Goal: Task Accomplishment & Management: Use online tool/utility

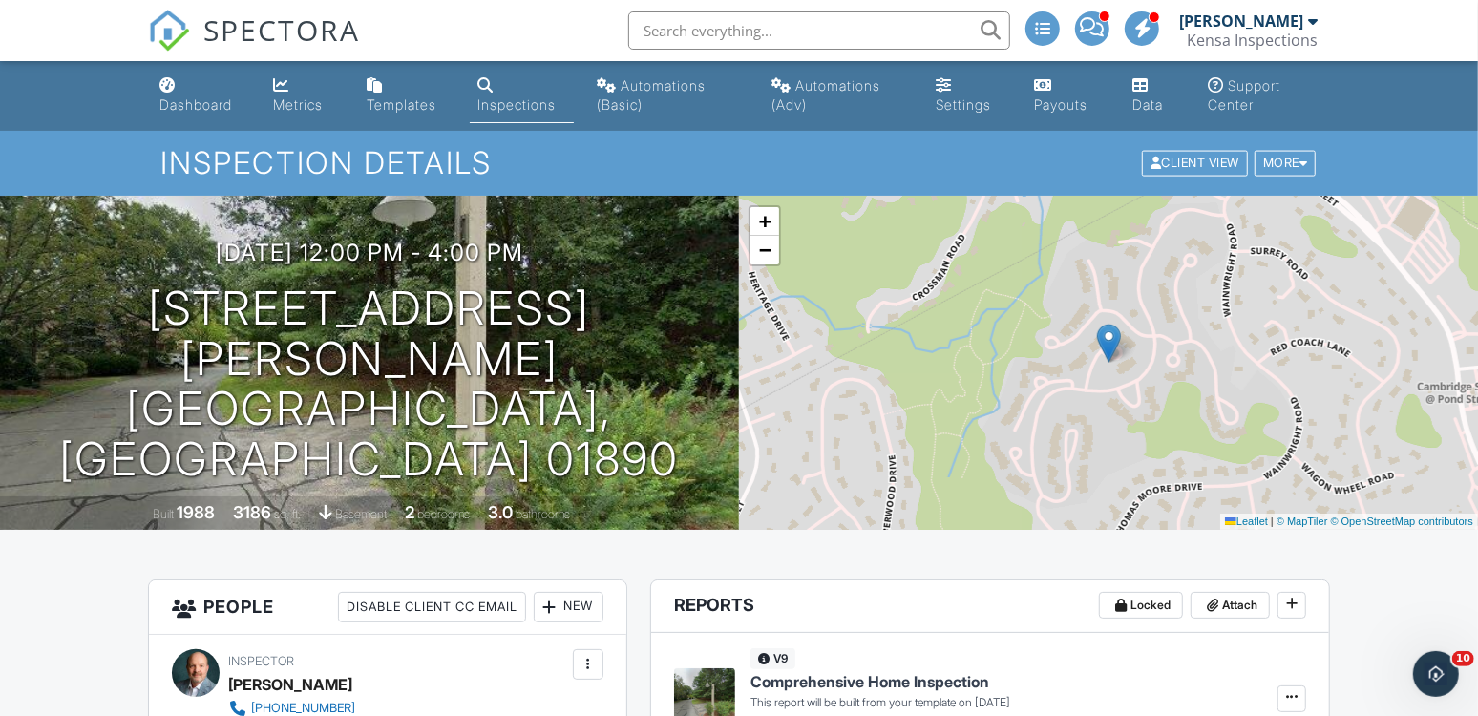
click at [1429, 17] on nav "SPECTORA Ken Ray Kensa Inspections Role: Inspector Change Role Dashboard New In…" at bounding box center [739, 30] width 1478 height 61
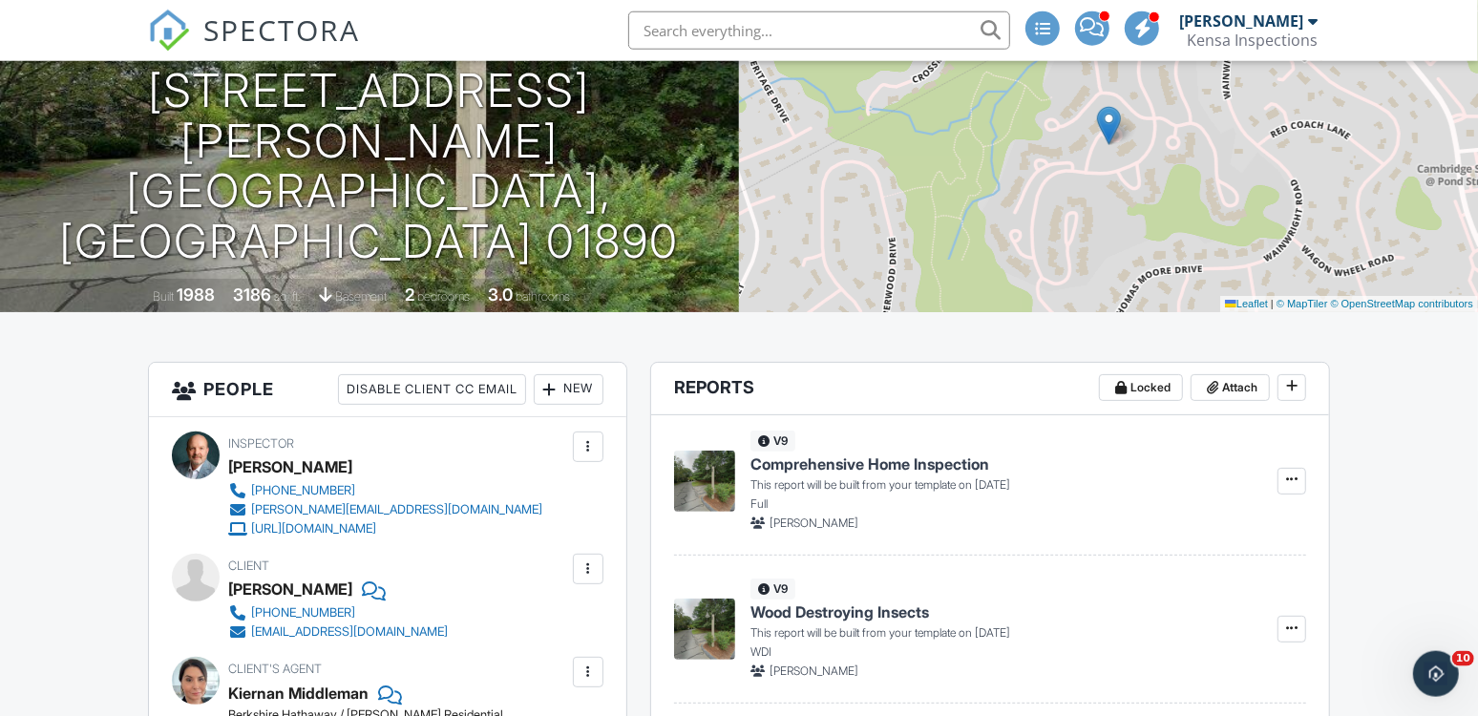
scroll to position [269, 0]
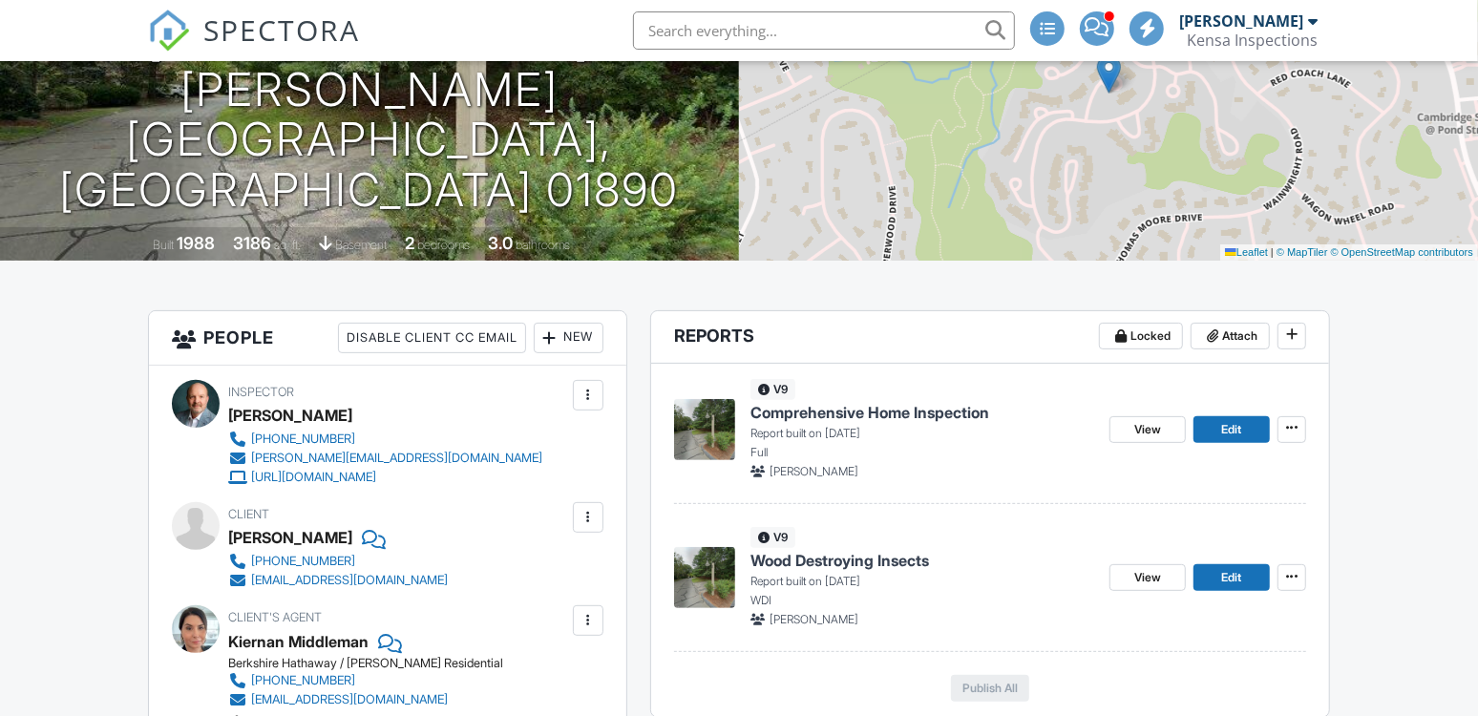
scroll to position [351, 0]
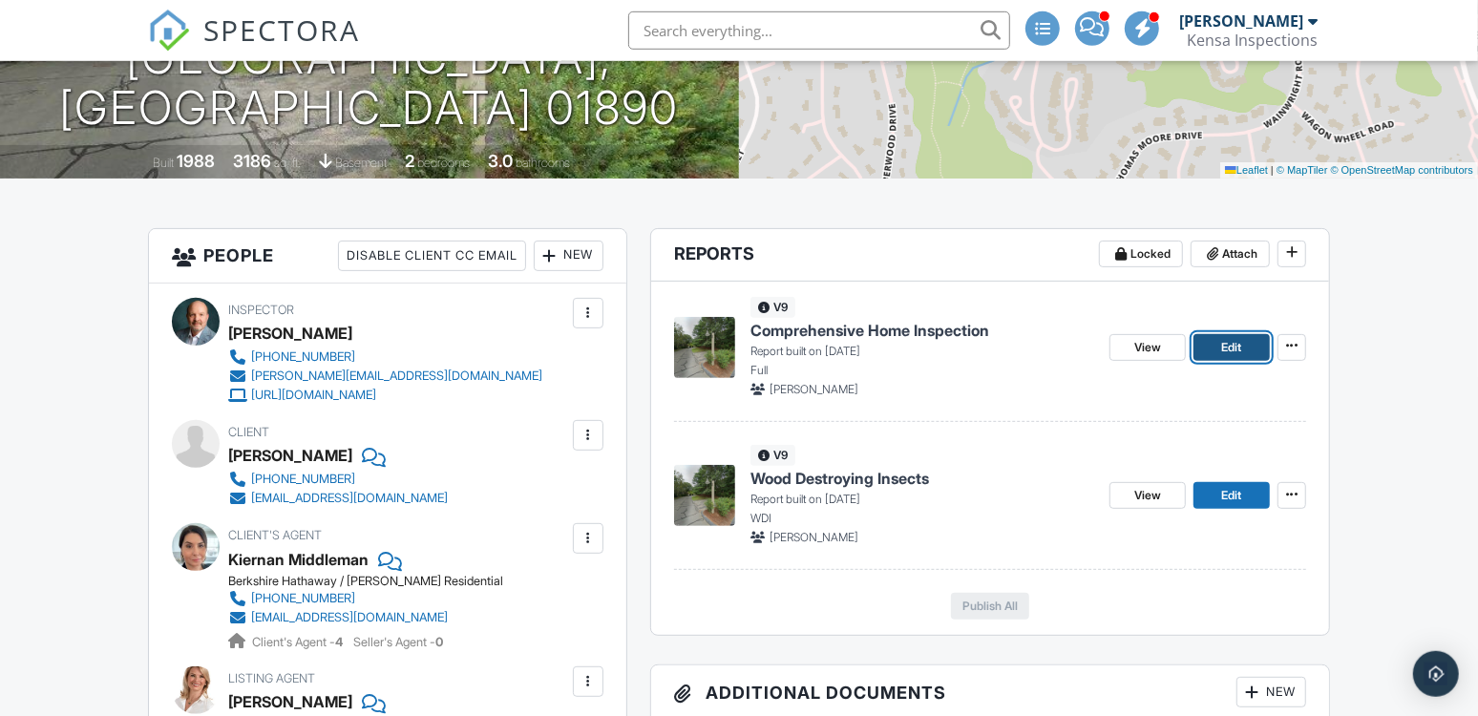
click at [1246, 342] on link "Edit" at bounding box center [1231, 347] width 76 height 27
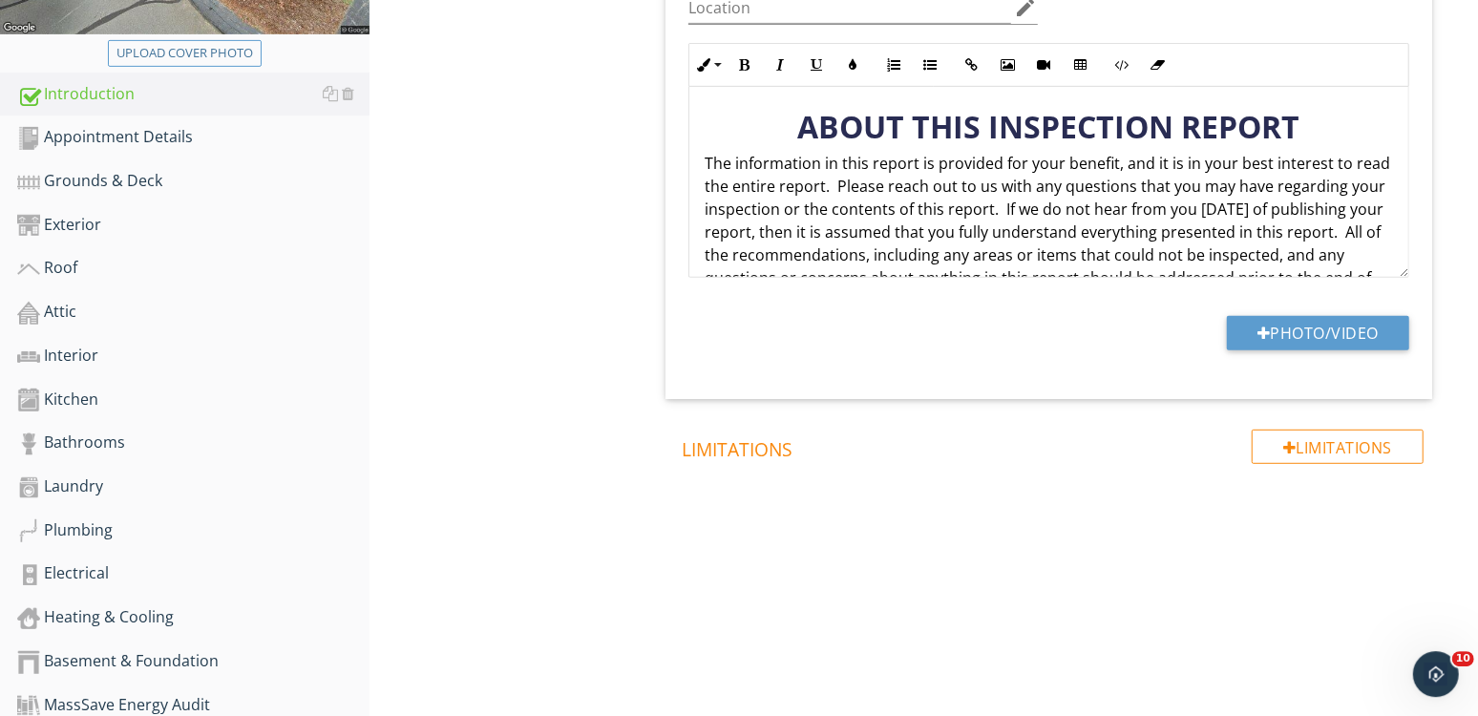
scroll to position [655, 0]
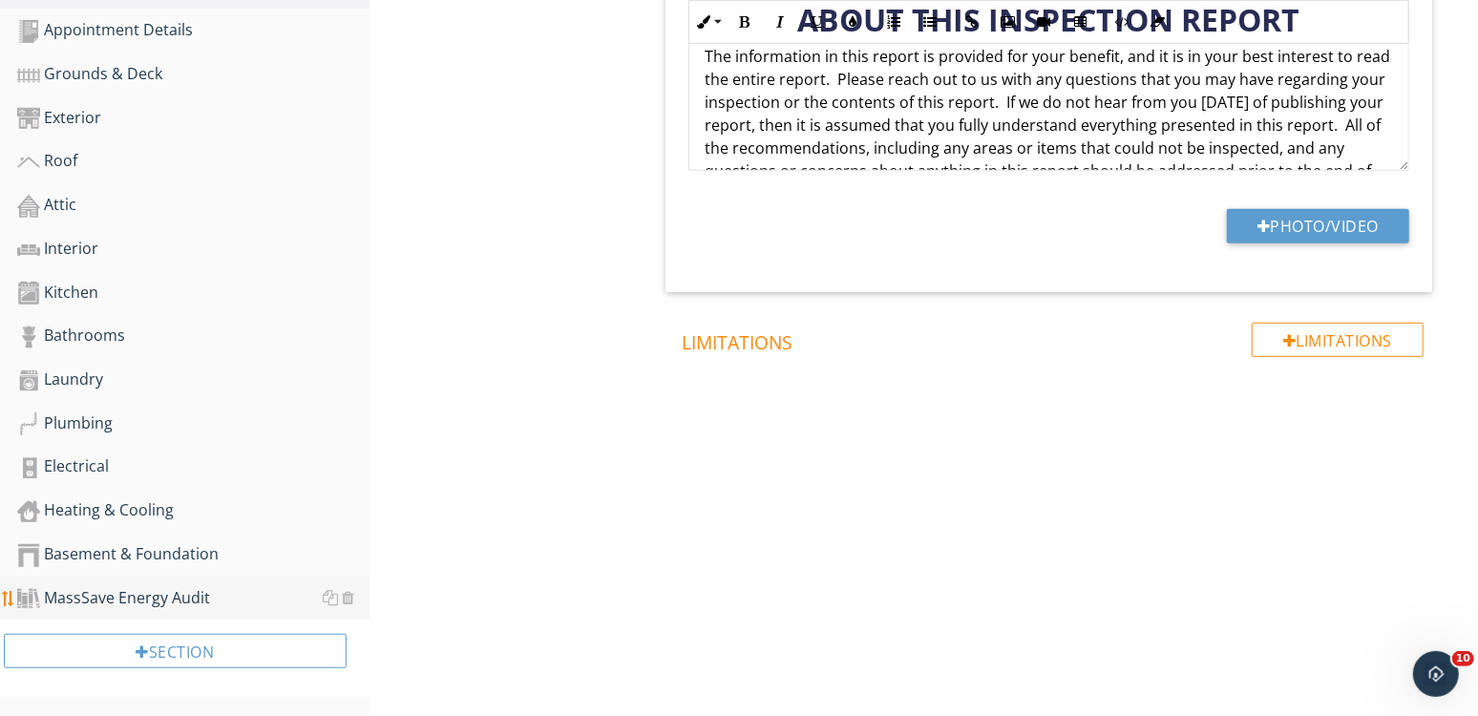
click at [149, 599] on div "MassSave Energy Audit" at bounding box center [193, 598] width 352 height 25
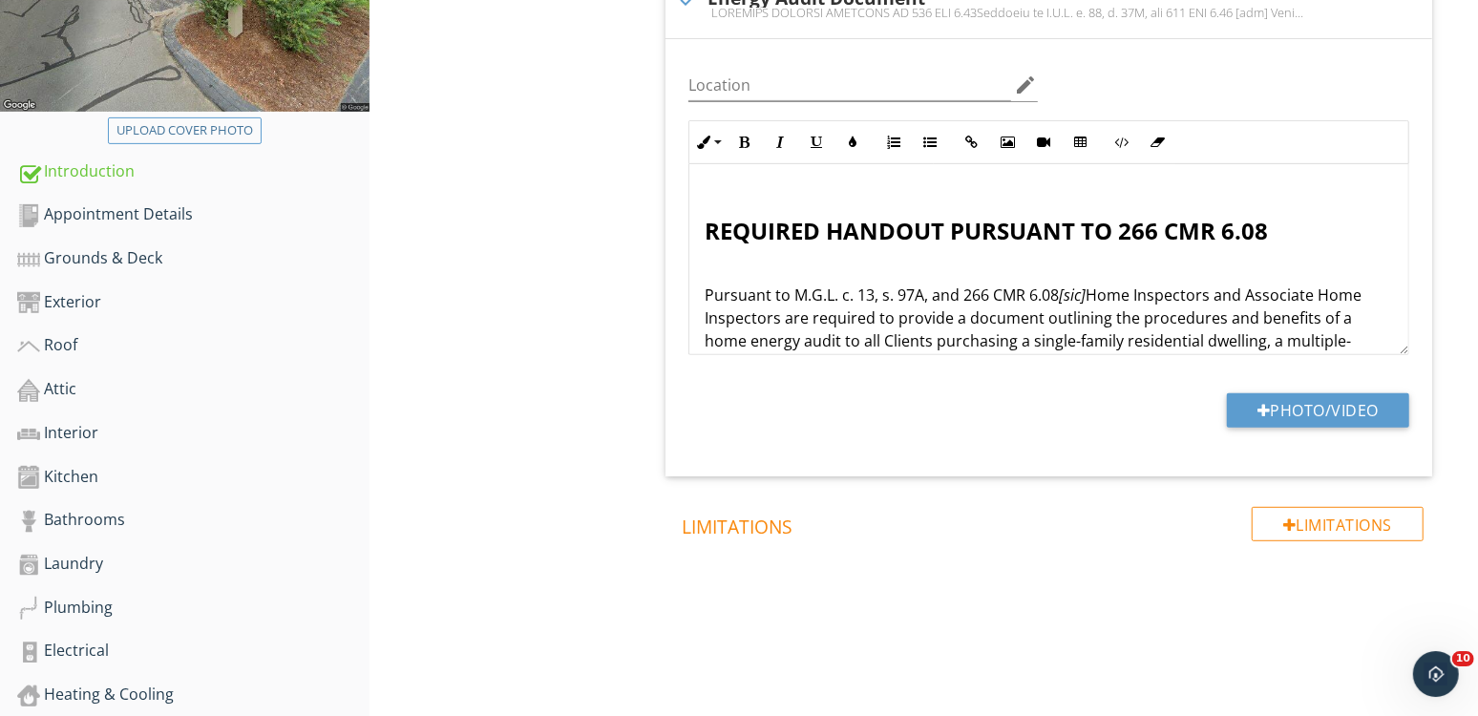
scroll to position [655, 0]
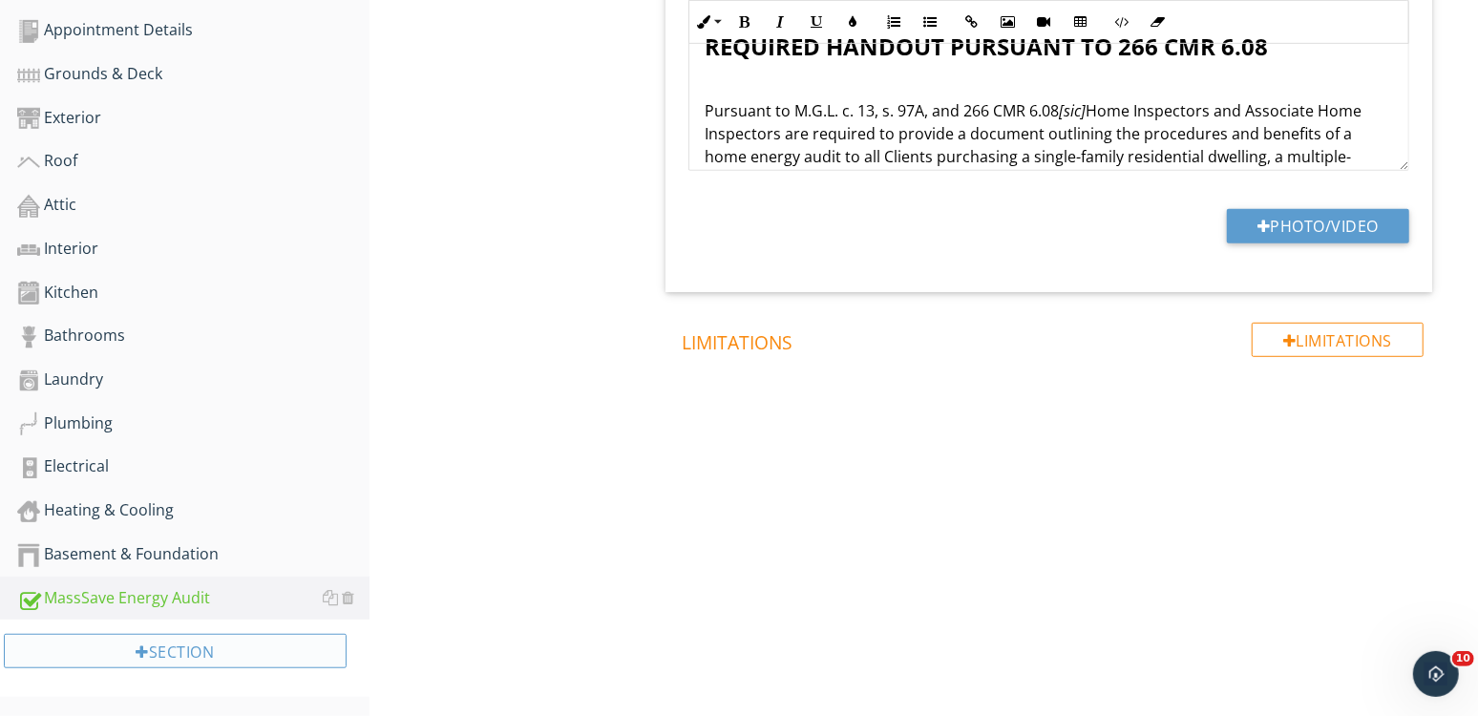
click at [152, 647] on div "Section" at bounding box center [175, 651] width 343 height 34
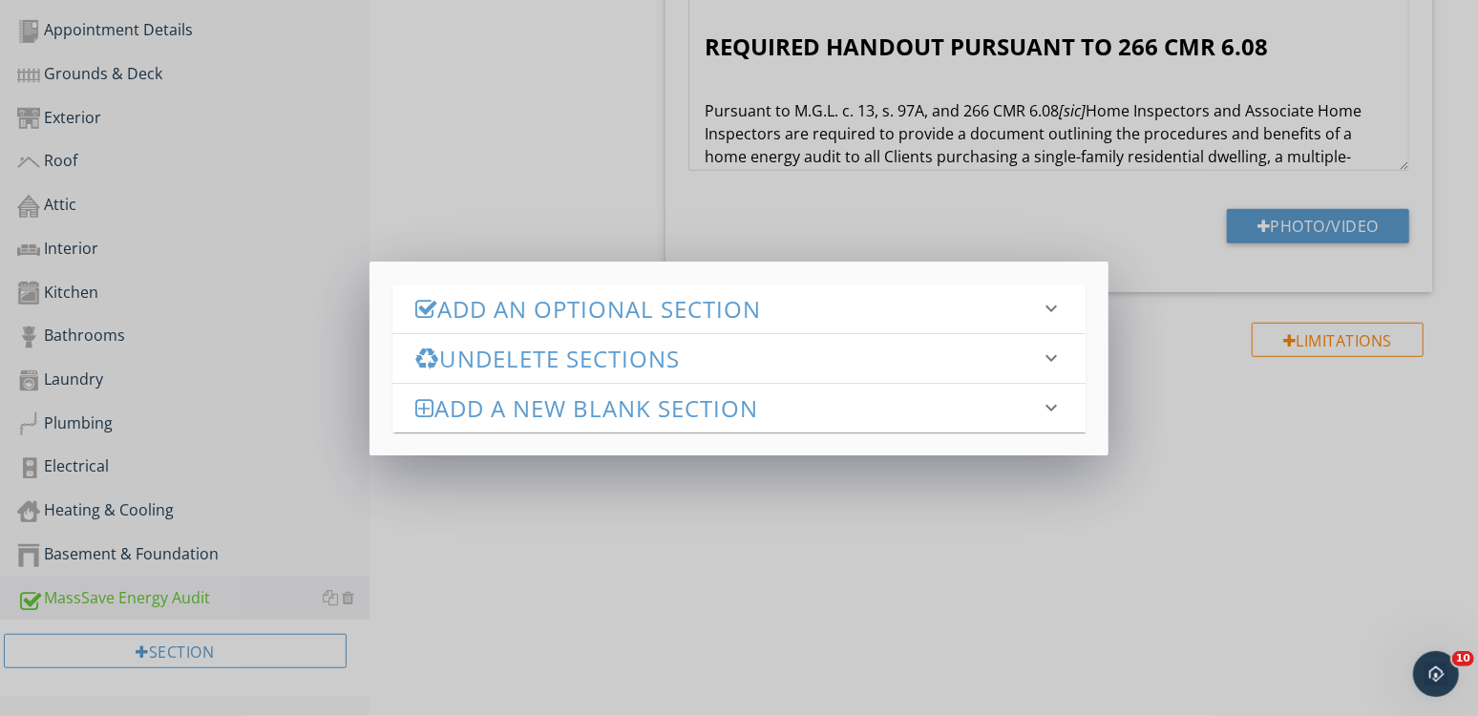
click at [683, 315] on h3 "Add an Optional Section" at bounding box center [727, 309] width 624 height 26
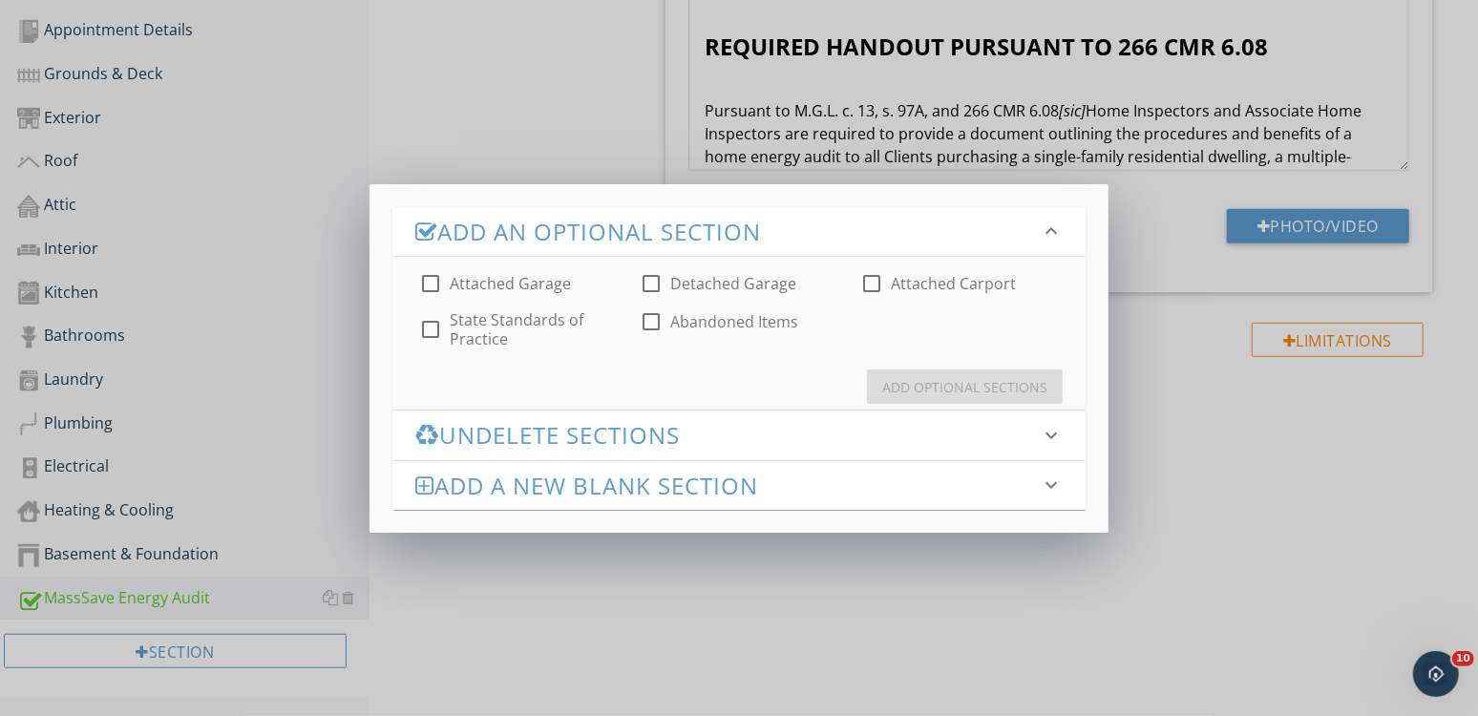
click at [480, 284] on label "Attached Garage" at bounding box center [510, 283] width 121 height 19
checkbox input "true"
click at [991, 398] on button "Add Optional Sections" at bounding box center [965, 386] width 196 height 34
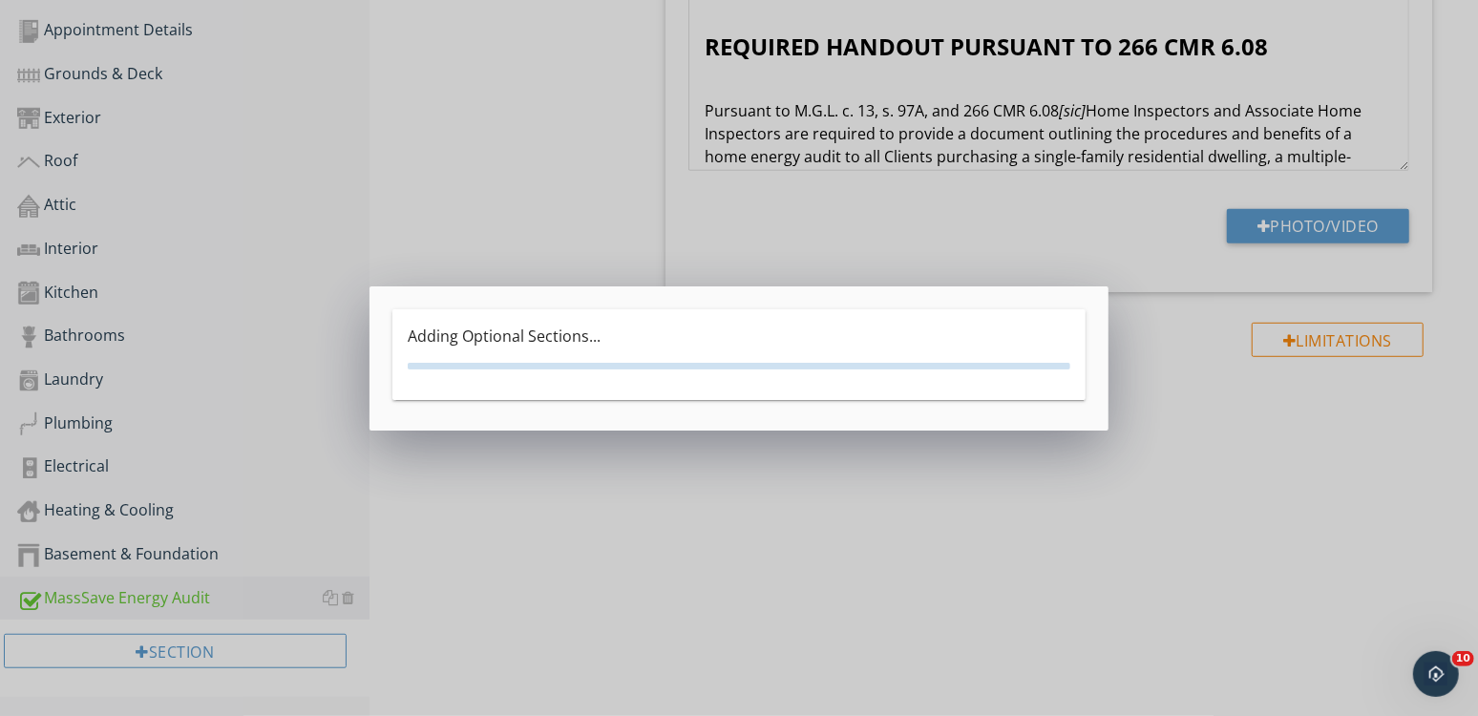
type textarea "<p><br></p><p><span style="font-size:1.5rem; color:inherit; line-height:1.7rem;…"
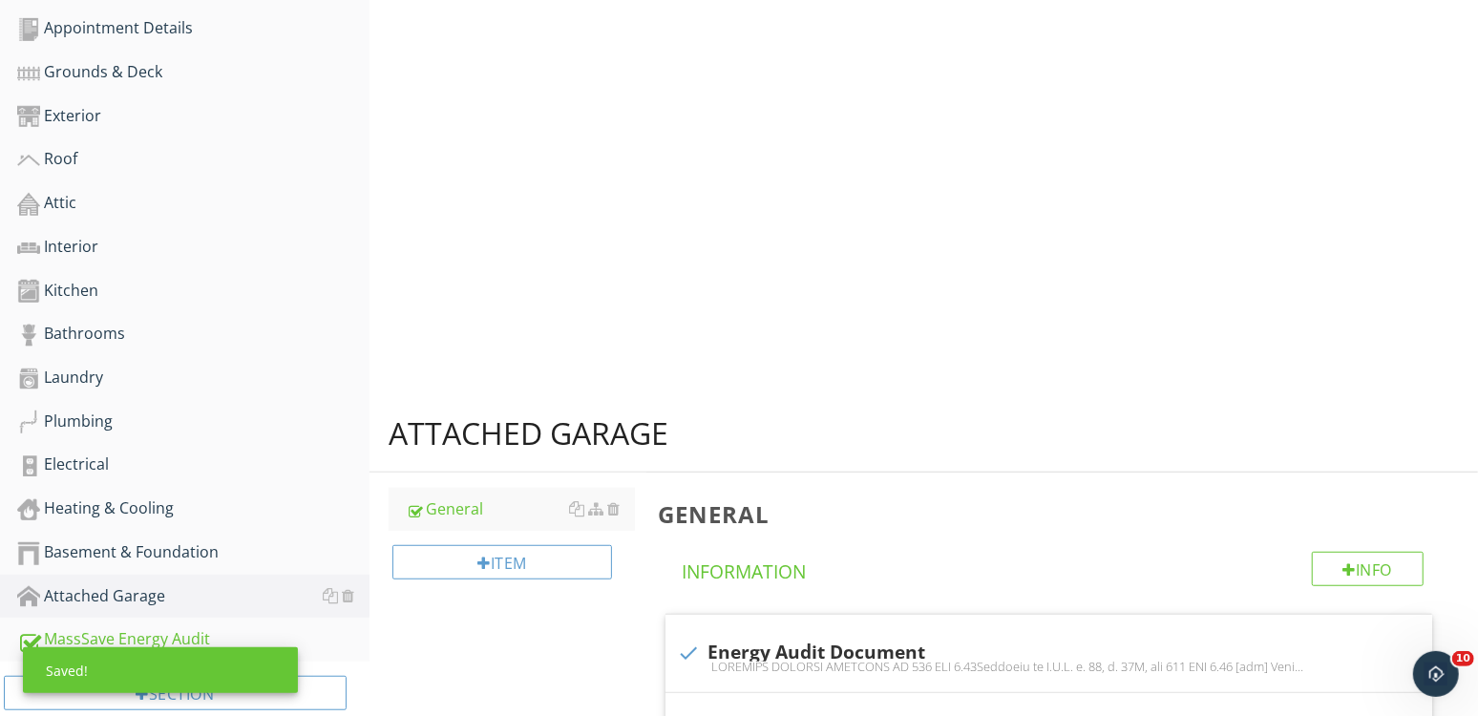
type textarea "<p><br></p><p><span style="font-size:1.5rem; color:inherit; line-height:1.7rem;…"
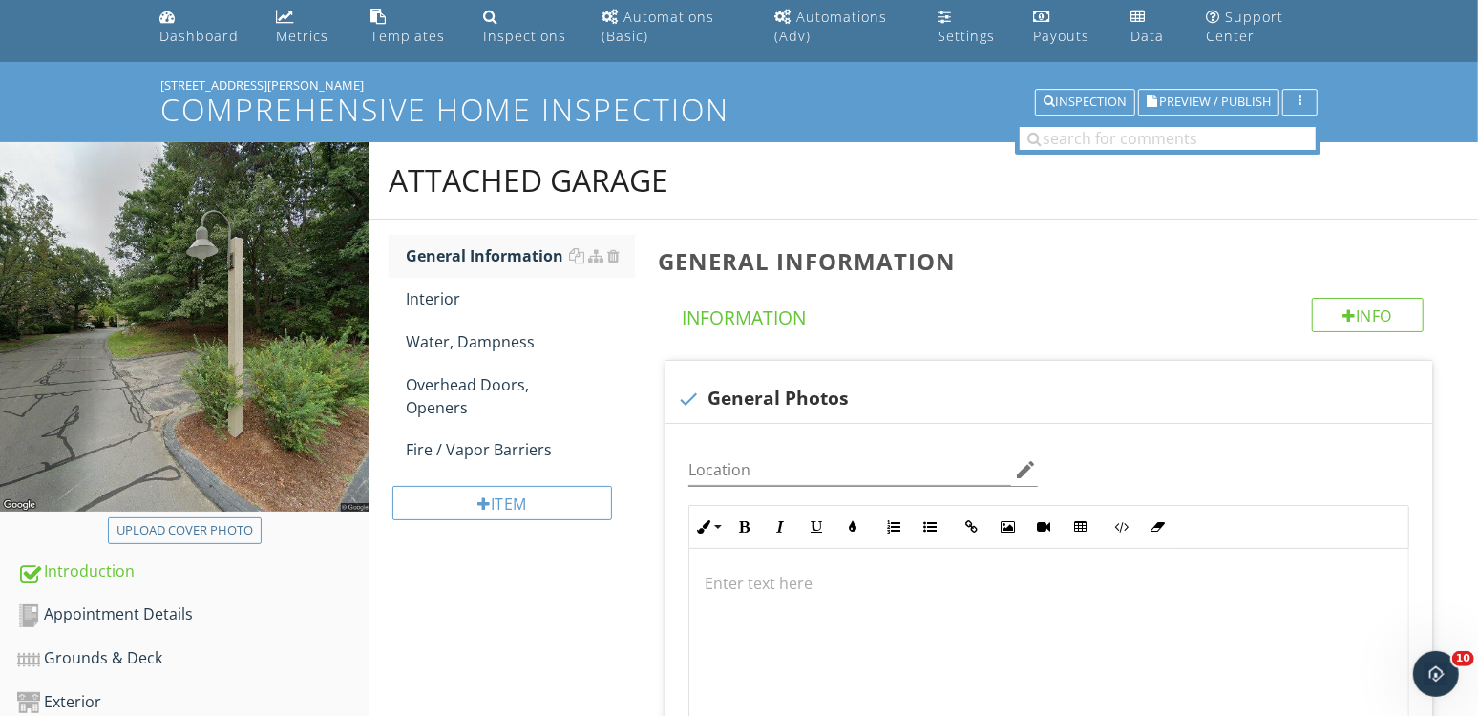
scroll to position [162, 0]
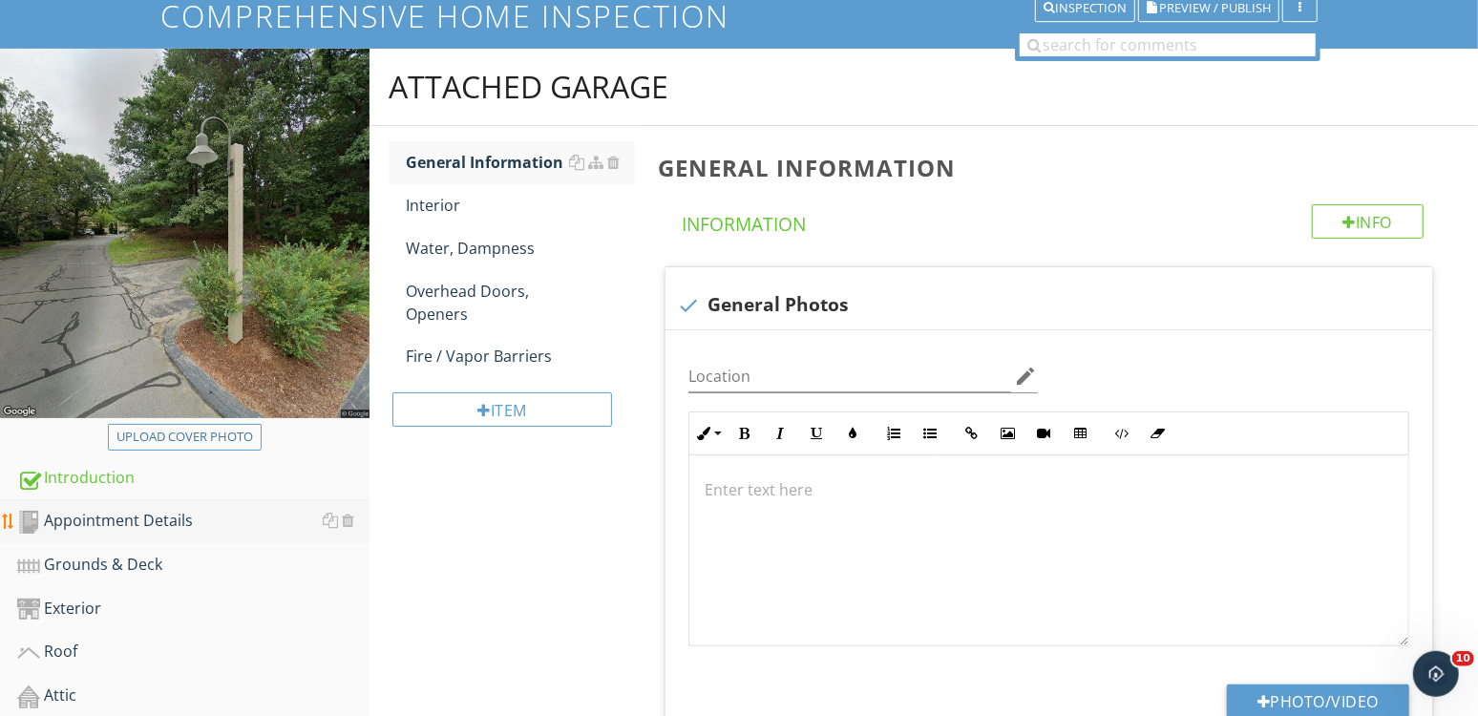
click at [153, 515] on div "Appointment Details" at bounding box center [193, 521] width 352 height 25
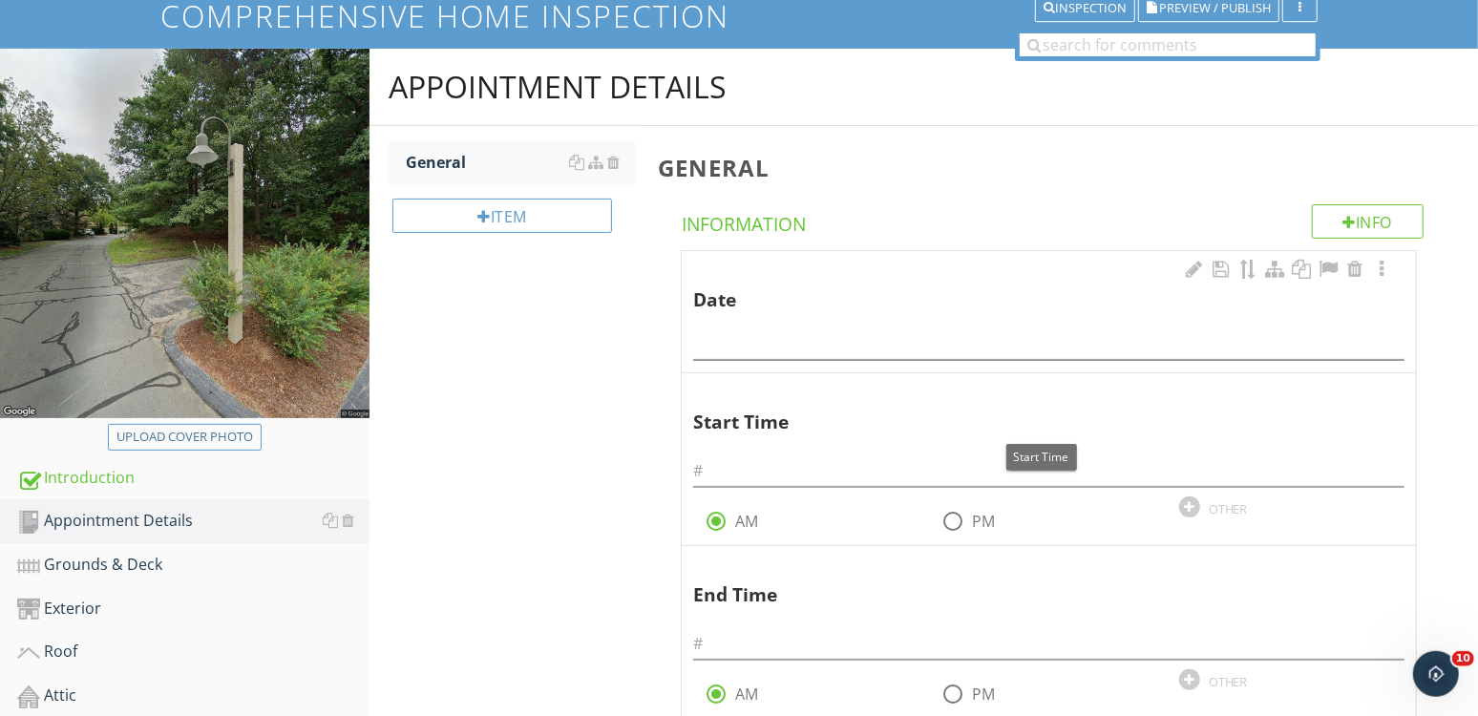
click at [859, 322] on div at bounding box center [1048, 338] width 711 height 43
click at [837, 347] on input "text" at bounding box center [1048, 344] width 711 height 32
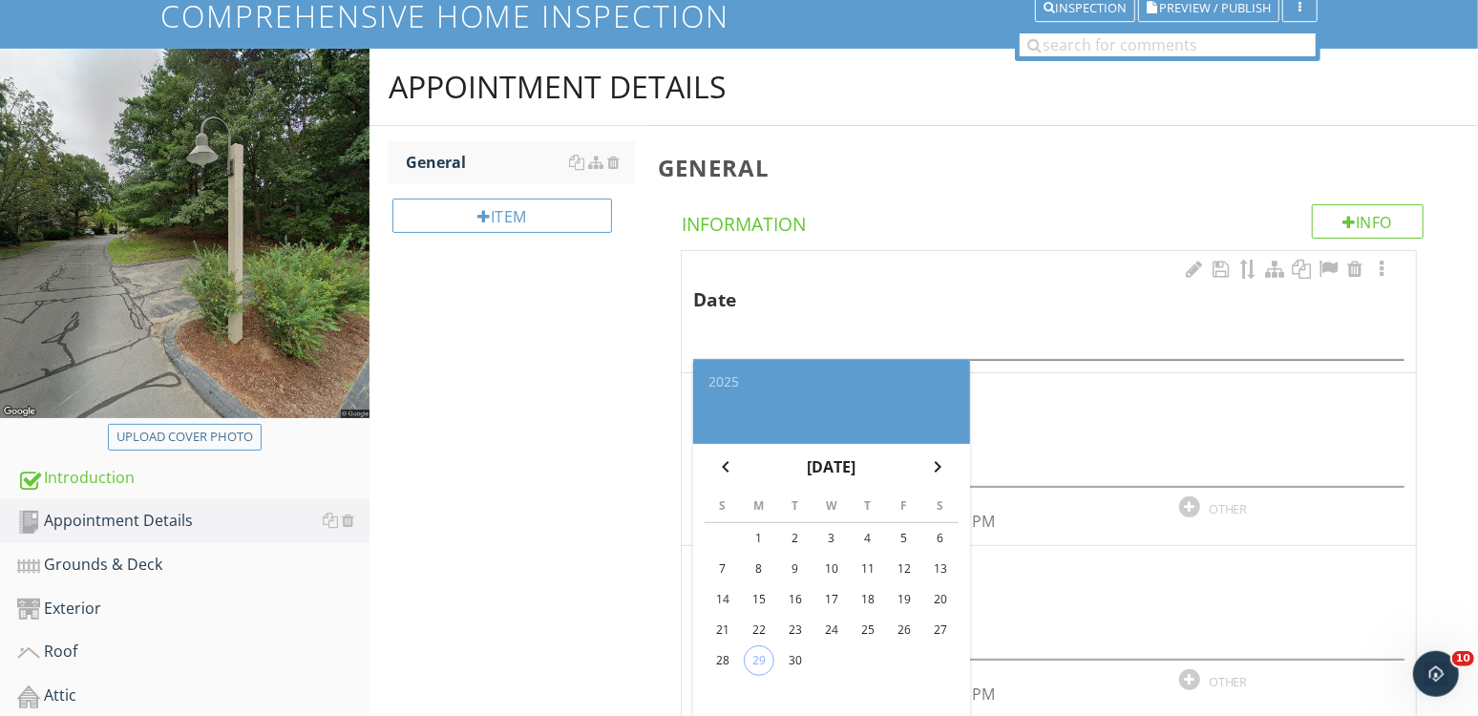
click at [762, 657] on div "29" at bounding box center [759, 660] width 29 height 29
type input "2025-09-29"
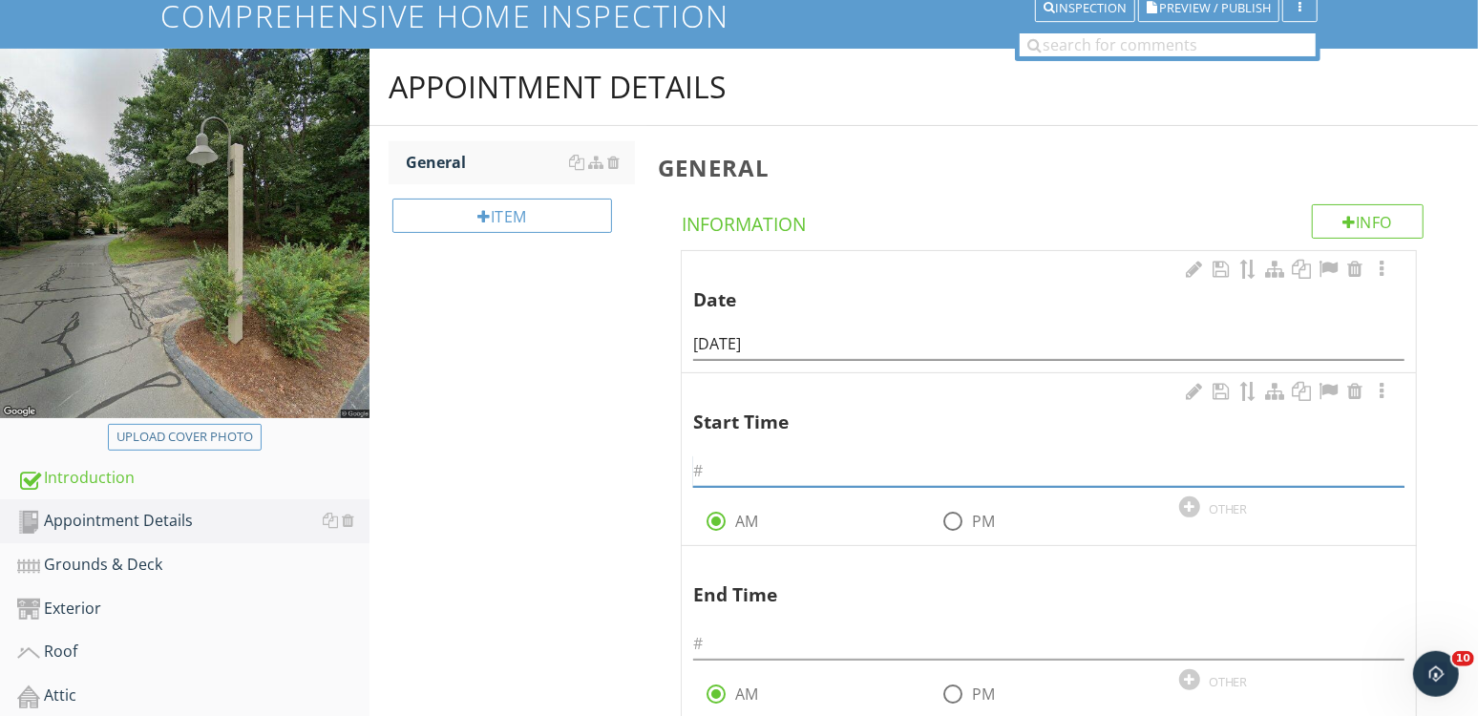
click at [765, 473] on input "text" at bounding box center [1048, 471] width 711 height 32
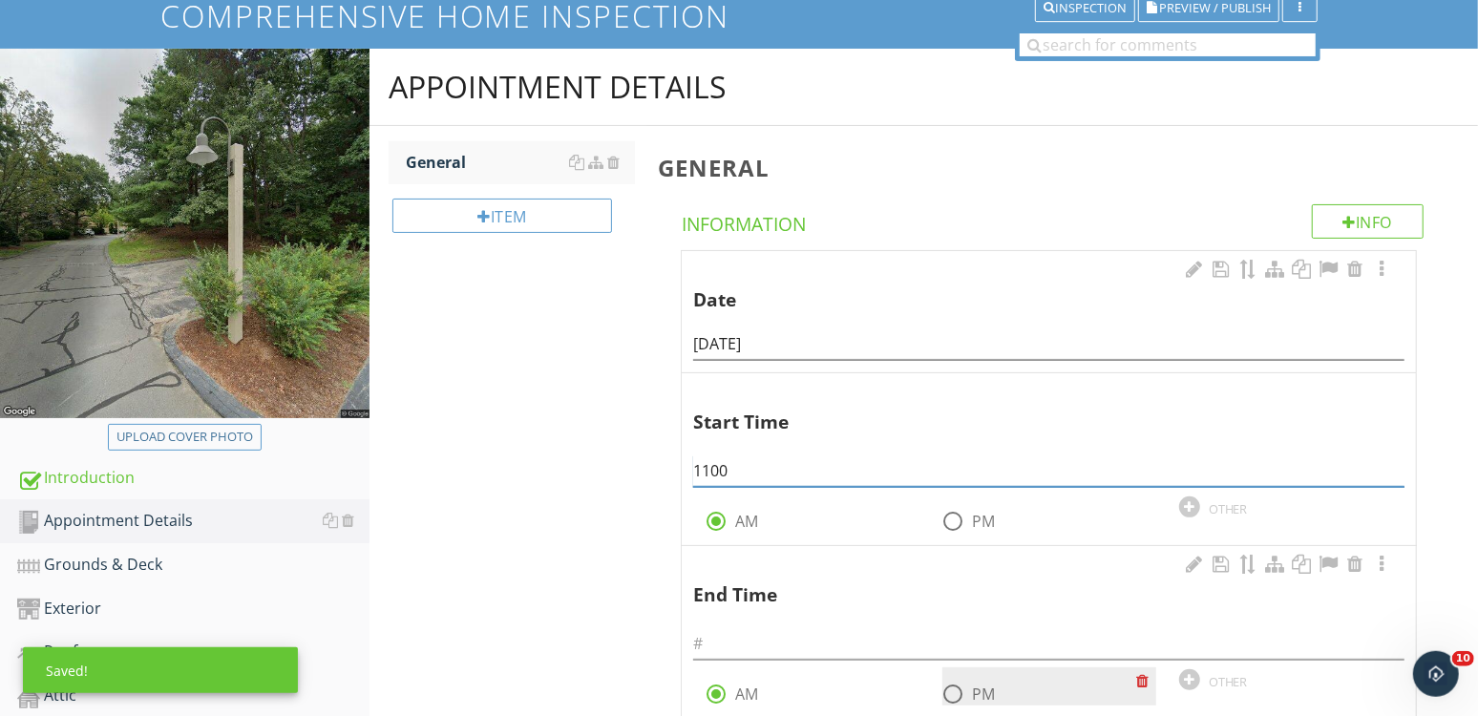
type input "1100"
click at [960, 683] on div at bounding box center [953, 694] width 32 height 32
radio input "false"
radio input "true"
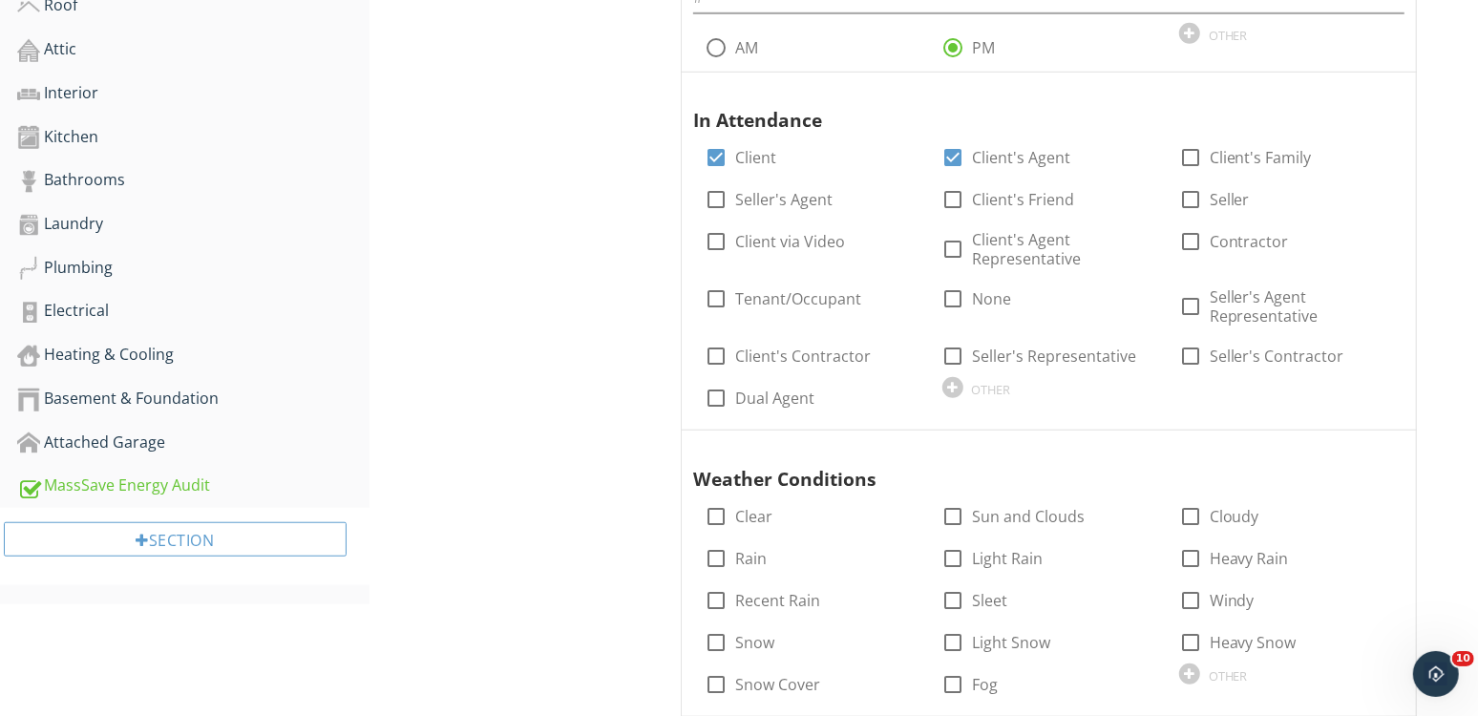
scroll to position [856, 0]
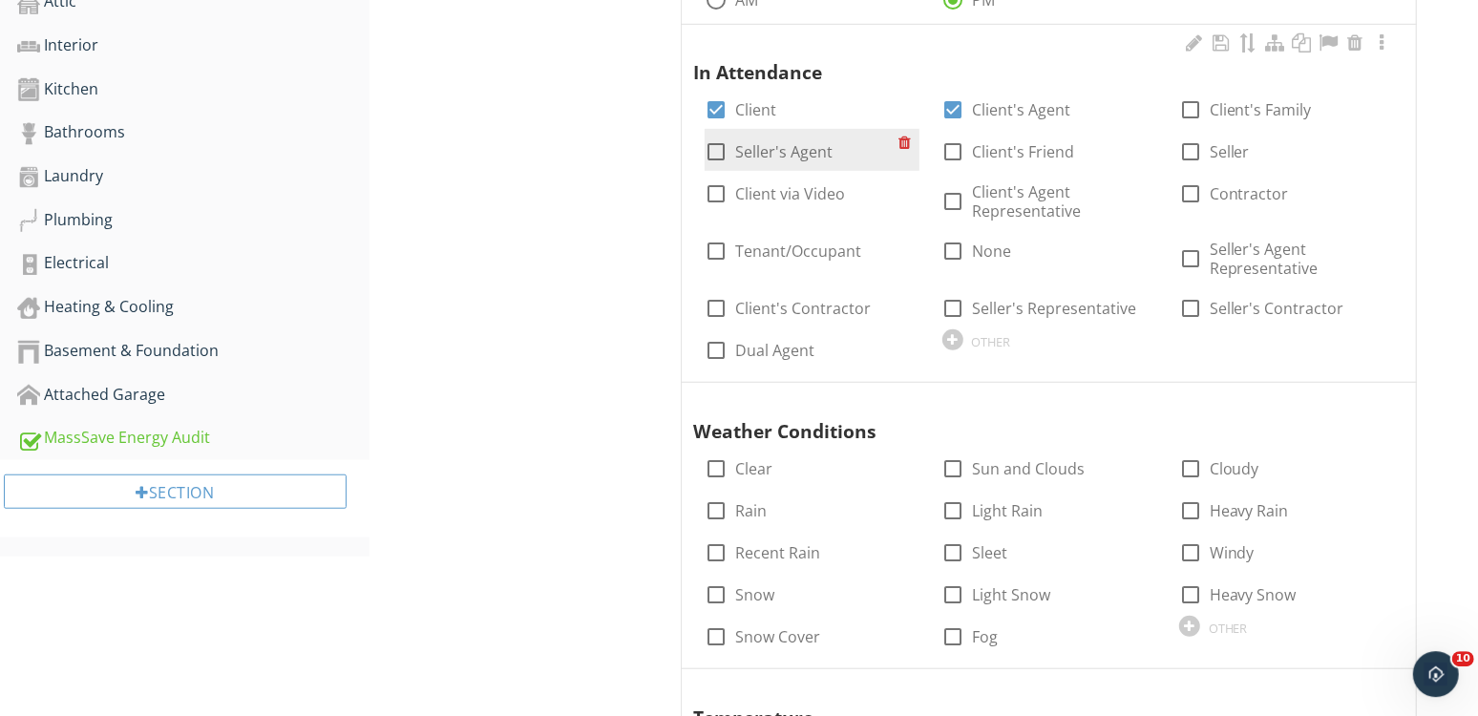
click at [781, 155] on label "Seller's Agent" at bounding box center [783, 151] width 97 height 19
checkbox input "true"
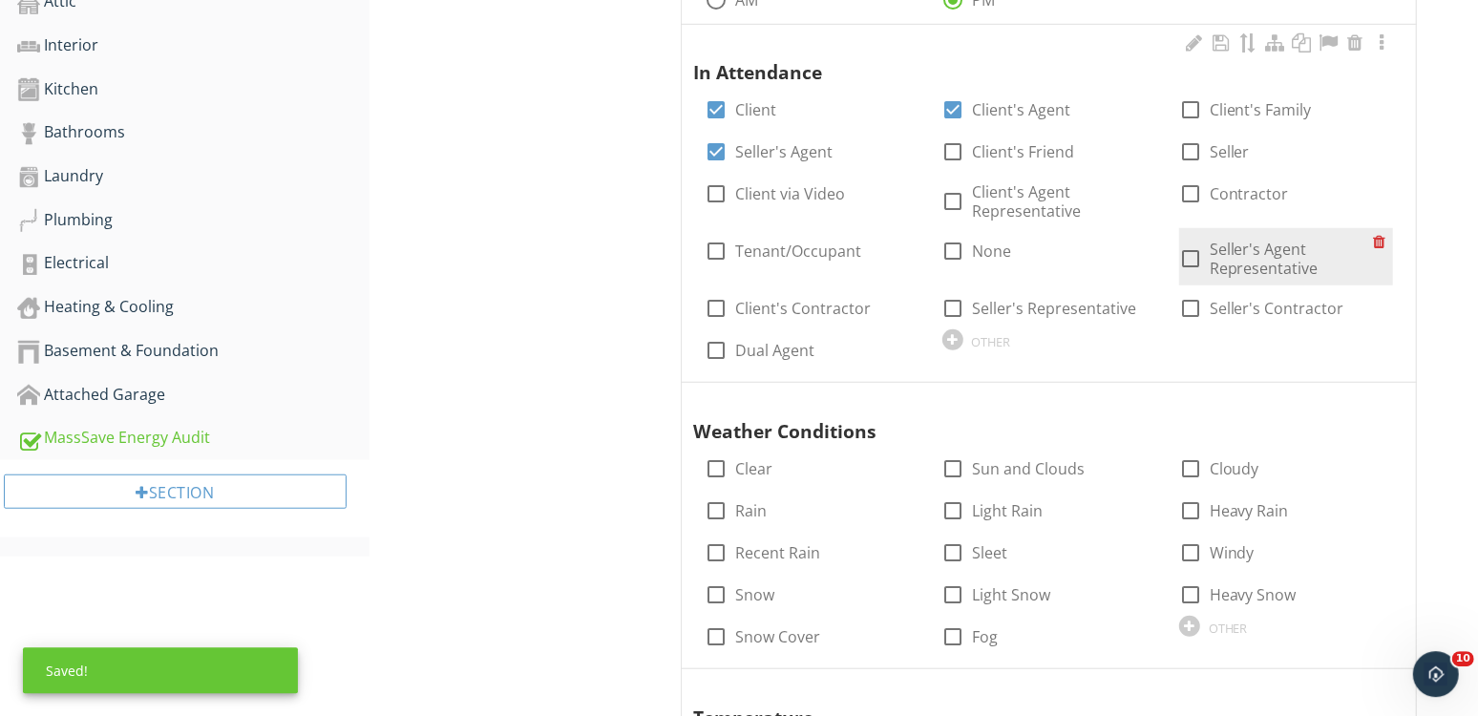
click at [1263, 256] on label "Seller's Agent Representative" at bounding box center [1290, 259] width 163 height 38
checkbox input "true"
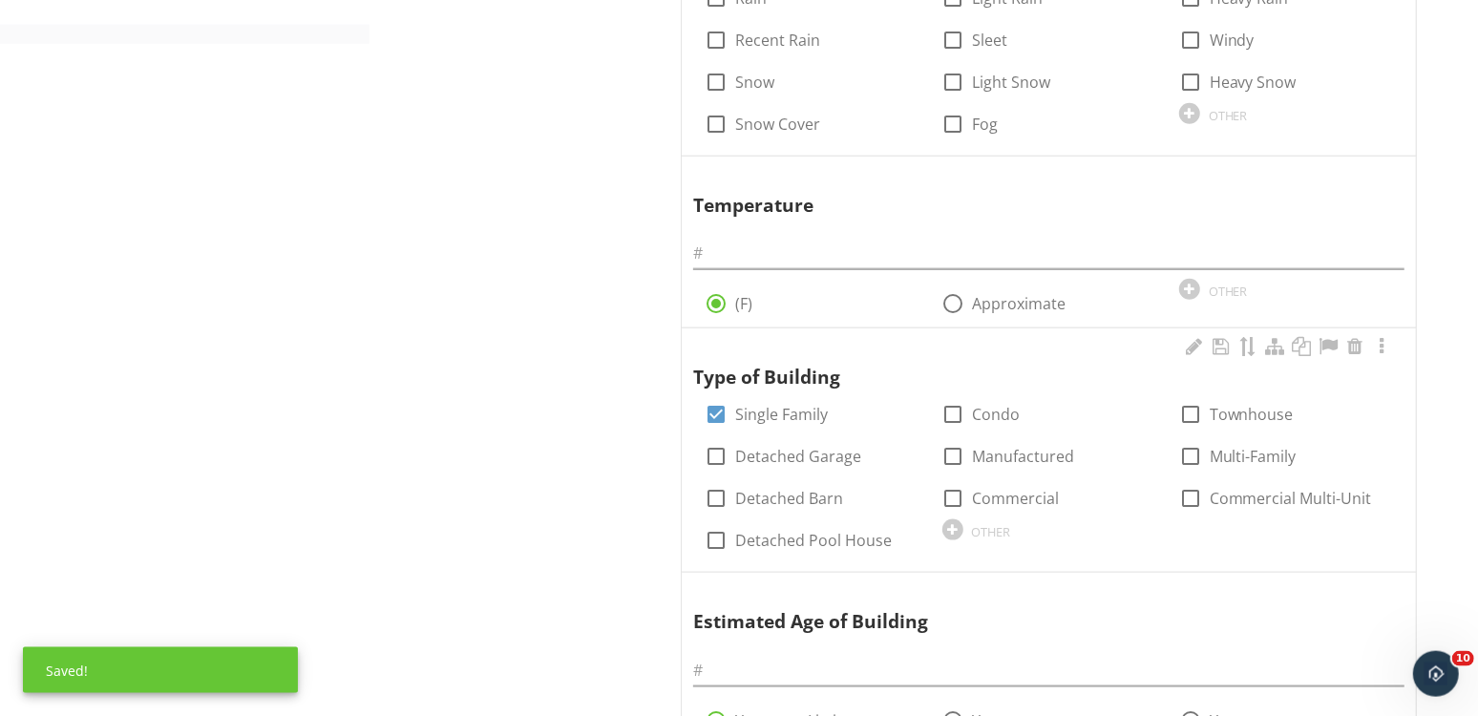
scroll to position [1453, 0]
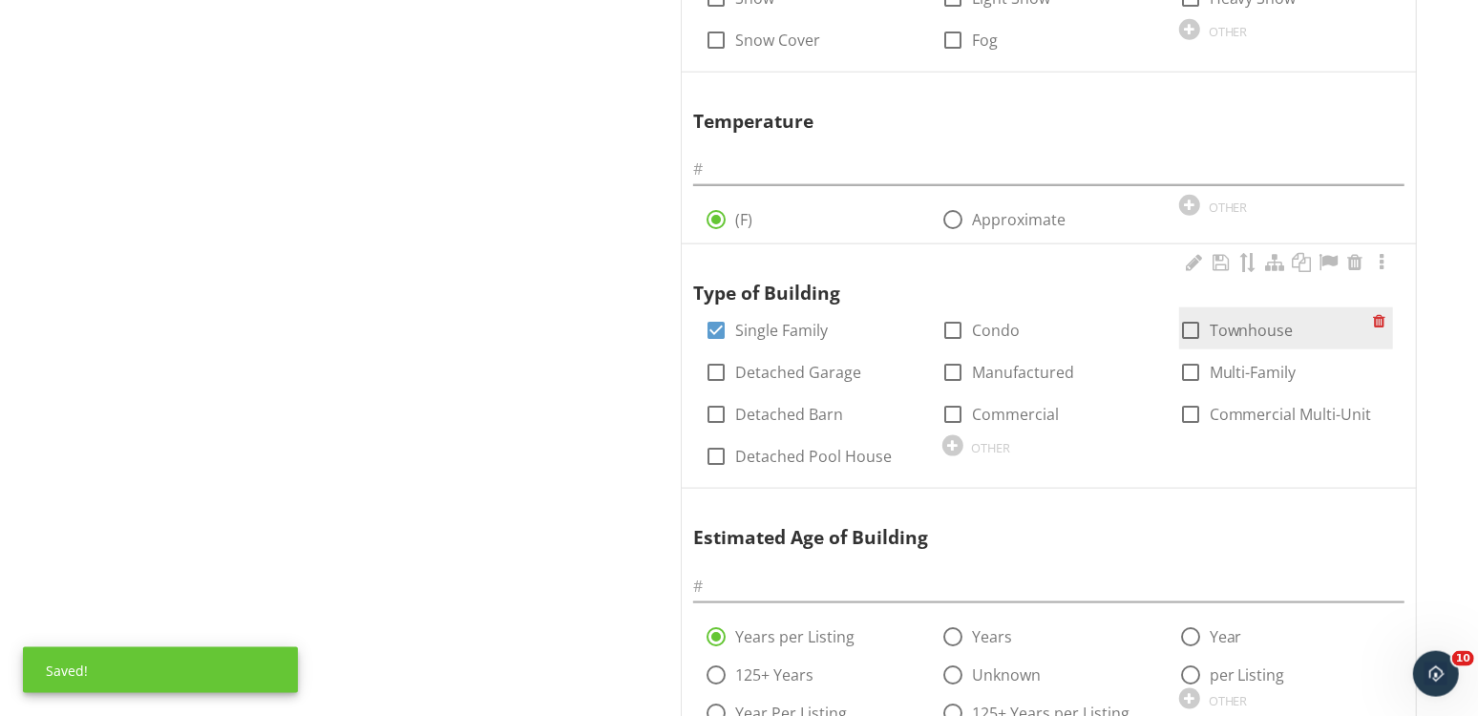
click at [1239, 331] on label "Townhouse" at bounding box center [1251, 330] width 84 height 19
checkbox input "true"
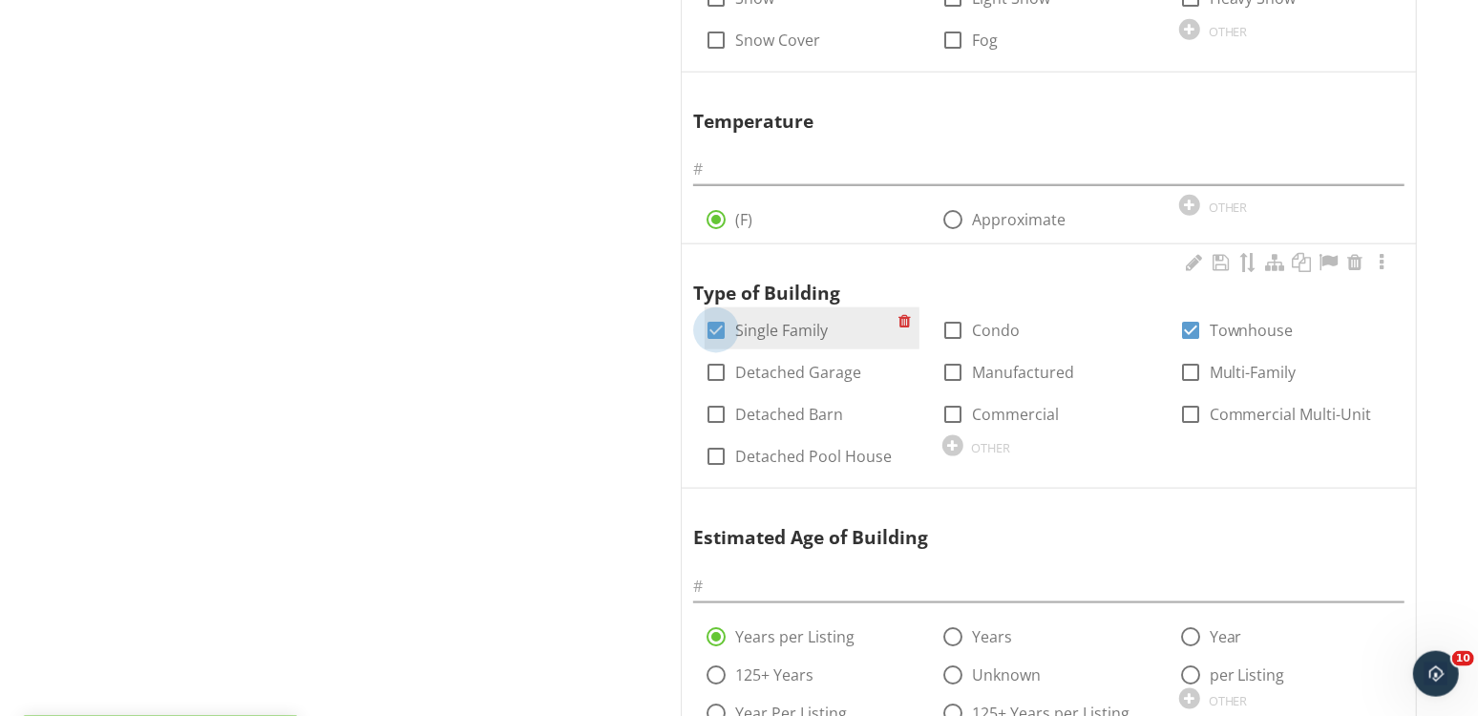
click at [702, 326] on div at bounding box center [716, 330] width 32 height 32
checkbox input "false"
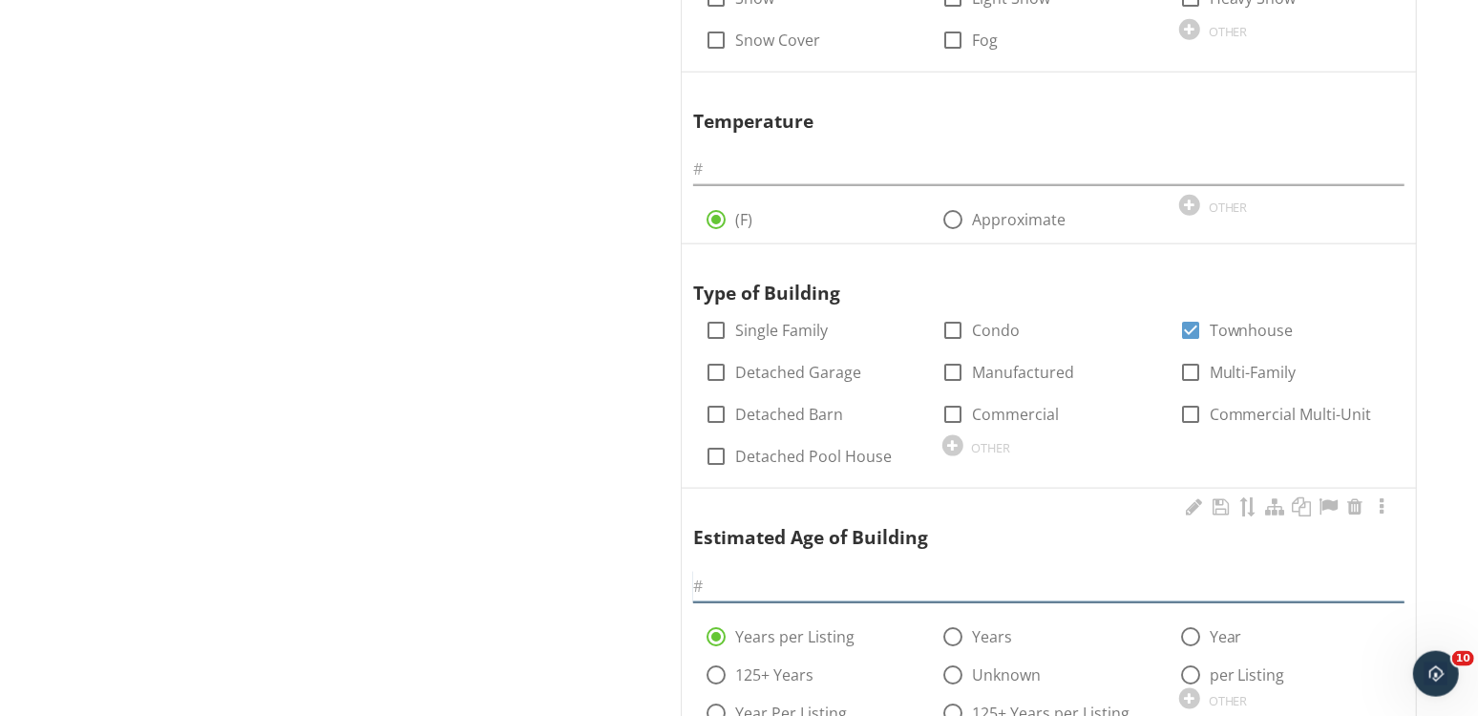
click at [756, 583] on input "text" at bounding box center [1048, 587] width 711 height 32
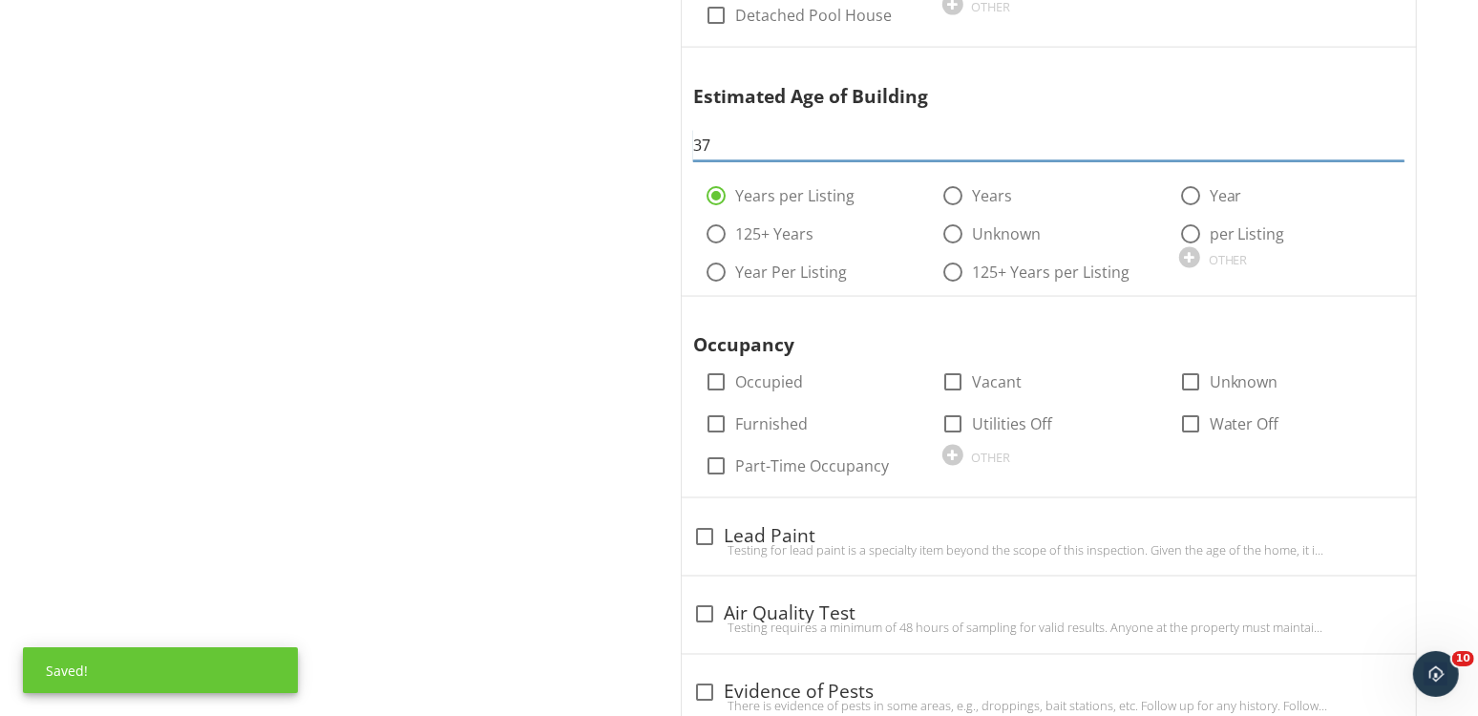
scroll to position [2017, 0]
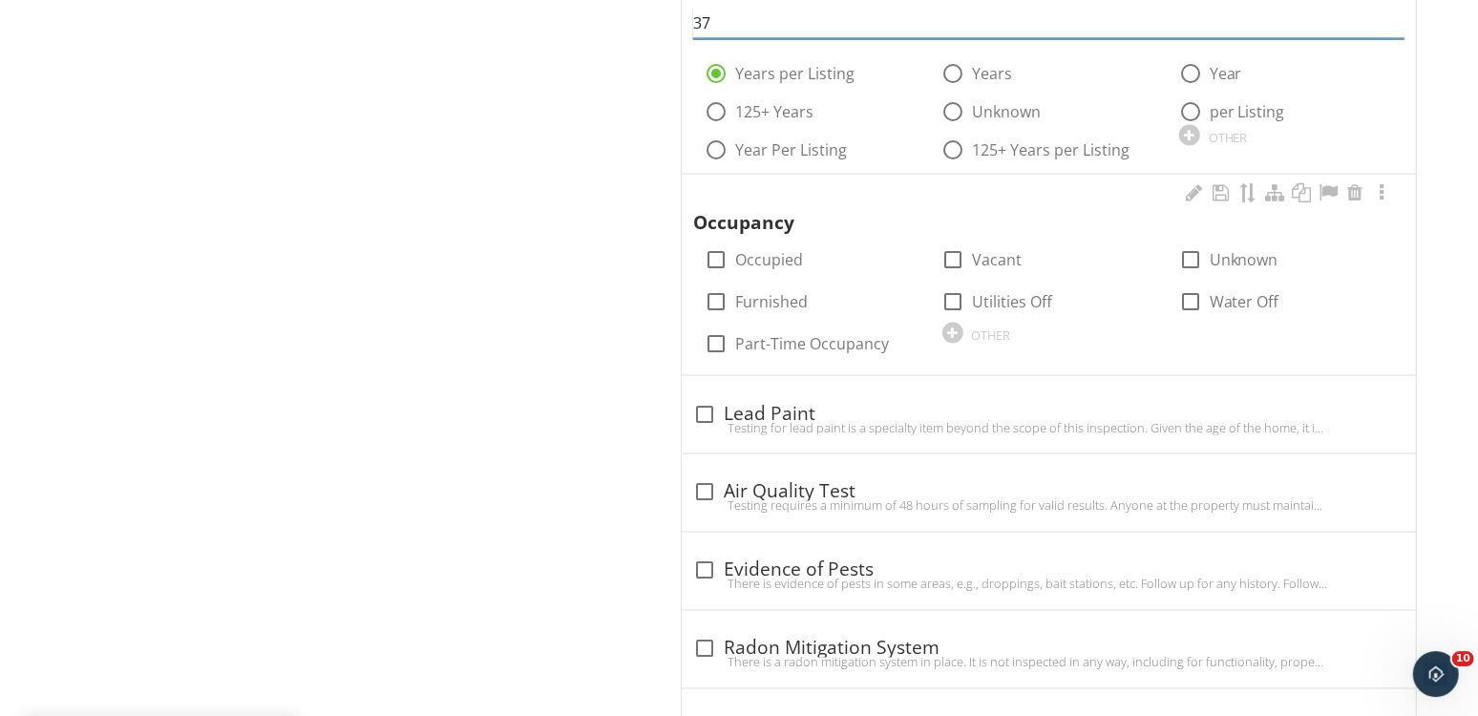
type input "37"
click at [930, 256] on div "check_box_outline_blank Occupied" at bounding box center [811, 257] width 237 height 42
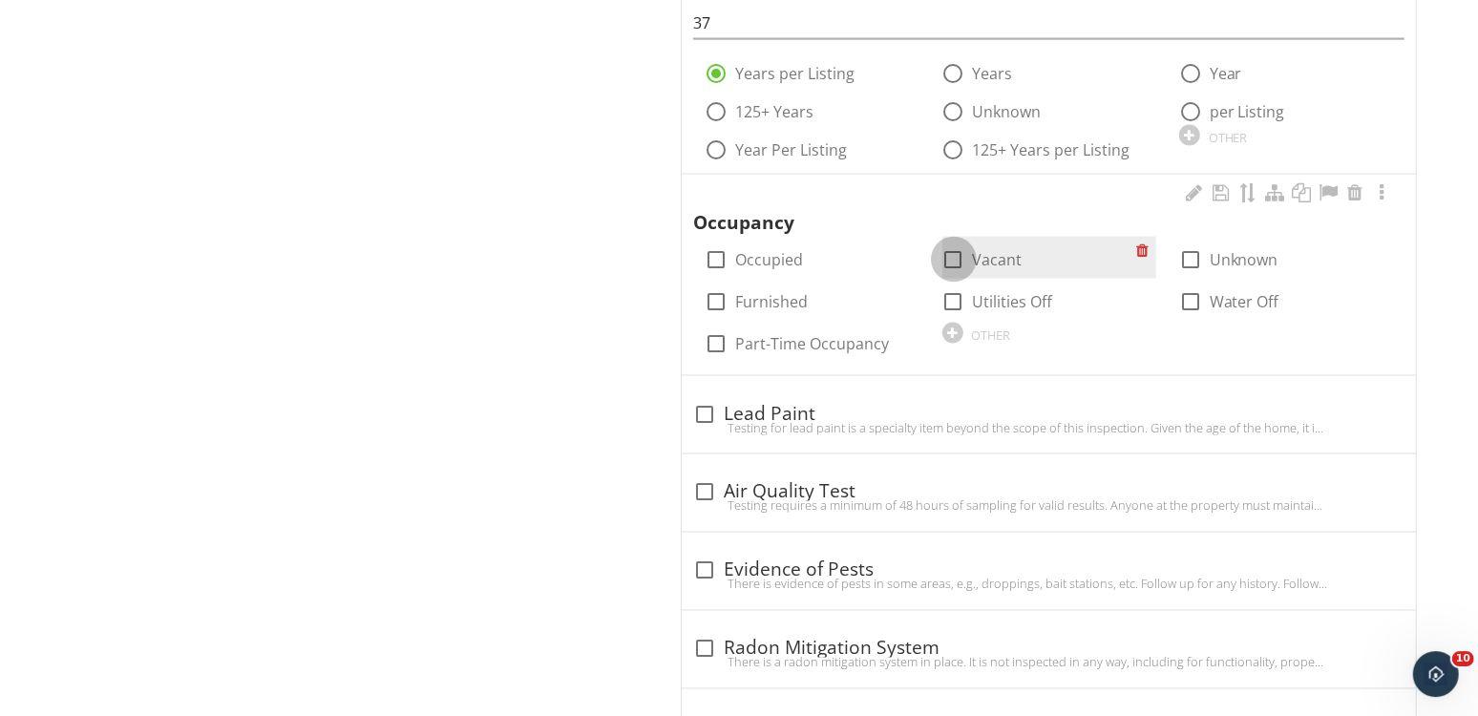
click at [958, 253] on div at bounding box center [953, 258] width 32 height 32
checkbox input "true"
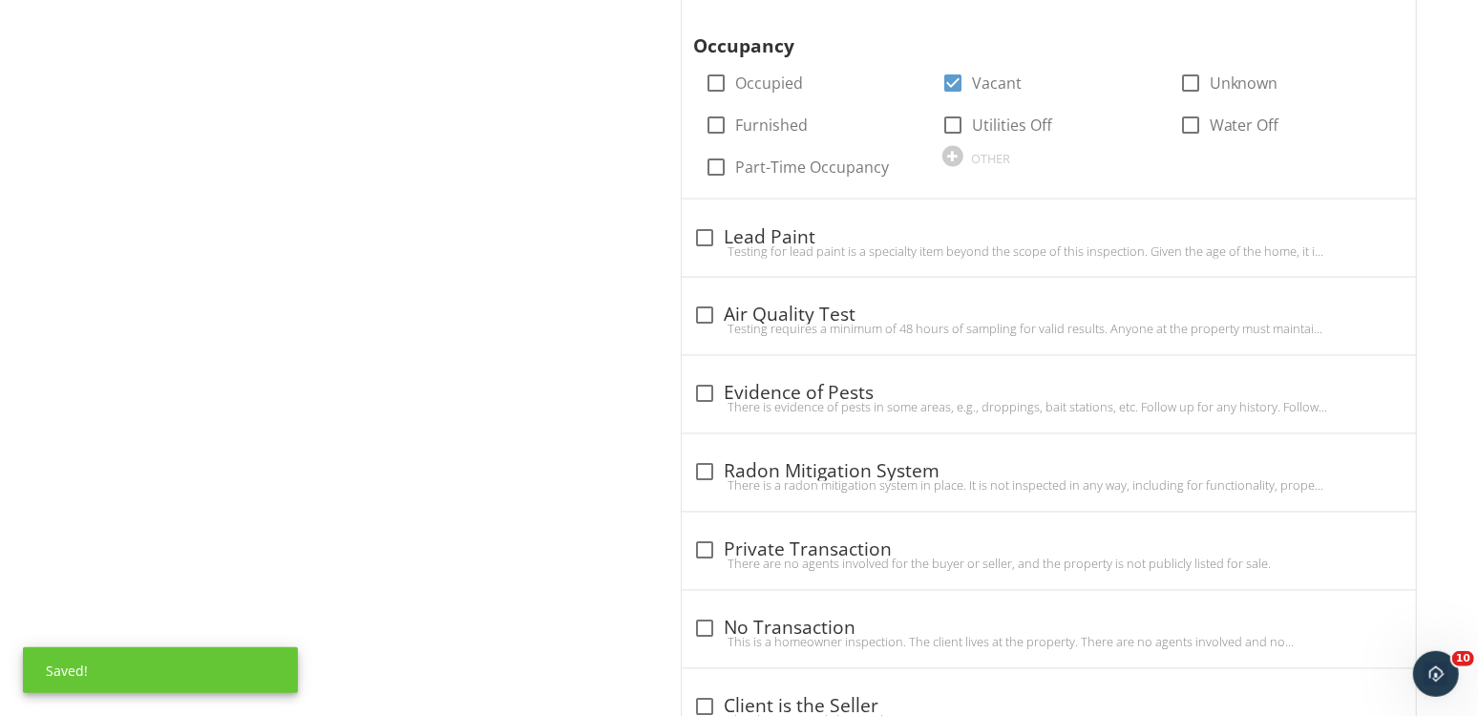
scroll to position [2391, 0]
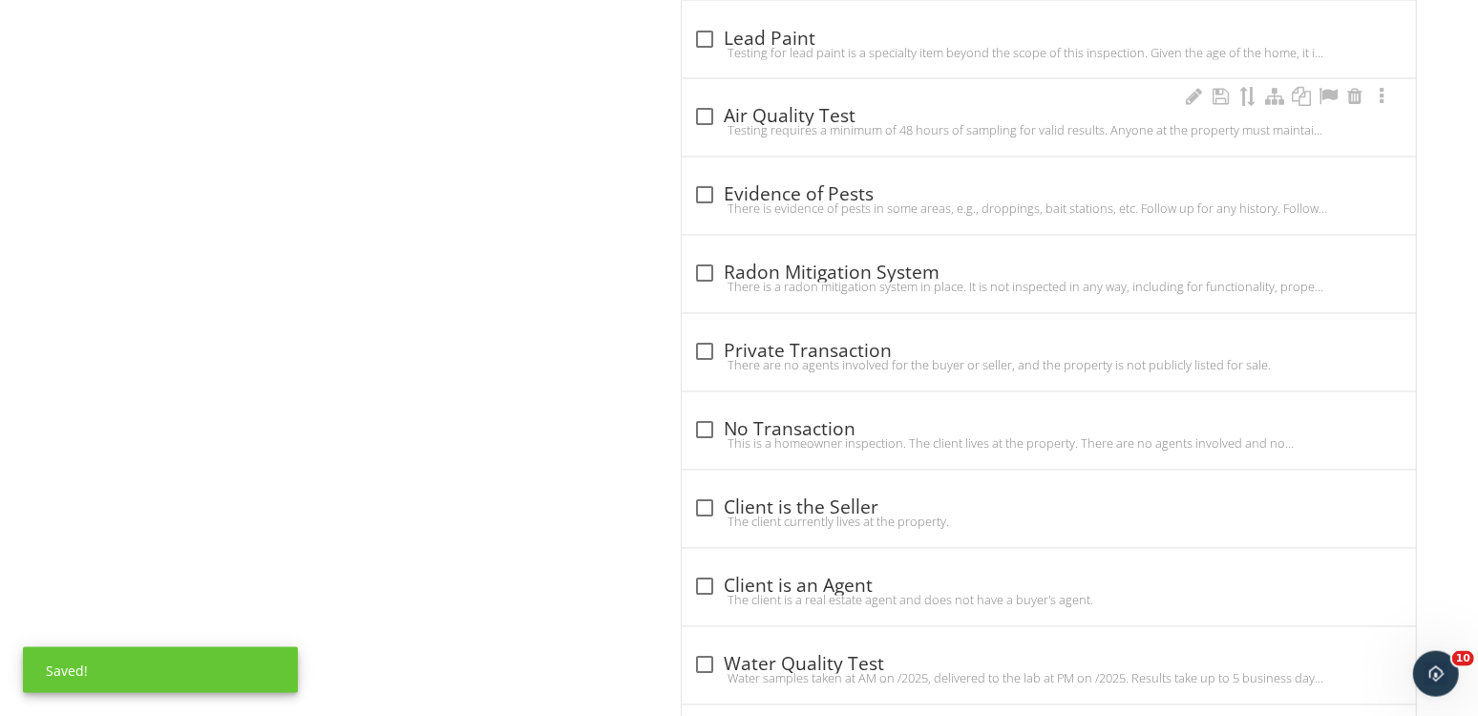
click at [802, 110] on div "check_box_outline_blank Air Quality Test" at bounding box center [1048, 117] width 711 height 23
checkbox input "true"
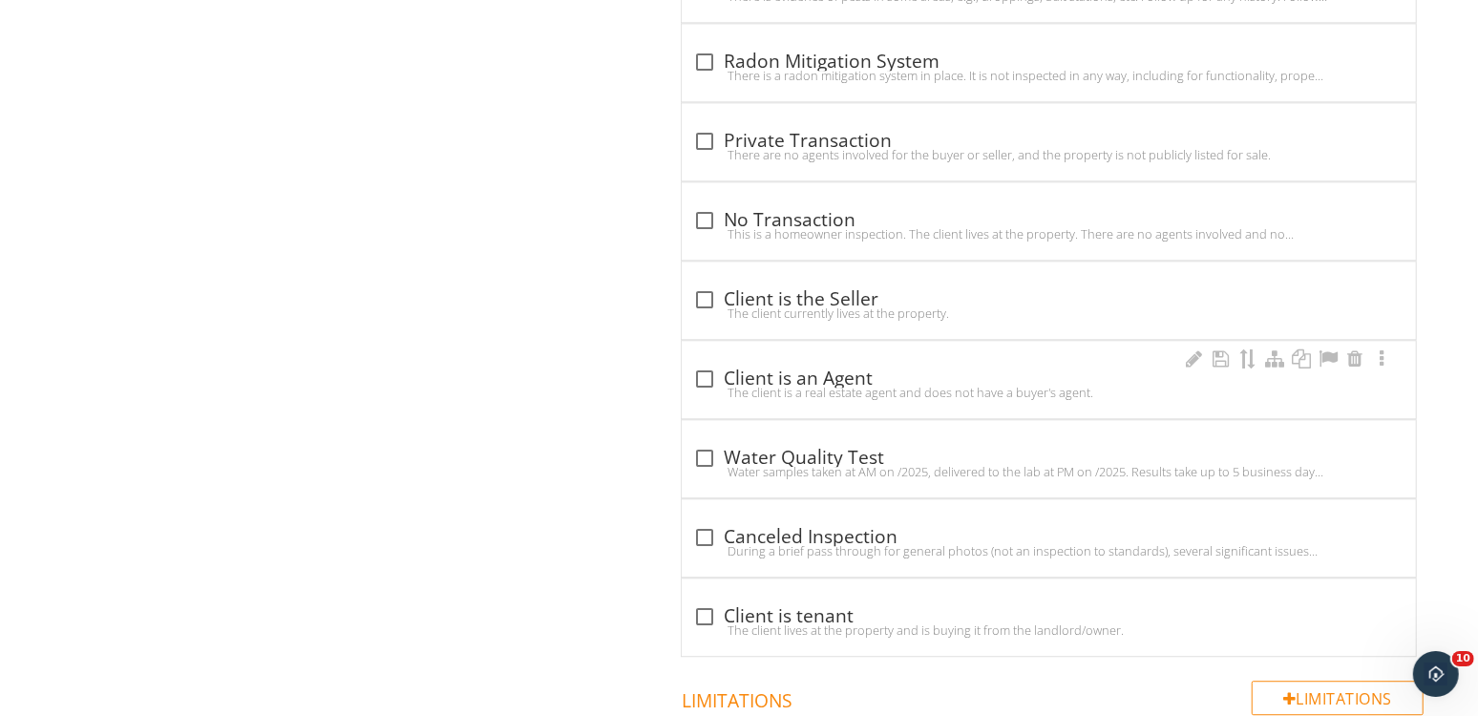
scroll to position [3107, 0]
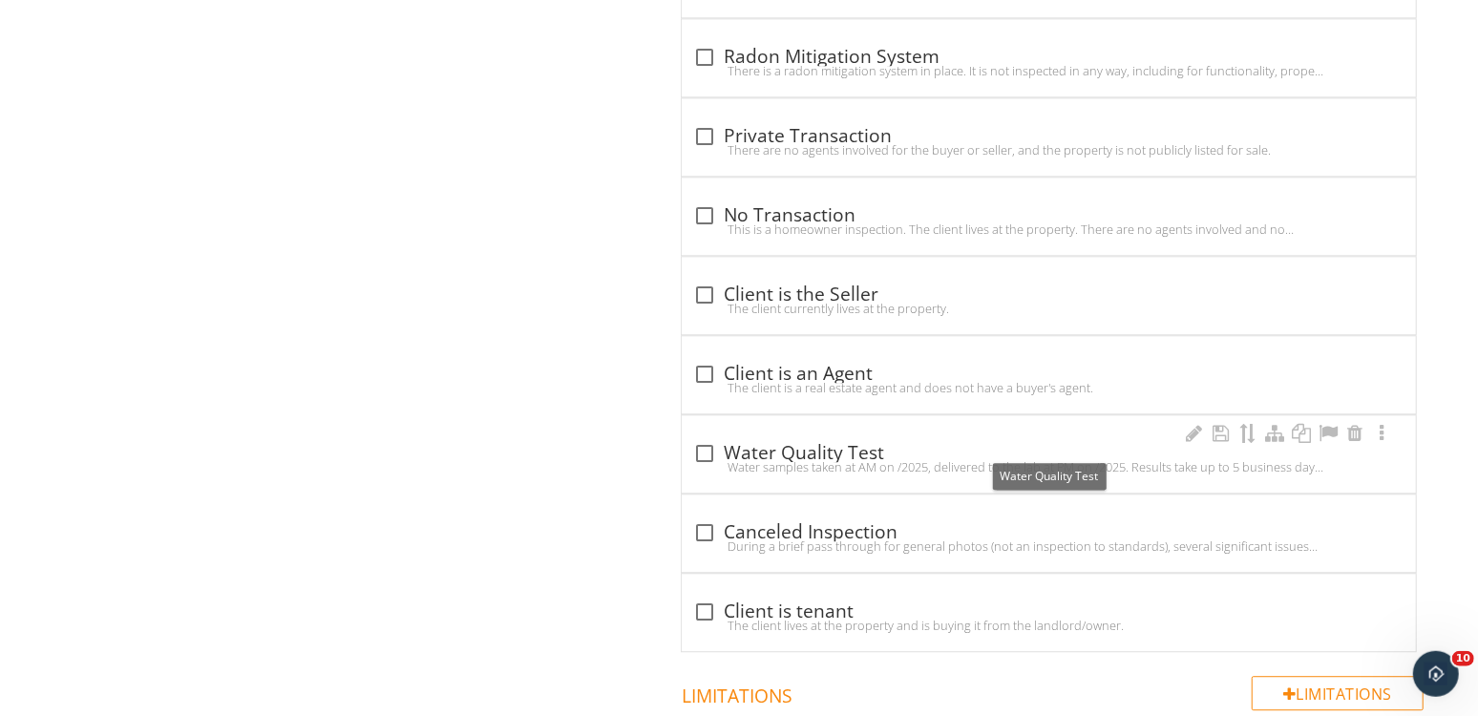
click at [838, 444] on div "check_box_outline_blank Water Quality Test" at bounding box center [1048, 454] width 711 height 23
checkbox input "true"
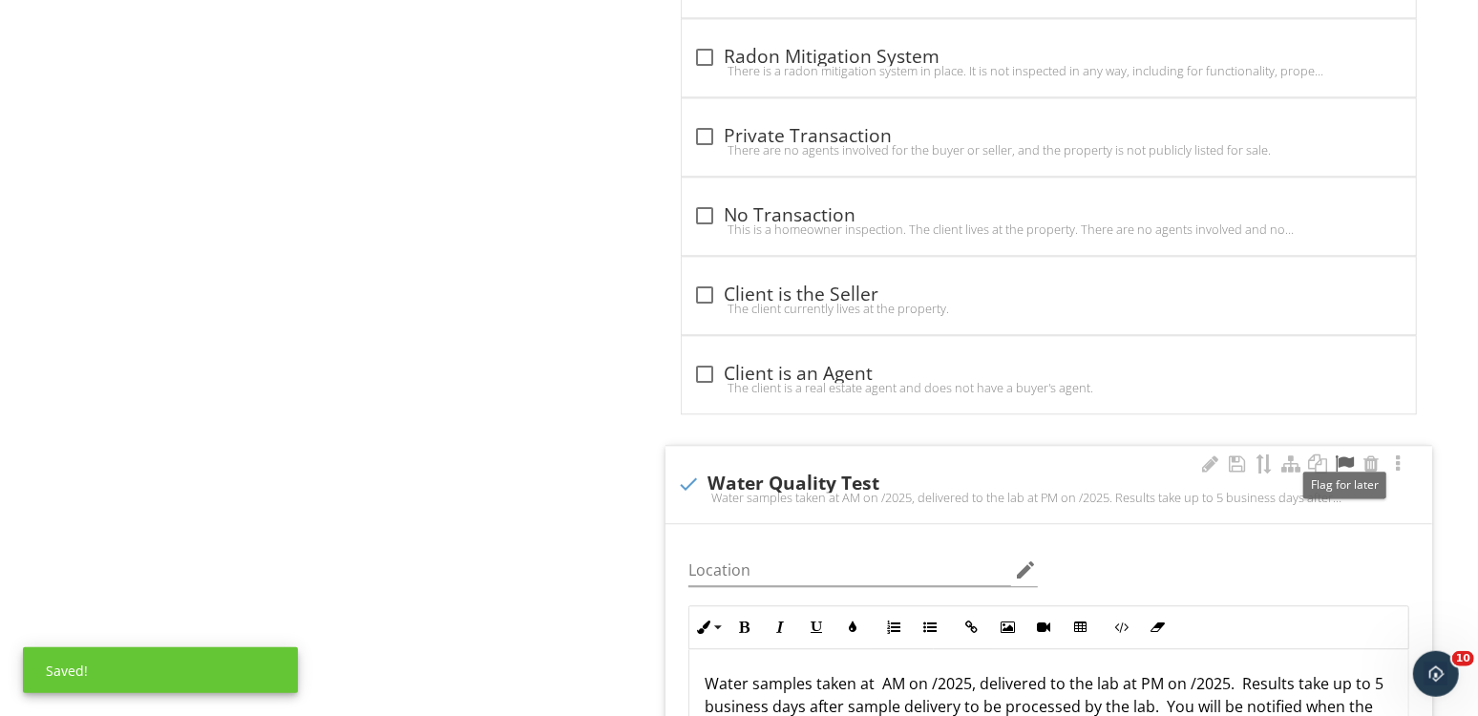
click at [1347, 455] on div at bounding box center [1344, 464] width 23 height 19
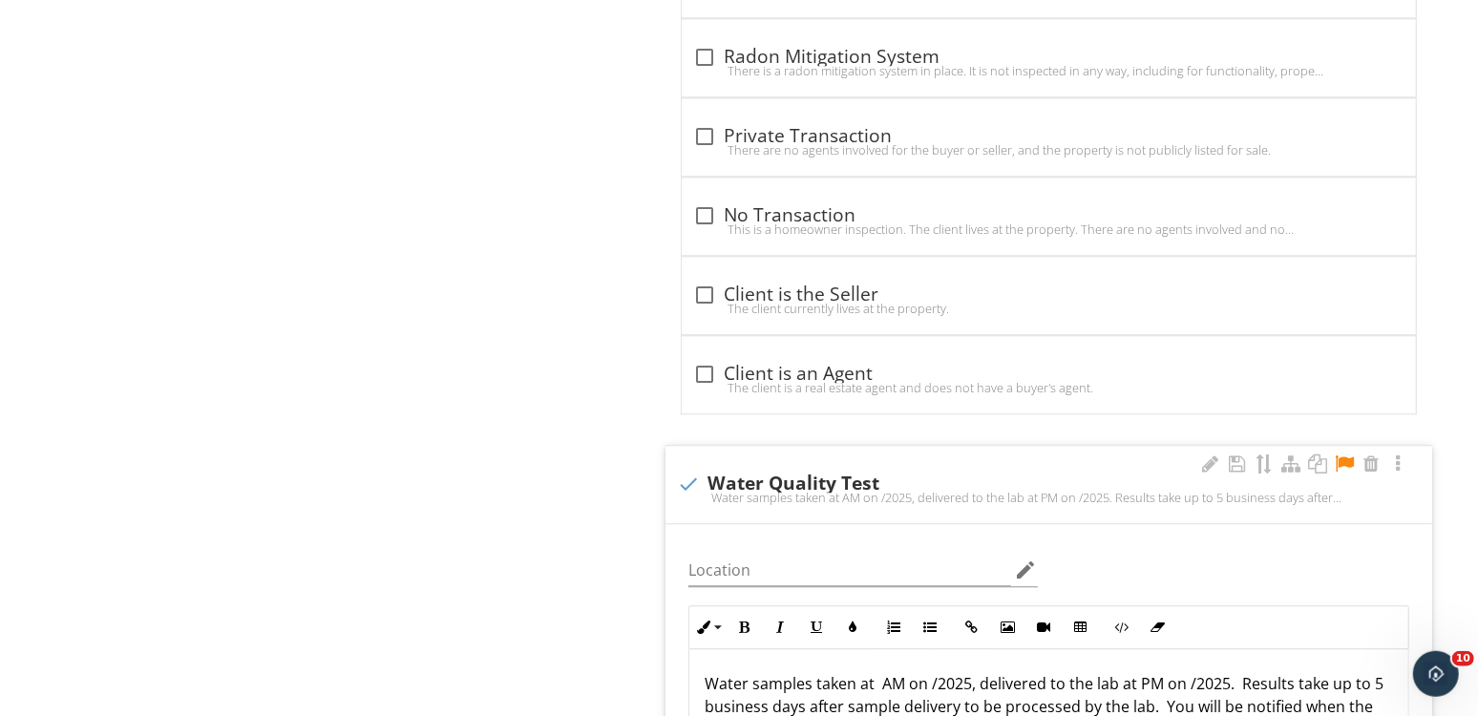
click at [930, 675] on p "Water samples taken at AM on /2025, delivered to the lab at PM on /2025. Result…" at bounding box center [1048, 707] width 688 height 69
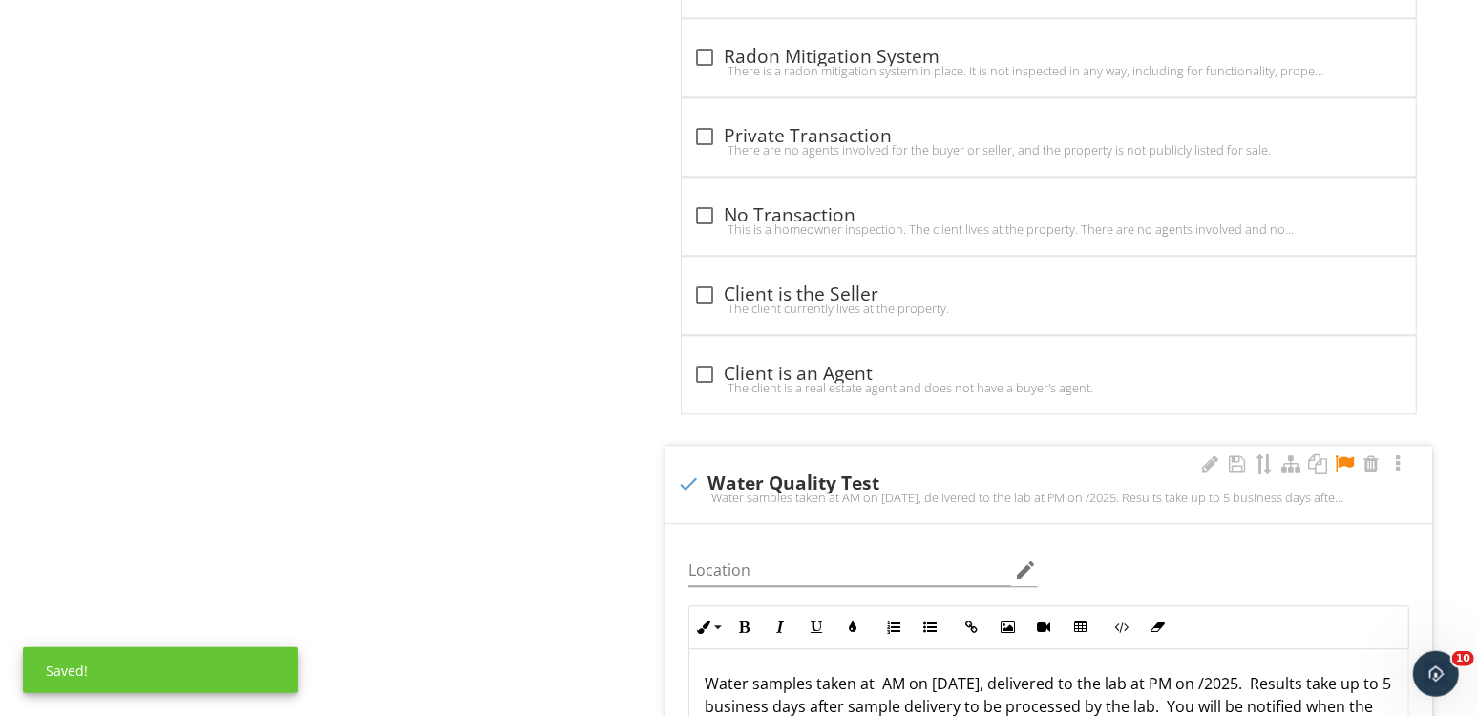
click at [879, 673] on p "Water samples taken at AM on 9/29/2025, delivered to the lab at PM on /2025. Re…" at bounding box center [1048, 707] width 688 height 69
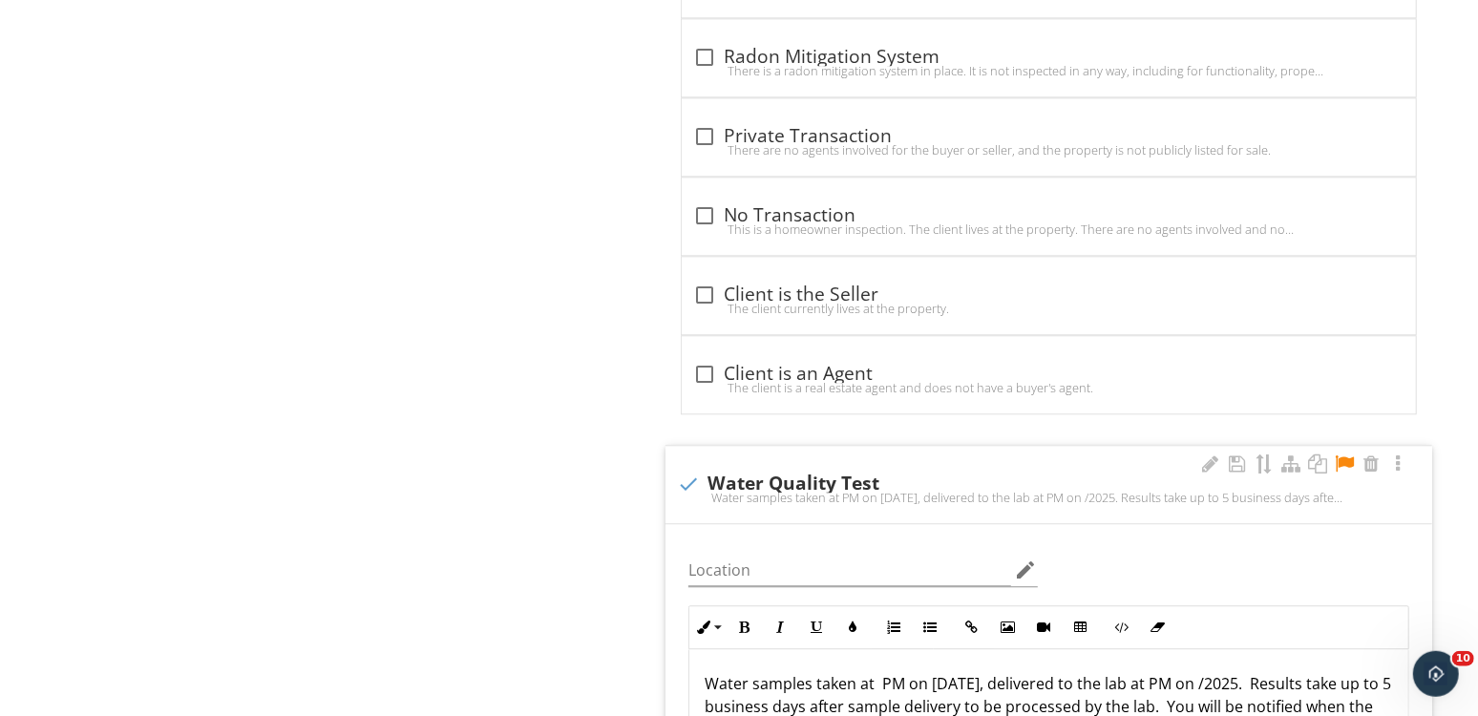
click at [1216, 675] on p "Water samples taken at PM on 9/29/2025, delivered to the lab at PM on /2025. Re…" at bounding box center [1048, 707] width 688 height 69
click at [737, 696] on p "Water samples taken at PM on 9/29/2025, delivered to the lab at PM on 9/29/2025…" at bounding box center [1048, 707] width 688 height 69
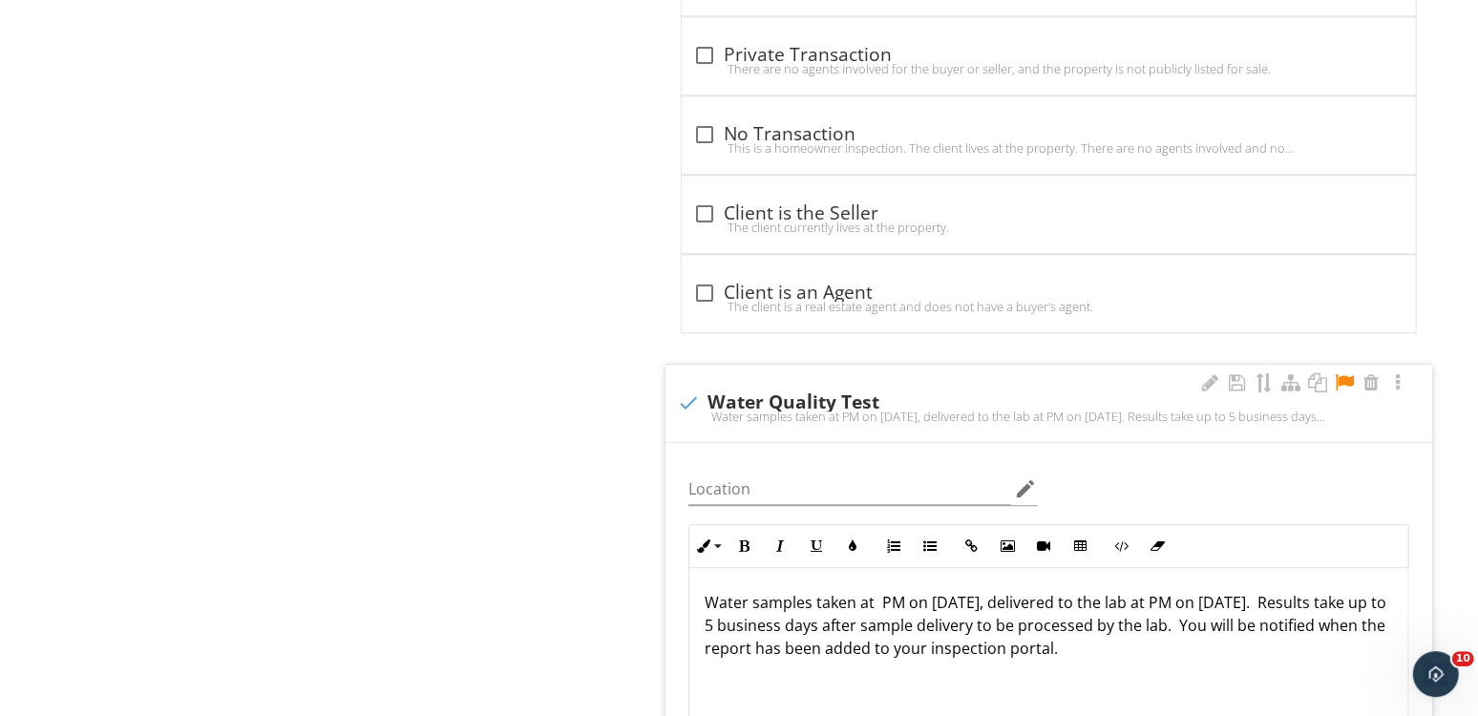
click at [1145, 653] on div "Water samples taken at PM on 9/29/2025, delivered to the lab at PM on 9/29/2025…" at bounding box center [1048, 663] width 719 height 191
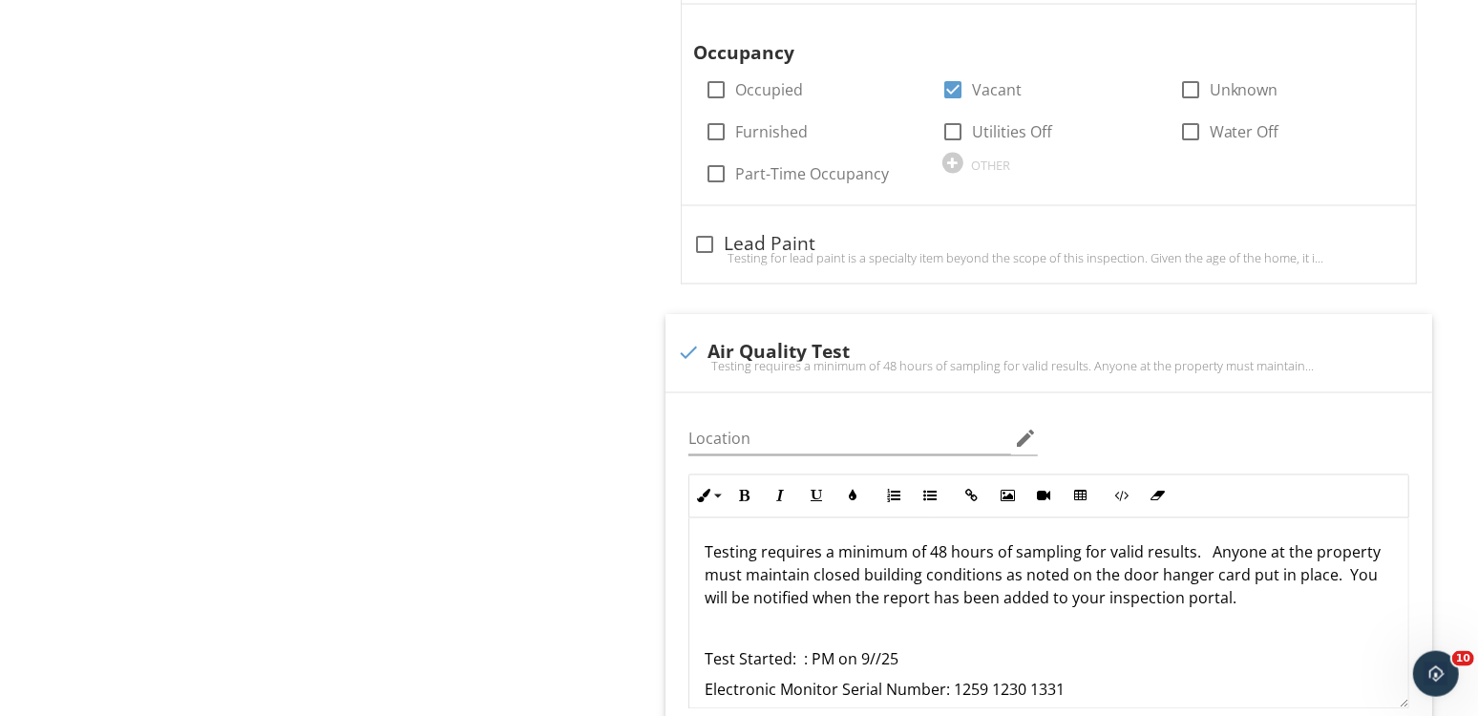
scroll to position [2169, 0]
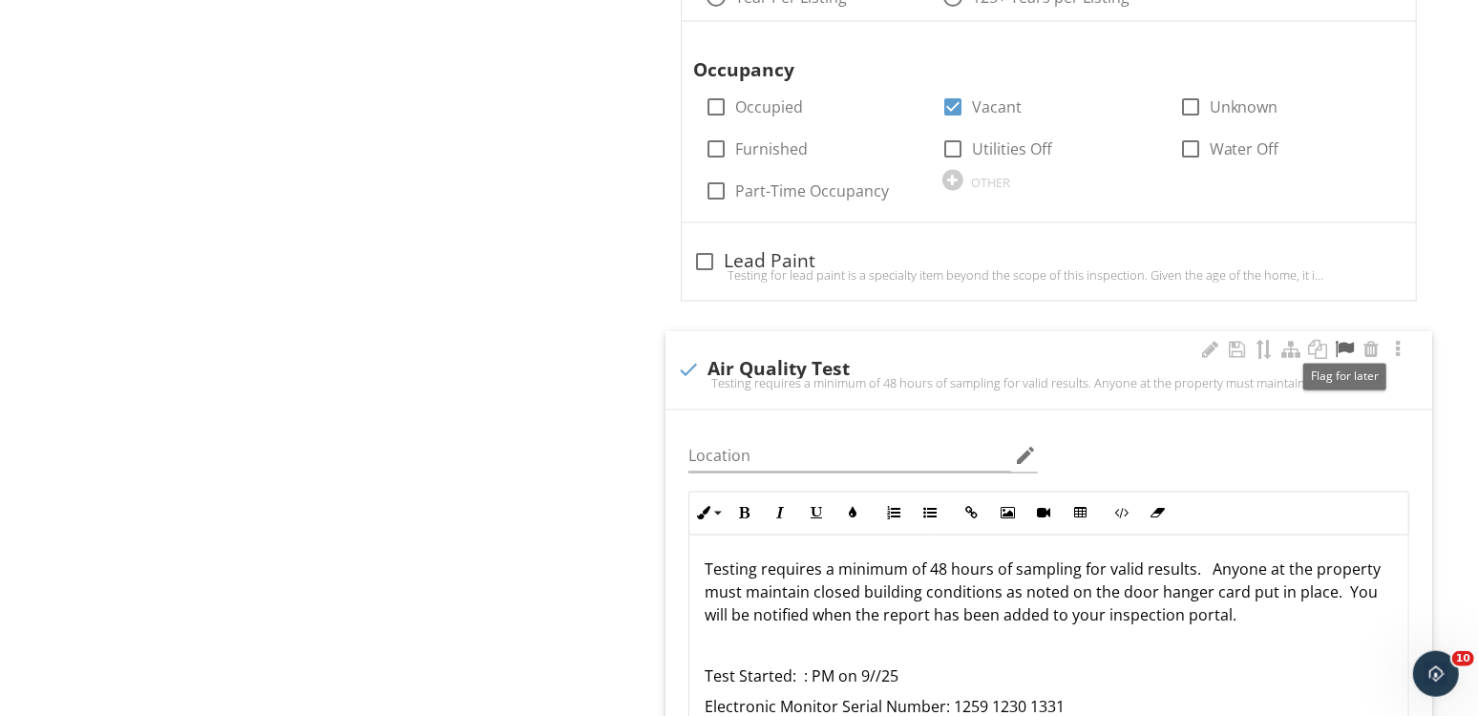
click at [1345, 341] on div at bounding box center [1344, 350] width 23 height 19
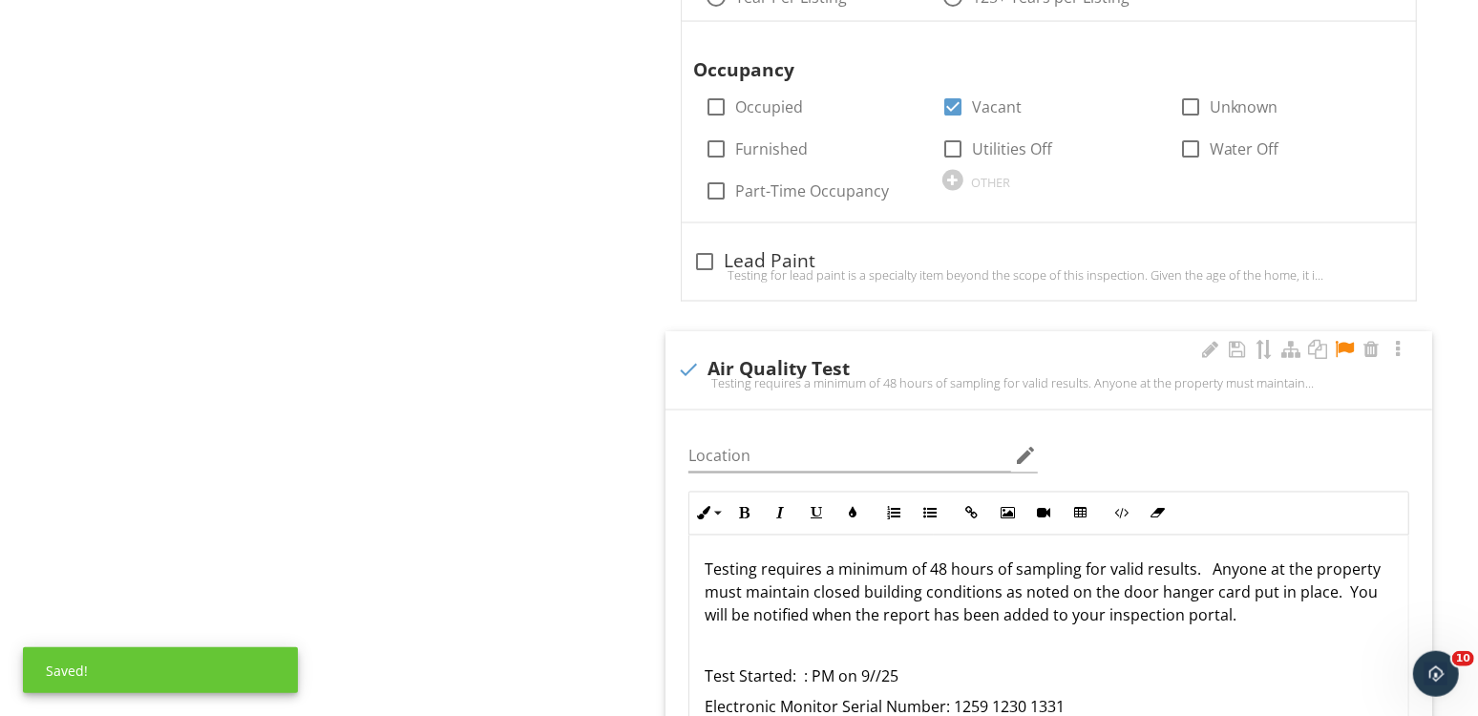
scroll to position [46, 0]
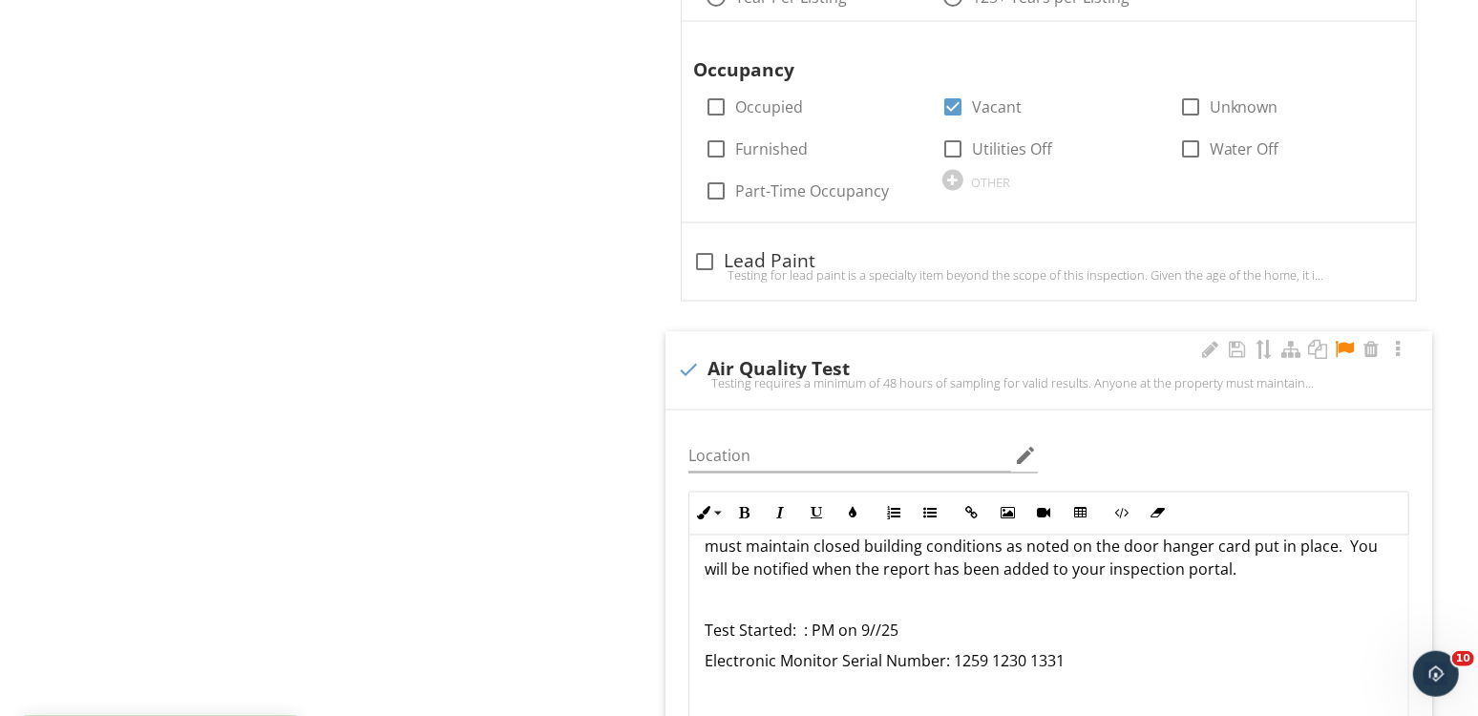
click at [872, 625] on p "Test Started: : PM on 9//25" at bounding box center [1048, 631] width 688 height 23
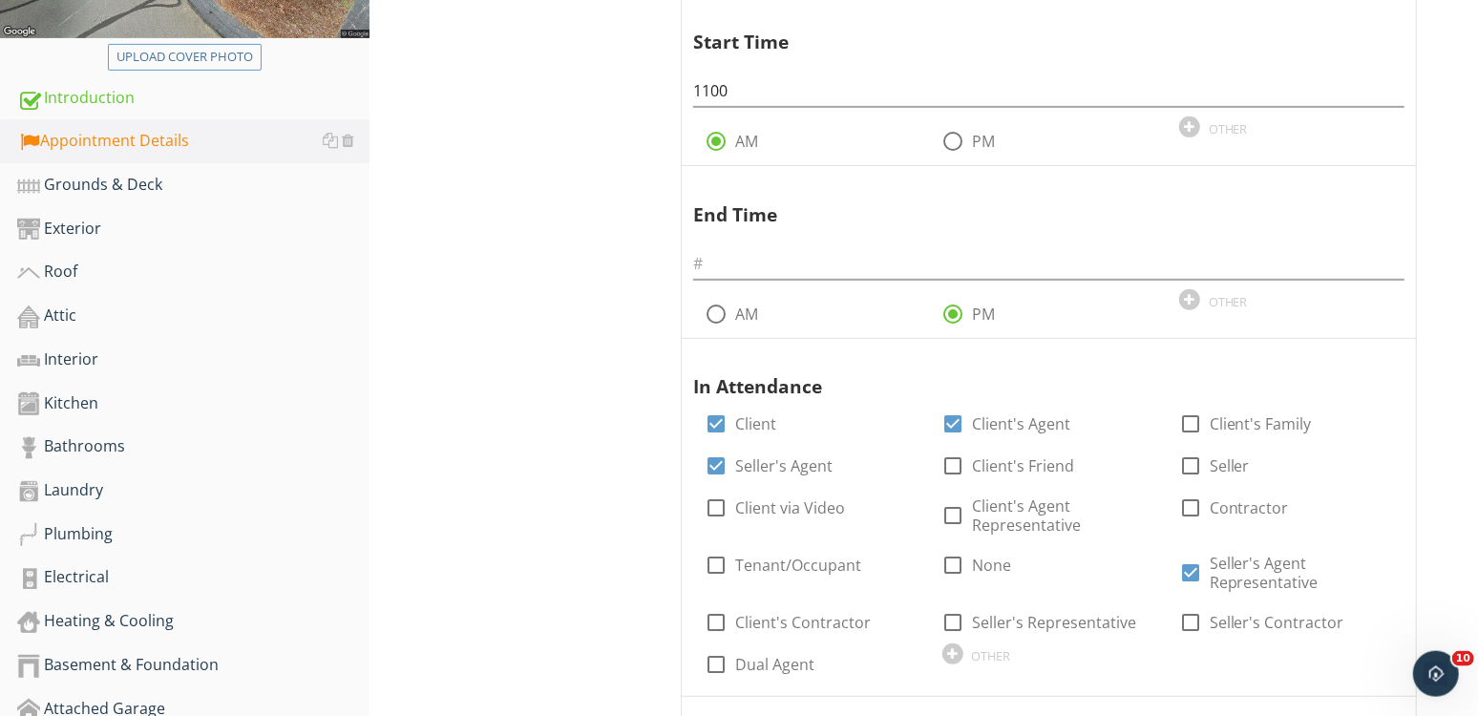
scroll to position [680, 0]
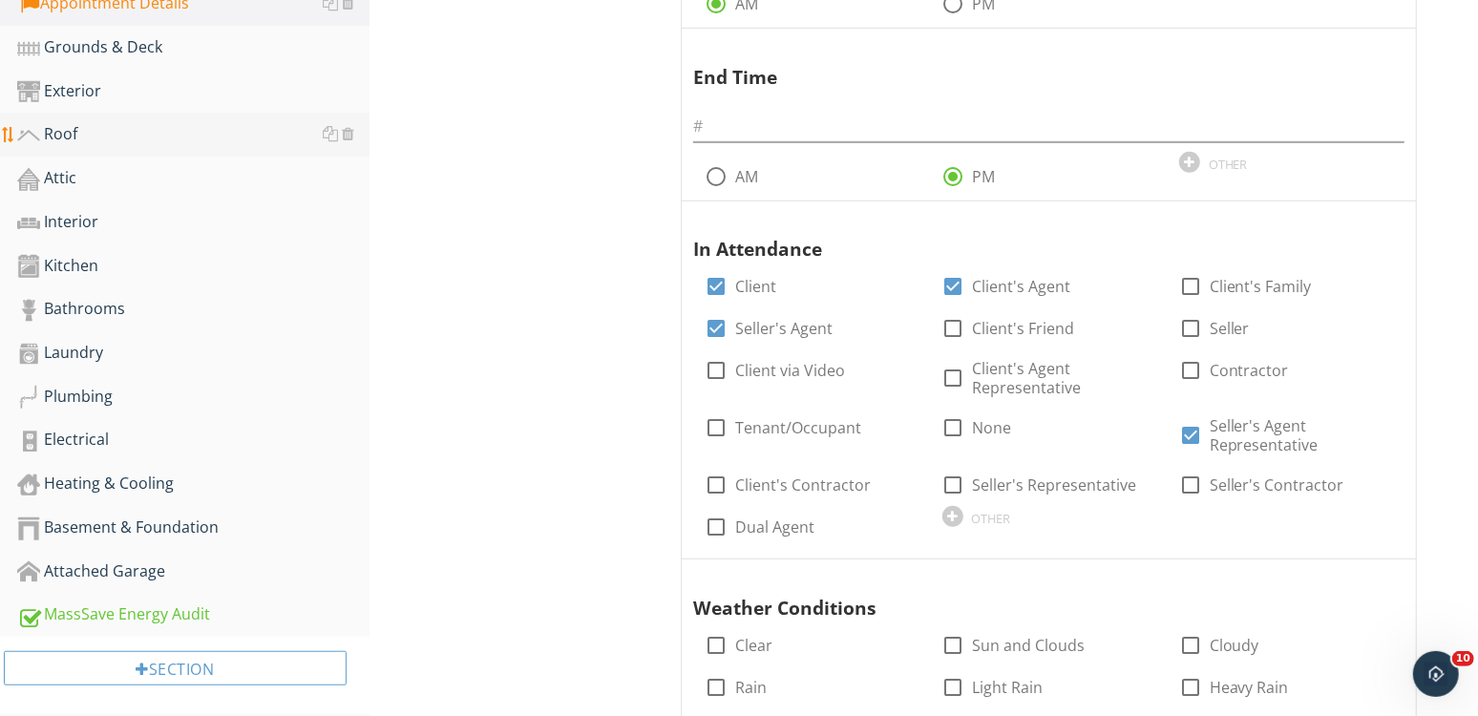
click at [106, 140] on div "Roof" at bounding box center [193, 134] width 352 height 25
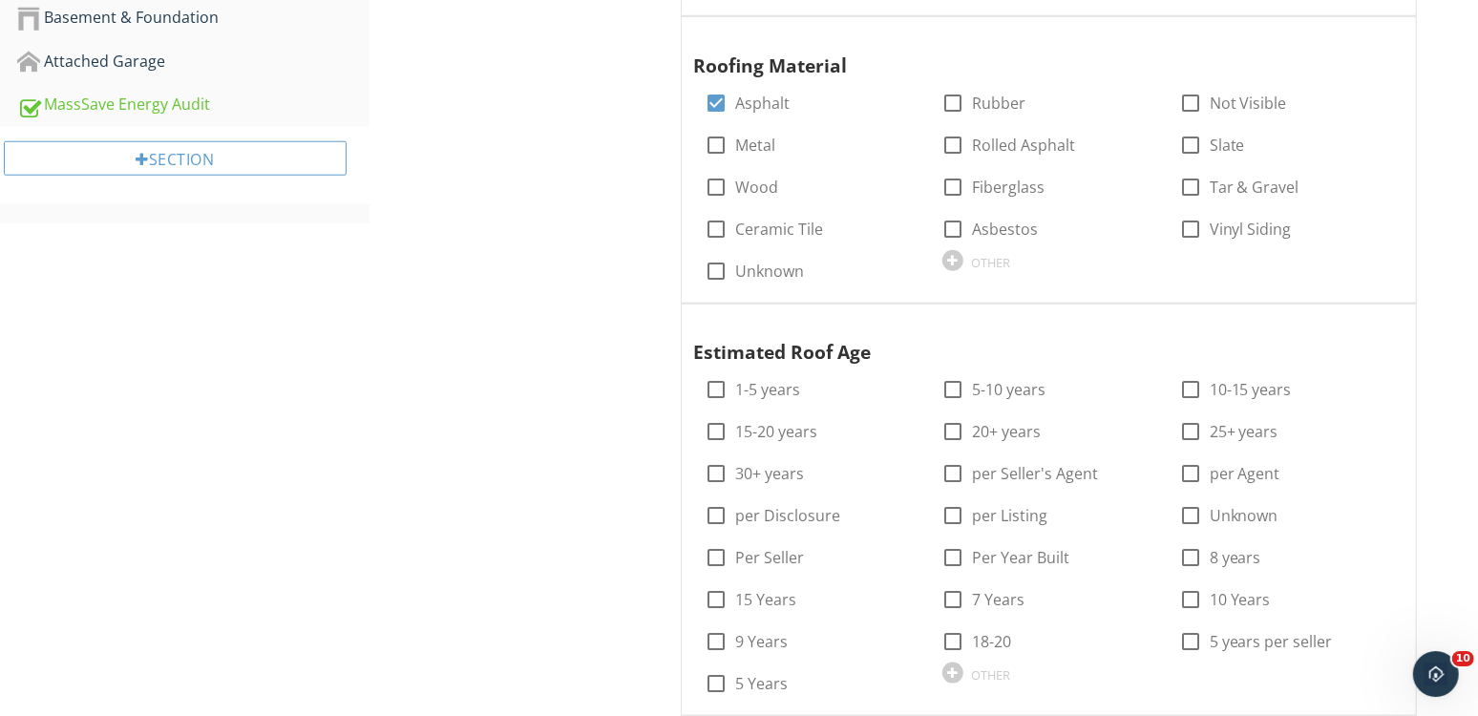
scroll to position [1219, 0]
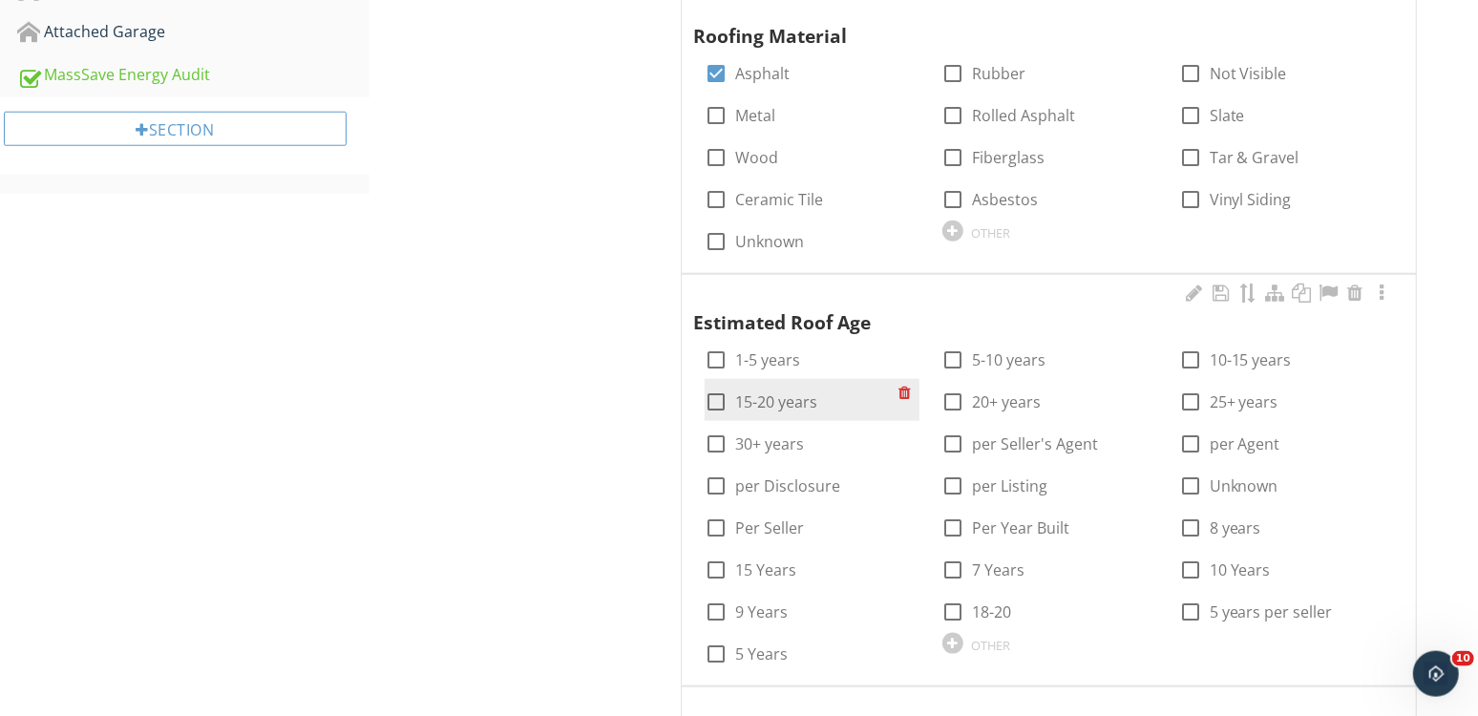
click at [795, 400] on label "15-20 years" at bounding box center [776, 401] width 82 height 19
checkbox input "true"
click at [398, 488] on div "Roof General Information Covering Gutters / Drainage Flashing Chimney Ventilati…" at bounding box center [923, 610] width 1108 height 3236
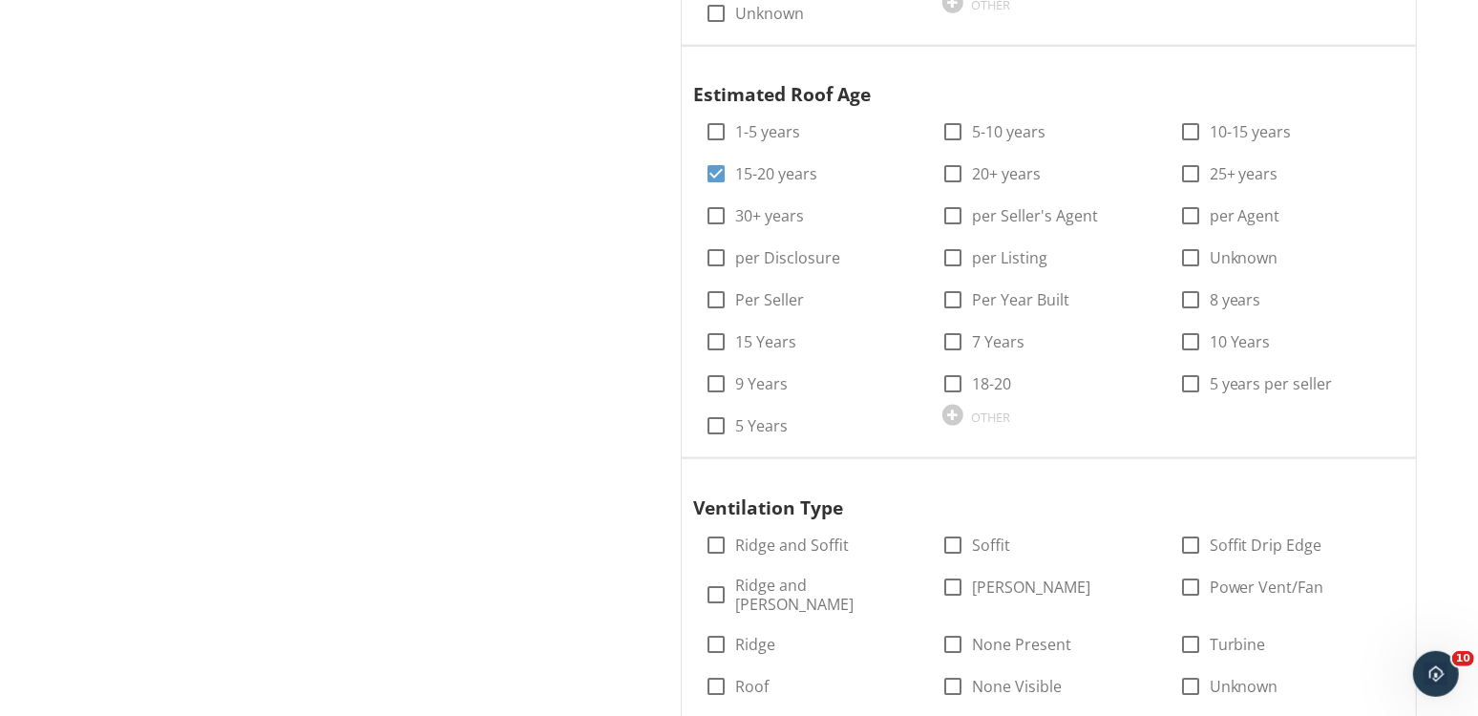
scroll to position [1676, 0]
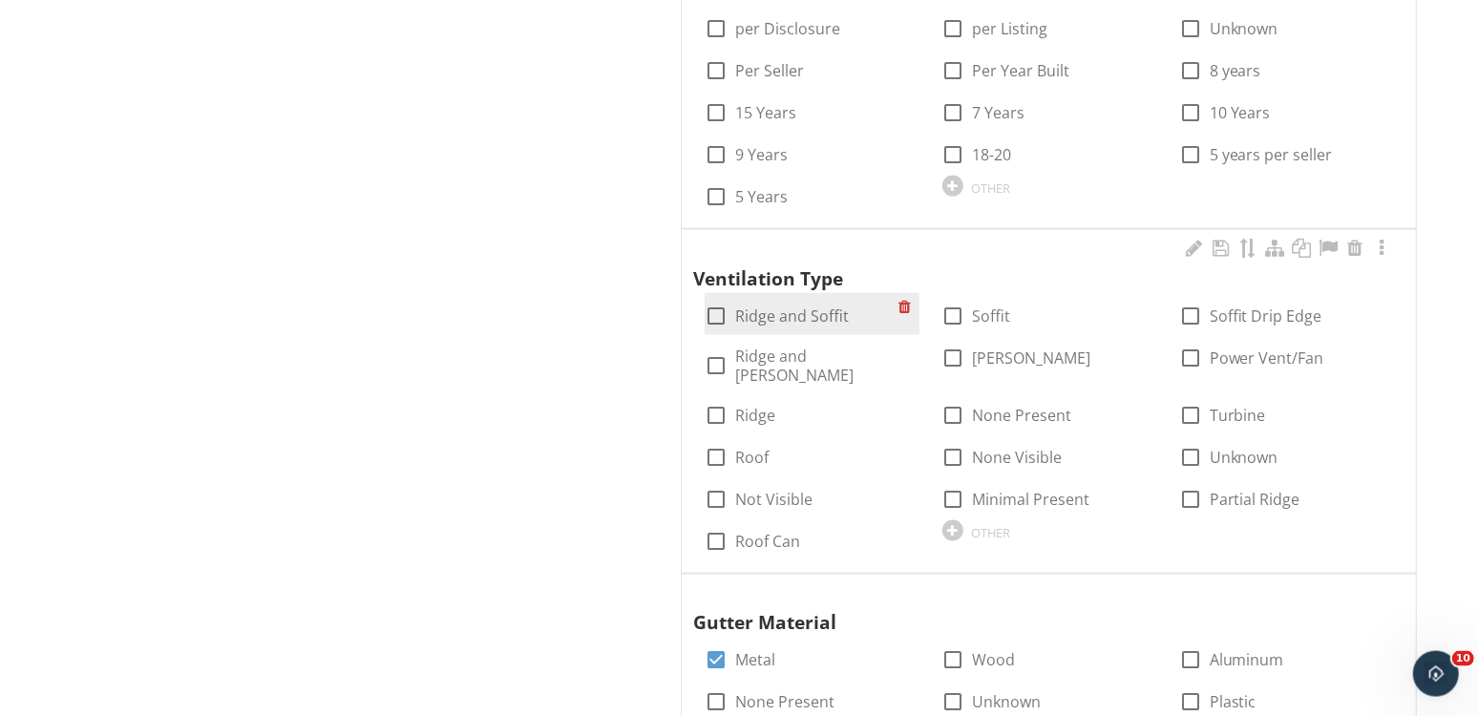
click at [773, 310] on label "Ridge and Soffit" at bounding box center [792, 315] width 114 height 19
checkbox input "true"
click at [384, 406] on div "Roof General Information Covering Gutters / Drainage Flashing Chimney Ventilati…" at bounding box center [923, 153] width 1108 height 3236
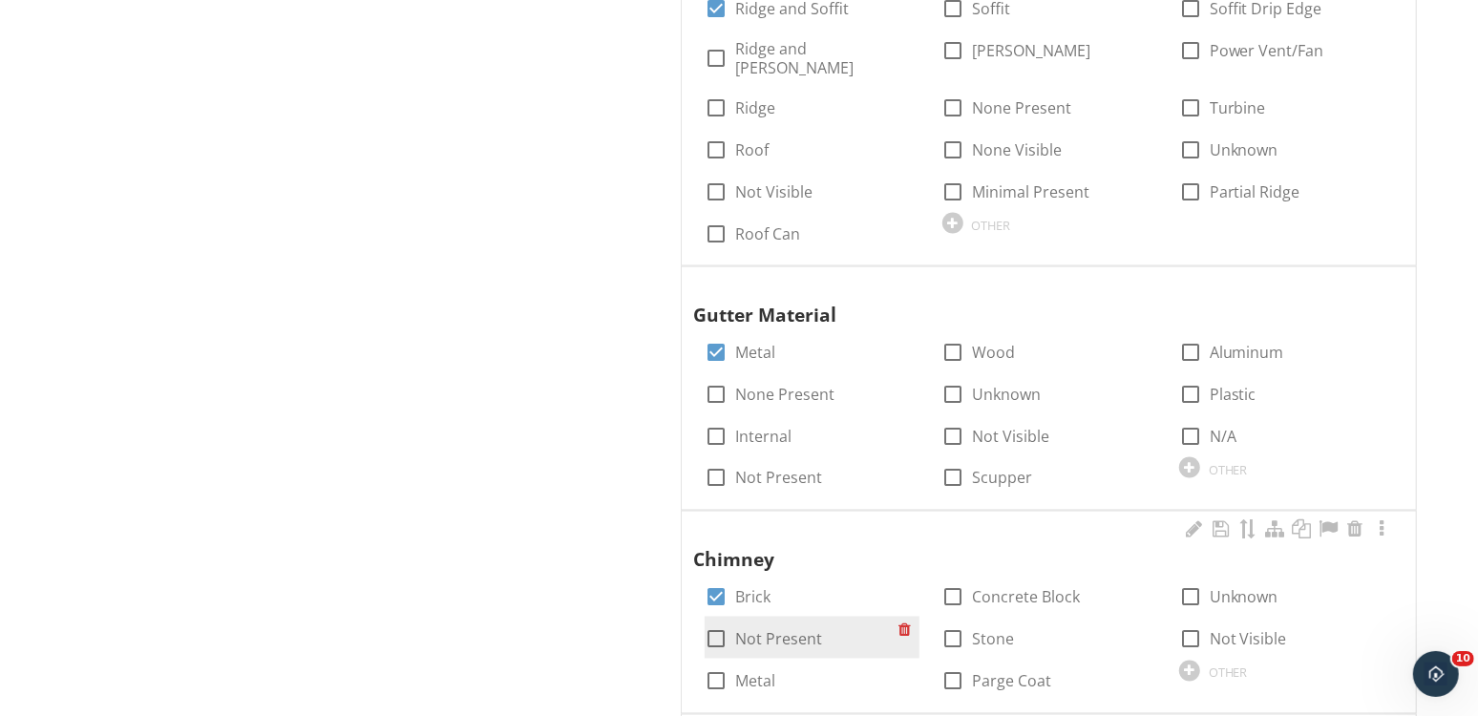
scroll to position [2051, 0]
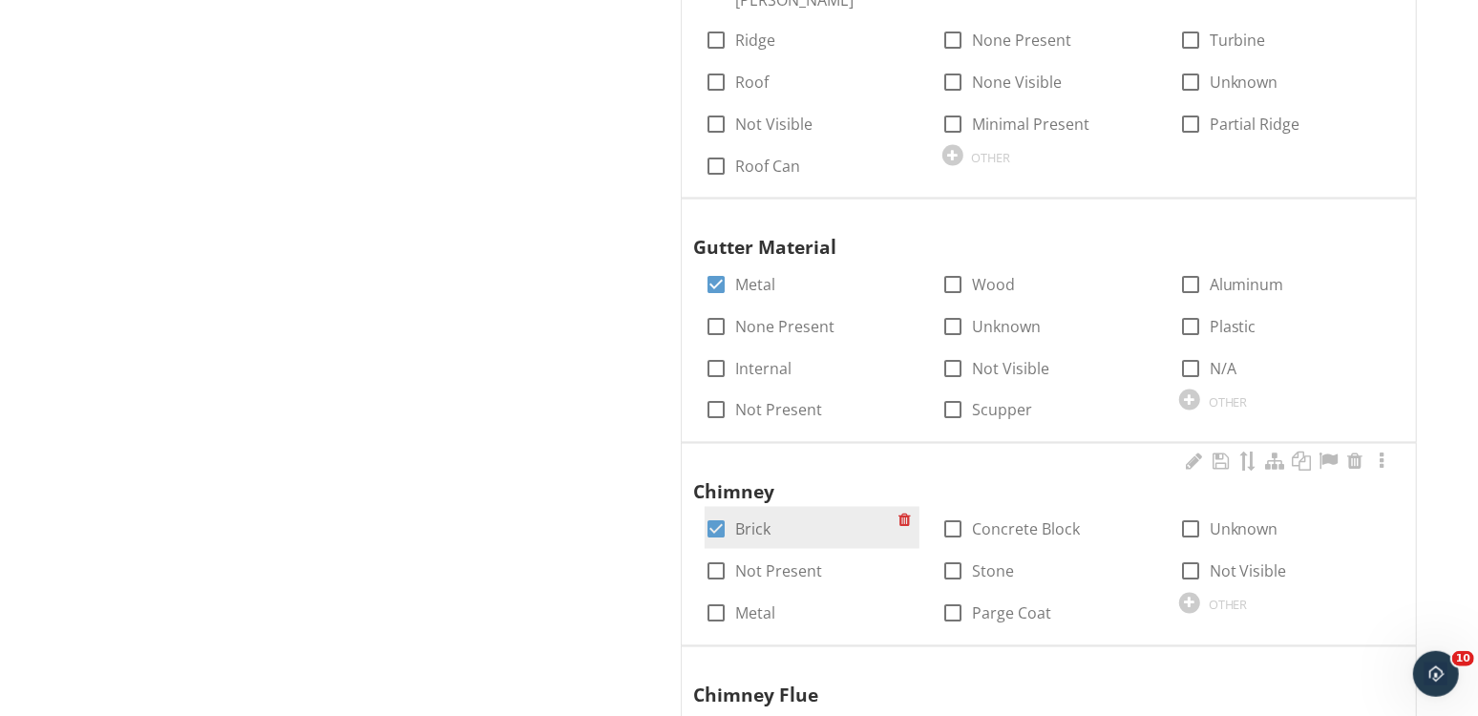
click at [739, 520] on label "Brick" at bounding box center [752, 529] width 35 height 19
checkbox input "false"
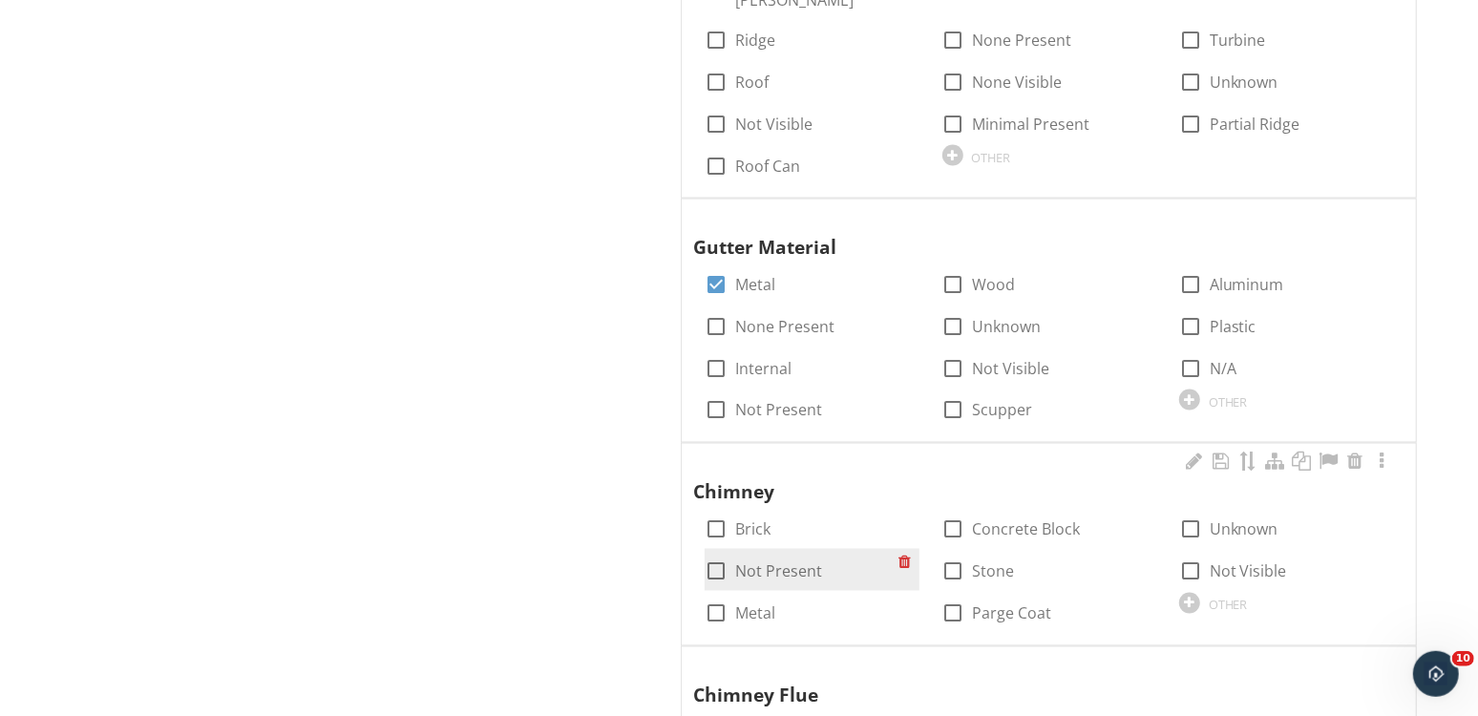
click at [729, 556] on div at bounding box center [716, 572] width 32 height 32
checkbox input "true"
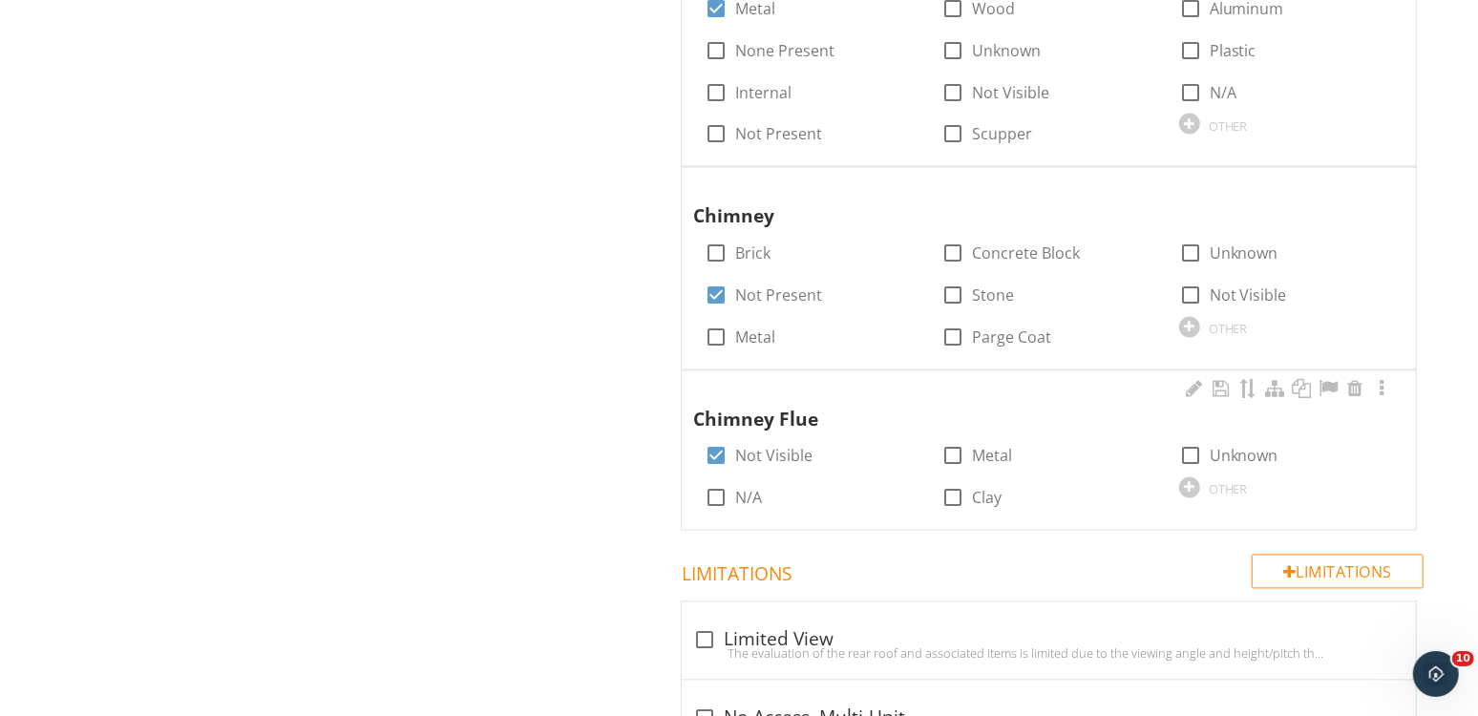
scroll to position [2333, 0]
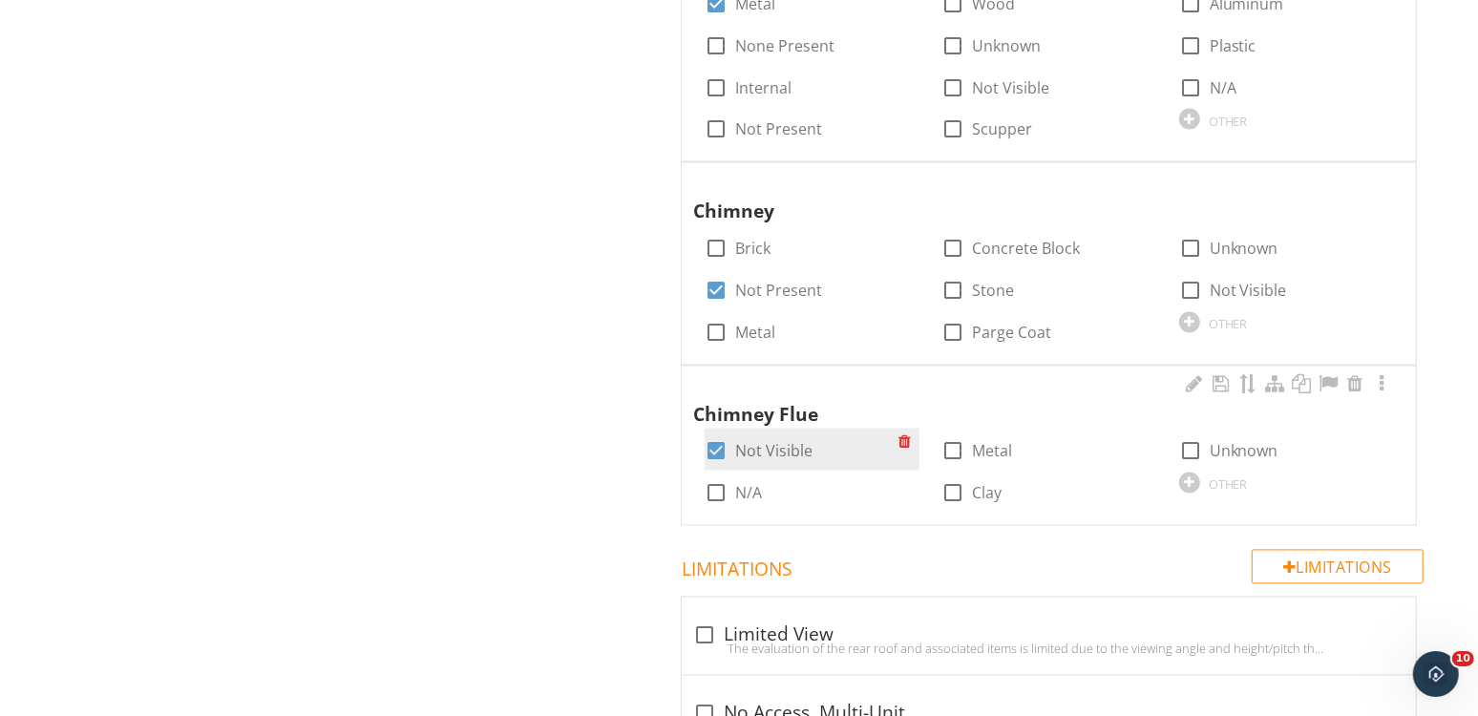
click at [791, 428] on div "check_box Not Visible" at bounding box center [811, 449] width 214 height 42
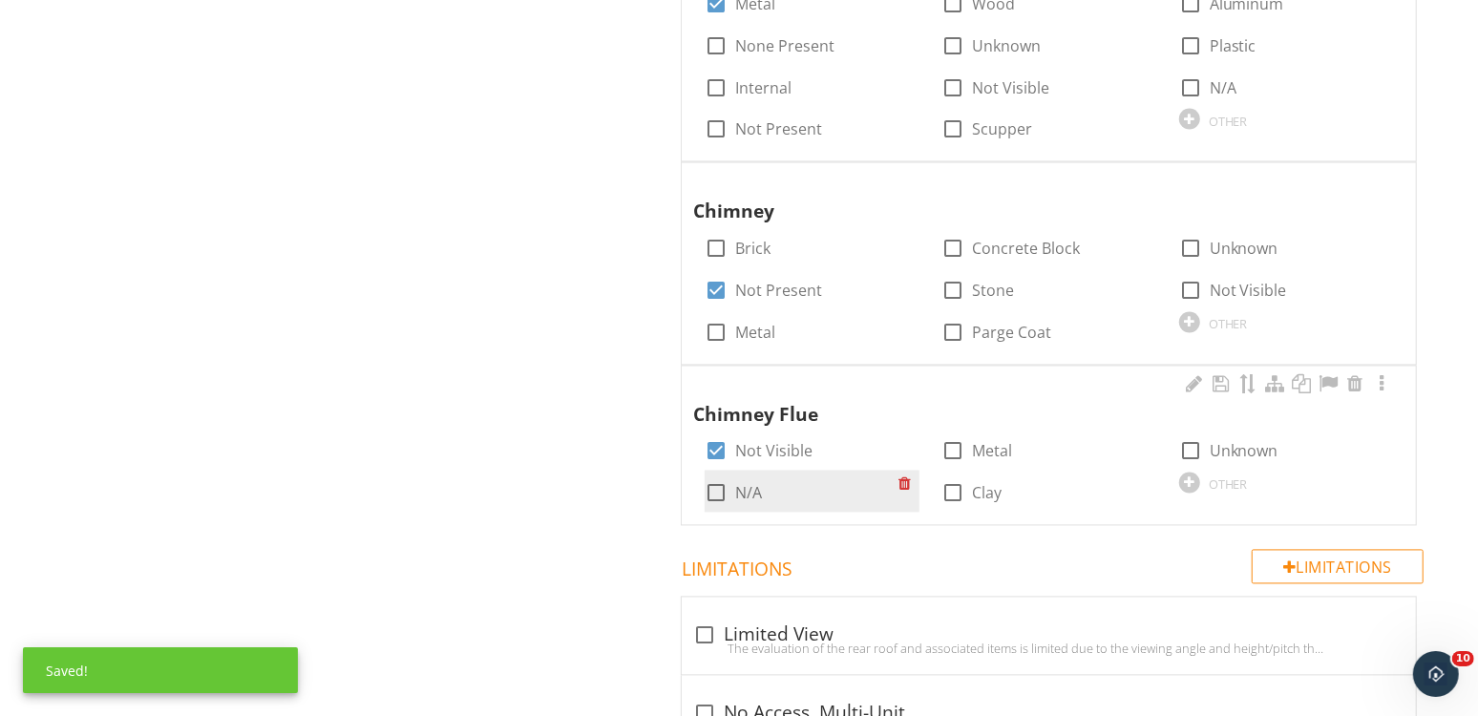
click at [744, 483] on label "N/A" at bounding box center [748, 492] width 27 height 19
checkbox input "true"
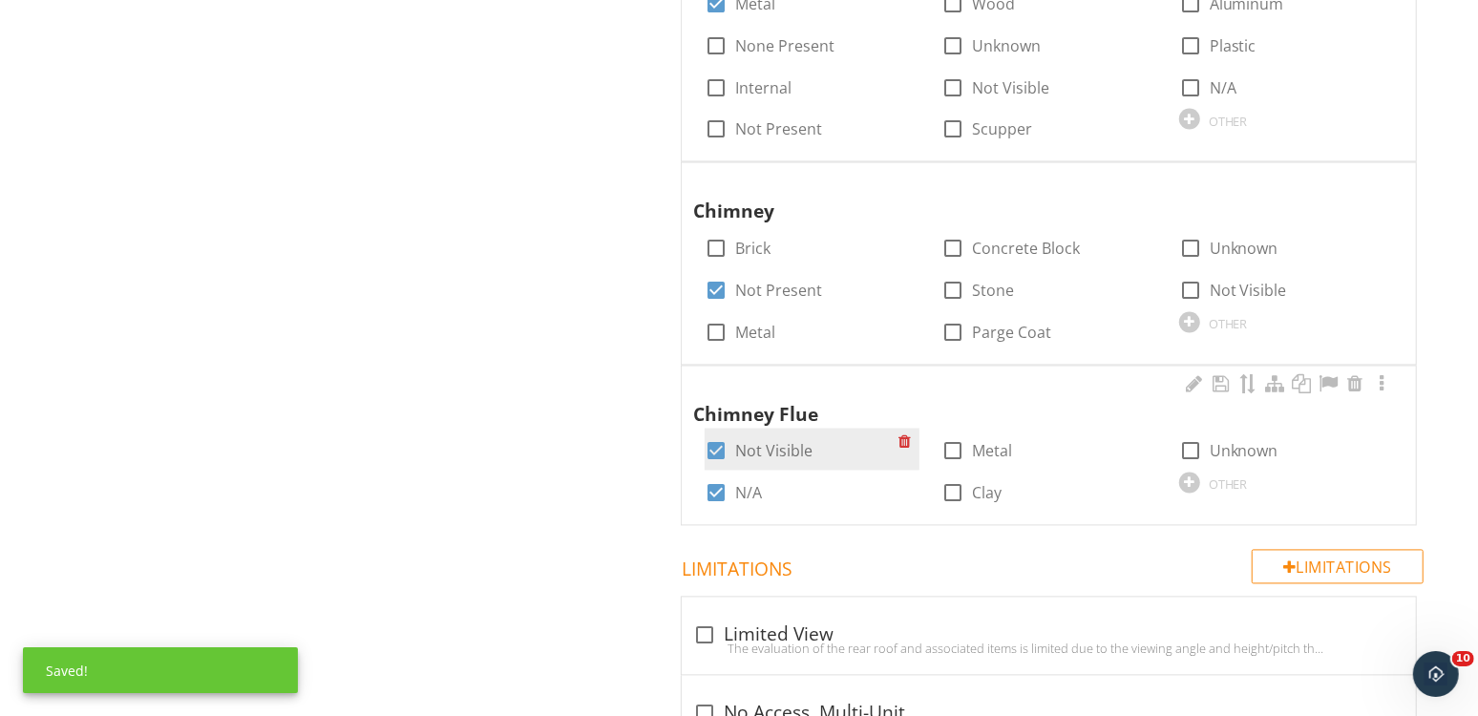
click at [766, 441] on label "Not Visible" at bounding box center [773, 450] width 77 height 19
checkbox input "false"
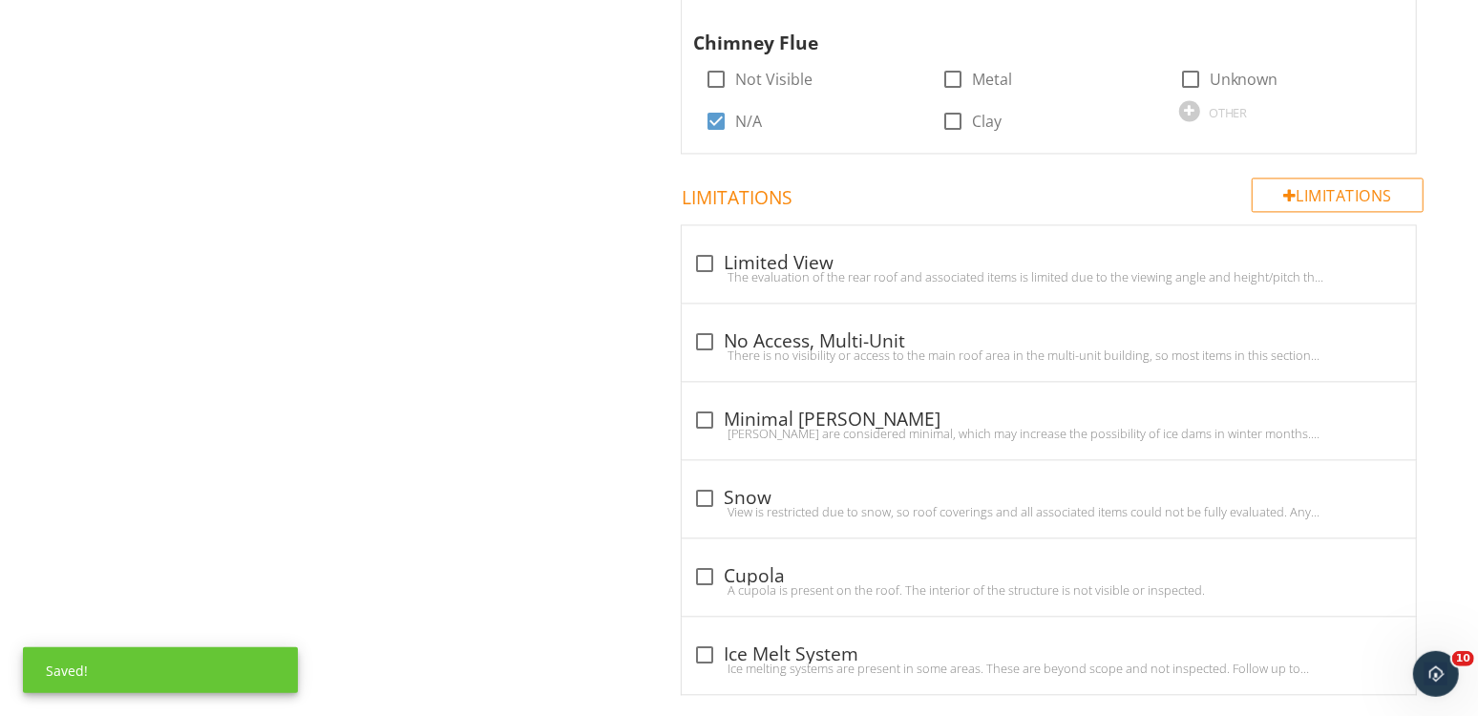
scroll to position [2705, 0]
click at [765, 251] on div "check_box_outline_blank Limited View" at bounding box center [1048, 262] width 711 height 23
checkbox input "true"
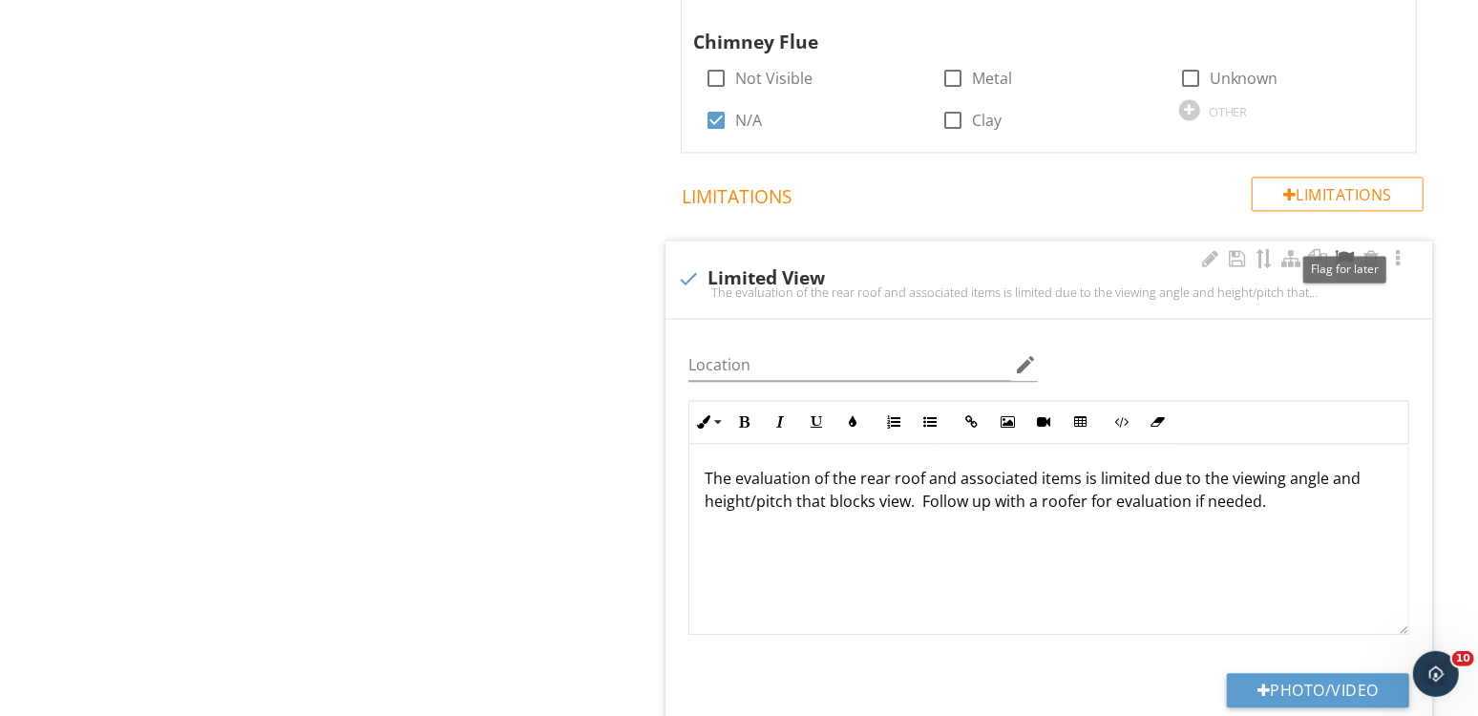
click at [1346, 249] on div at bounding box center [1344, 258] width 23 height 19
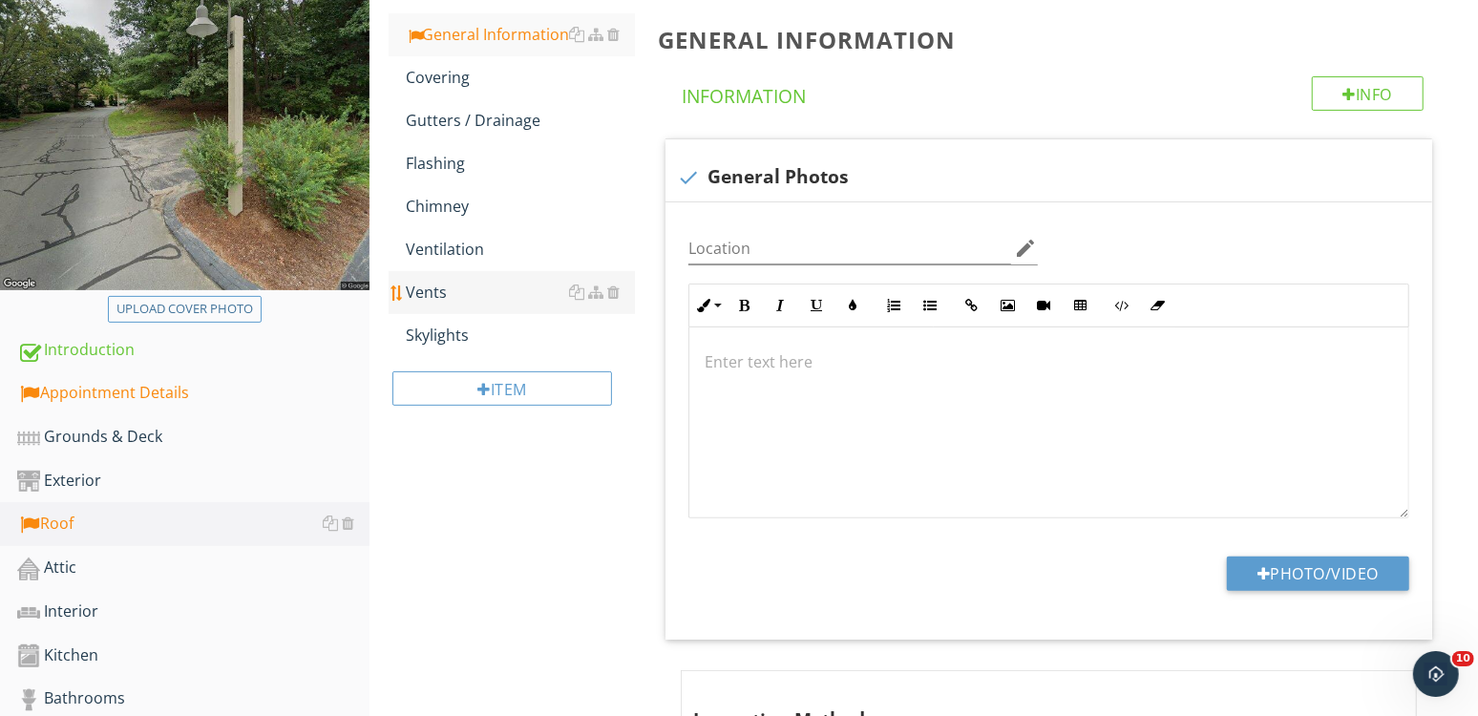
scroll to position [224, 0]
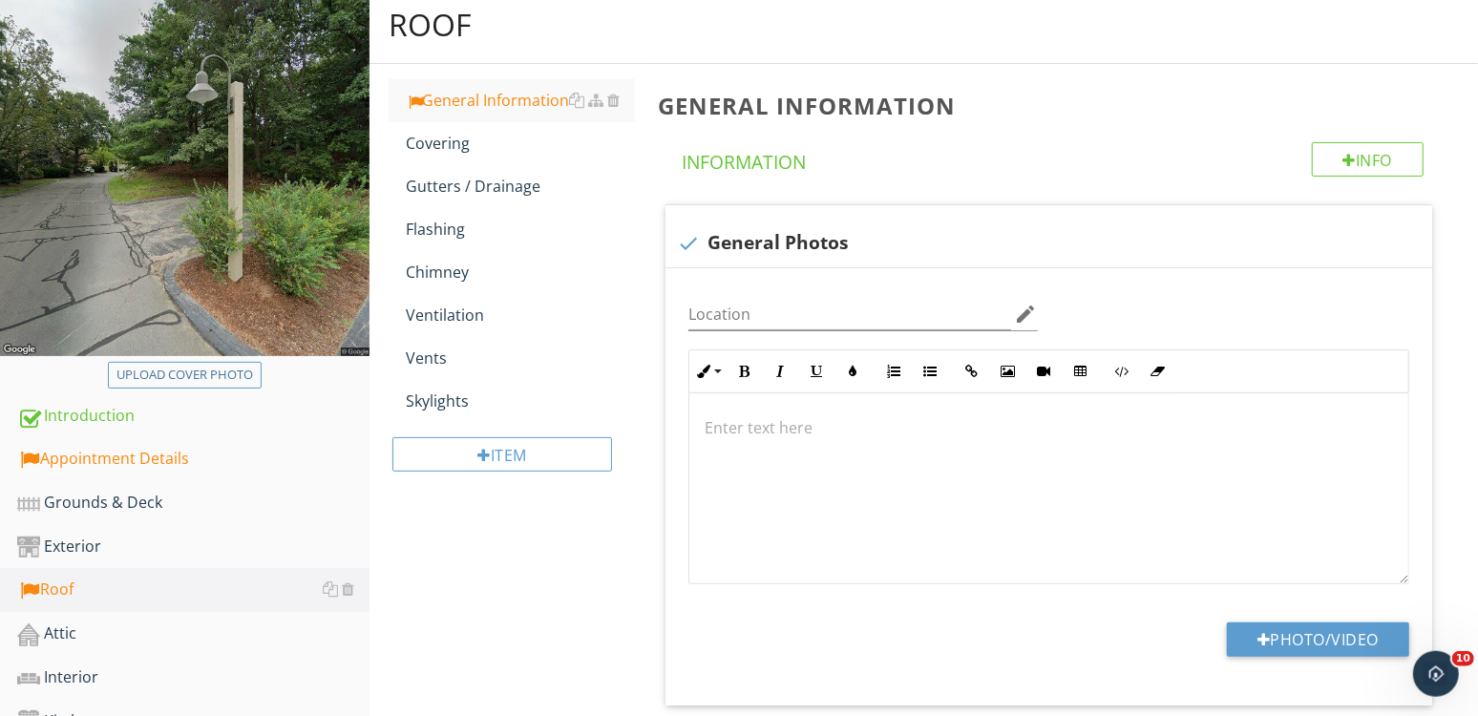
click at [477, 412] on div "Skylights" at bounding box center [520, 400] width 229 height 23
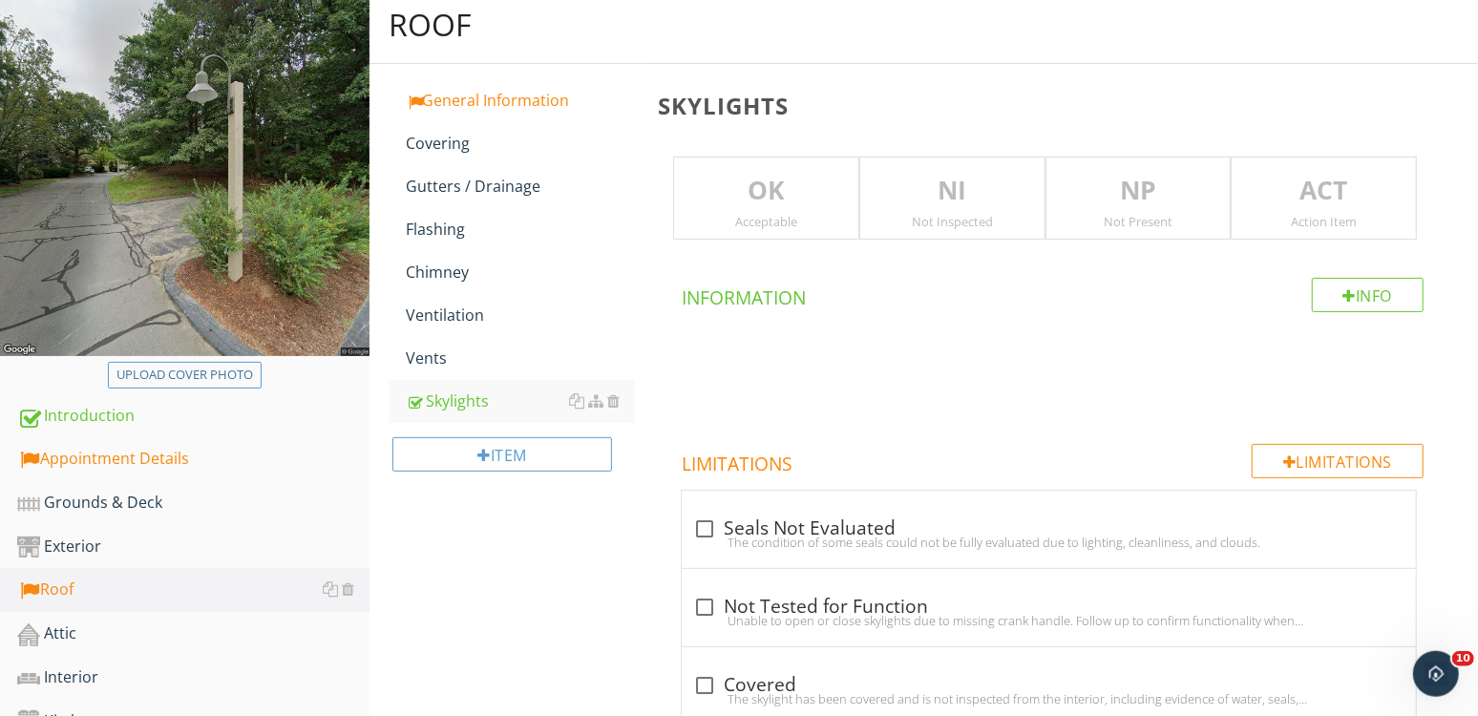
click at [1149, 199] on p "NP" at bounding box center [1138, 191] width 184 height 38
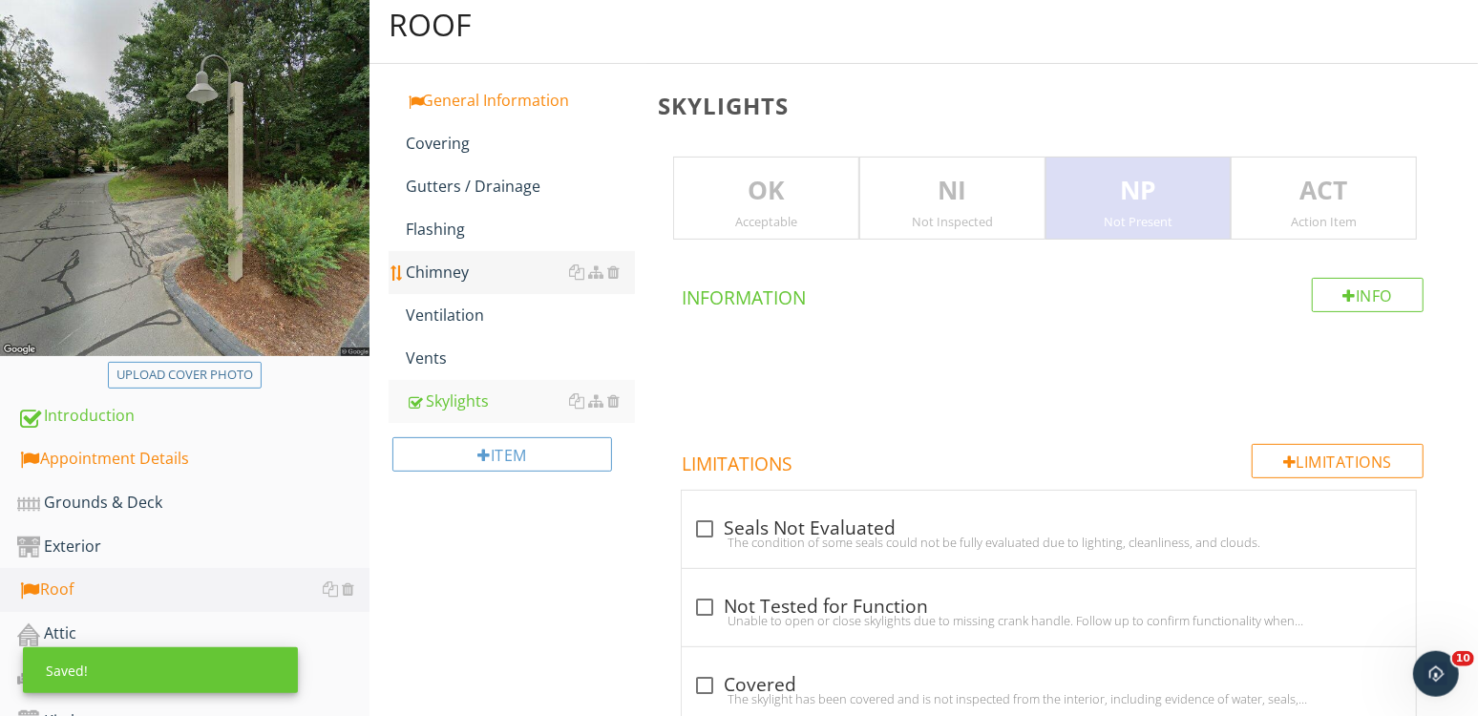
click at [462, 284] on div "Chimney" at bounding box center [520, 272] width 229 height 23
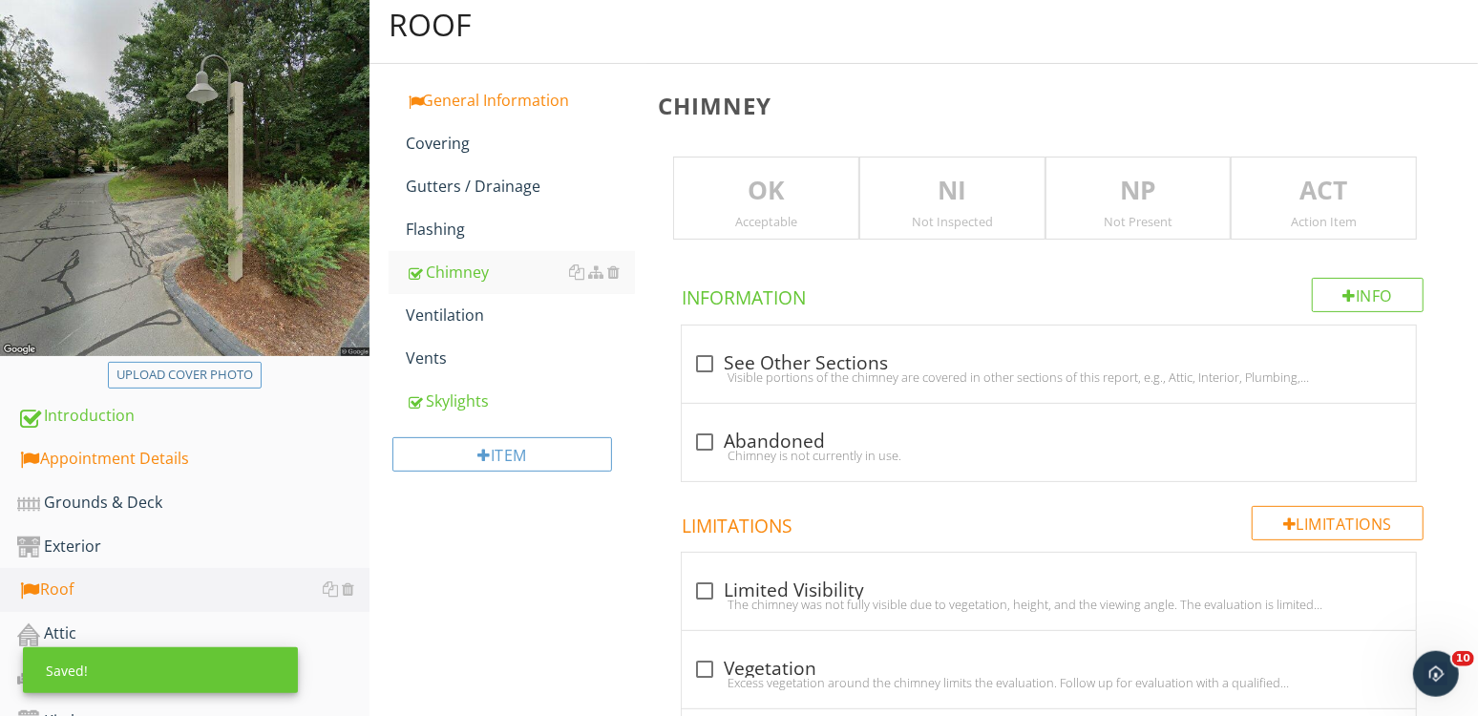
click at [1097, 184] on p "NP" at bounding box center [1138, 191] width 184 height 38
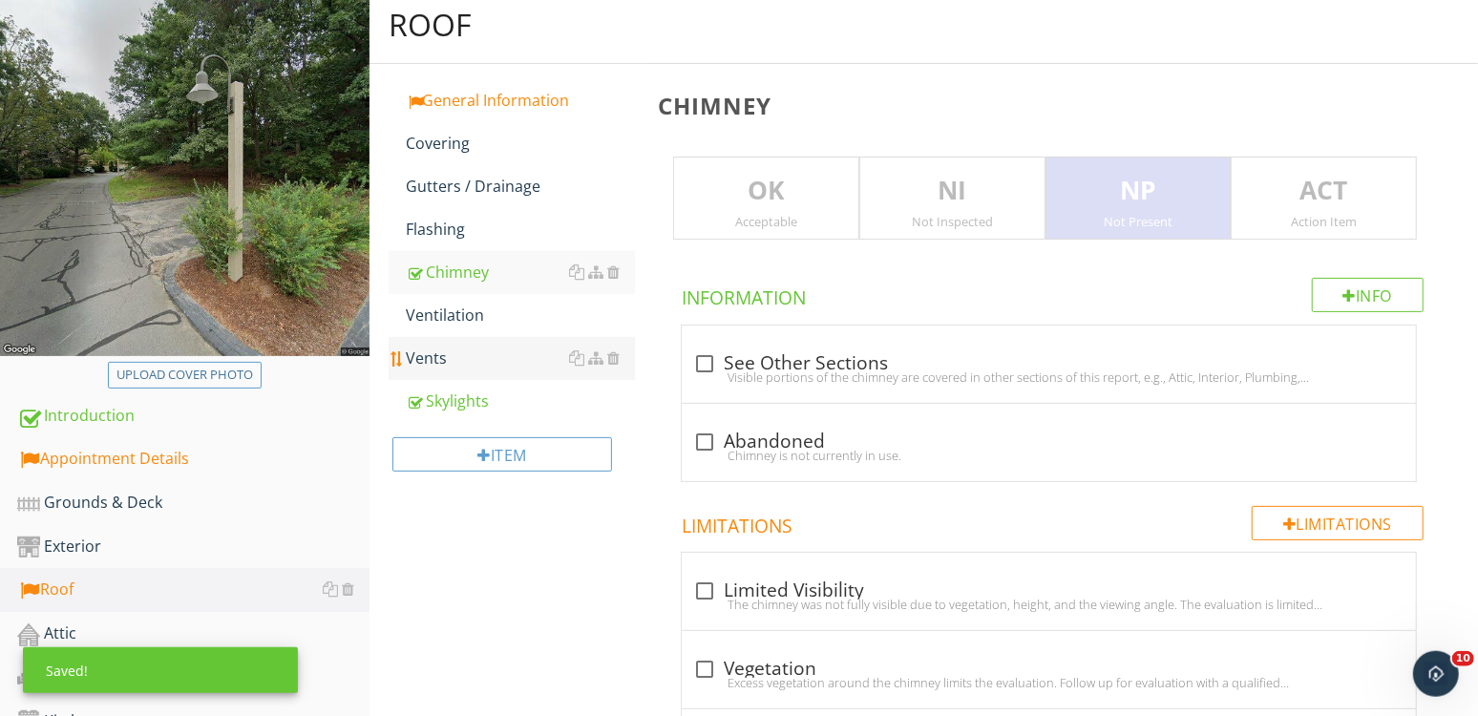
click at [454, 369] on div "Vents" at bounding box center [520, 358] width 229 height 23
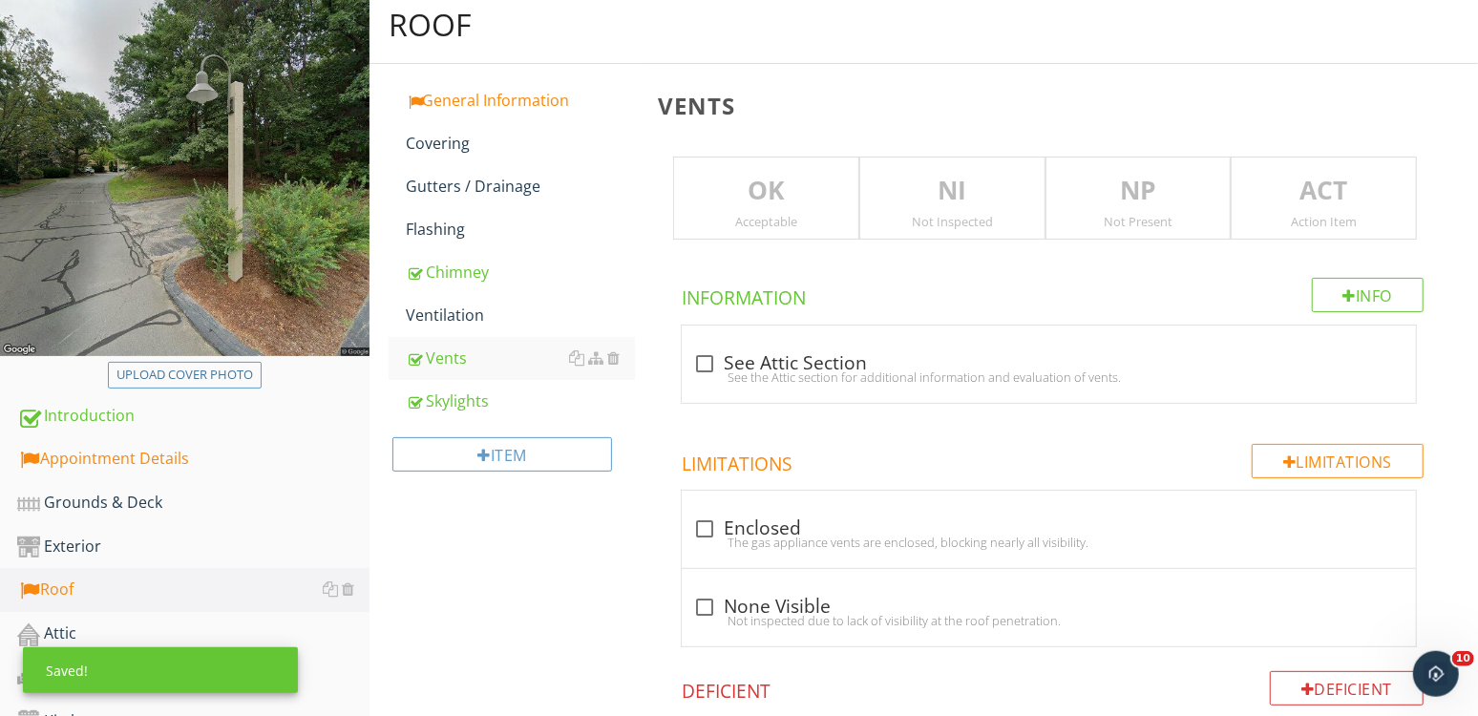
click at [1384, 206] on p "ACT" at bounding box center [1323, 191] width 184 height 38
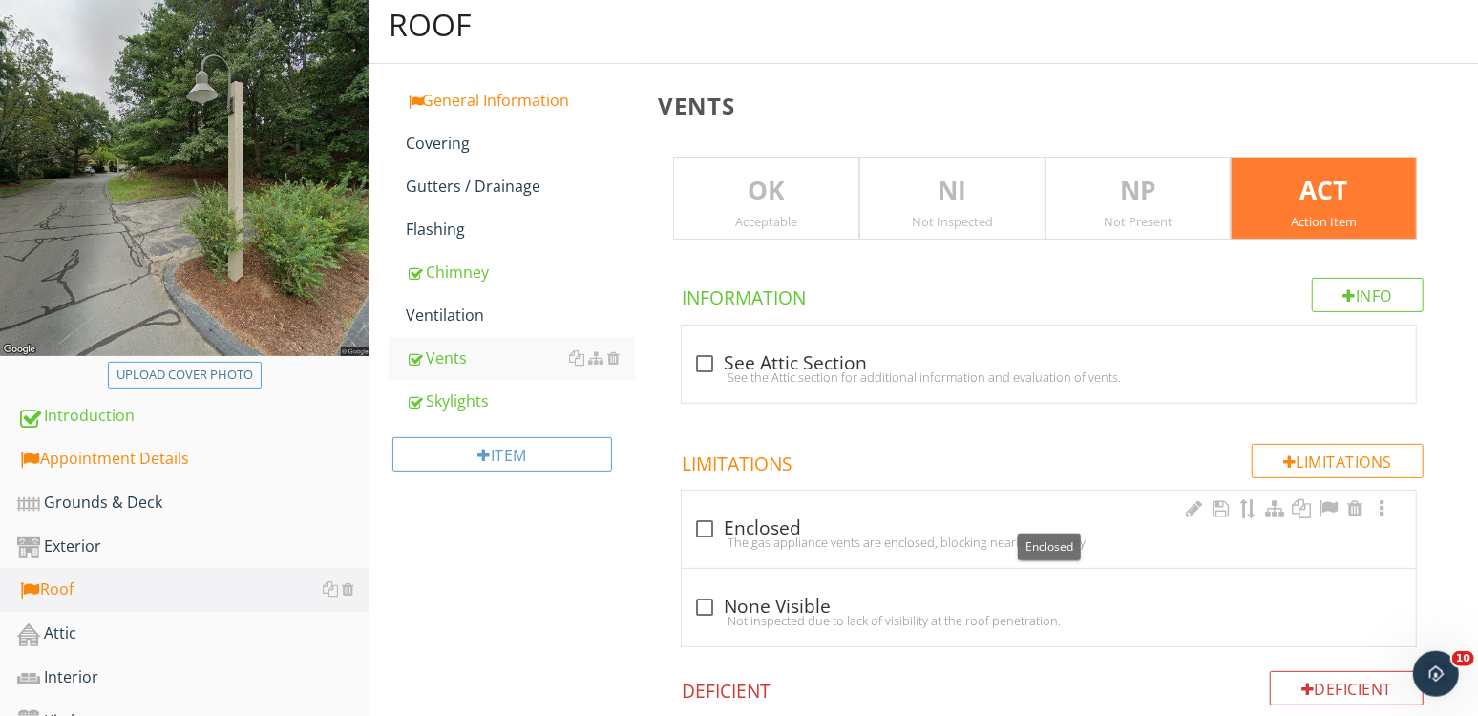
click at [740, 521] on div "check_box_outline_blank Enclosed" at bounding box center [1048, 528] width 711 height 23
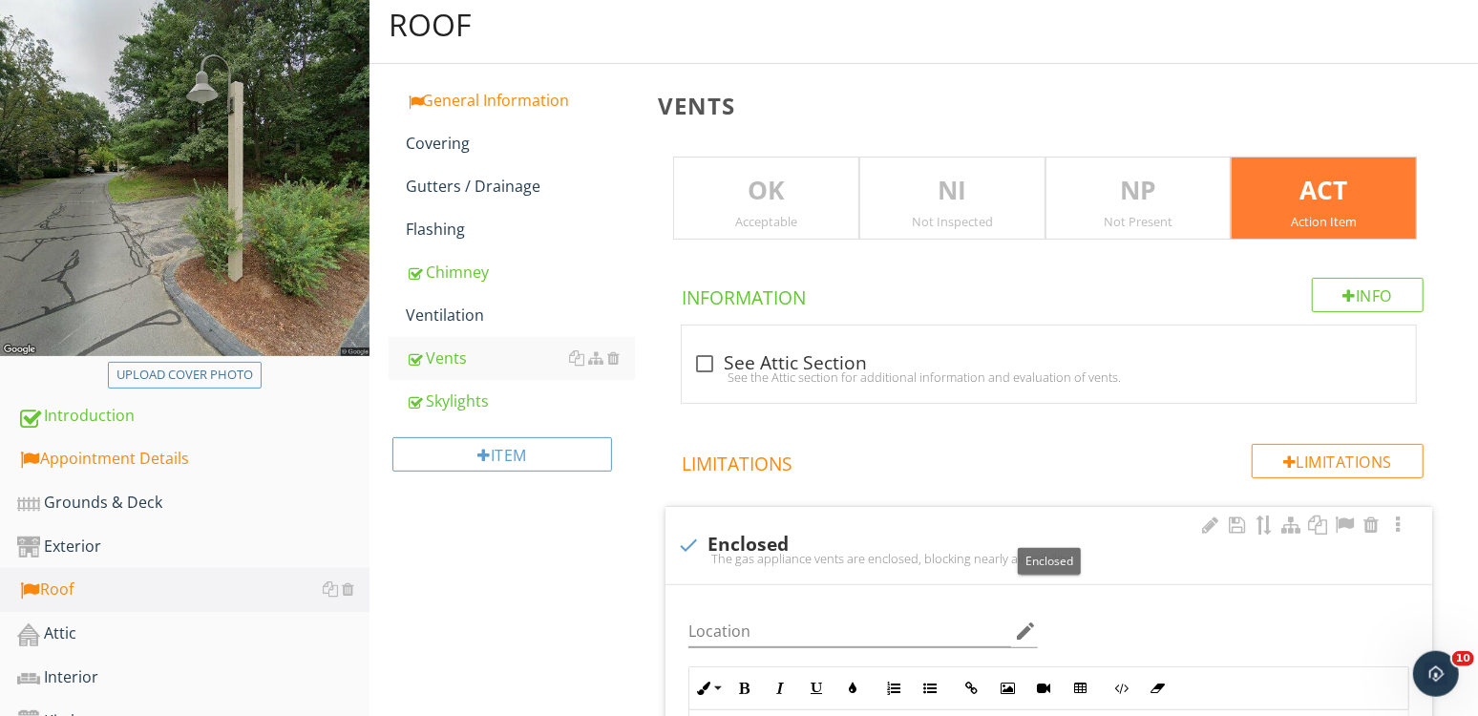
checkbox input "true"
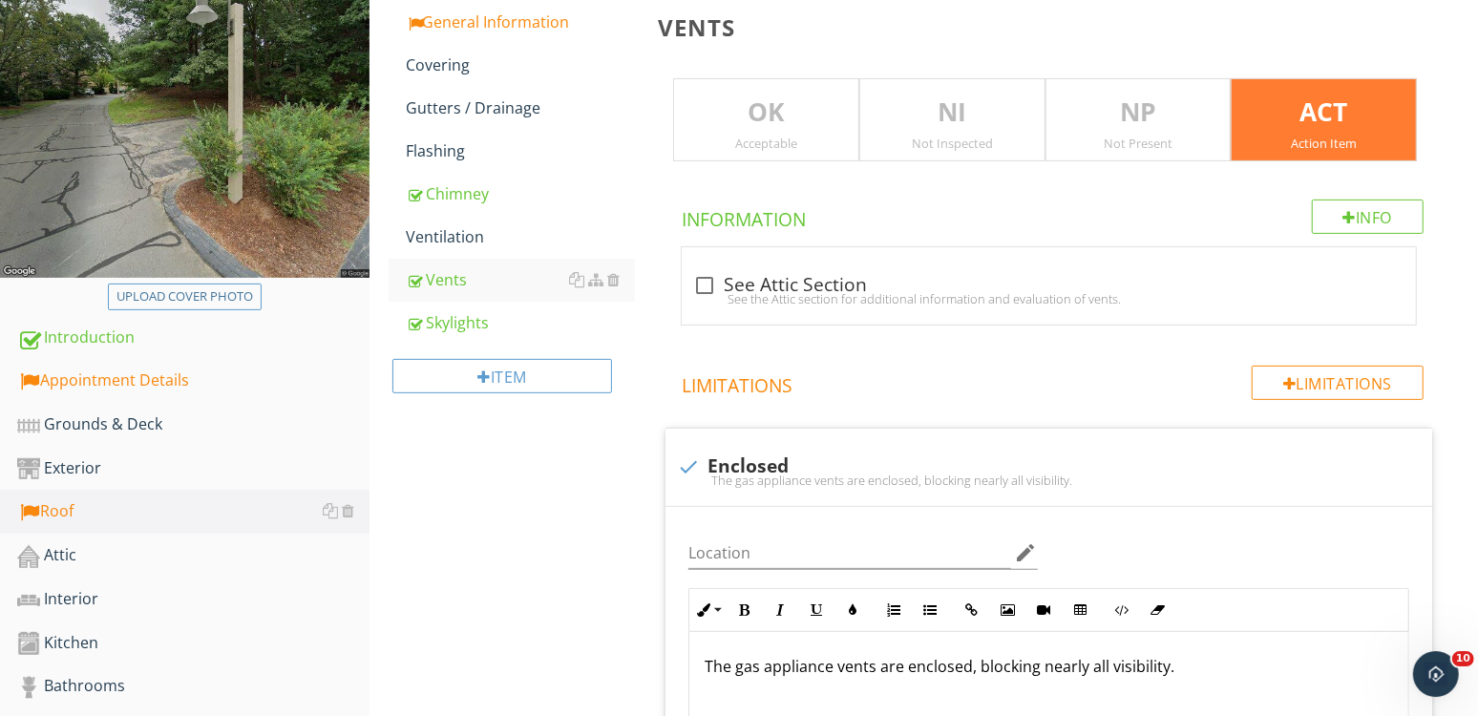
scroll to position [213, 0]
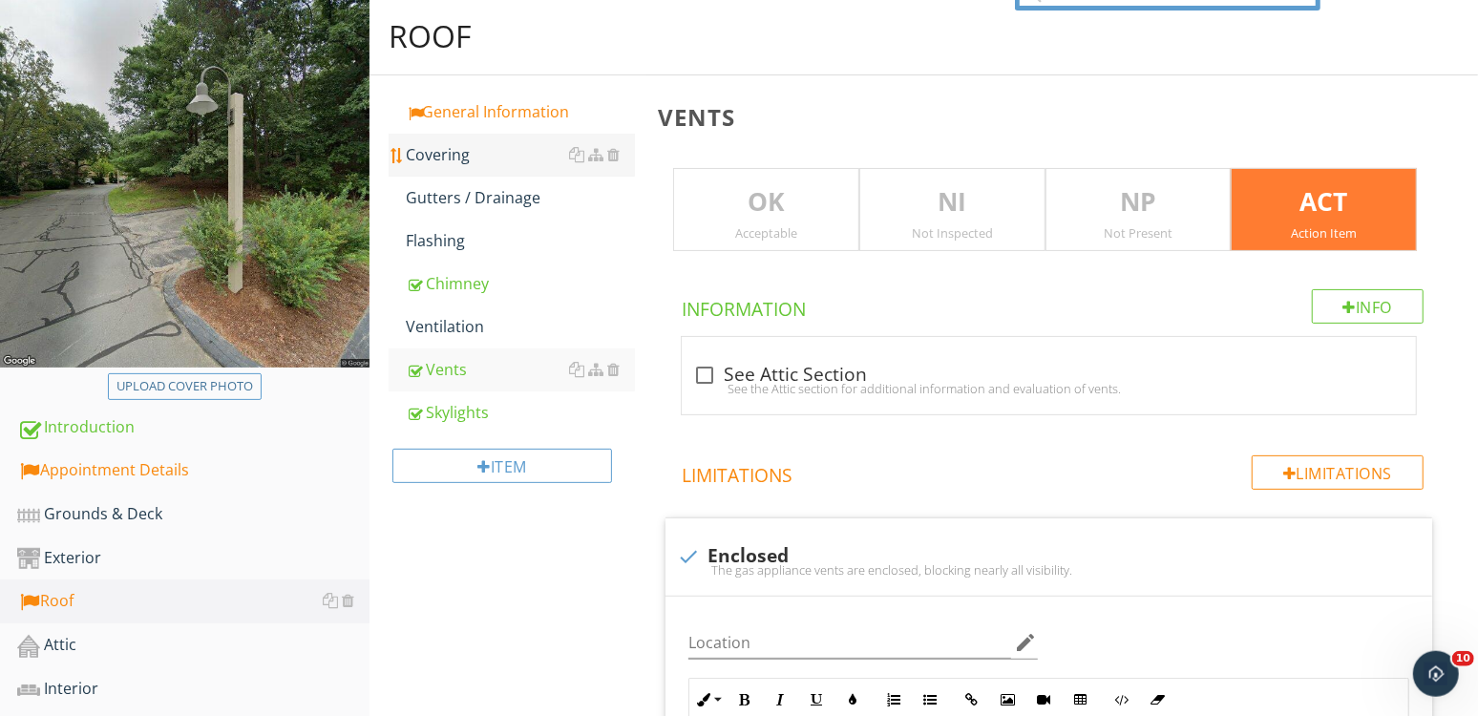
click at [503, 164] on div "Covering" at bounding box center [520, 154] width 229 height 23
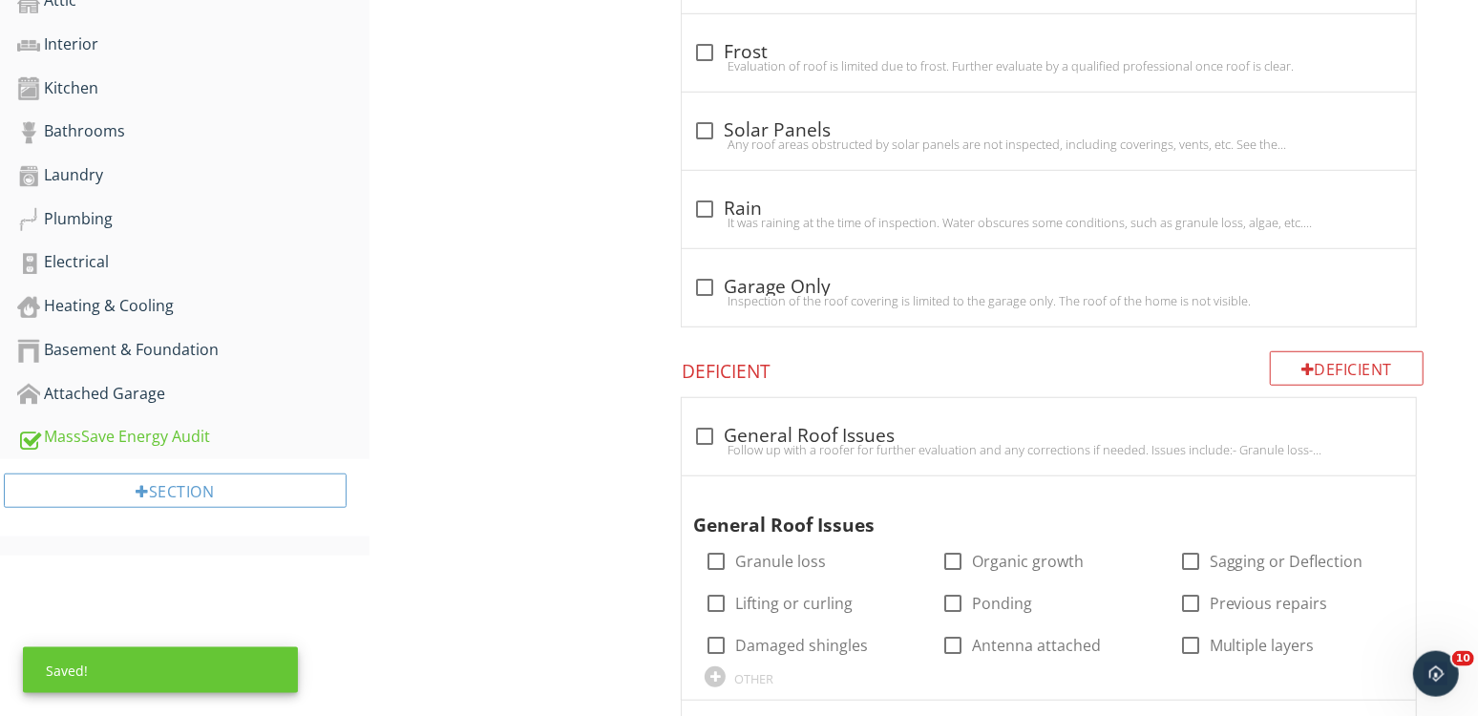
scroll to position [847, 0]
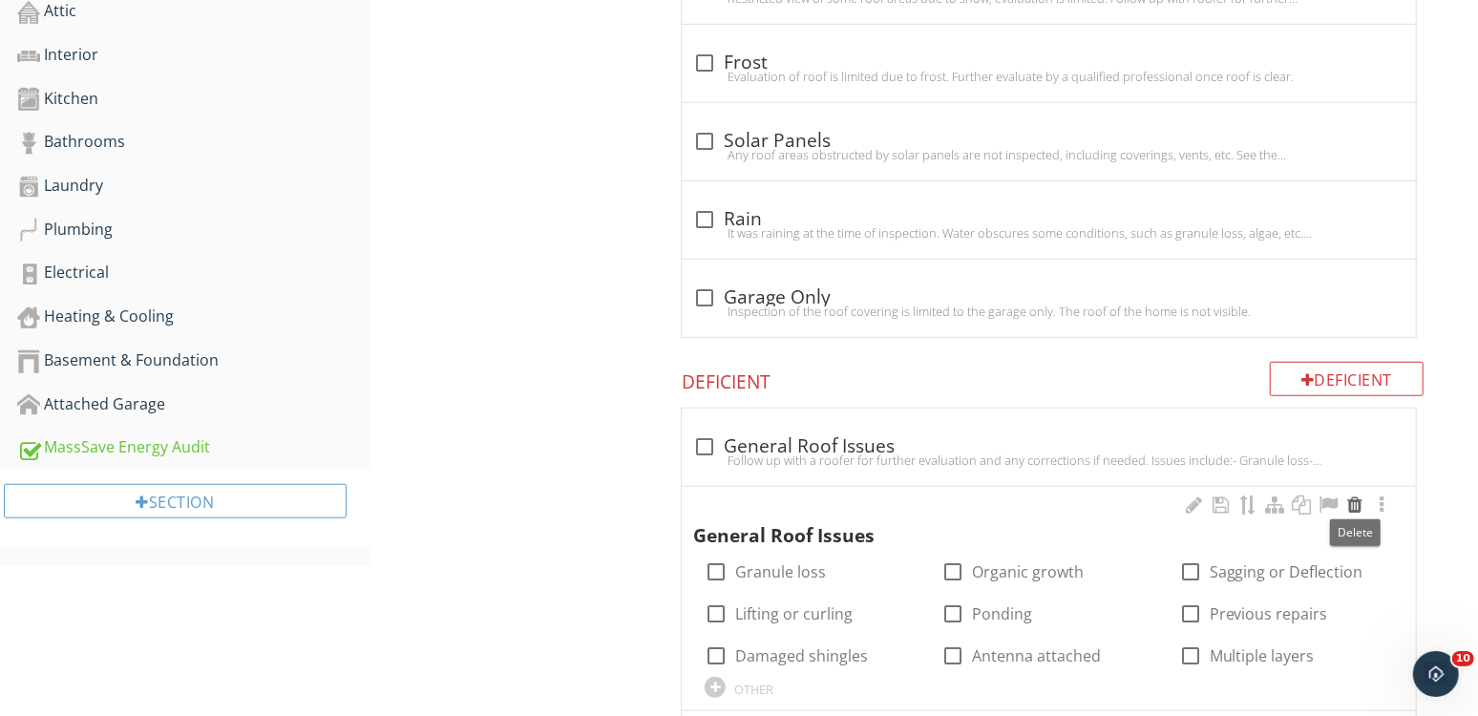
click at [1361, 497] on div at bounding box center [1354, 504] width 23 height 19
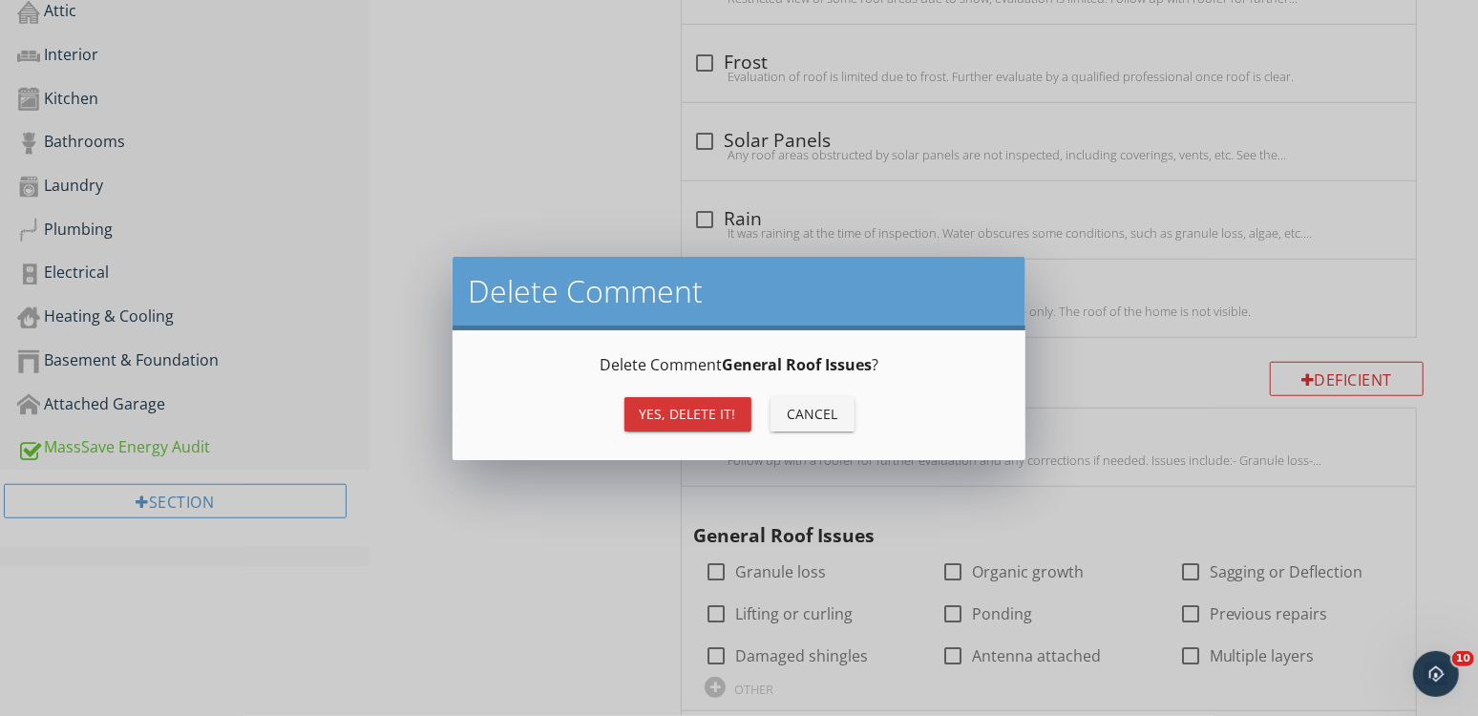
click at [717, 407] on div "Yes, Delete it!" at bounding box center [688, 414] width 96 height 20
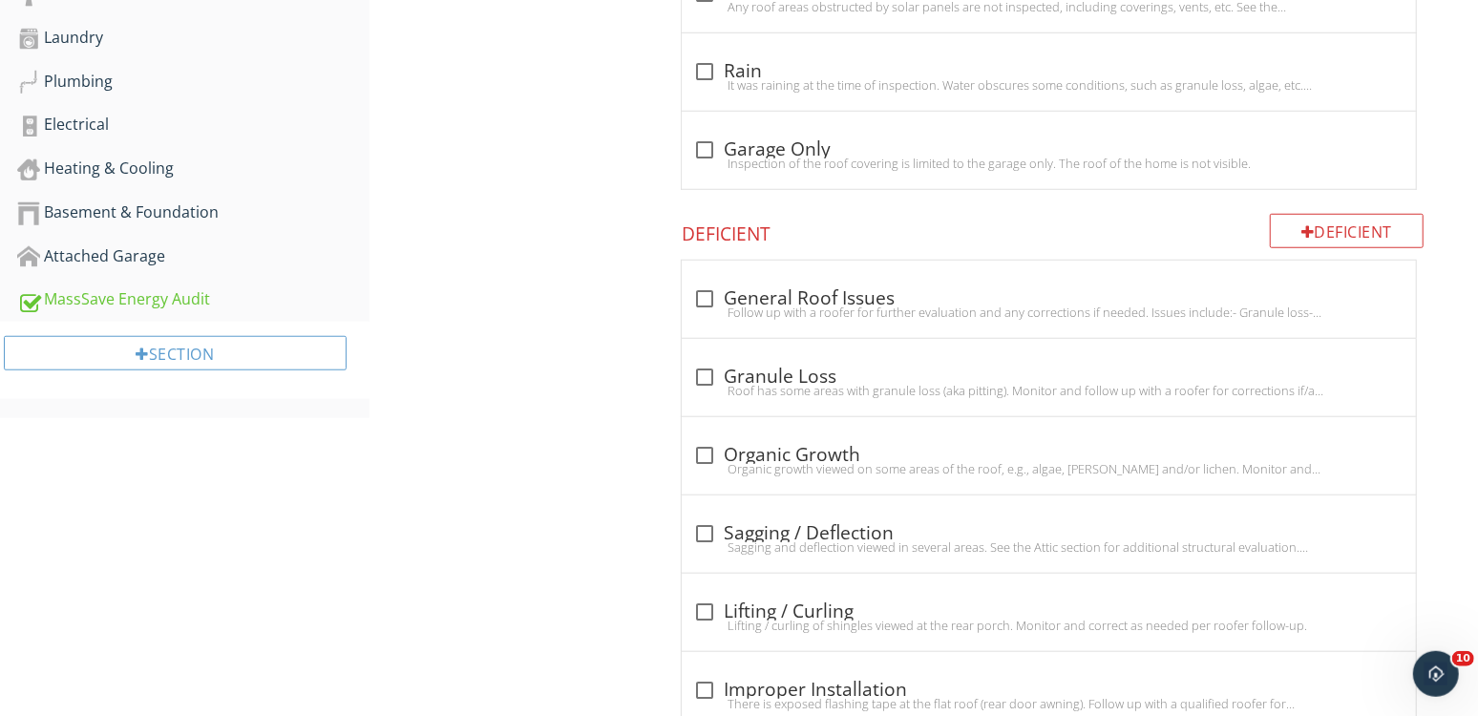
scroll to position [1019, 0]
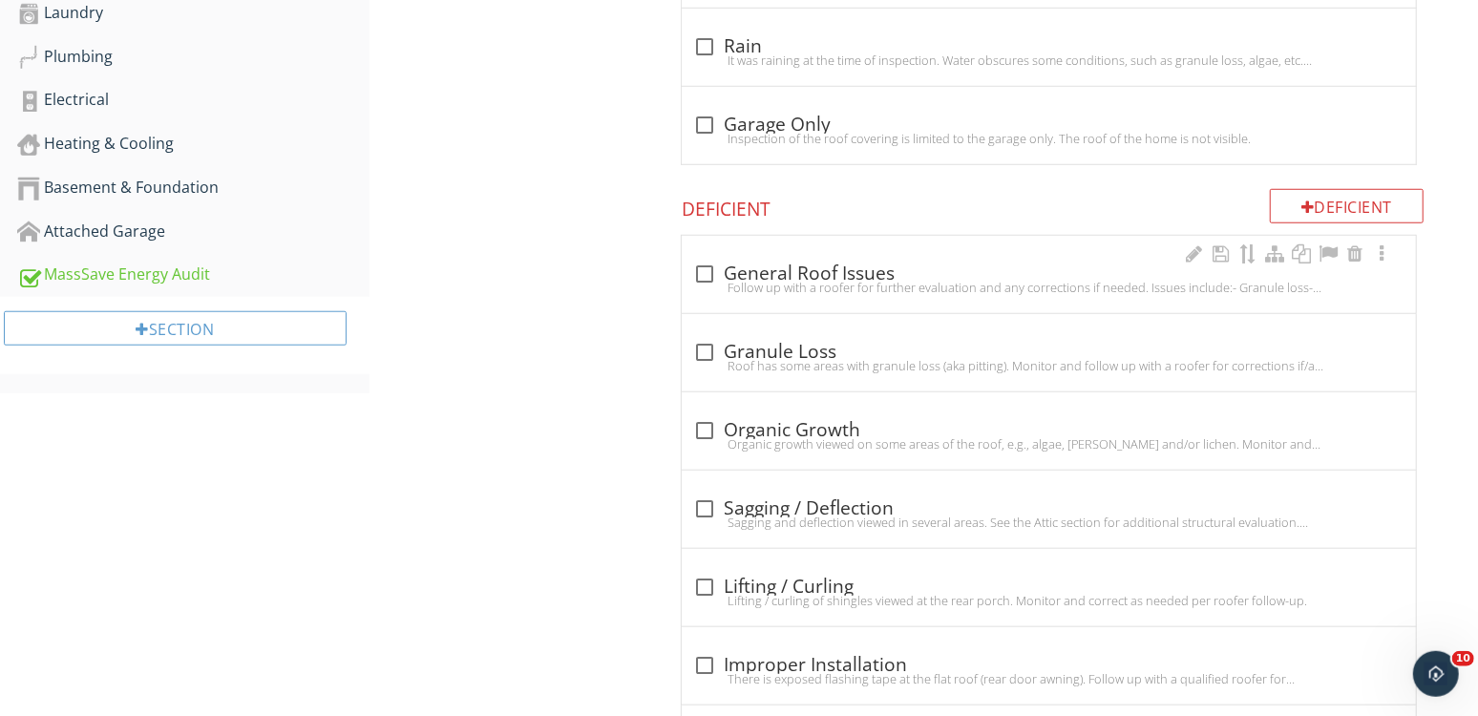
click at [1001, 266] on div "check_box_outline_blank General Roof Issues" at bounding box center [1048, 274] width 711 height 23
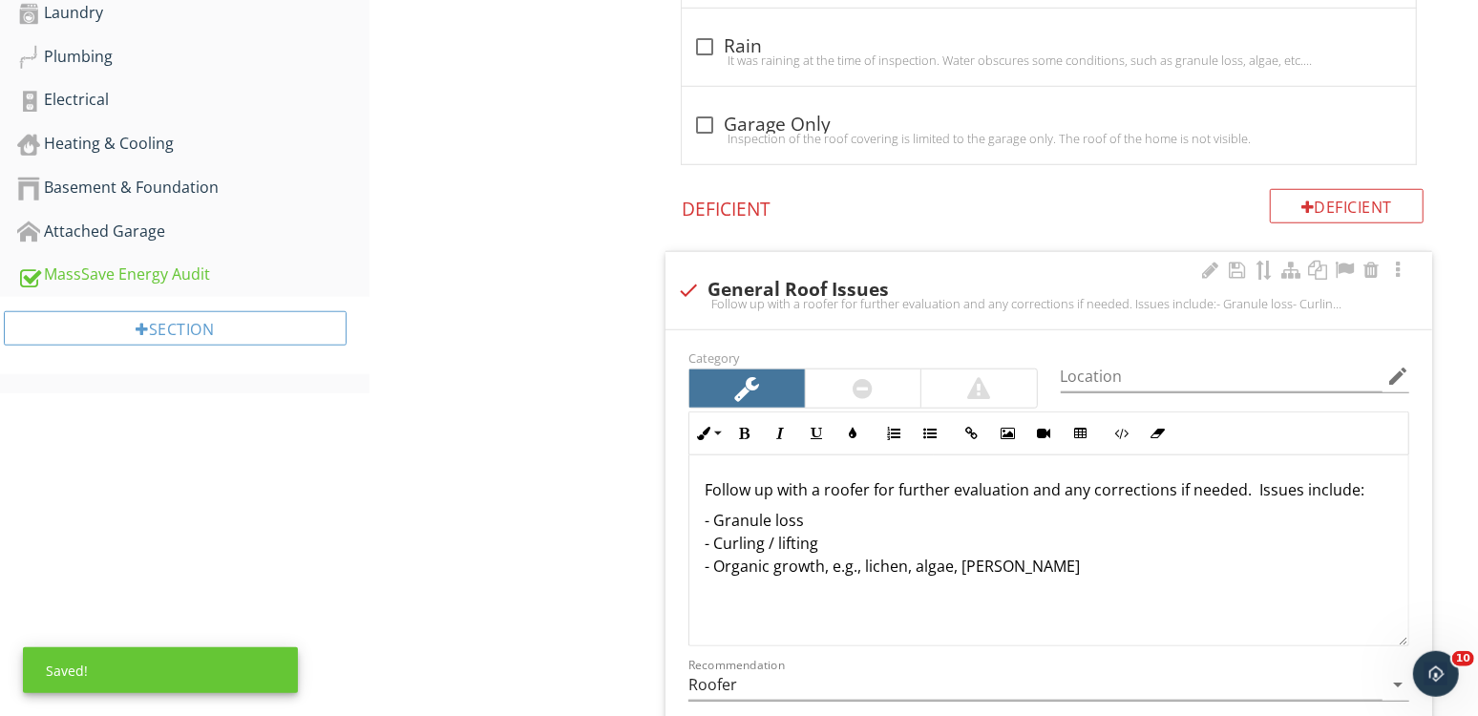
click at [1001, 266] on div "check General Roof Issues Follow up with a roofer for further evaluation and an…" at bounding box center [1048, 290] width 767 height 77
checkbox input "true"
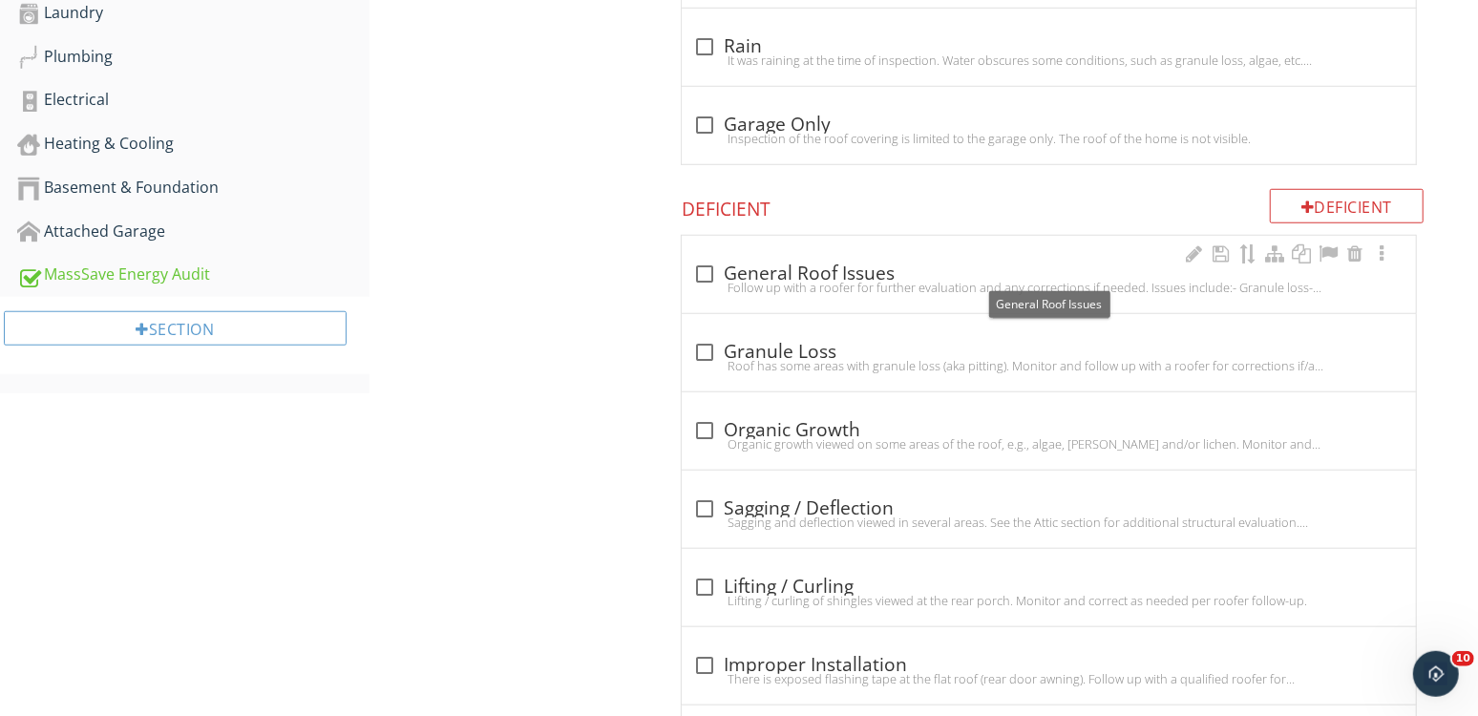
click at [1001, 266] on div "check_box_outline_blank General Roof Issues" at bounding box center [1048, 274] width 711 height 23
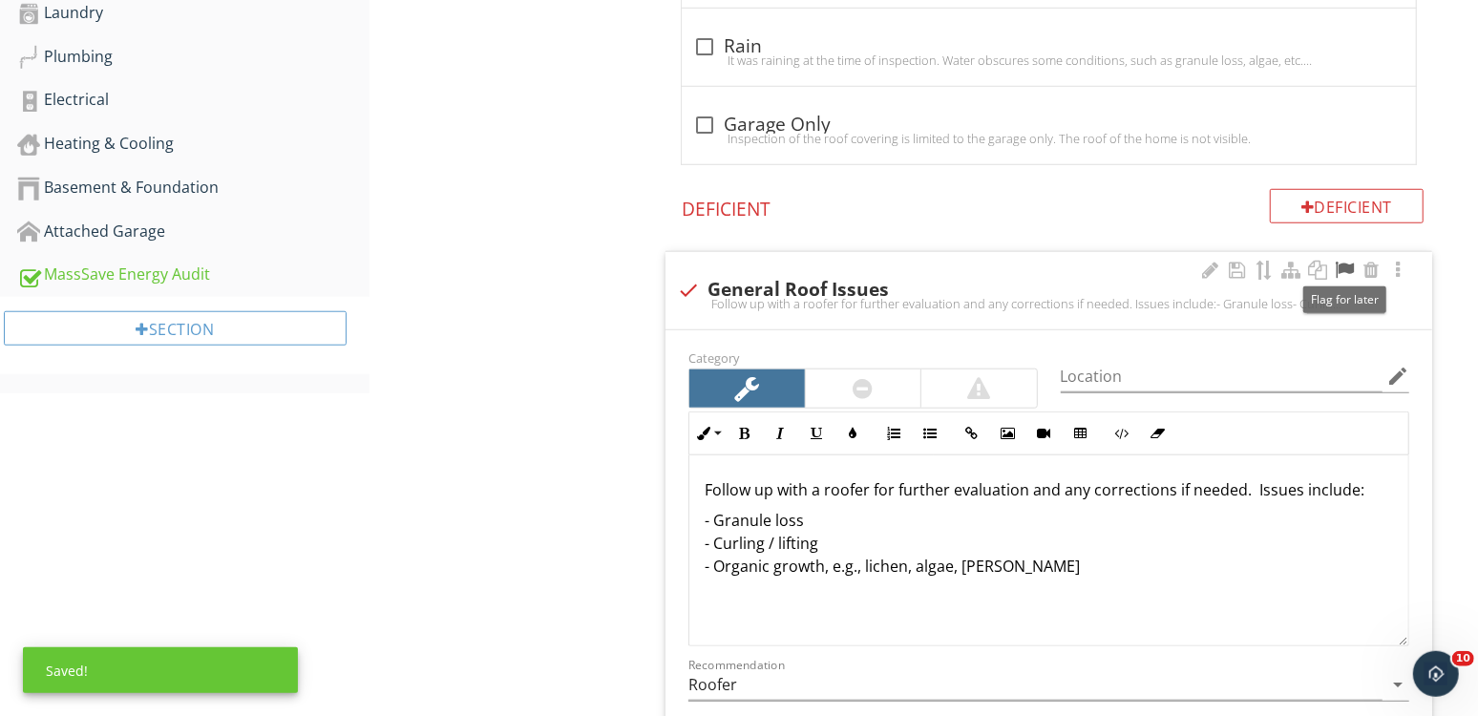
click at [1348, 262] on div at bounding box center [1344, 270] width 23 height 19
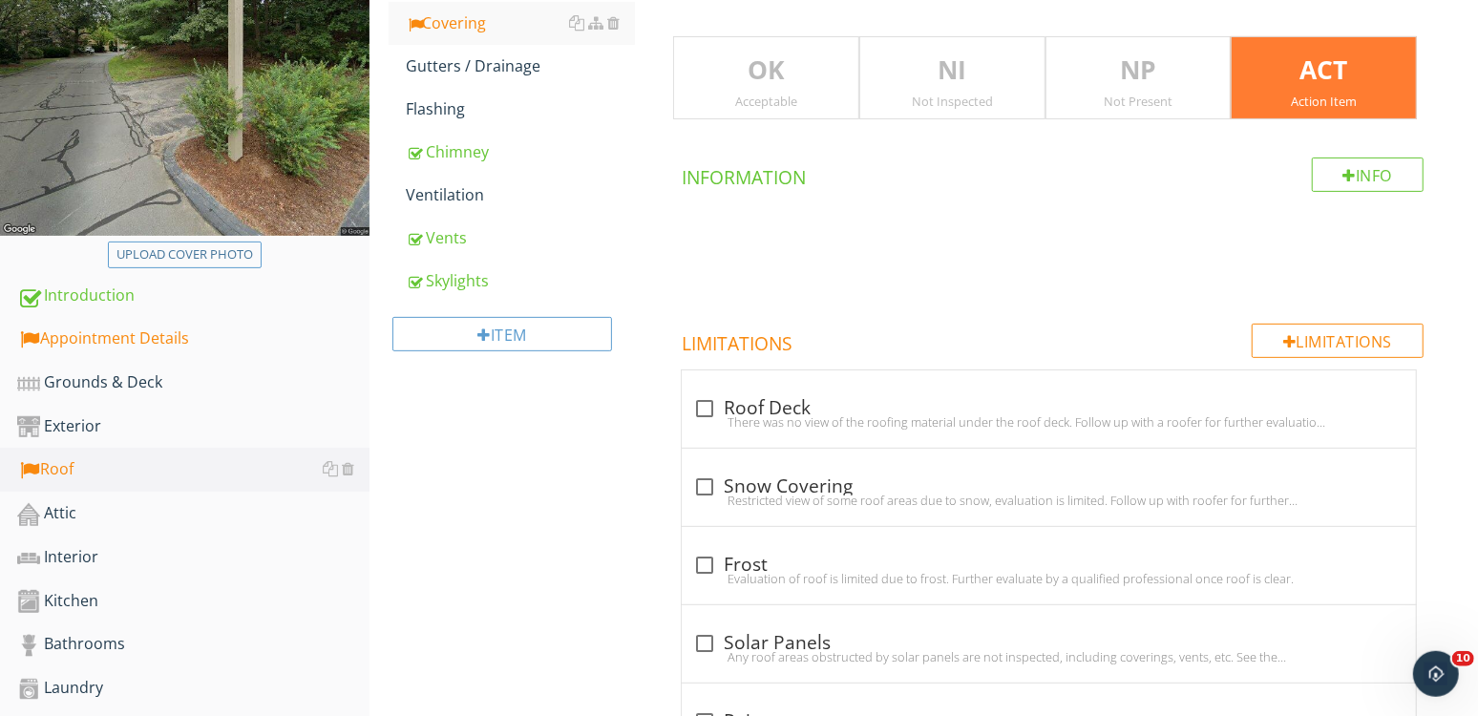
scroll to position [363, 0]
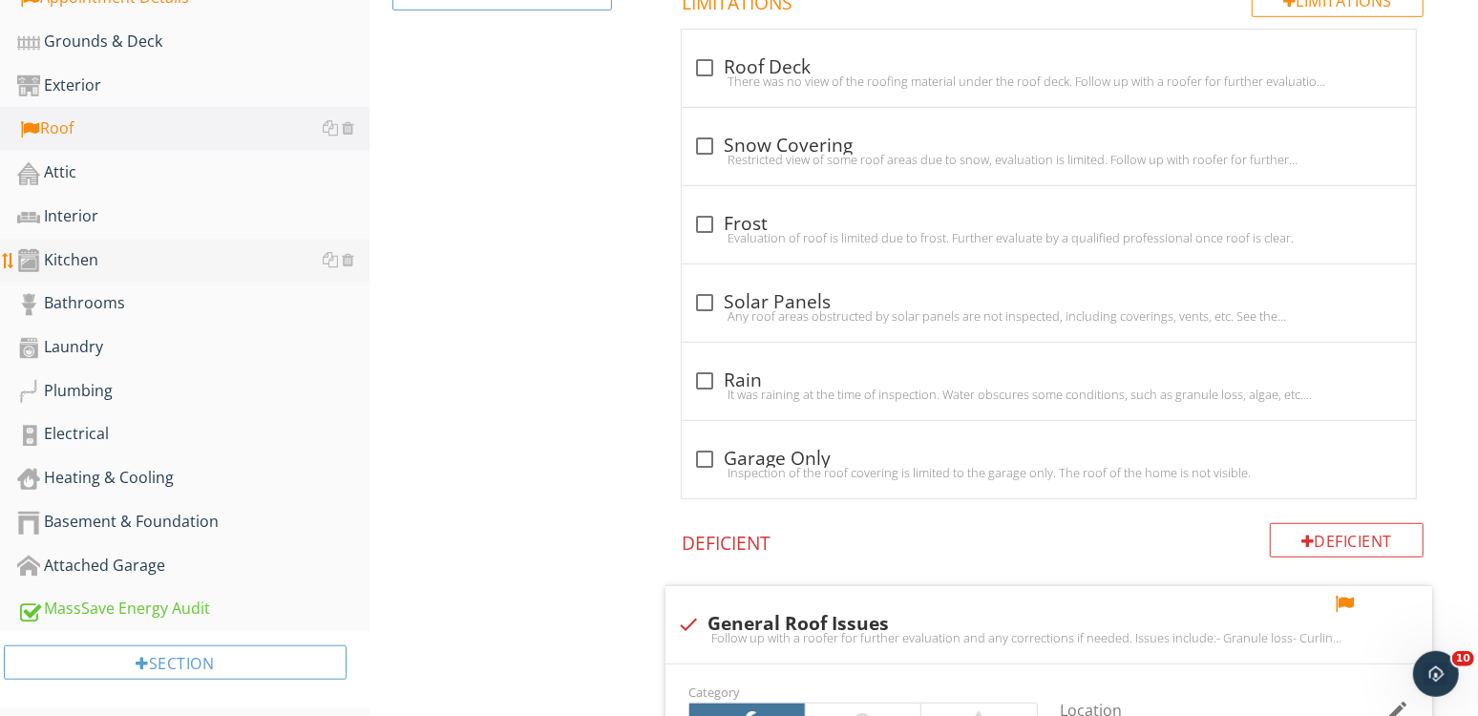
scroll to position [844, 0]
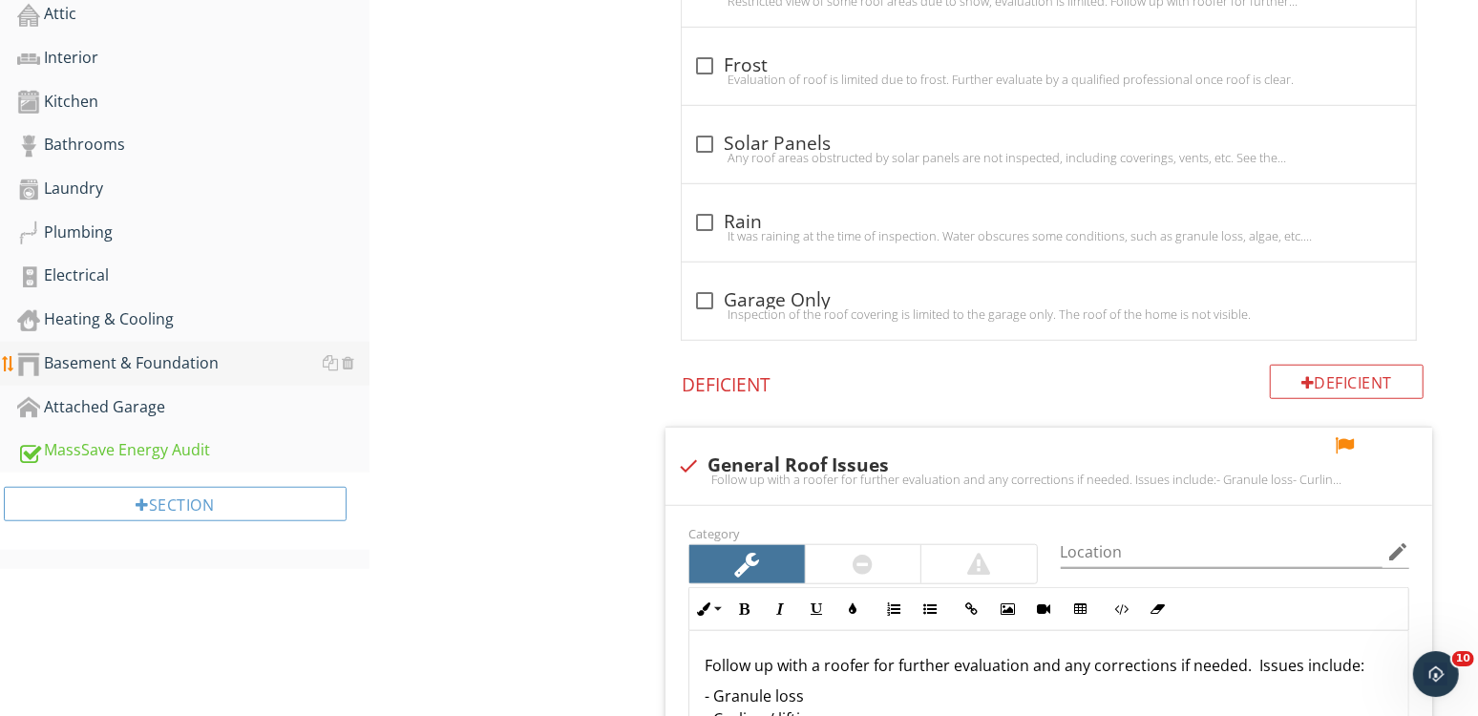
click at [227, 366] on div "Basement & Foundation" at bounding box center [193, 363] width 352 height 25
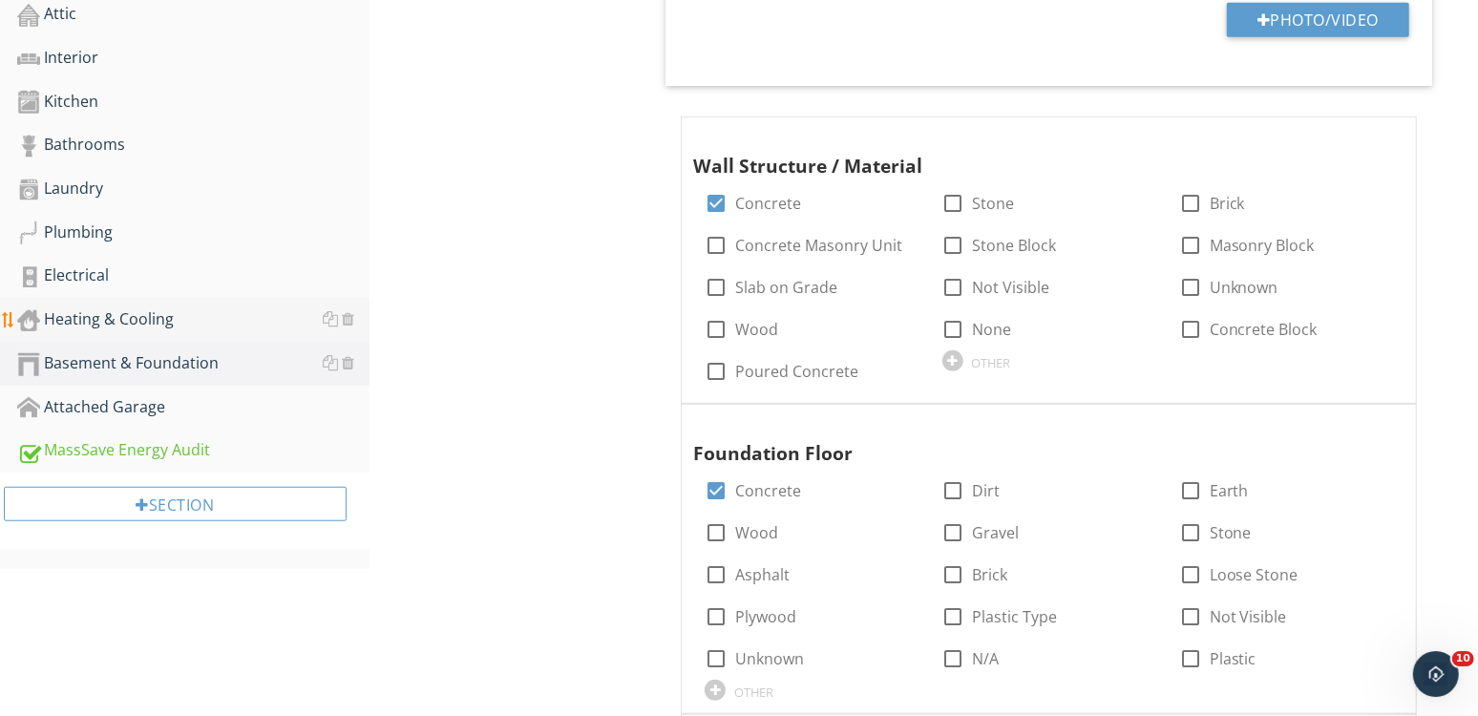
click at [212, 318] on div "Heating & Cooling" at bounding box center [193, 319] width 352 height 25
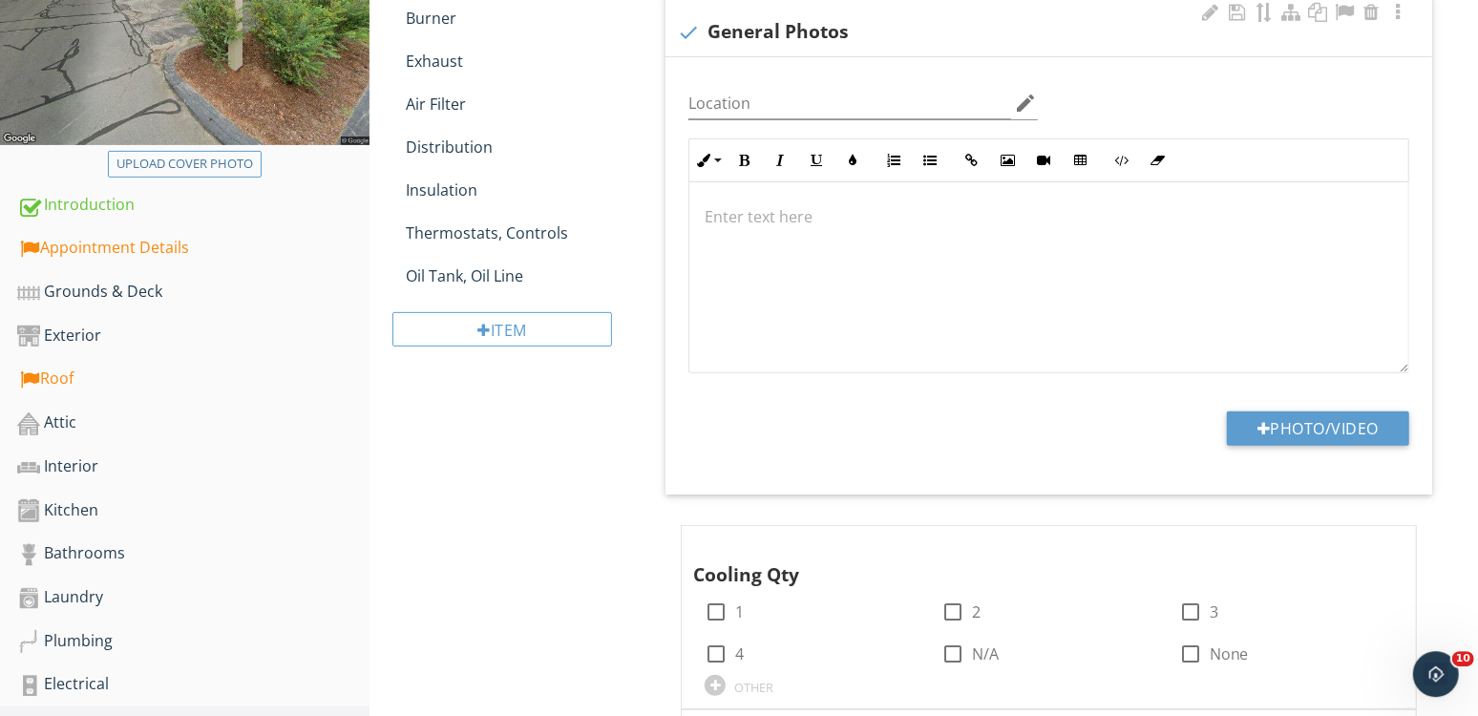
scroll to position [246, 0]
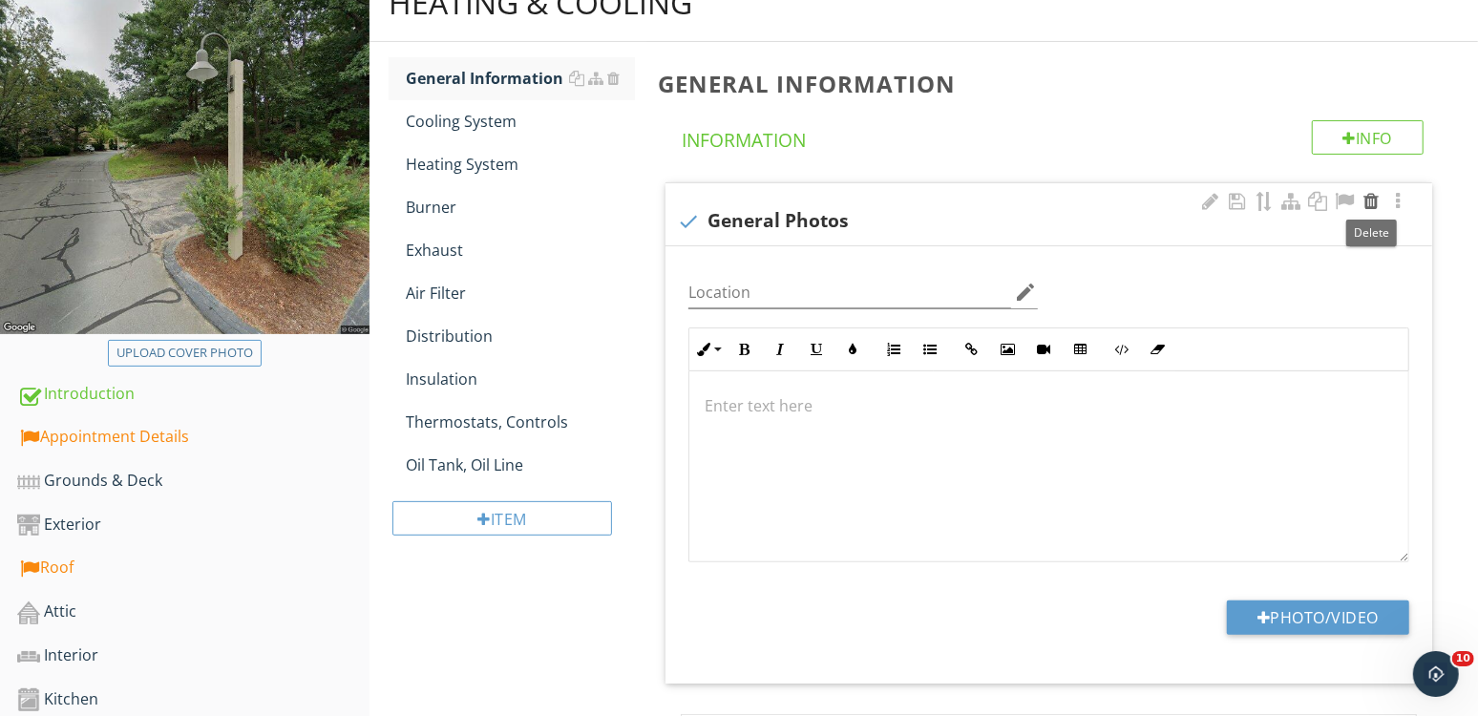
click at [1376, 200] on div at bounding box center [1370, 201] width 23 height 19
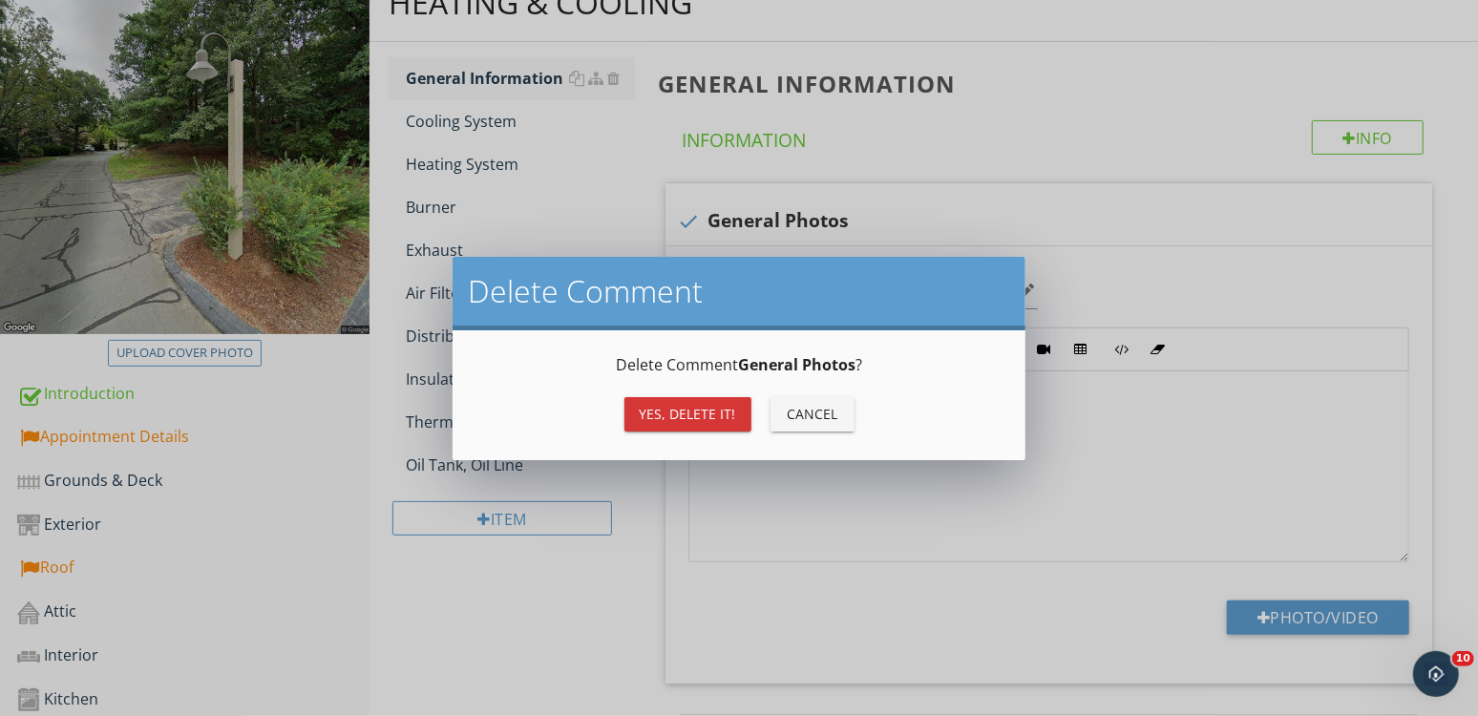
click at [793, 407] on div "Cancel" at bounding box center [812, 414] width 53 height 20
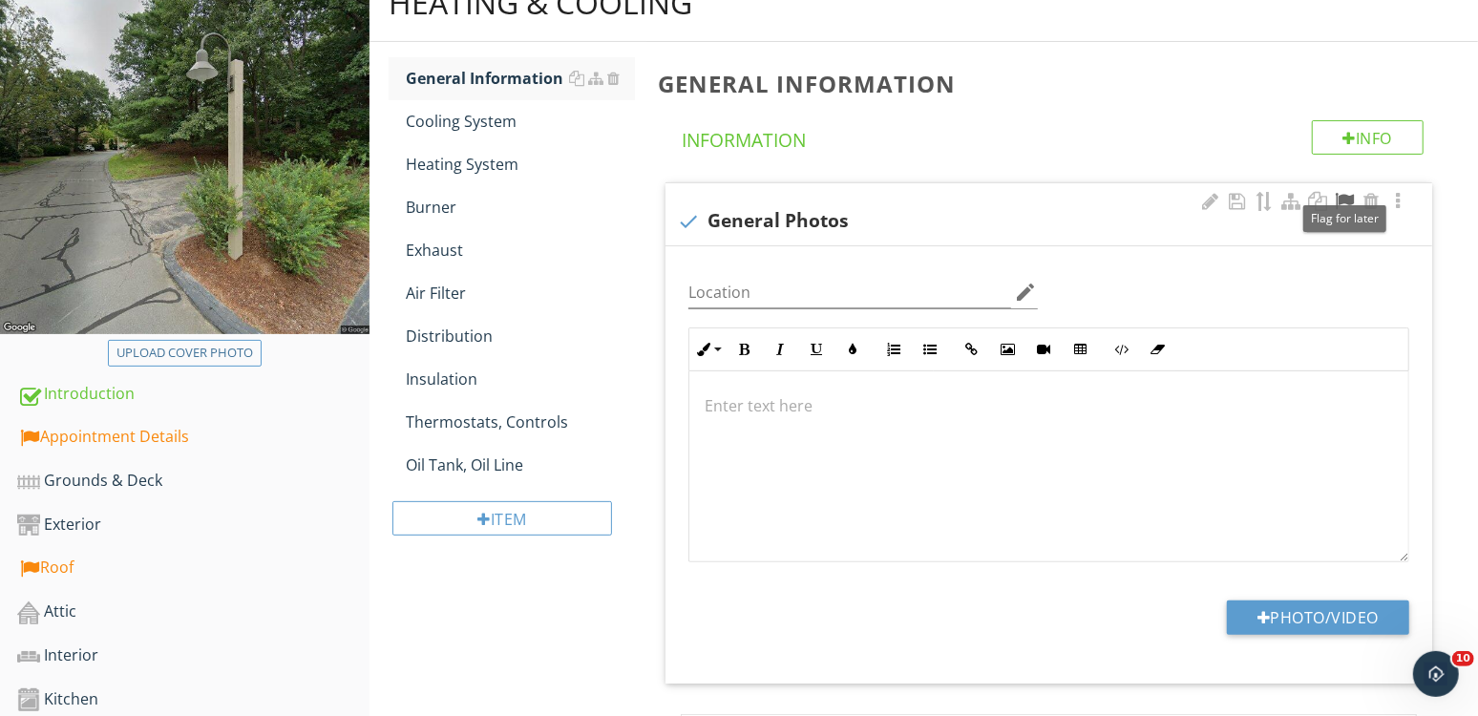
click at [1343, 200] on div at bounding box center [1344, 201] width 23 height 19
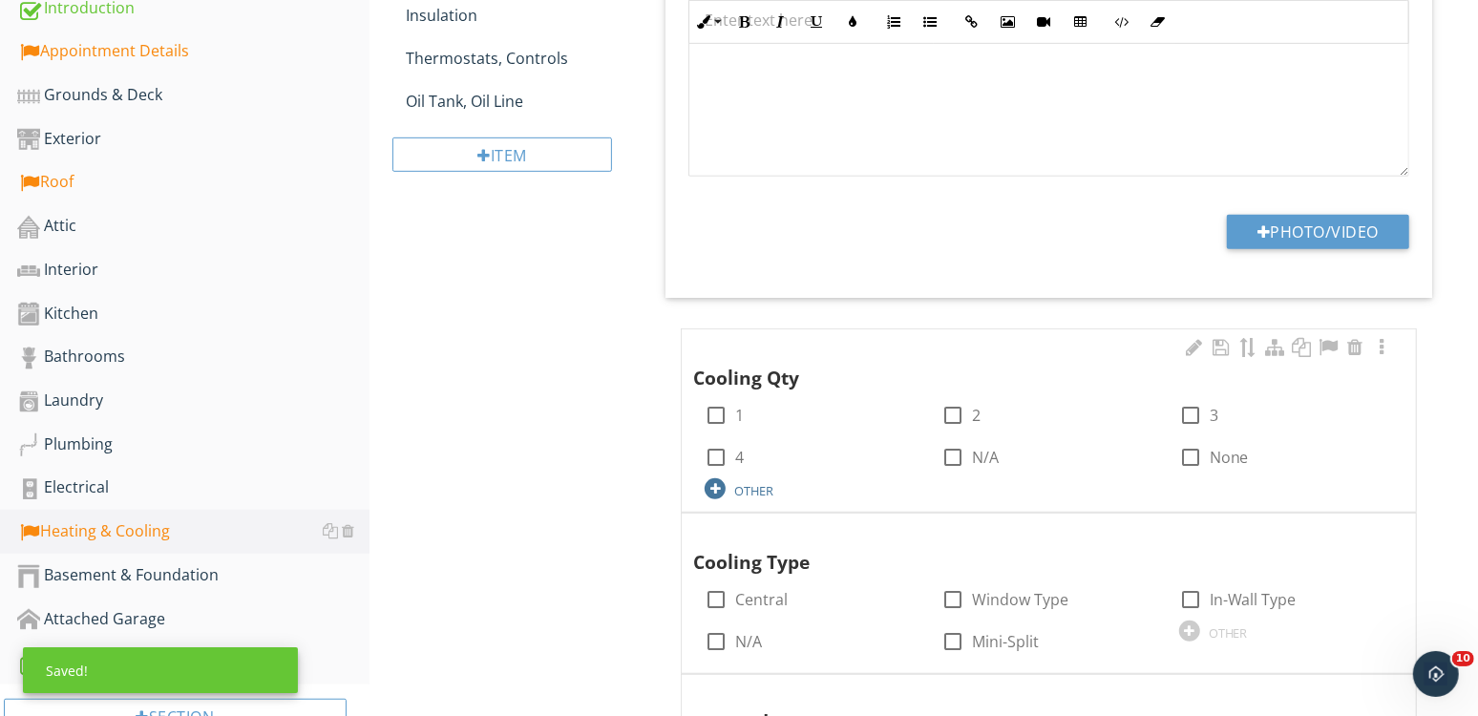
scroll to position [739, 0]
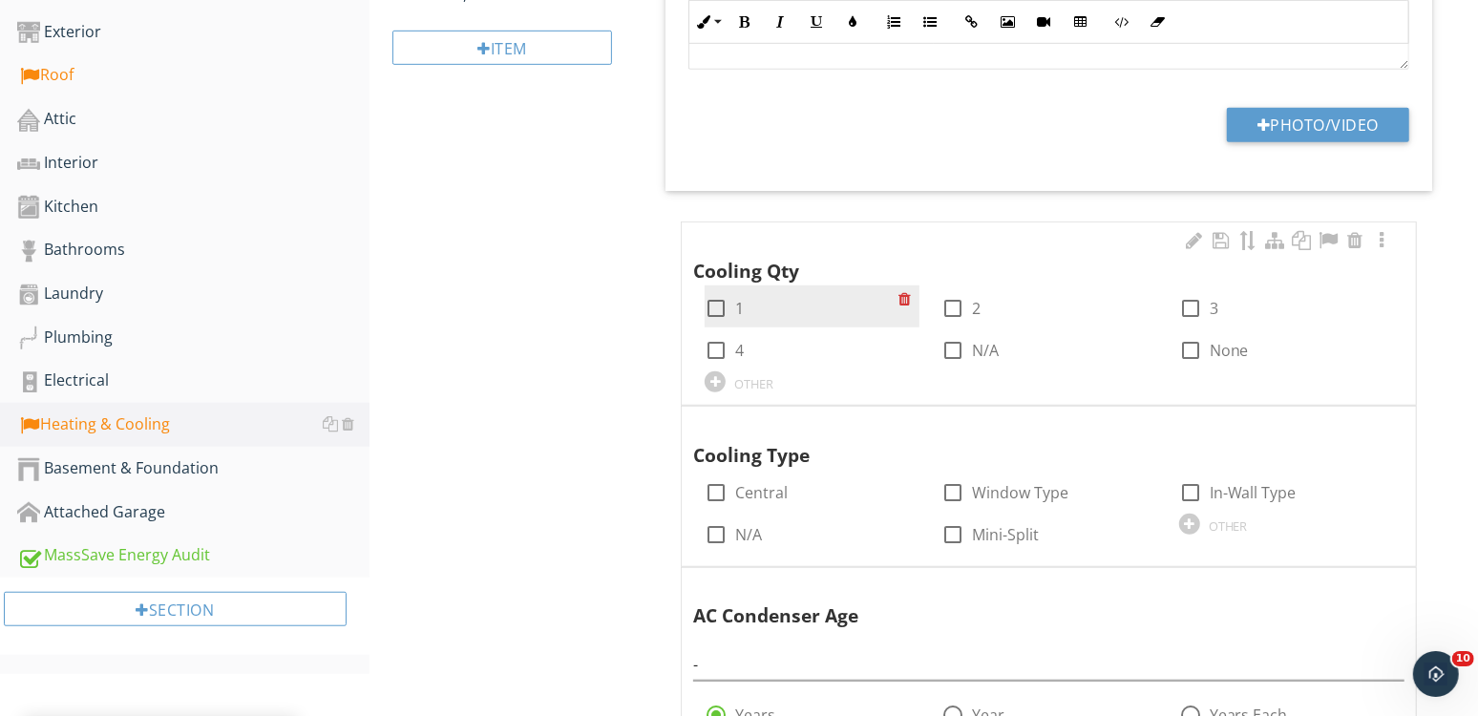
click at [716, 303] on div at bounding box center [716, 308] width 32 height 32
checkbox input "true"
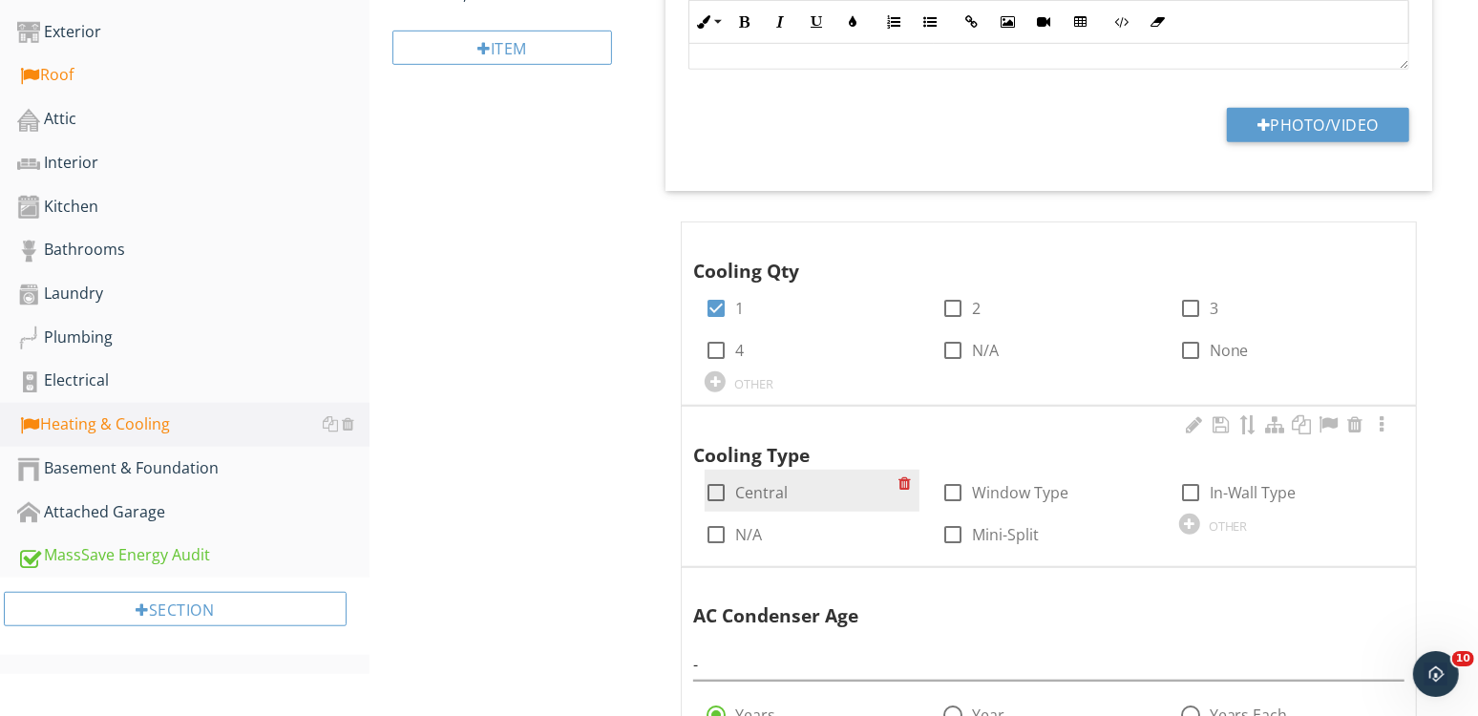
click at [749, 486] on label "Central" at bounding box center [761, 492] width 53 height 19
checkbox input "true"
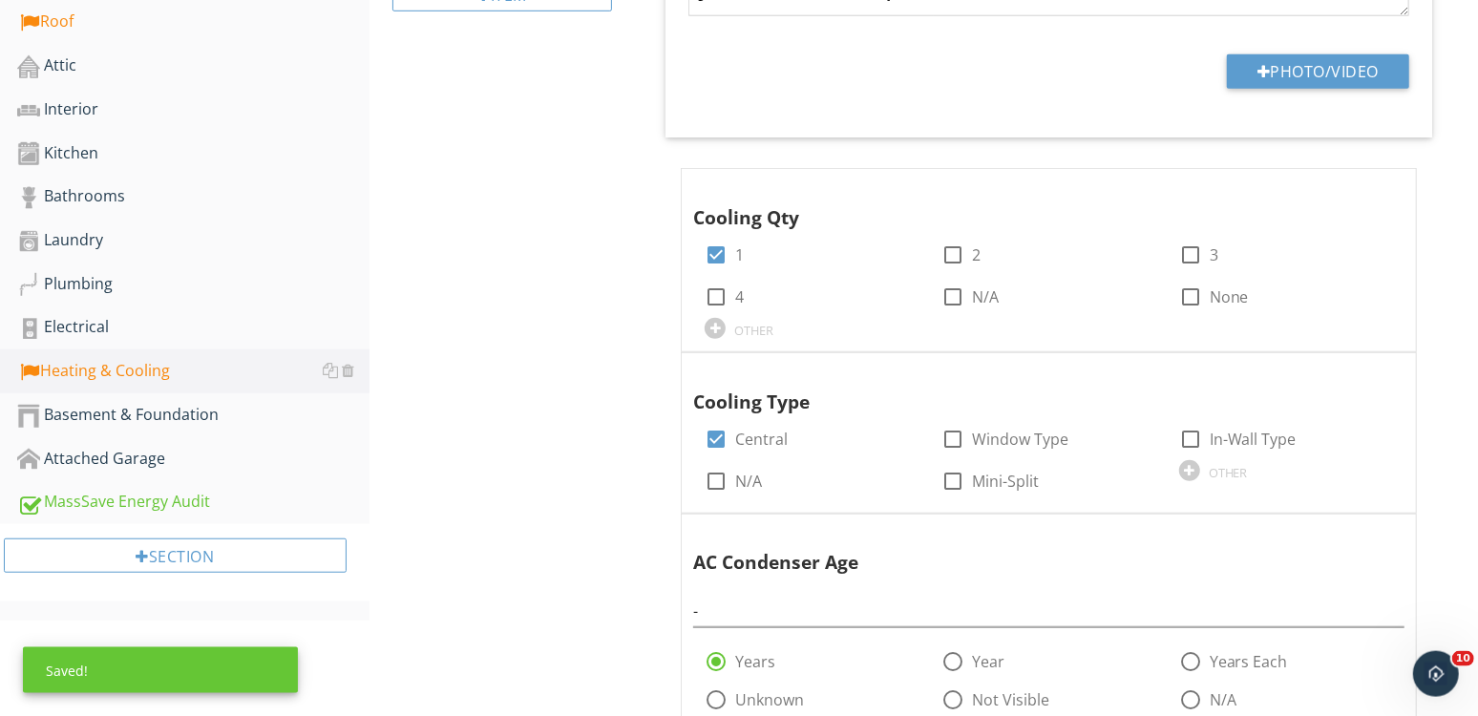
scroll to position [809, 0]
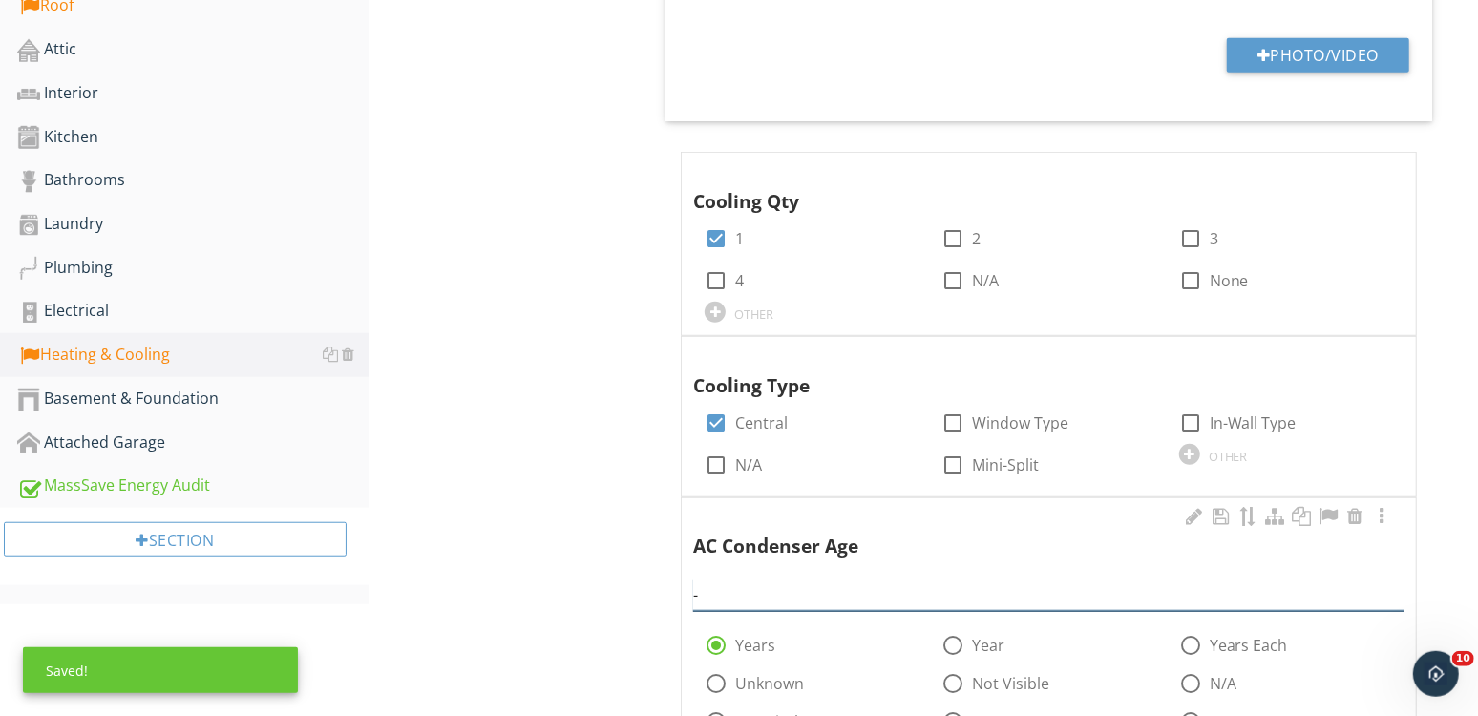
drag, startPoint x: 479, startPoint y: 581, endPoint x: -75, endPoint y: 496, distance: 561.1
click at [693, 579] on input "-" at bounding box center [1048, 595] width 711 height 32
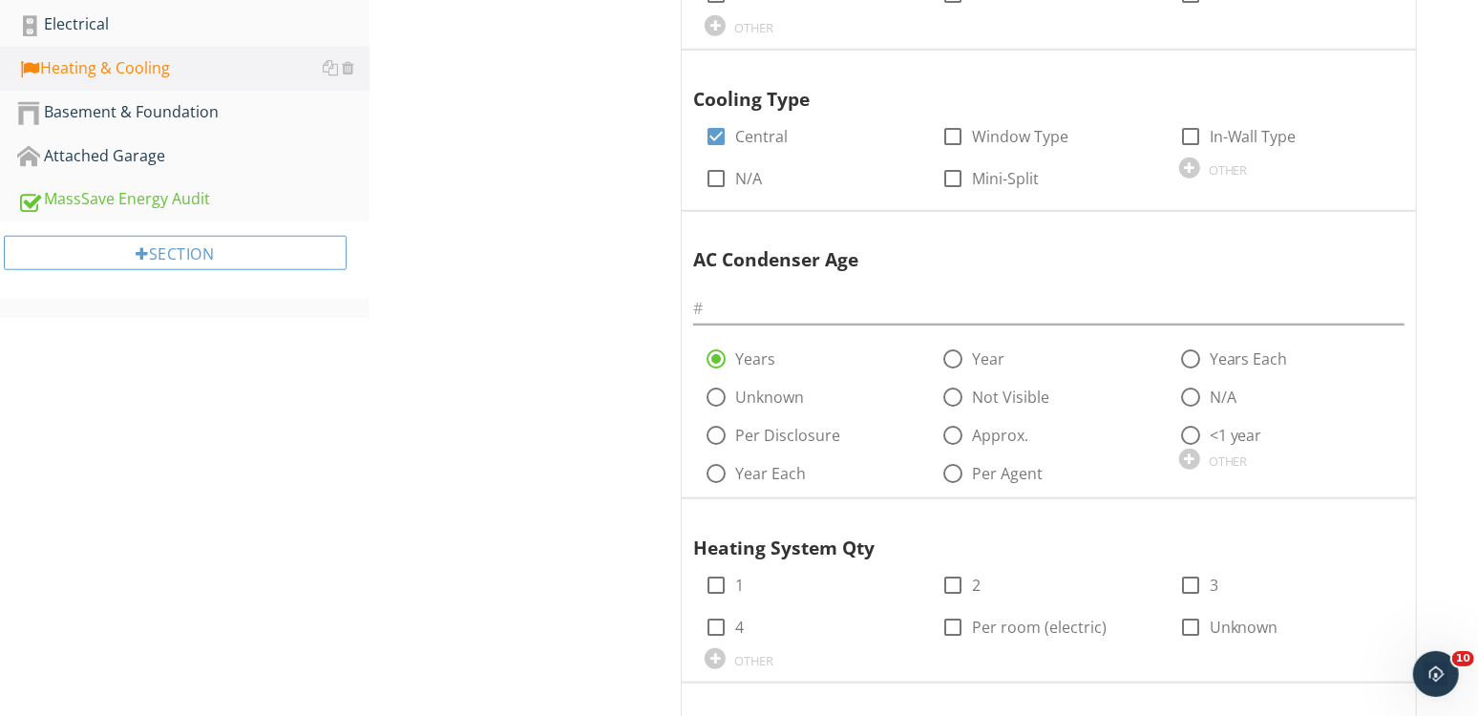
scroll to position [1172, 0]
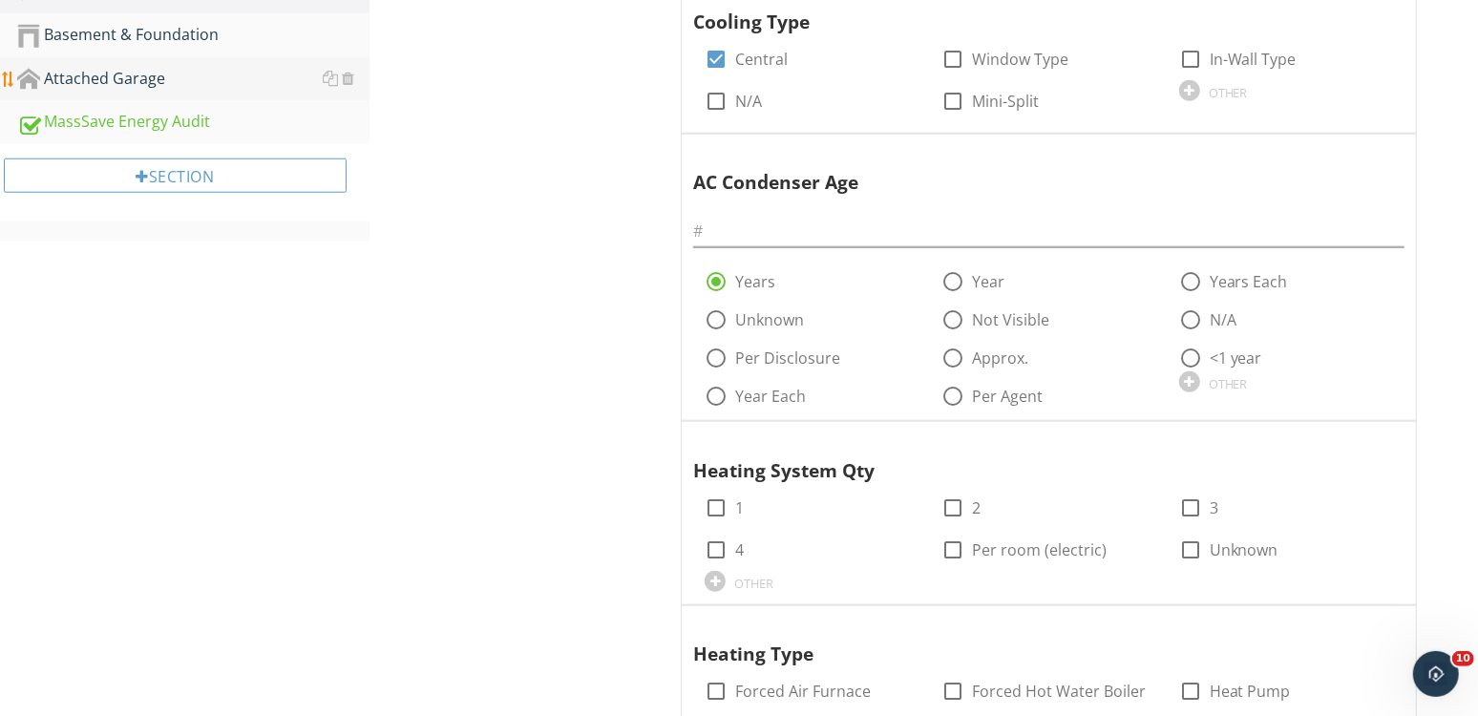
click at [123, 77] on div "Attached Garage" at bounding box center [193, 79] width 352 height 25
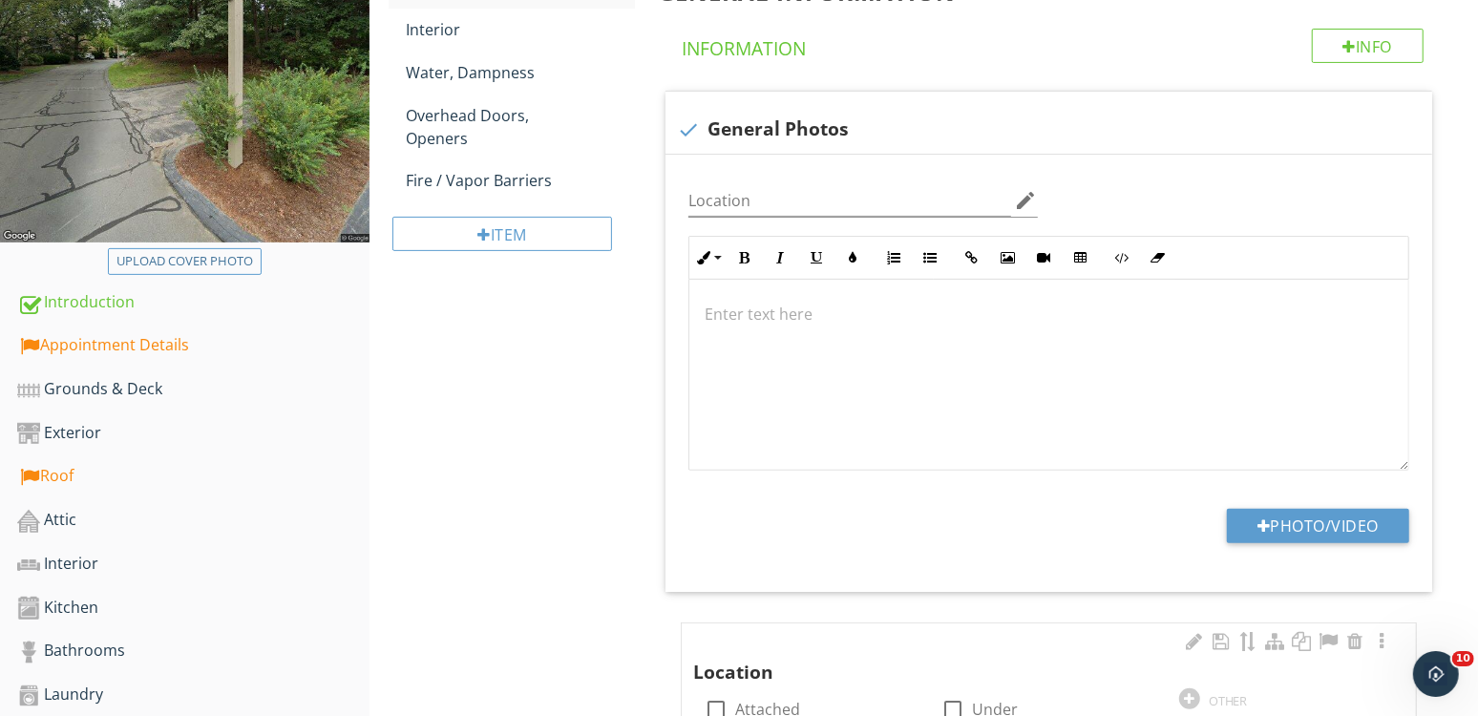
scroll to position [551, 0]
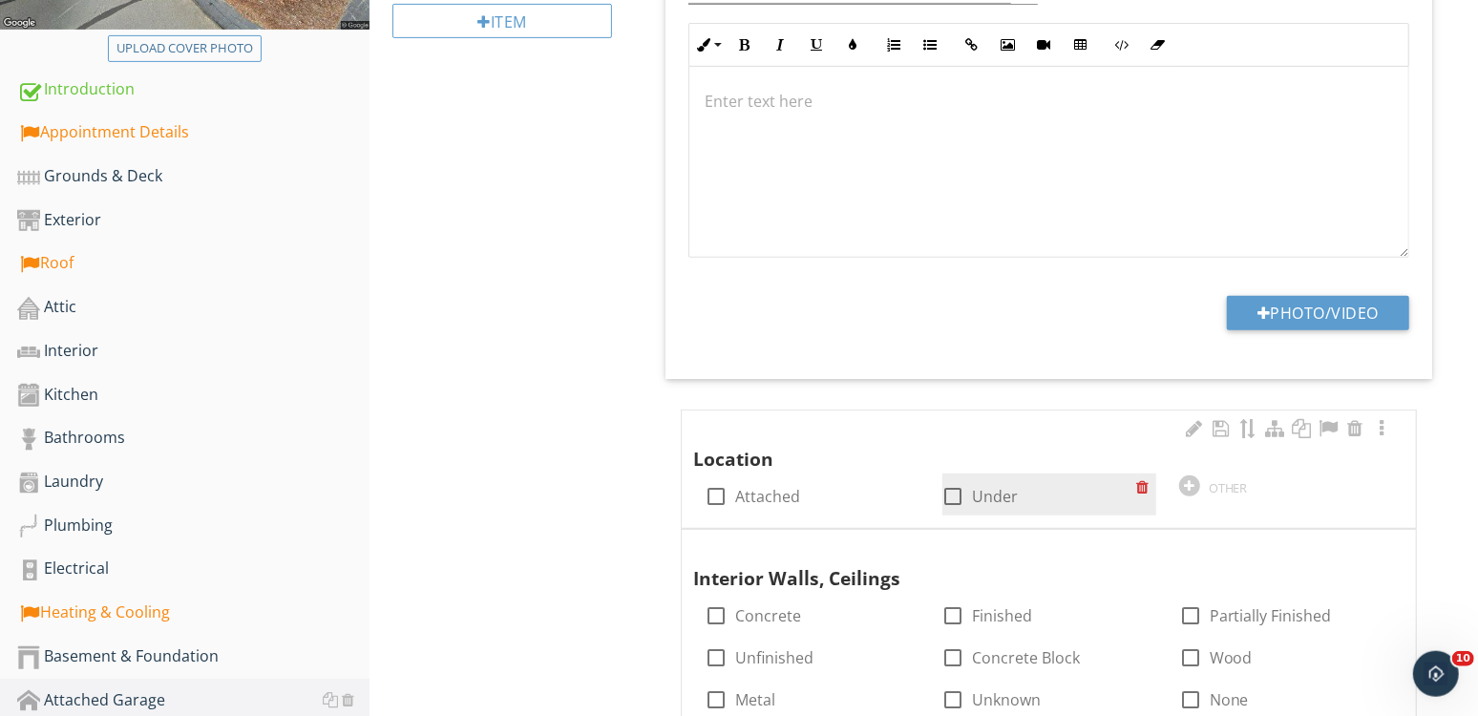
click at [975, 485] on div "check_box_outline_blank Under" at bounding box center [980, 496] width 76 height 23
click at [999, 490] on label "Under" at bounding box center [996, 496] width 46 height 19
checkbox input "true"
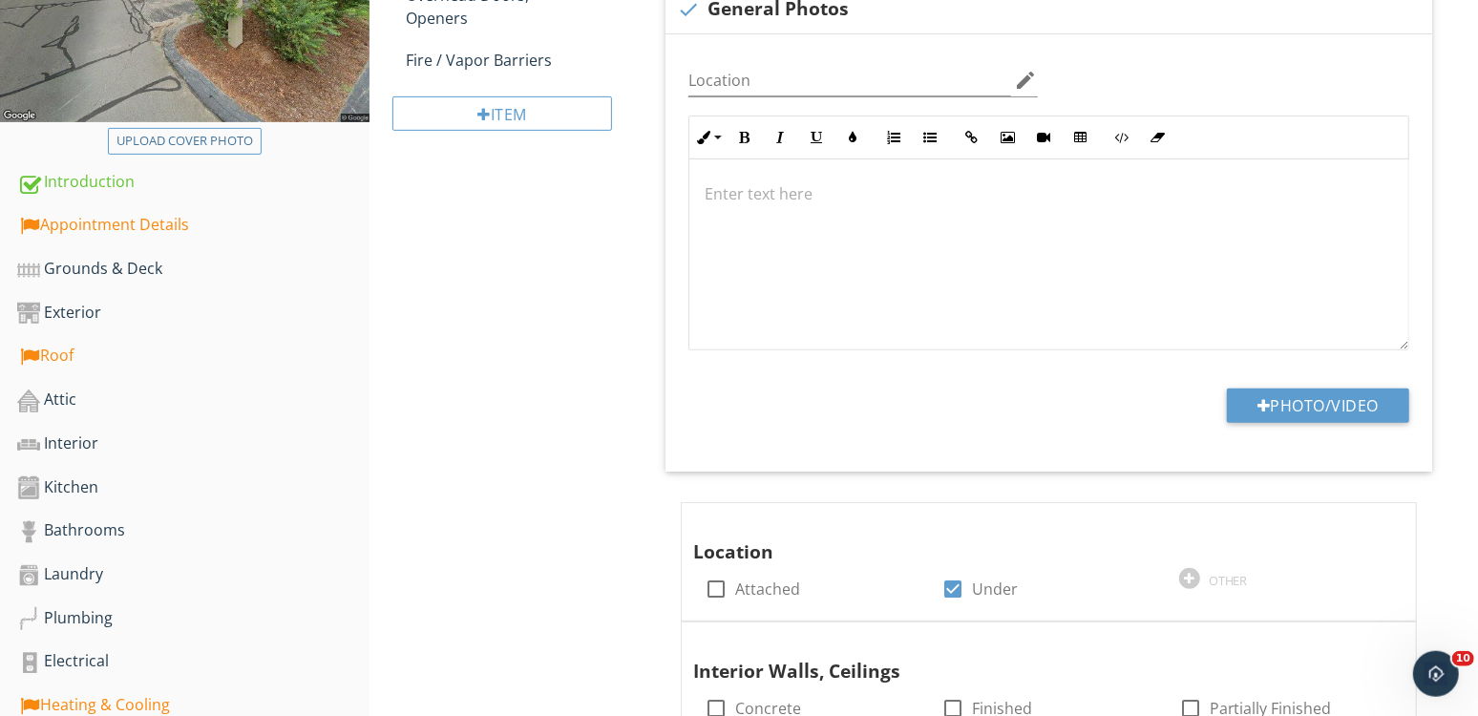
scroll to position [327, 0]
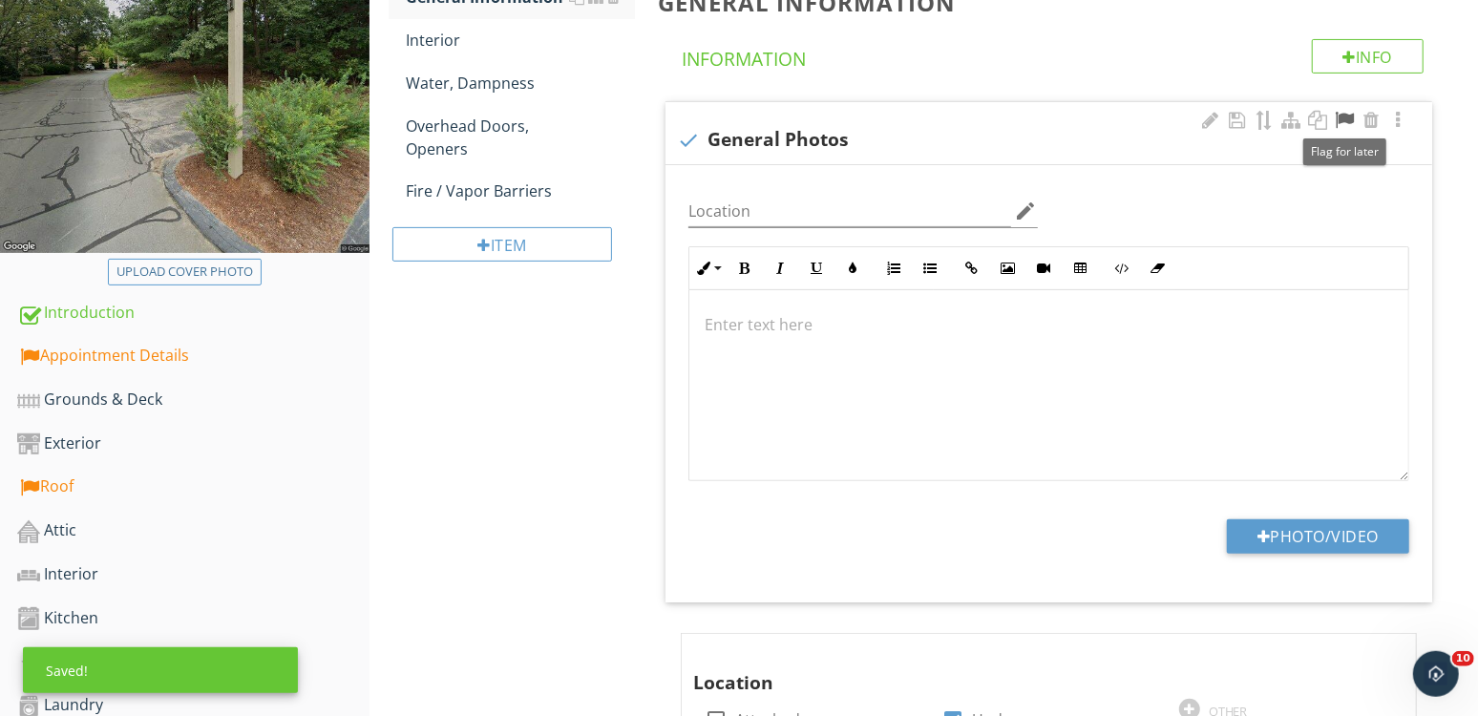
click at [1345, 115] on div at bounding box center [1344, 120] width 23 height 19
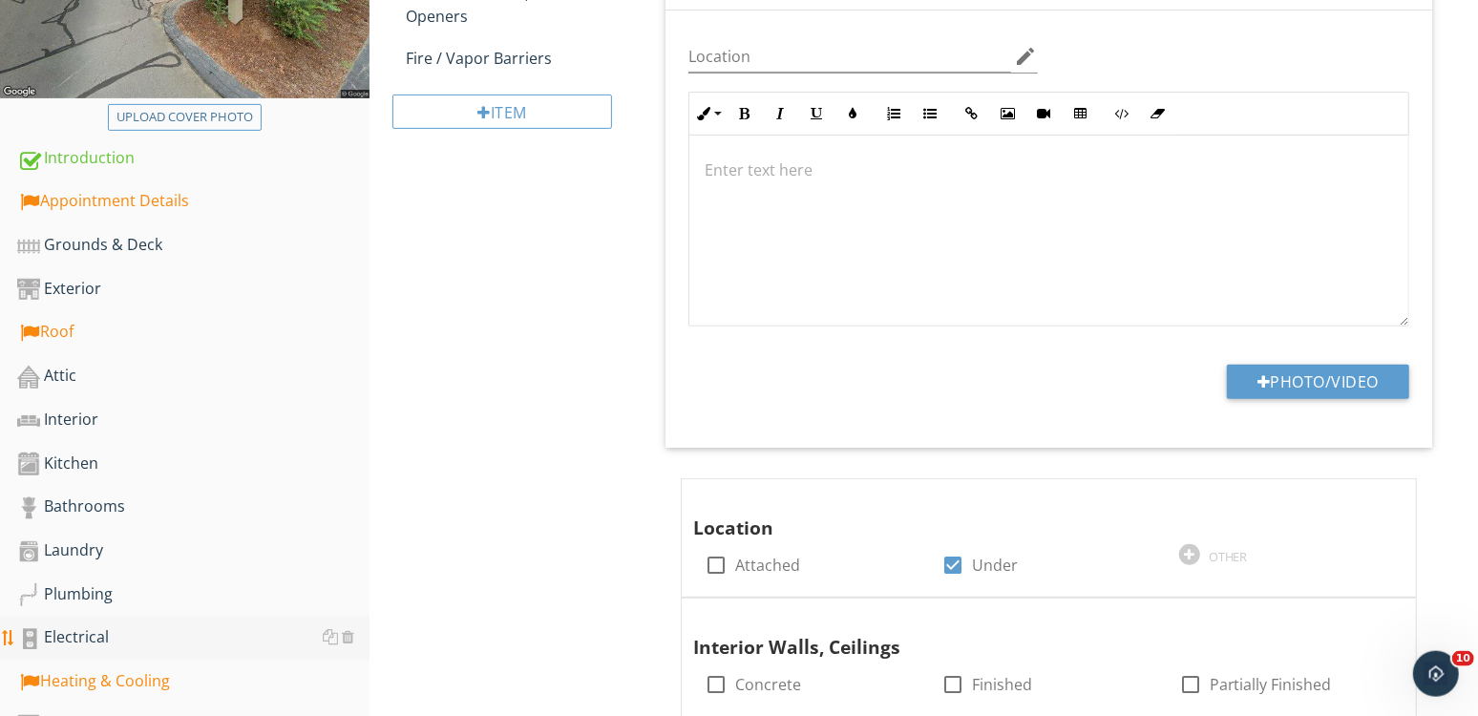
scroll to position [528, 0]
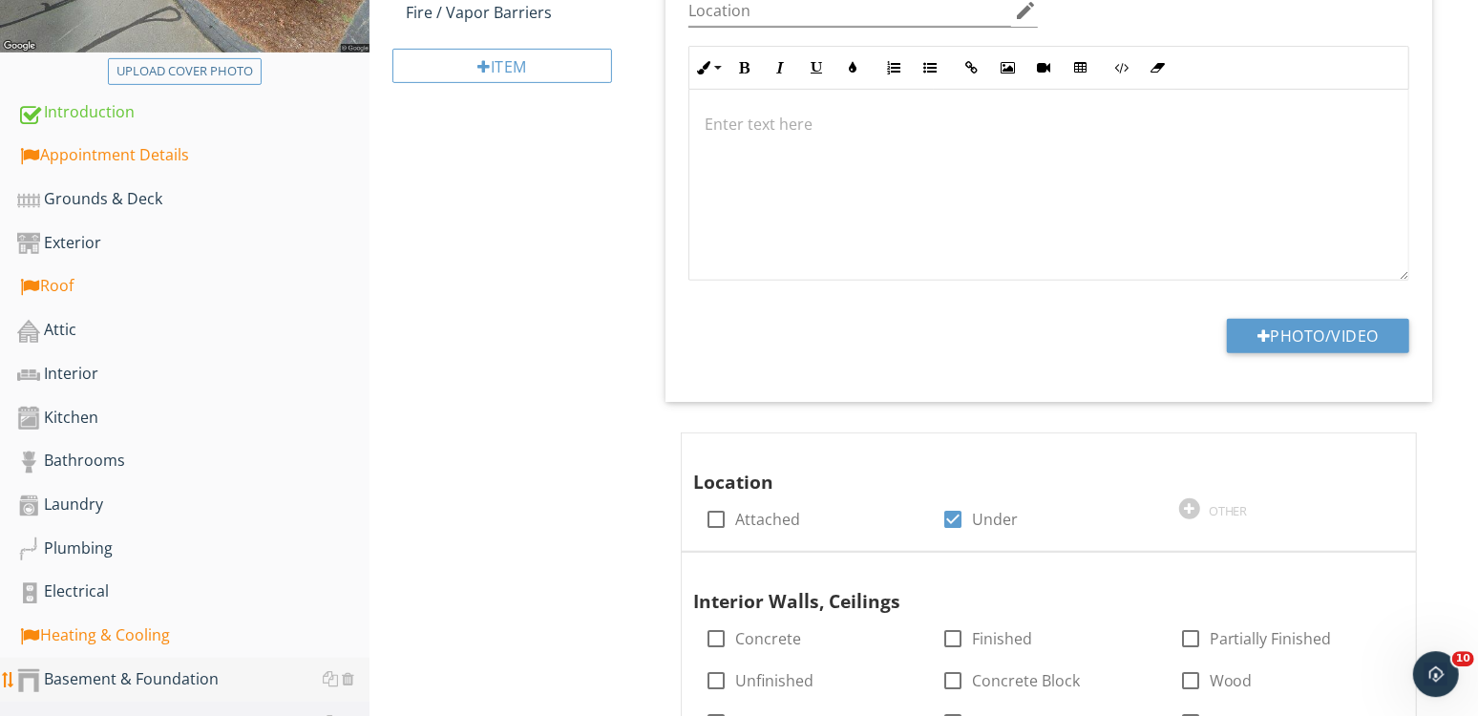
click at [127, 683] on div "Basement & Foundation" at bounding box center [193, 679] width 352 height 25
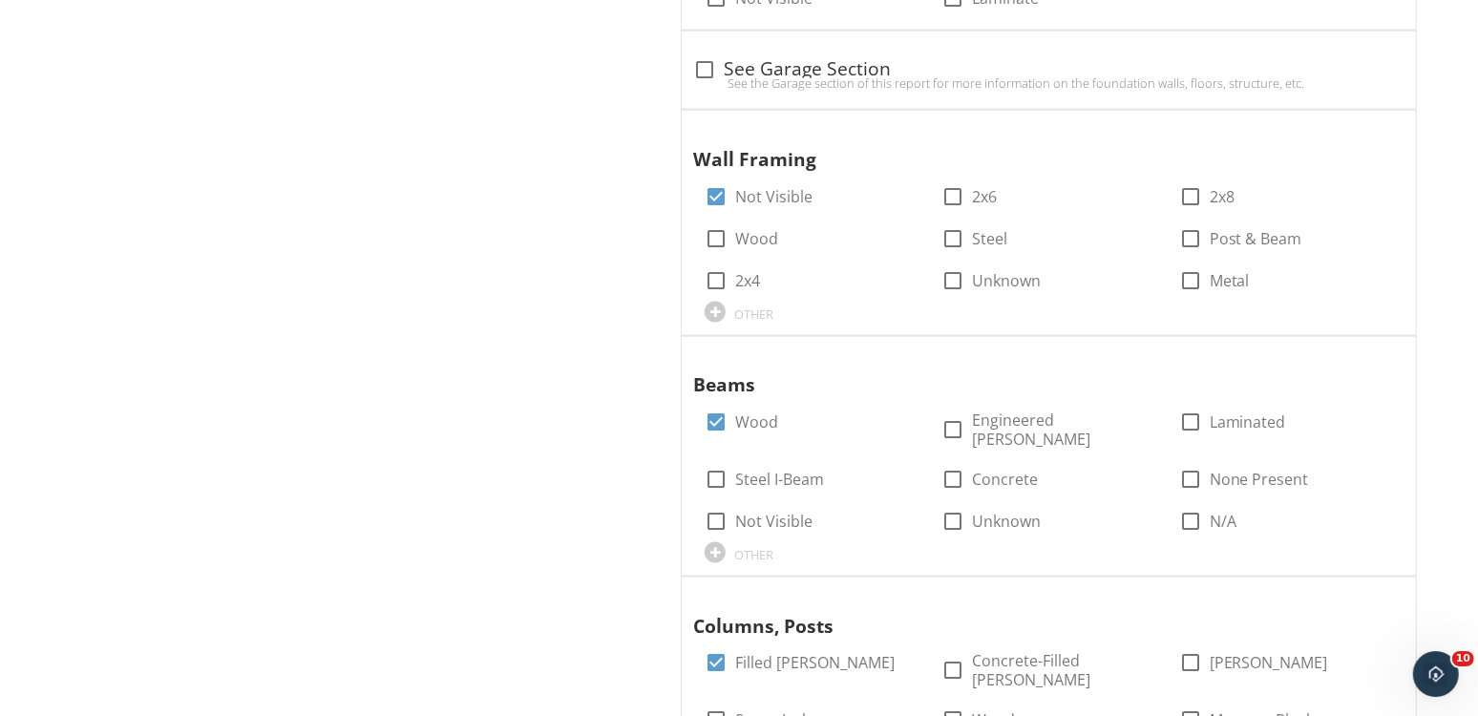
scroll to position [1876, 0]
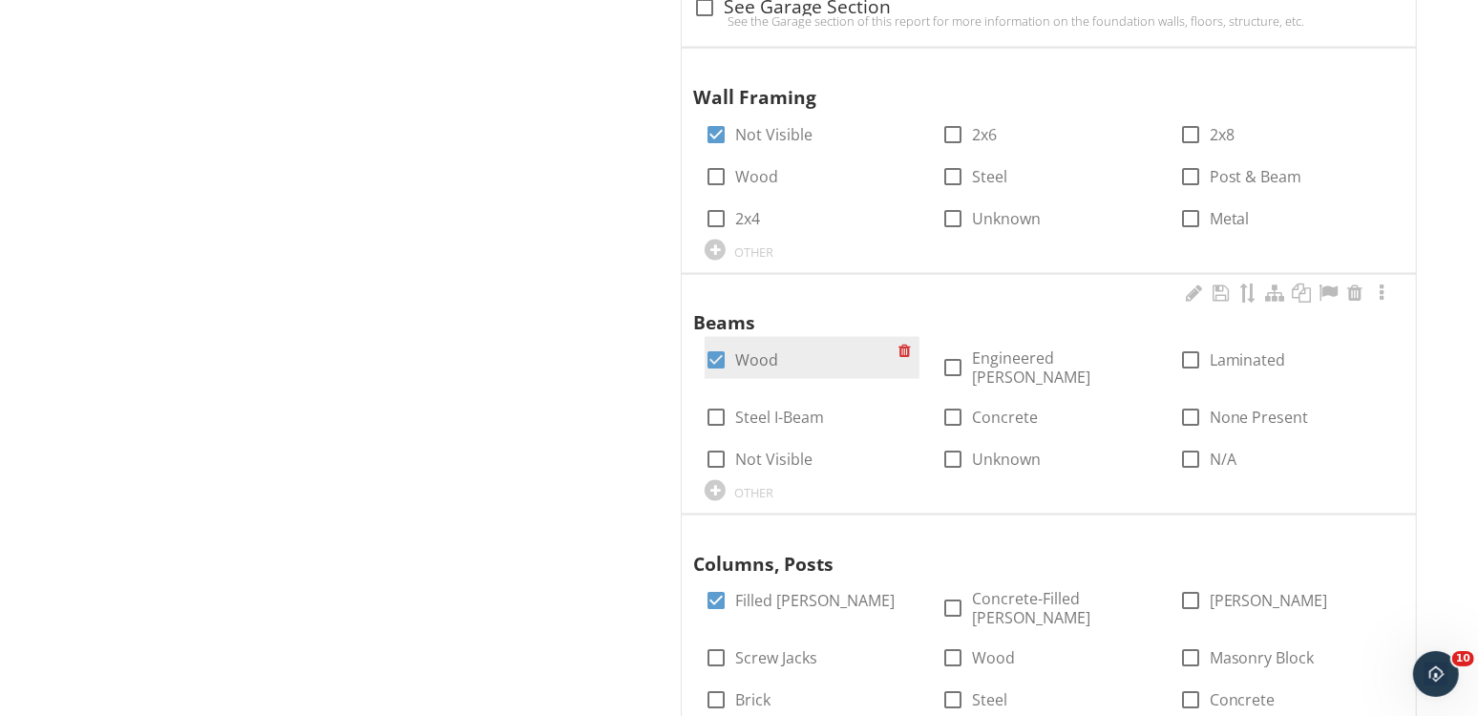
click at [718, 356] on div at bounding box center [716, 360] width 32 height 32
checkbox input "false"
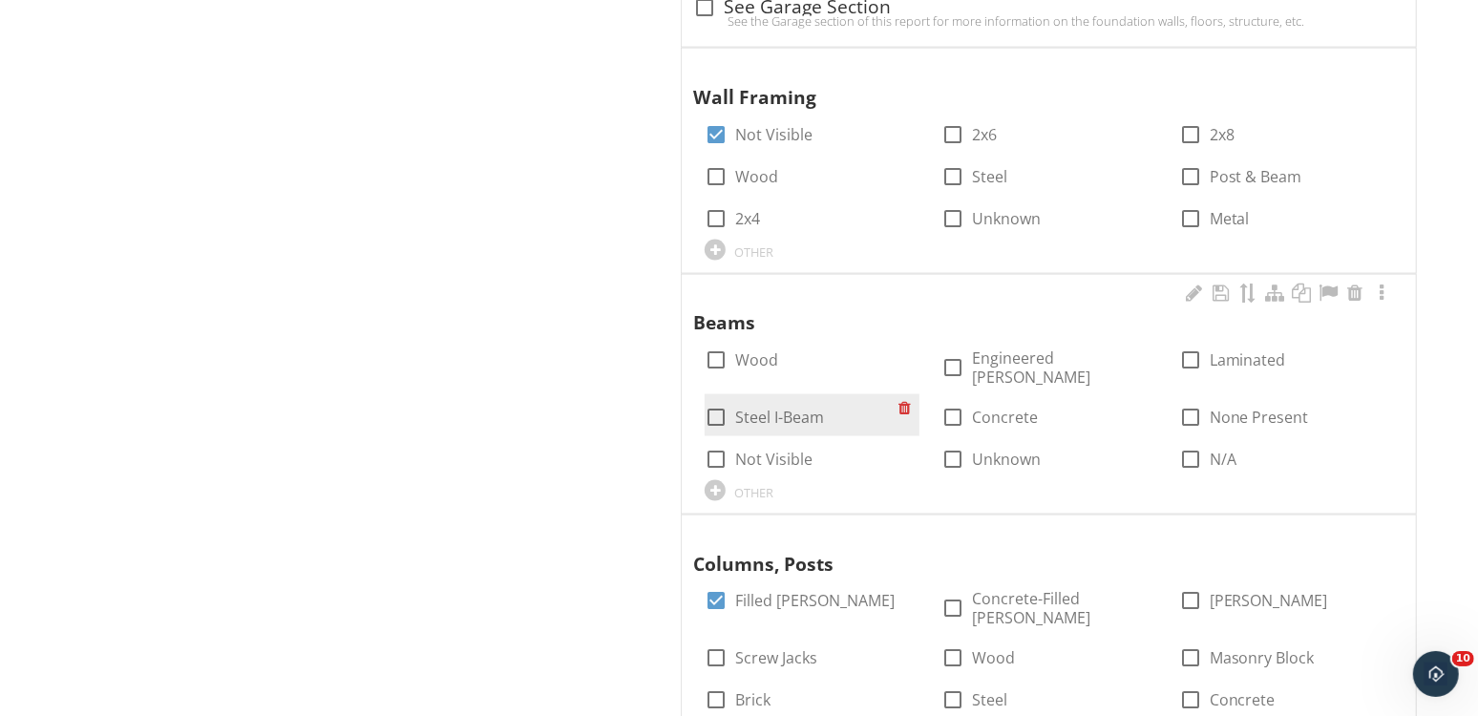
click at [751, 408] on label "Steel I-Beam" at bounding box center [779, 417] width 89 height 19
checkbox input "true"
click at [276, 430] on div "Upload cover photo Introduction Appointment Details Grounds & Deck Exterior Roo…" at bounding box center [739, 126] width 1478 height 3582
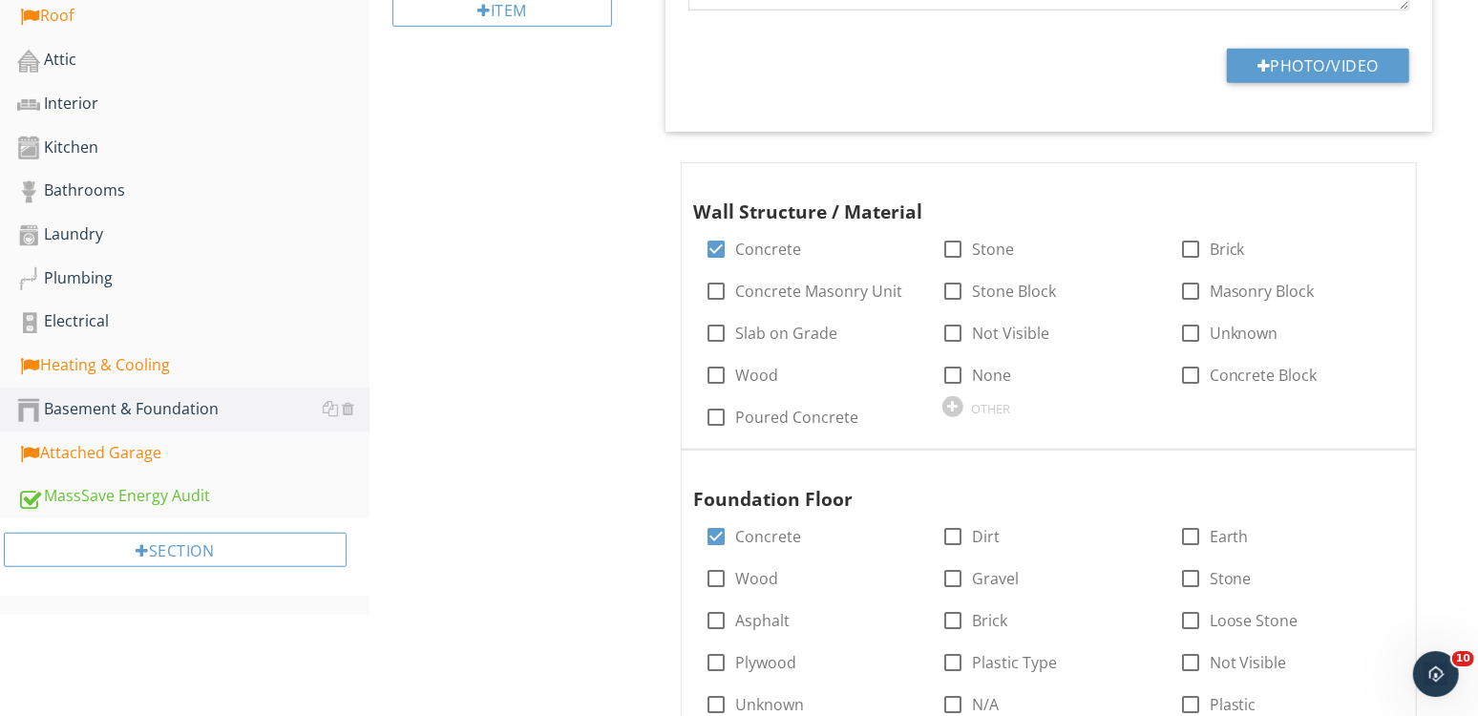
scroll to position [504, 0]
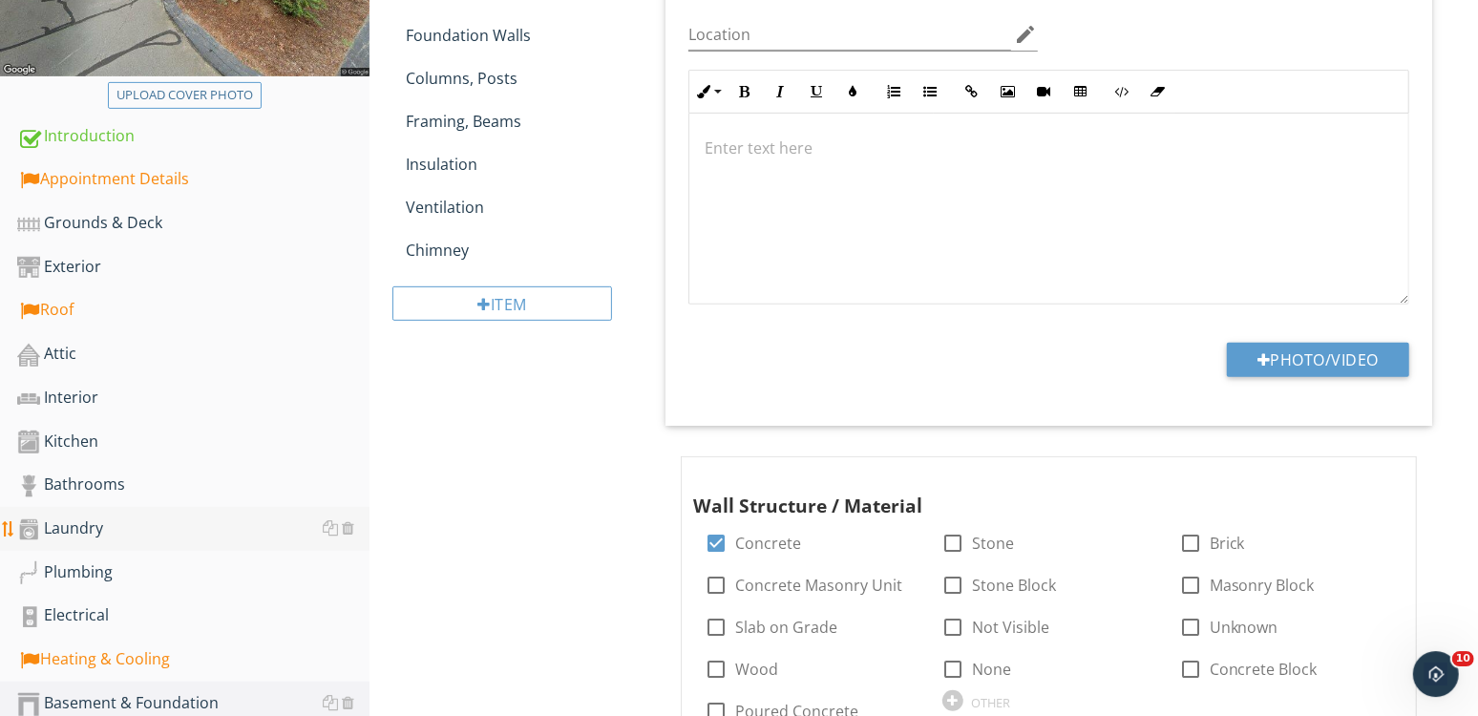
click at [93, 515] on link "Laundry" at bounding box center [193, 529] width 352 height 44
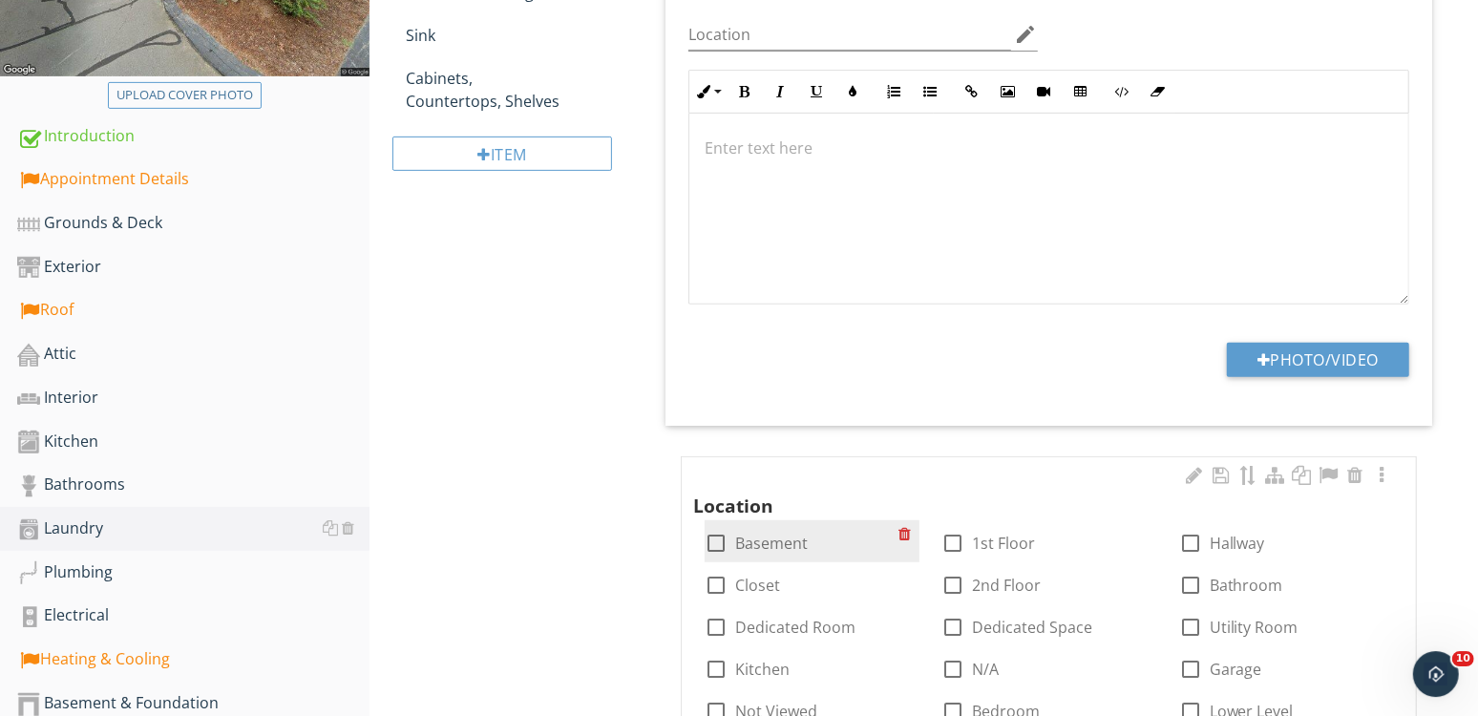
click at [767, 534] on label "Basement" at bounding box center [771, 543] width 73 height 19
checkbox input "true"
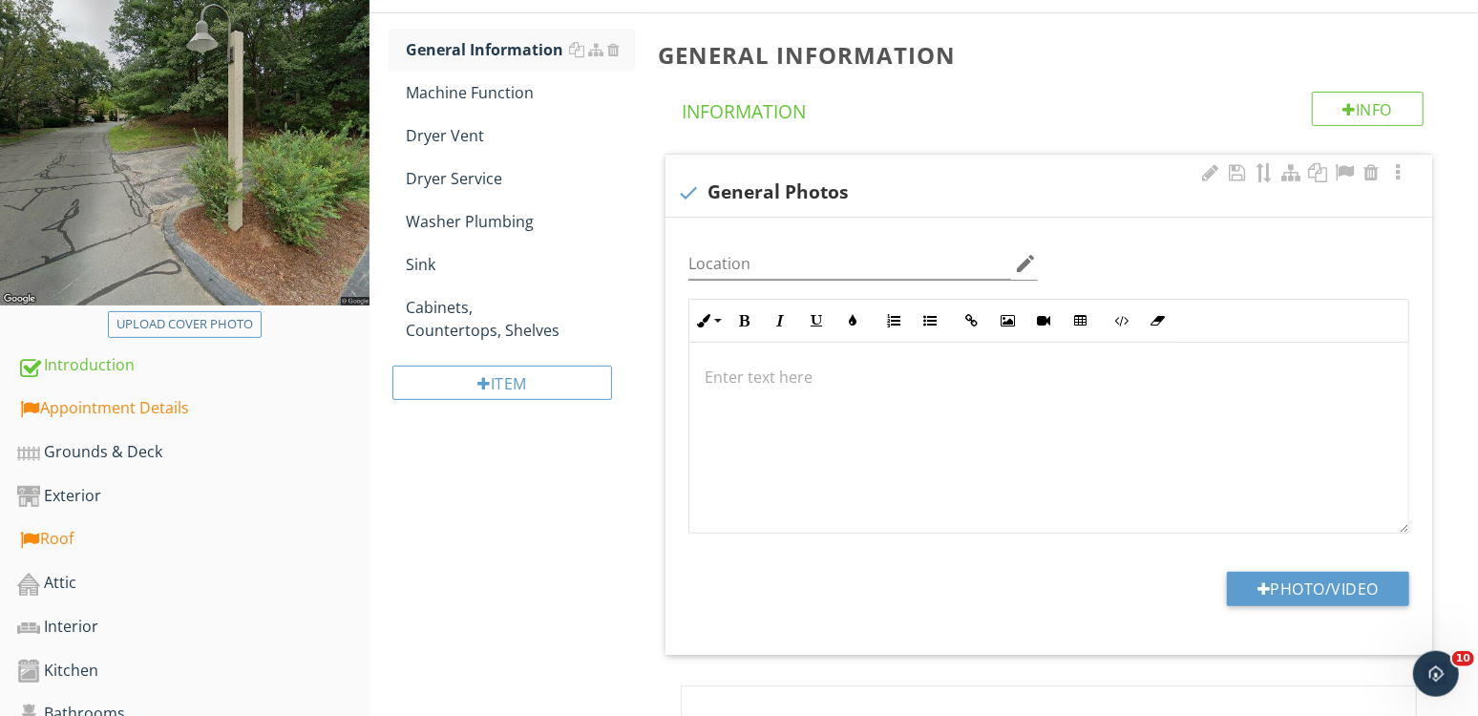
scroll to position [129, 0]
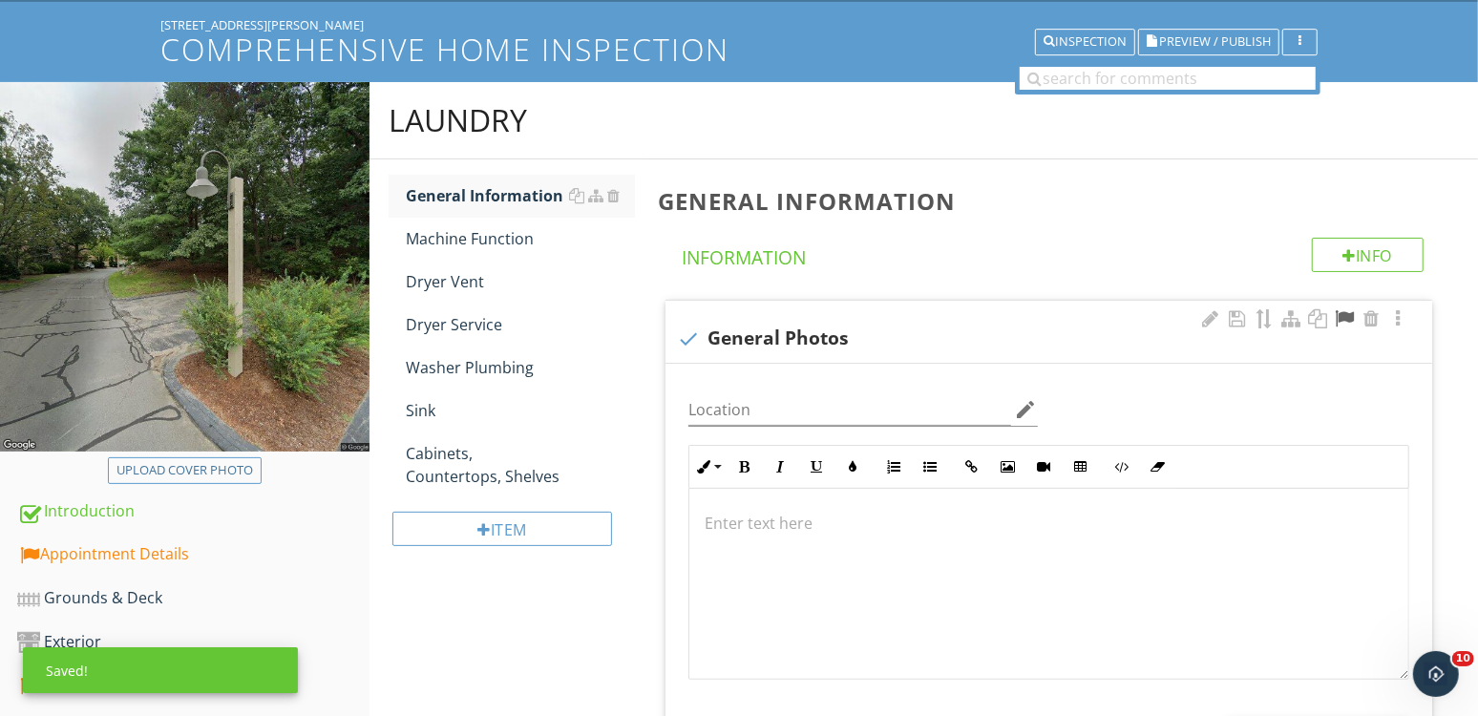
click at [1347, 319] on div at bounding box center [1344, 318] width 23 height 19
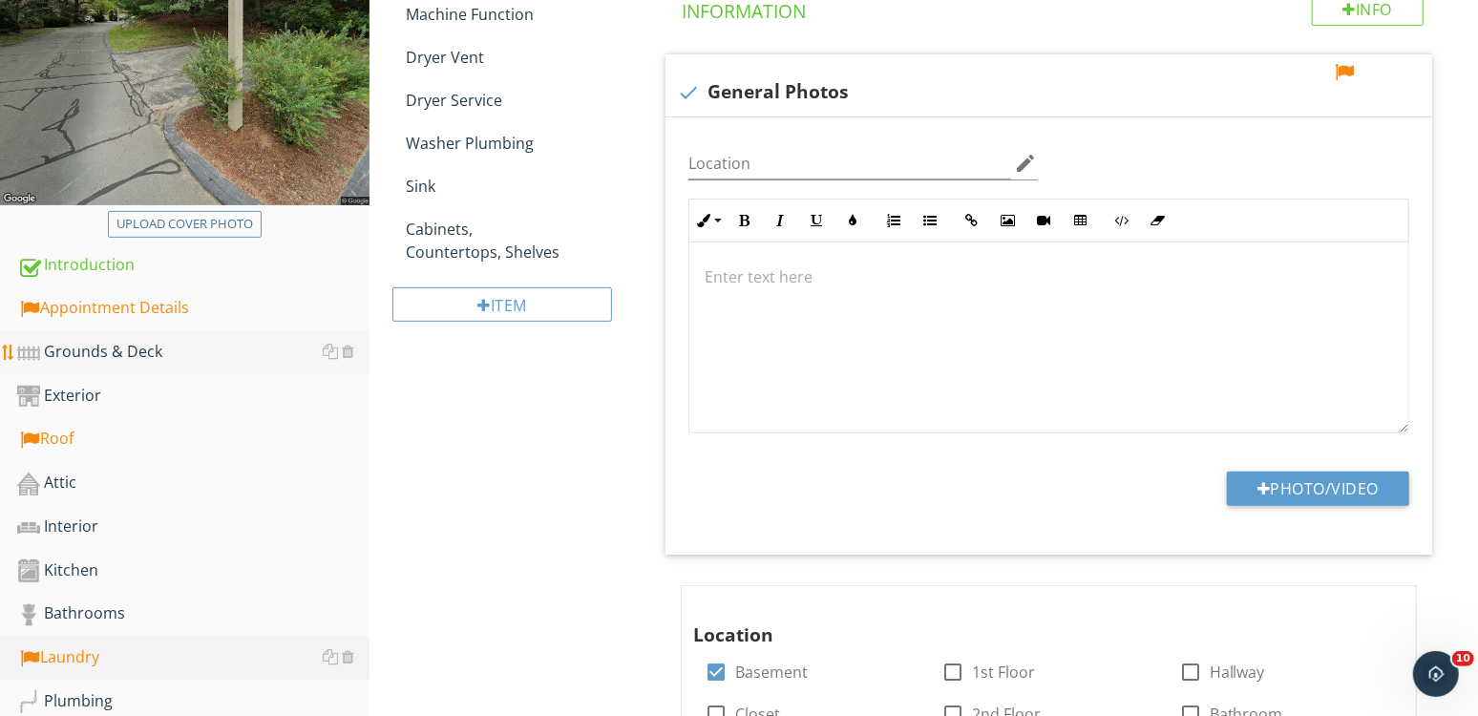
scroll to position [398, 0]
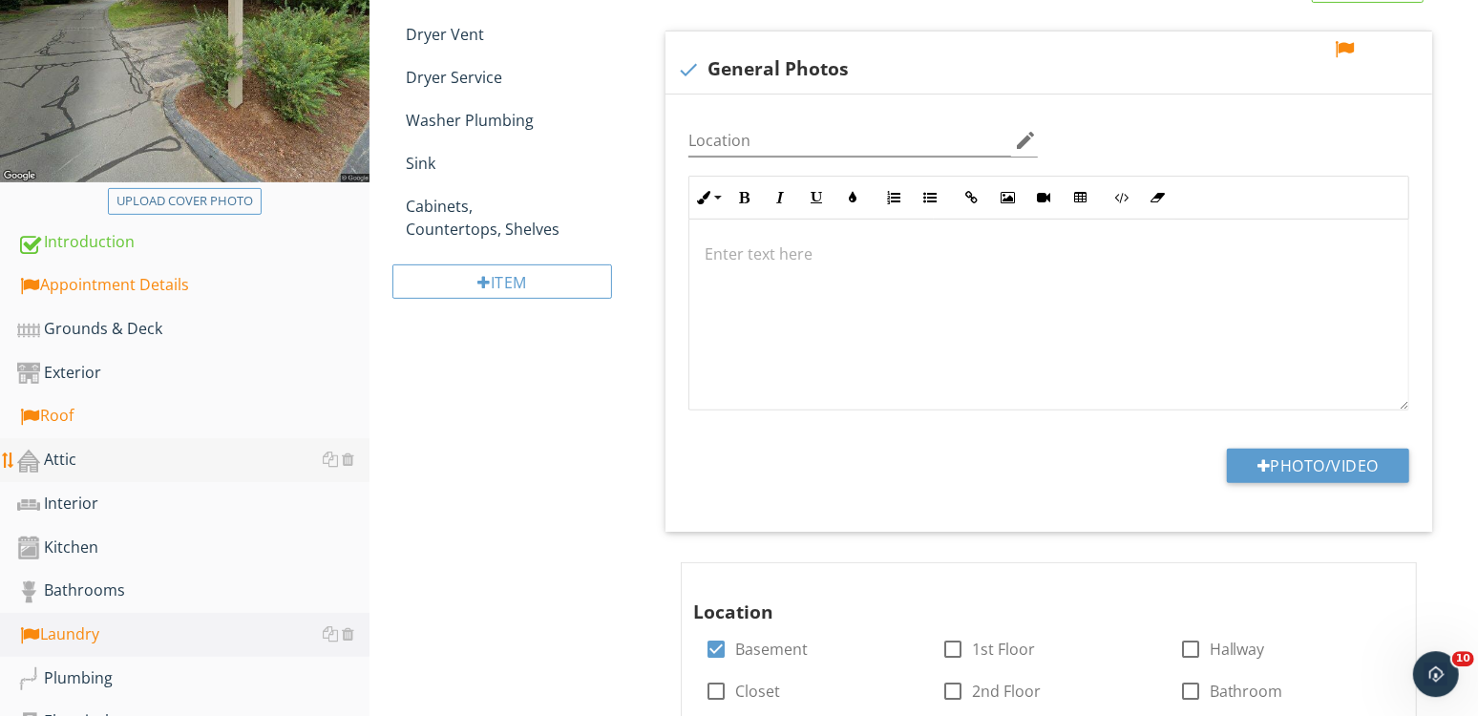
click at [88, 454] on div "Attic" at bounding box center [193, 460] width 352 height 25
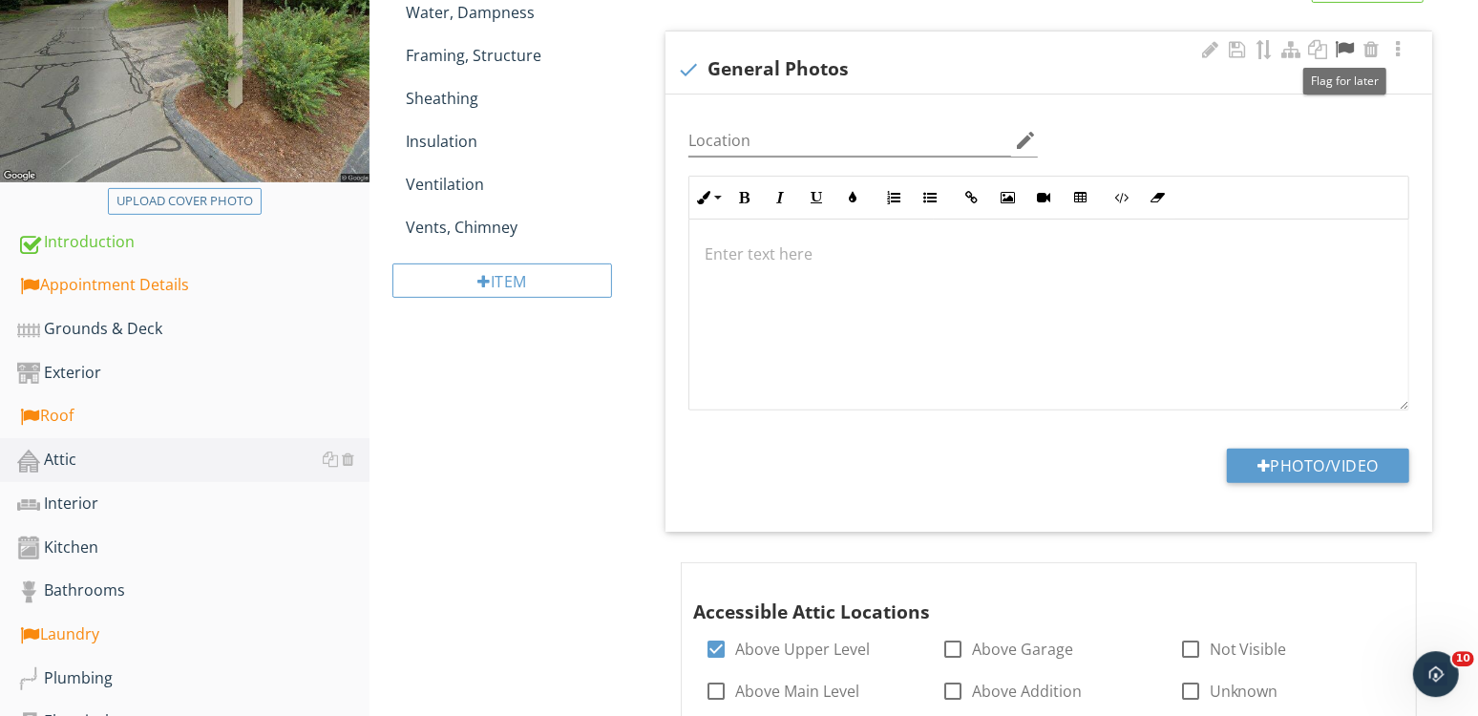
click at [1350, 53] on div at bounding box center [1344, 49] width 23 height 19
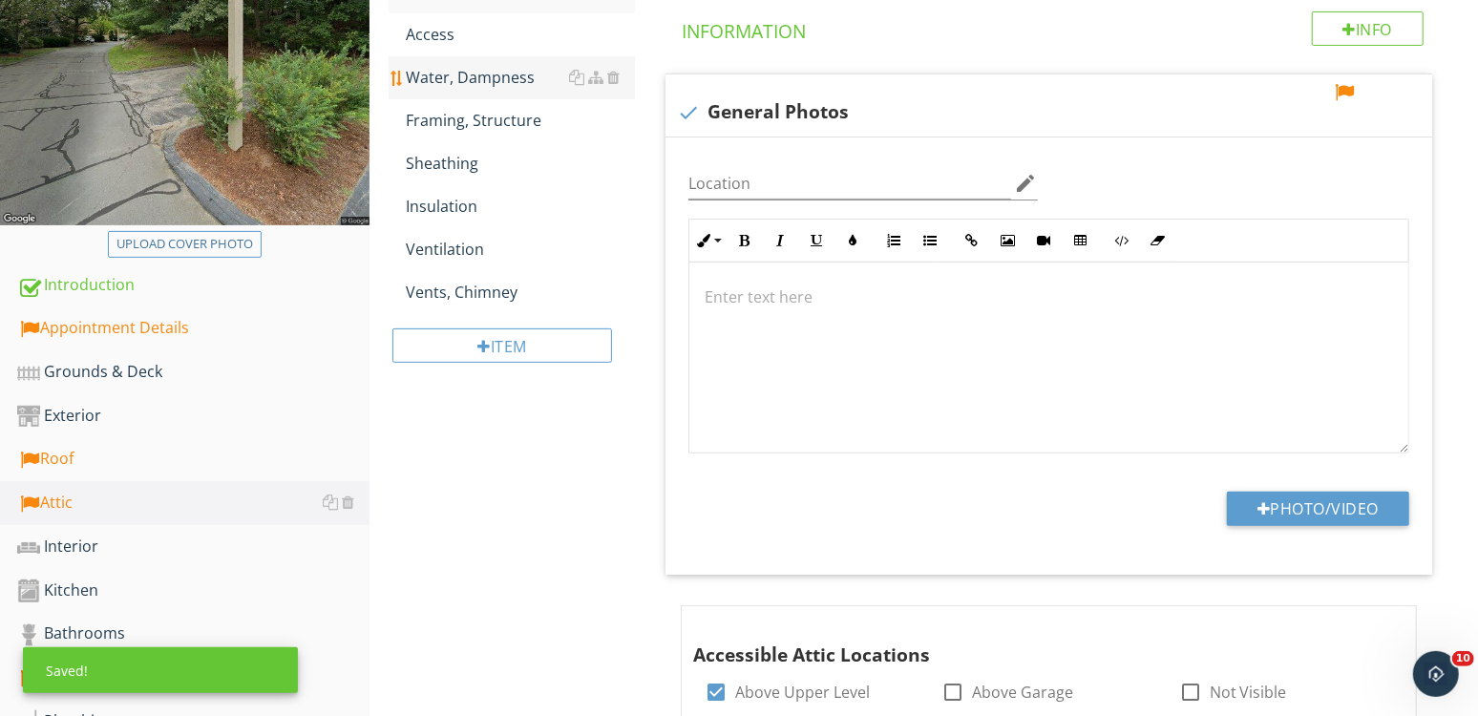
scroll to position [340, 0]
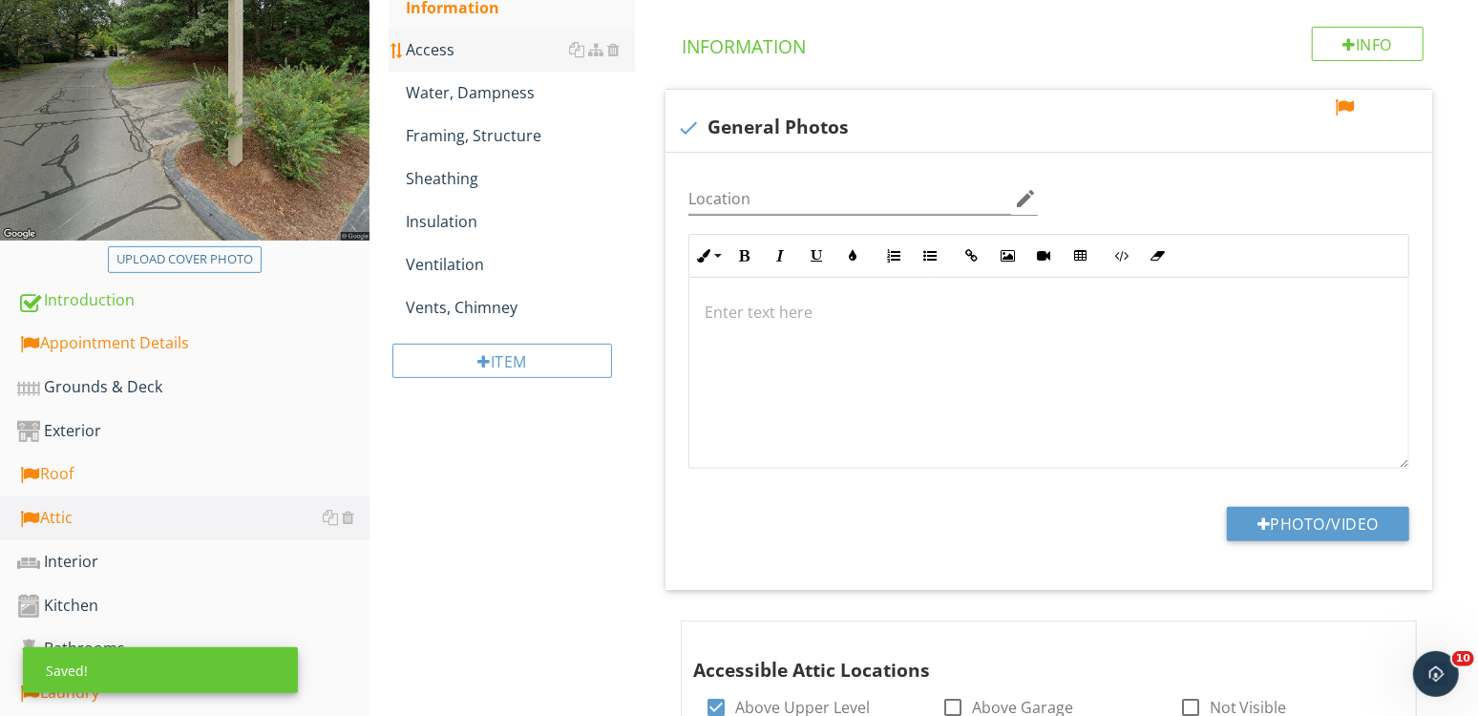
click at [489, 47] on div "Access" at bounding box center [520, 49] width 229 height 23
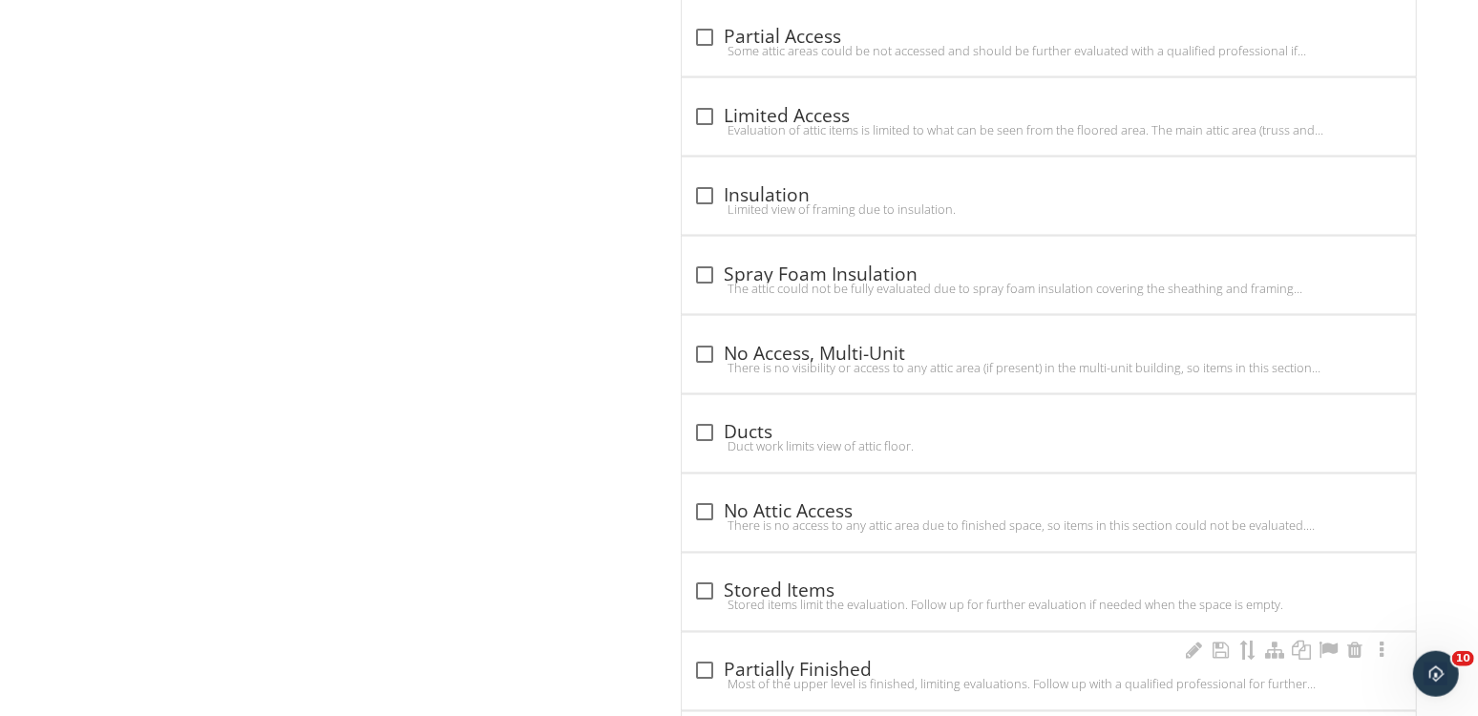
scroll to position [1771, 0]
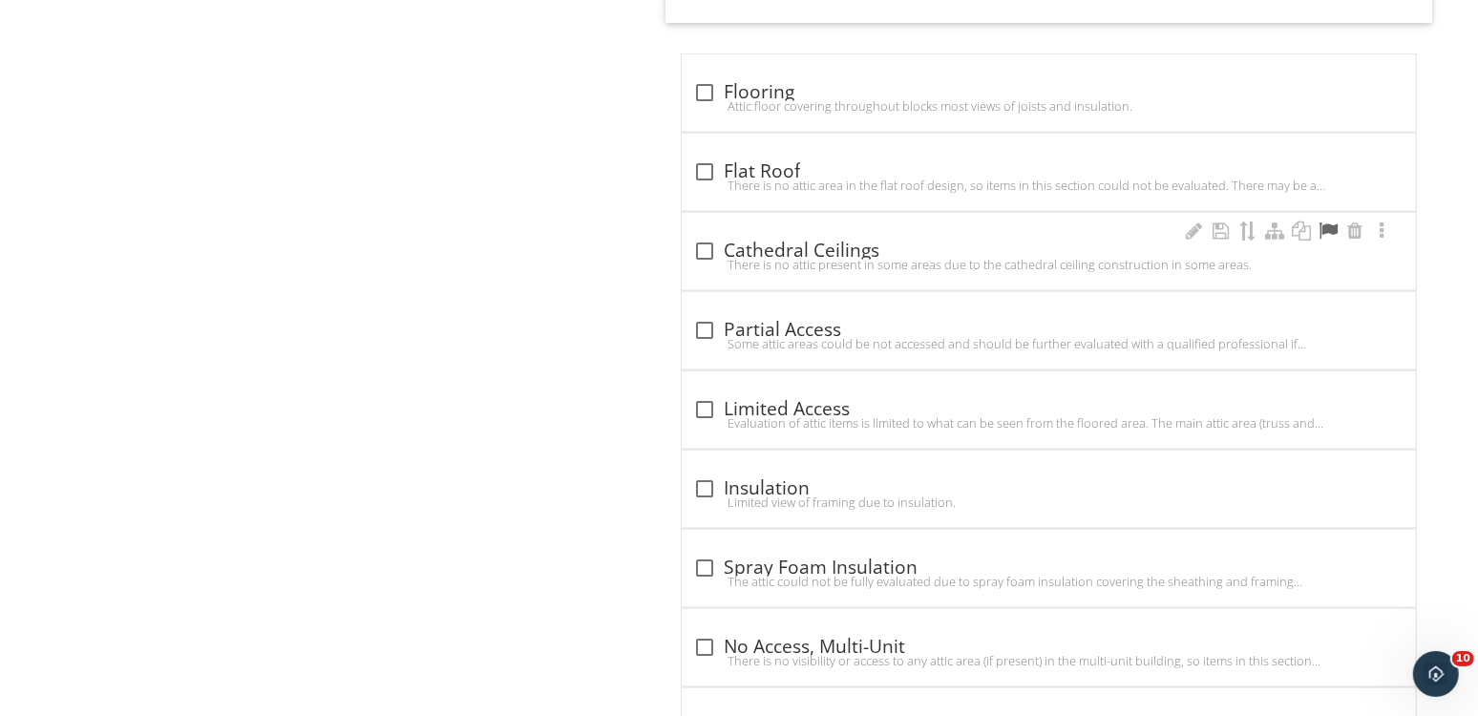
click at [1323, 221] on div at bounding box center [1327, 230] width 23 height 19
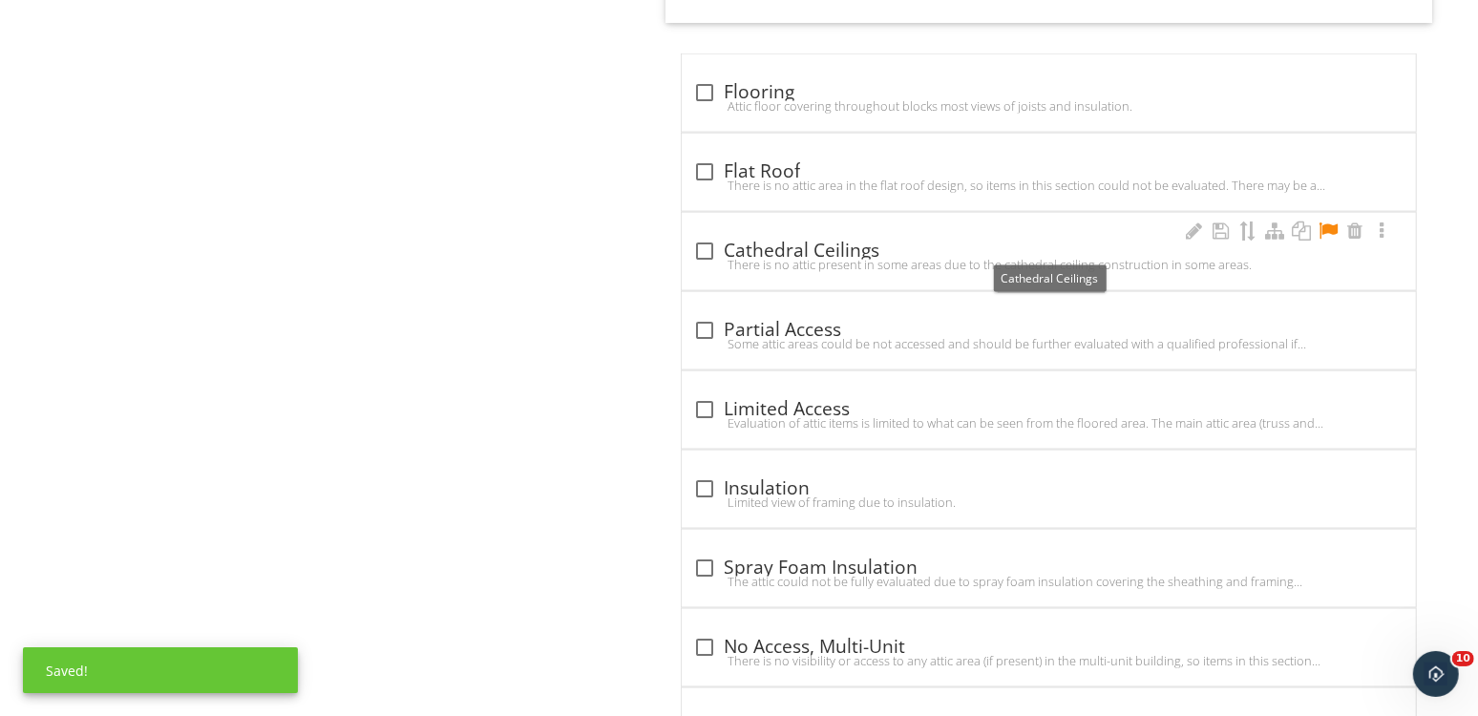
click at [820, 242] on div "check_box_outline_blank Cathedral Ceilings" at bounding box center [1048, 251] width 711 height 23
checkbox input "true"
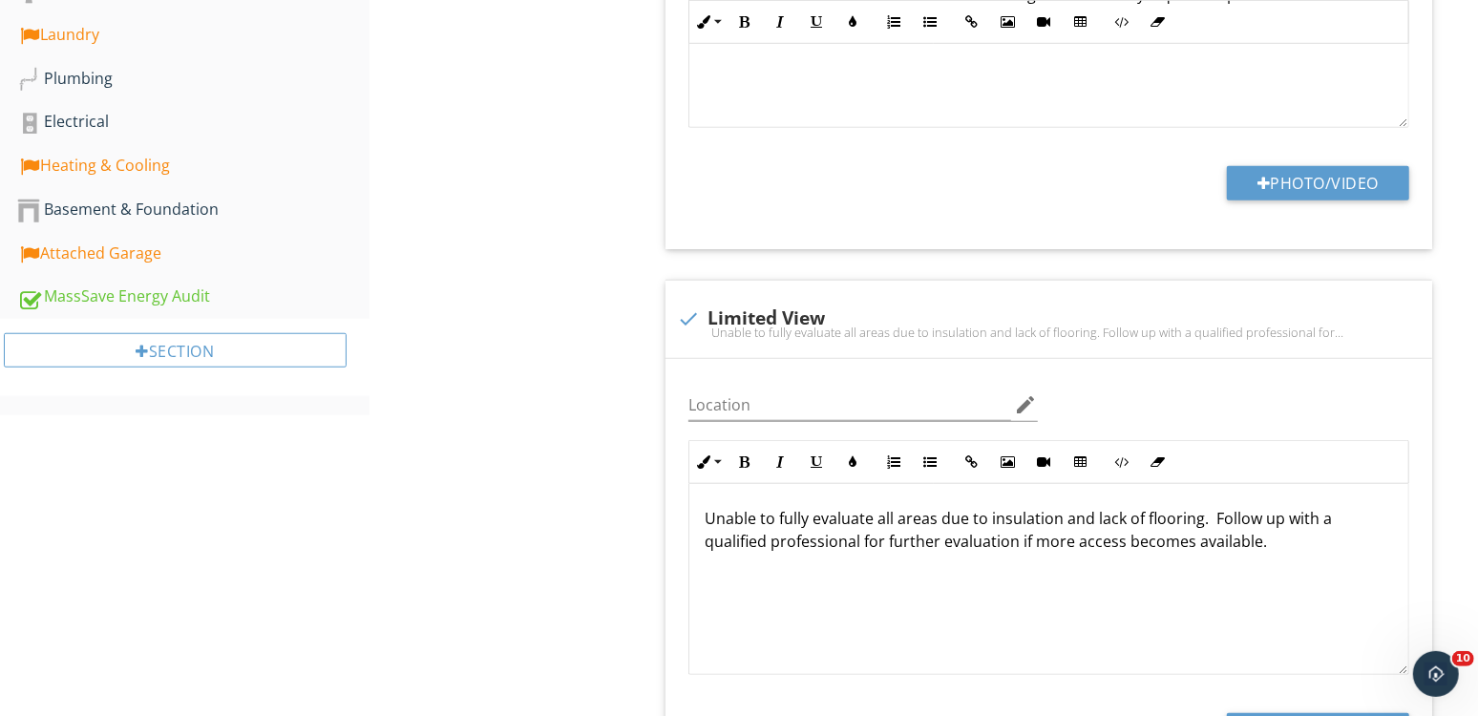
scroll to position [363, 0]
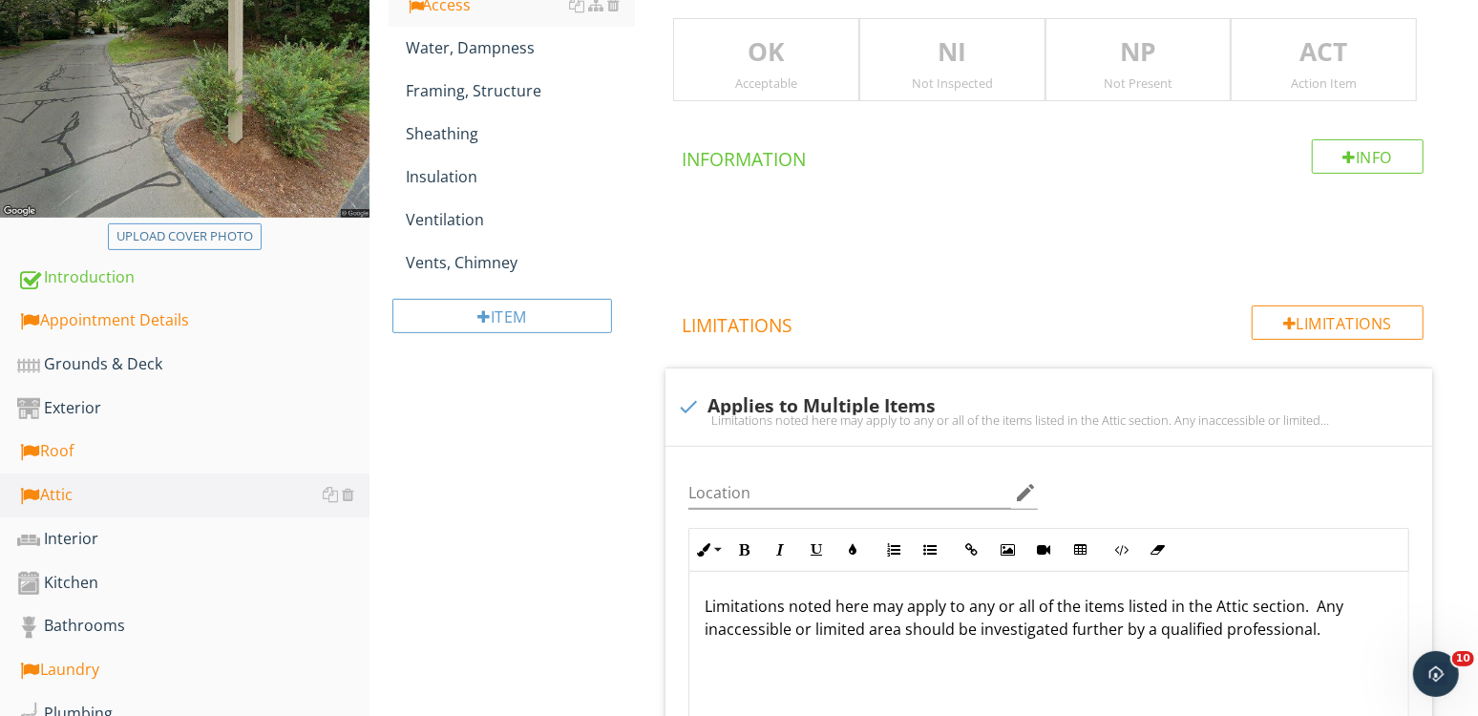
click at [408, 274] on div "Vents, Chimney" at bounding box center [520, 262] width 229 height 23
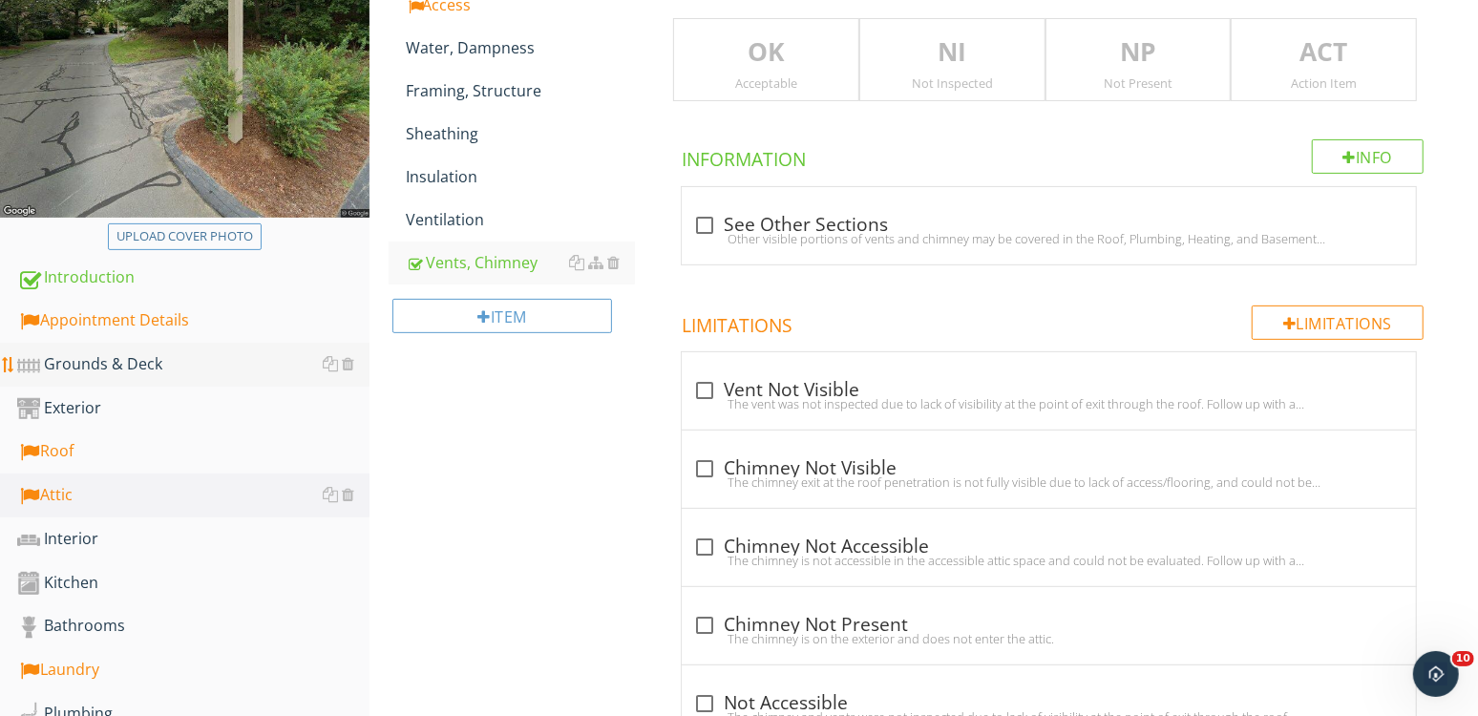
click at [181, 362] on div "Grounds & Deck" at bounding box center [193, 364] width 352 height 25
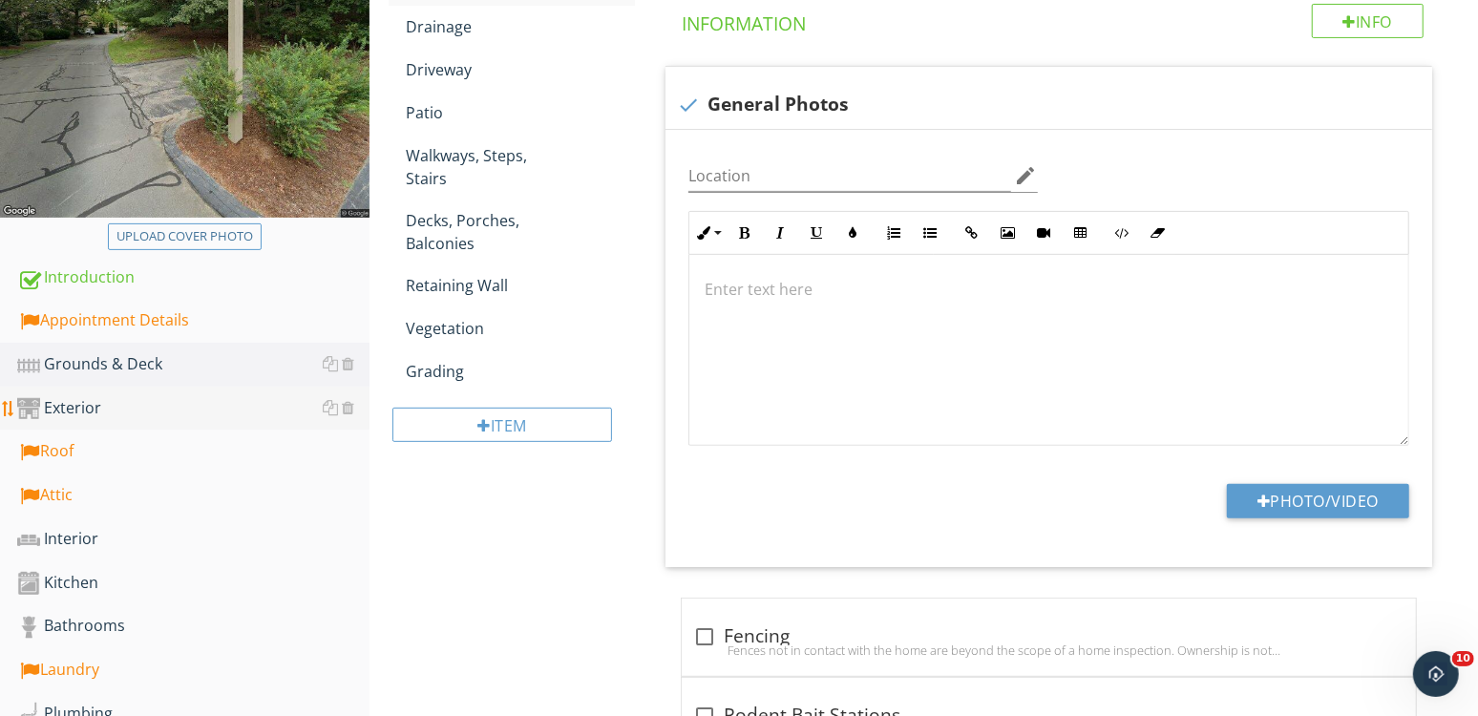
click at [141, 397] on div "Exterior" at bounding box center [193, 408] width 352 height 25
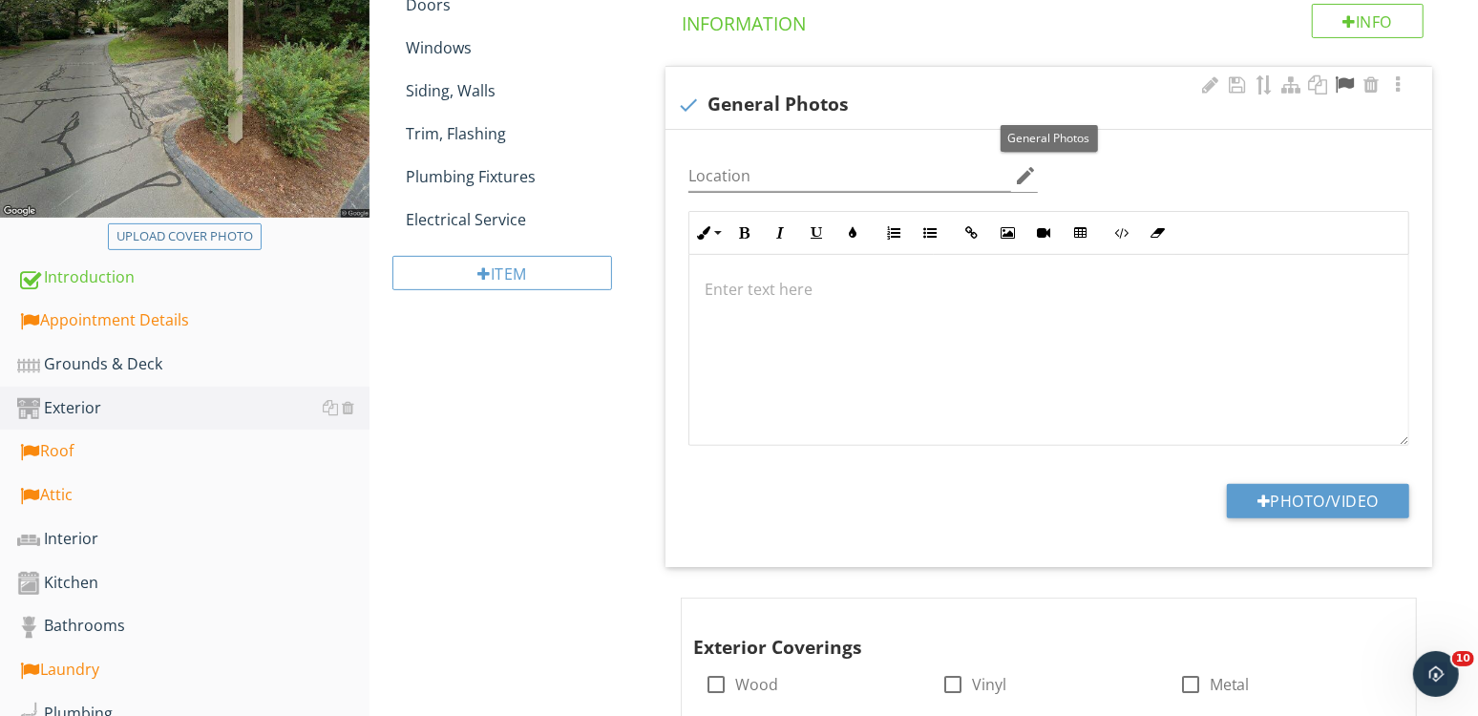
click at [1345, 83] on div at bounding box center [1344, 84] width 23 height 19
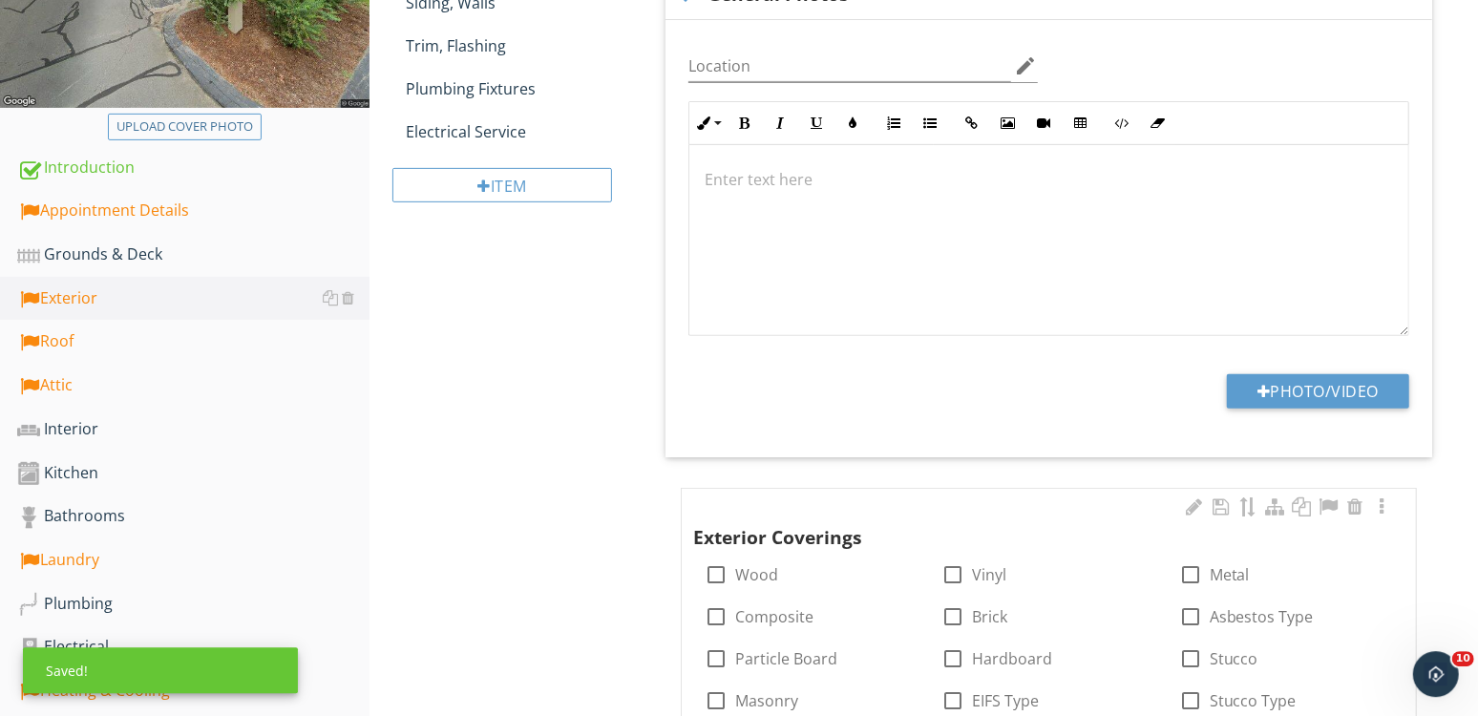
scroll to position [621, 0]
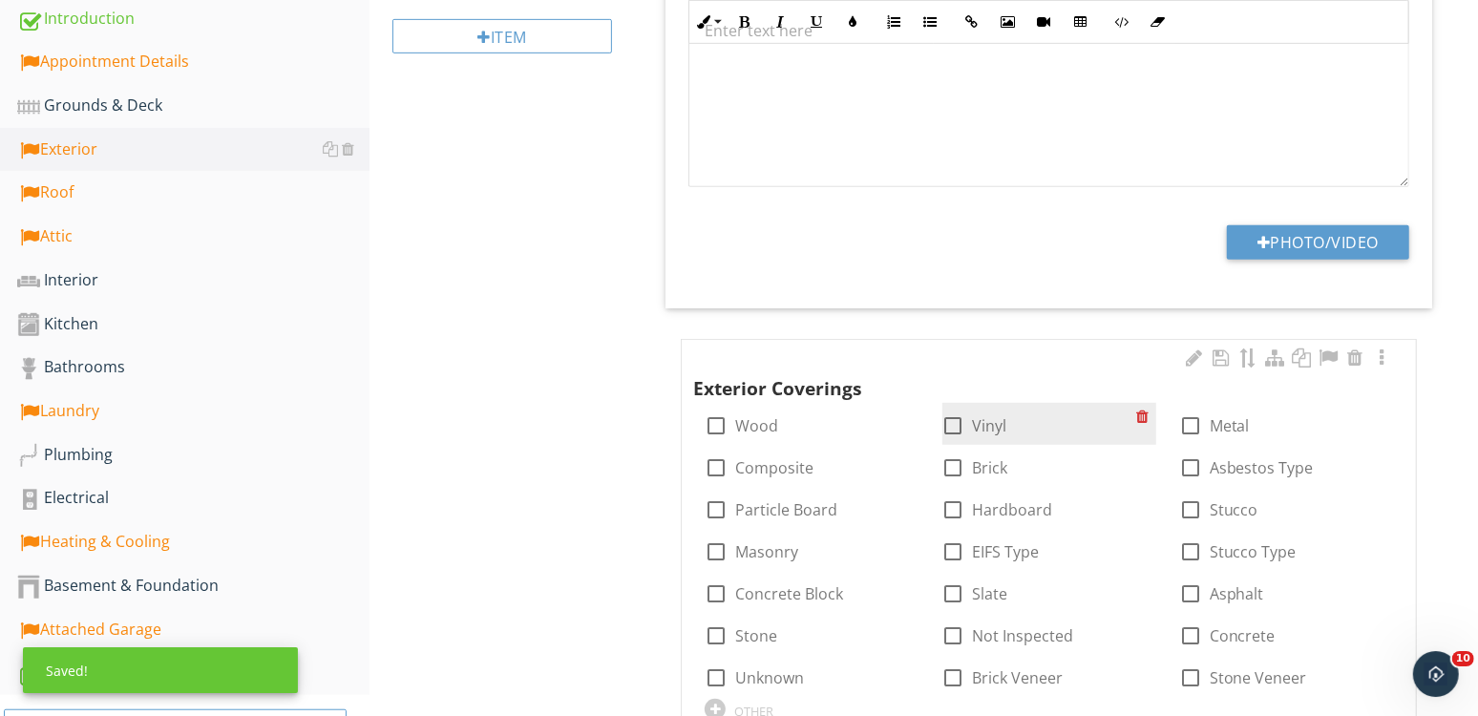
drag, startPoint x: 737, startPoint y: 410, endPoint x: 1020, endPoint y: 419, distance: 283.6
click at [743, 411] on div "check_box_outline_blank Wood" at bounding box center [811, 423] width 214 height 27
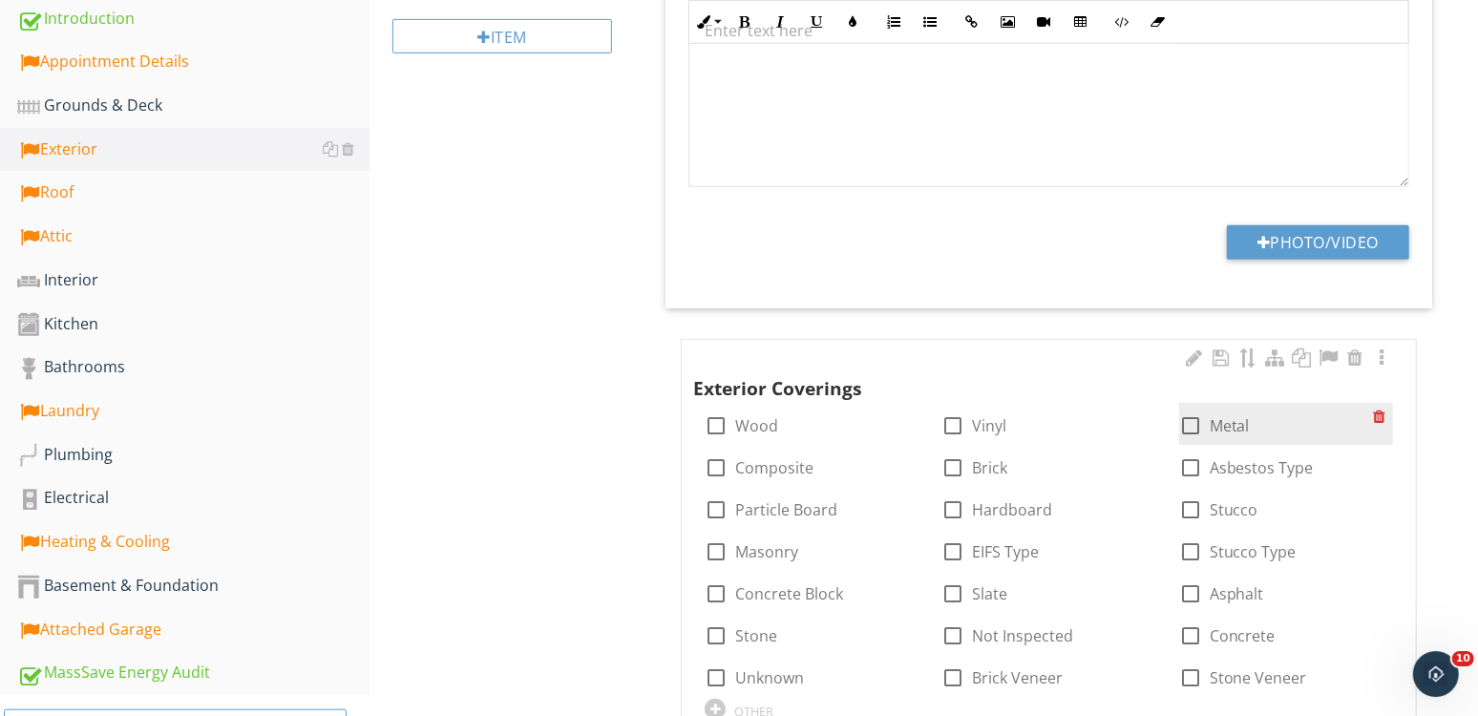
click at [1222, 423] on label "Metal" at bounding box center [1229, 425] width 40 height 19
checkbox input "true"
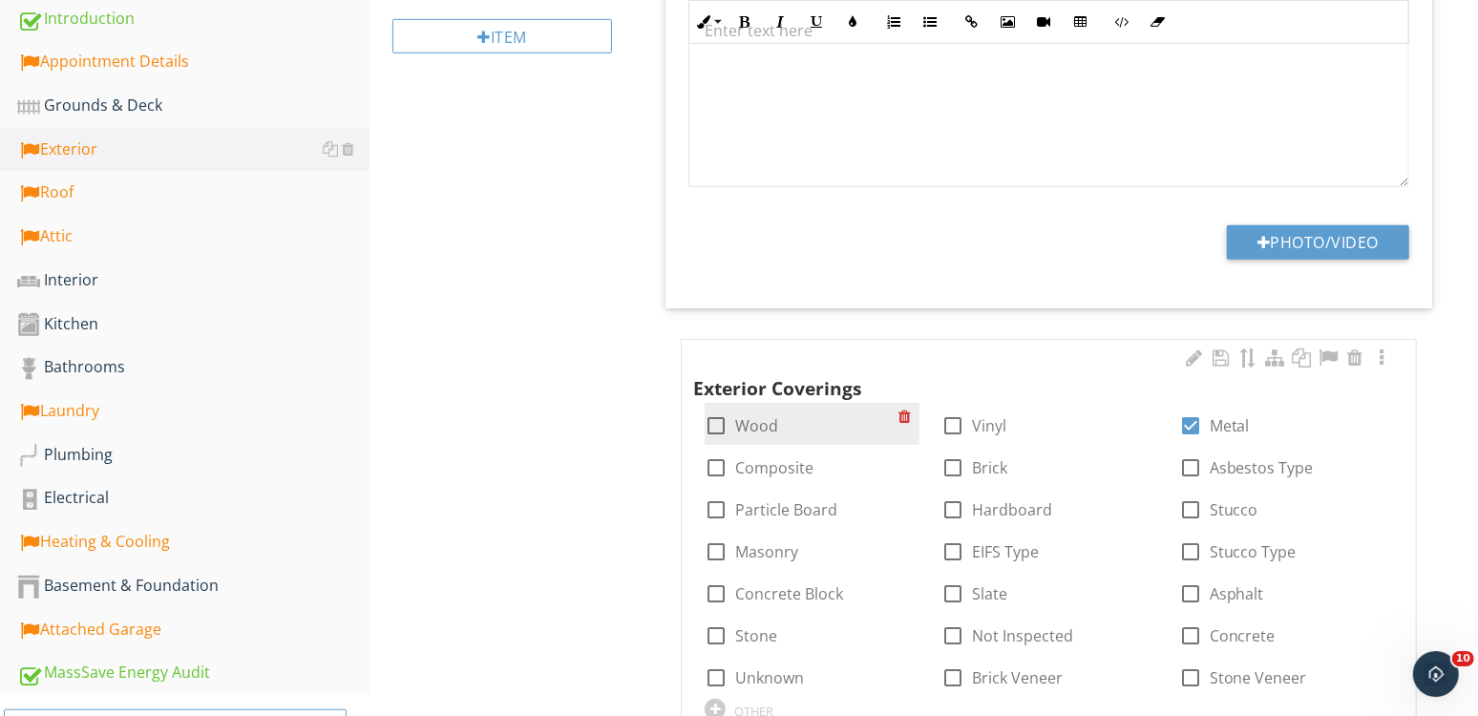
click at [749, 435] on div "check_box_outline_blank Wood" at bounding box center [811, 424] width 214 height 42
click at [755, 426] on label "Wood" at bounding box center [756, 425] width 43 height 19
checkbox input "true"
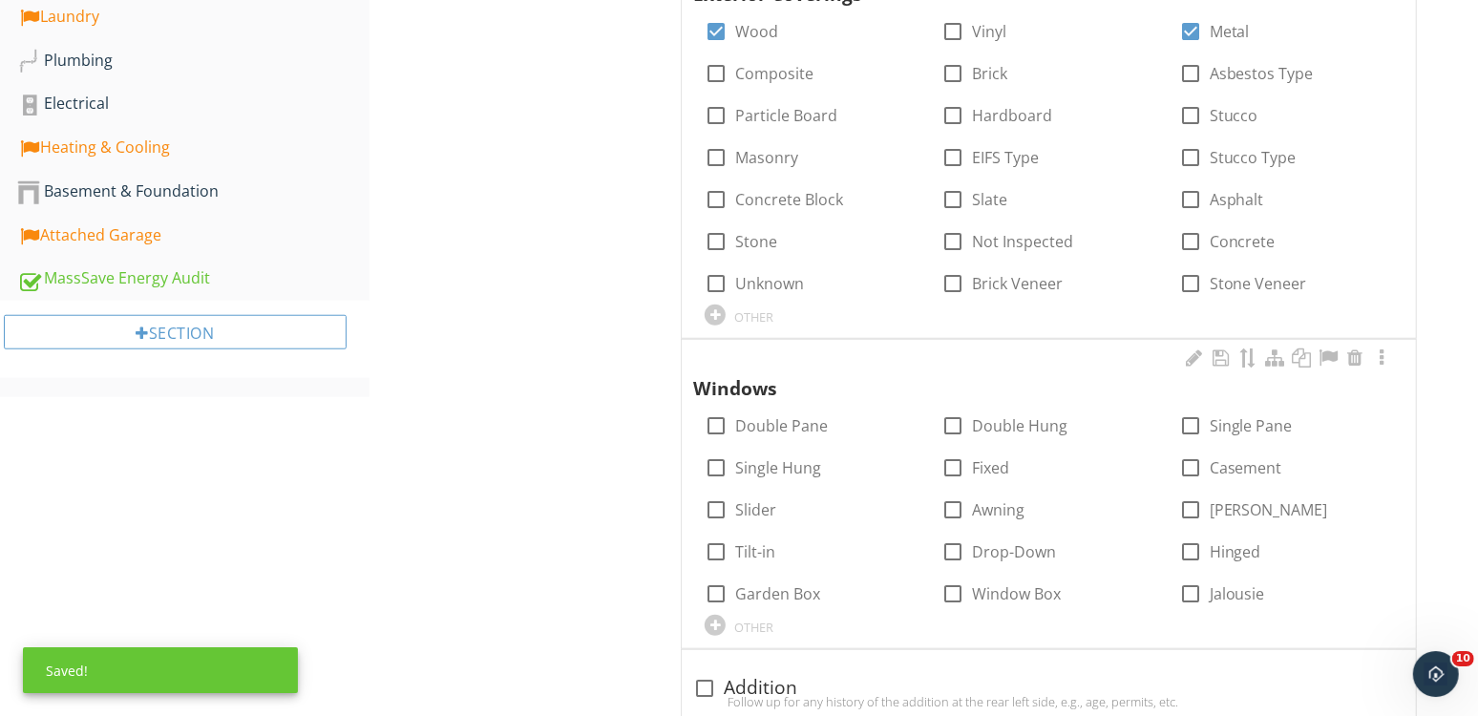
scroll to position [1090, 0]
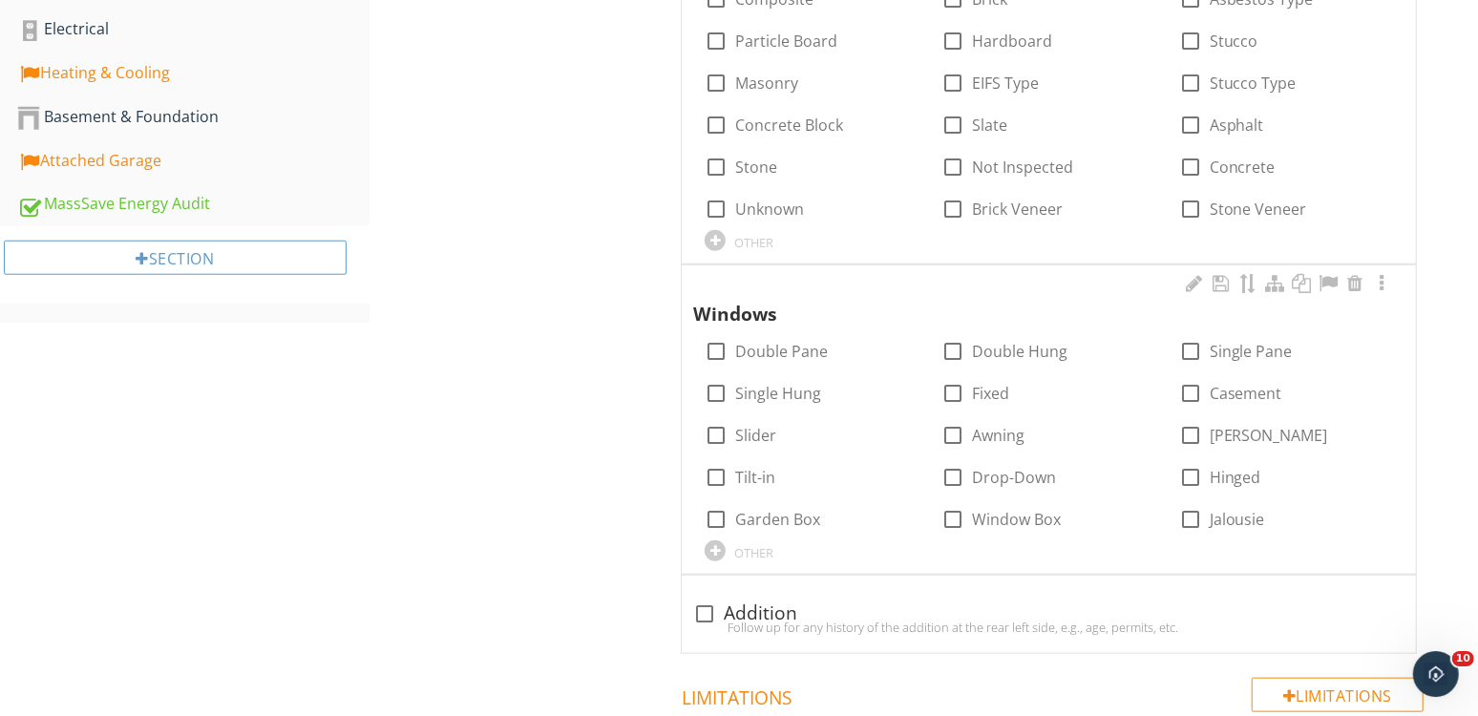
drag, startPoint x: 771, startPoint y: 347, endPoint x: 920, endPoint y: 373, distance: 151.3
click at [772, 348] on label "Double Pane" at bounding box center [781, 351] width 93 height 19
checkbox input "true"
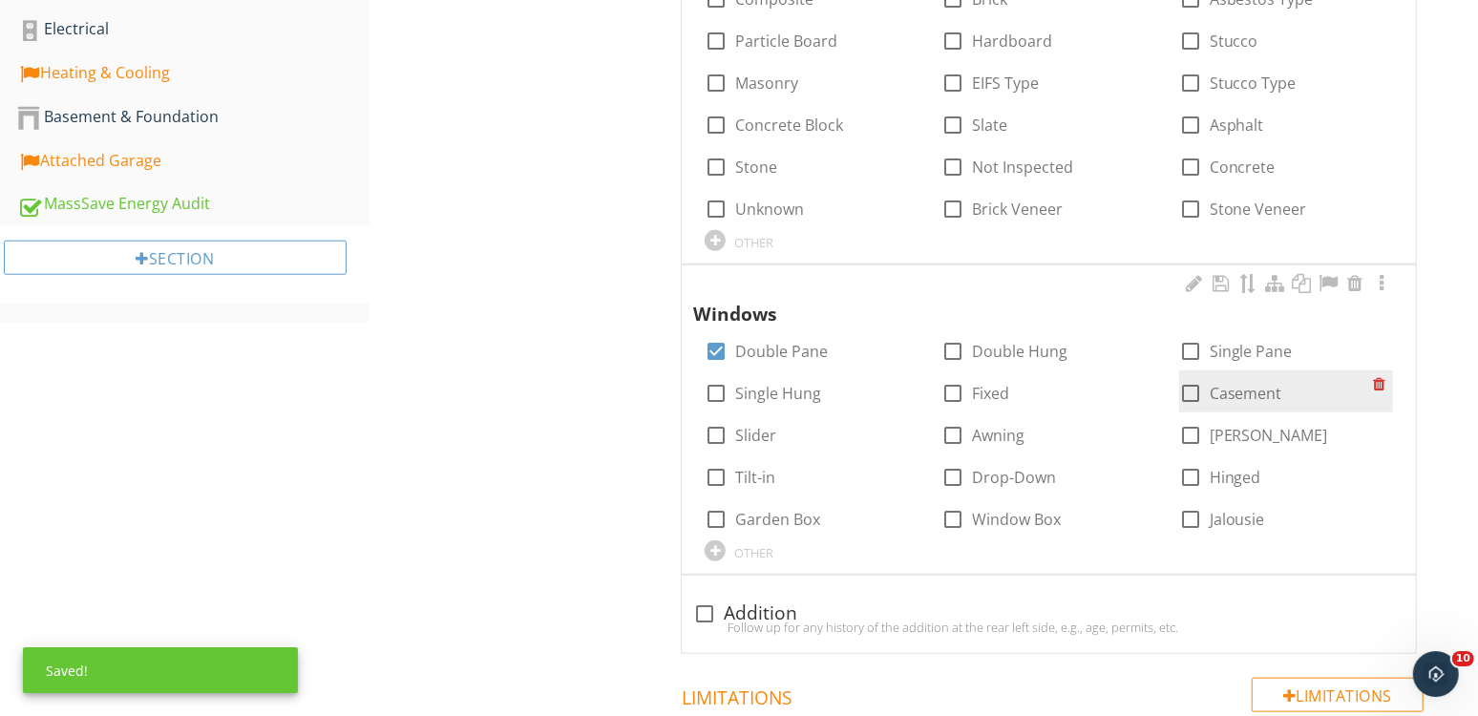
click at [1227, 389] on label "Casement" at bounding box center [1245, 393] width 73 height 19
checkbox input "true"
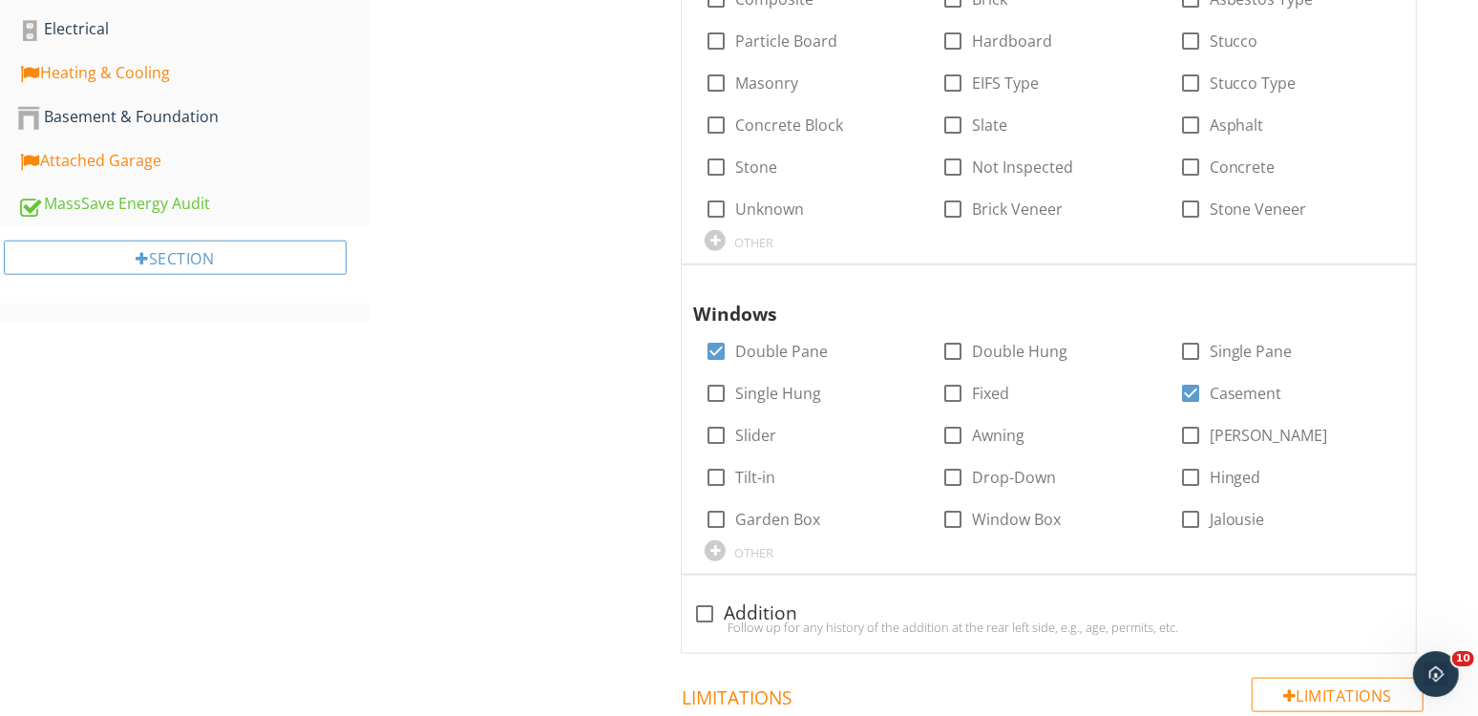
click at [436, 362] on div "Exterior General Information Doors Windows Siding, Walls Trim, Flashing Plumbin…" at bounding box center [923, 260] width 1108 height 2278
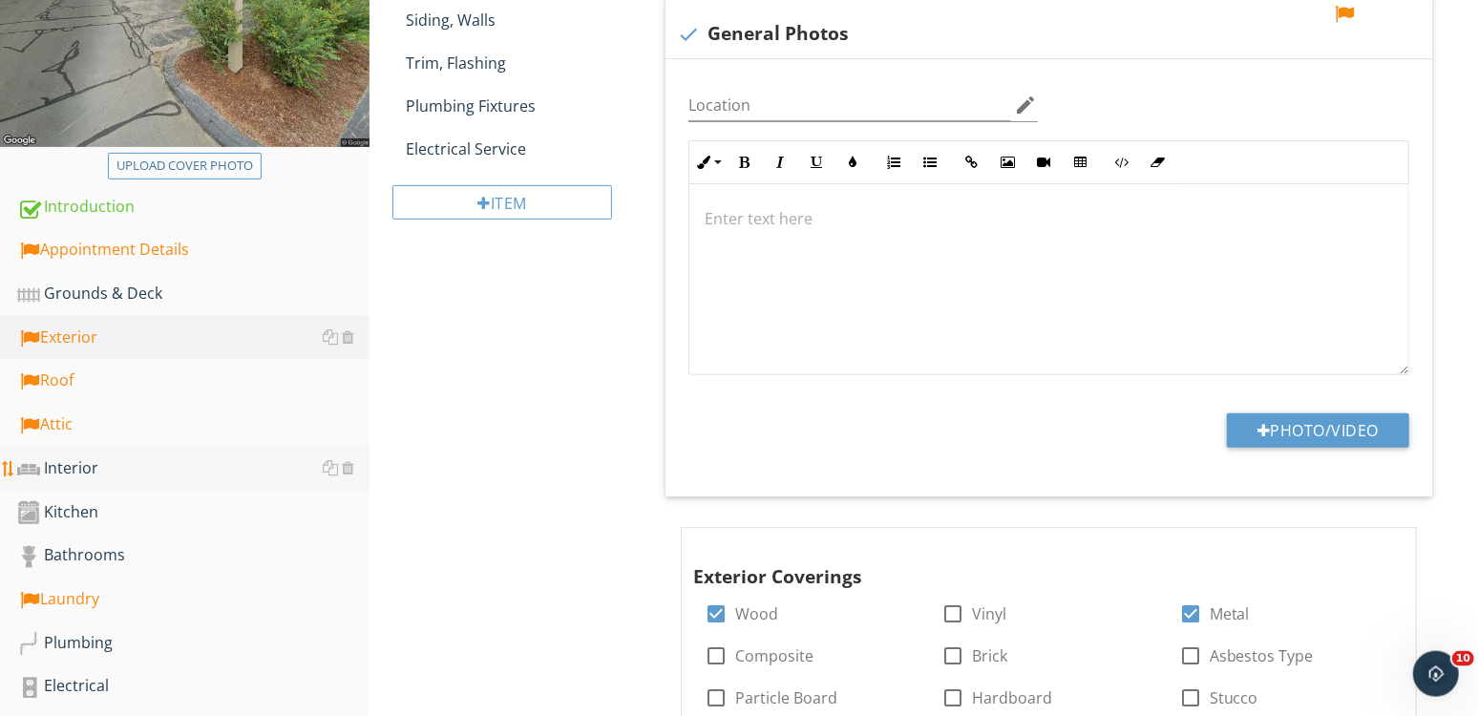
click at [89, 455] on link "Interior" at bounding box center [193, 469] width 352 height 44
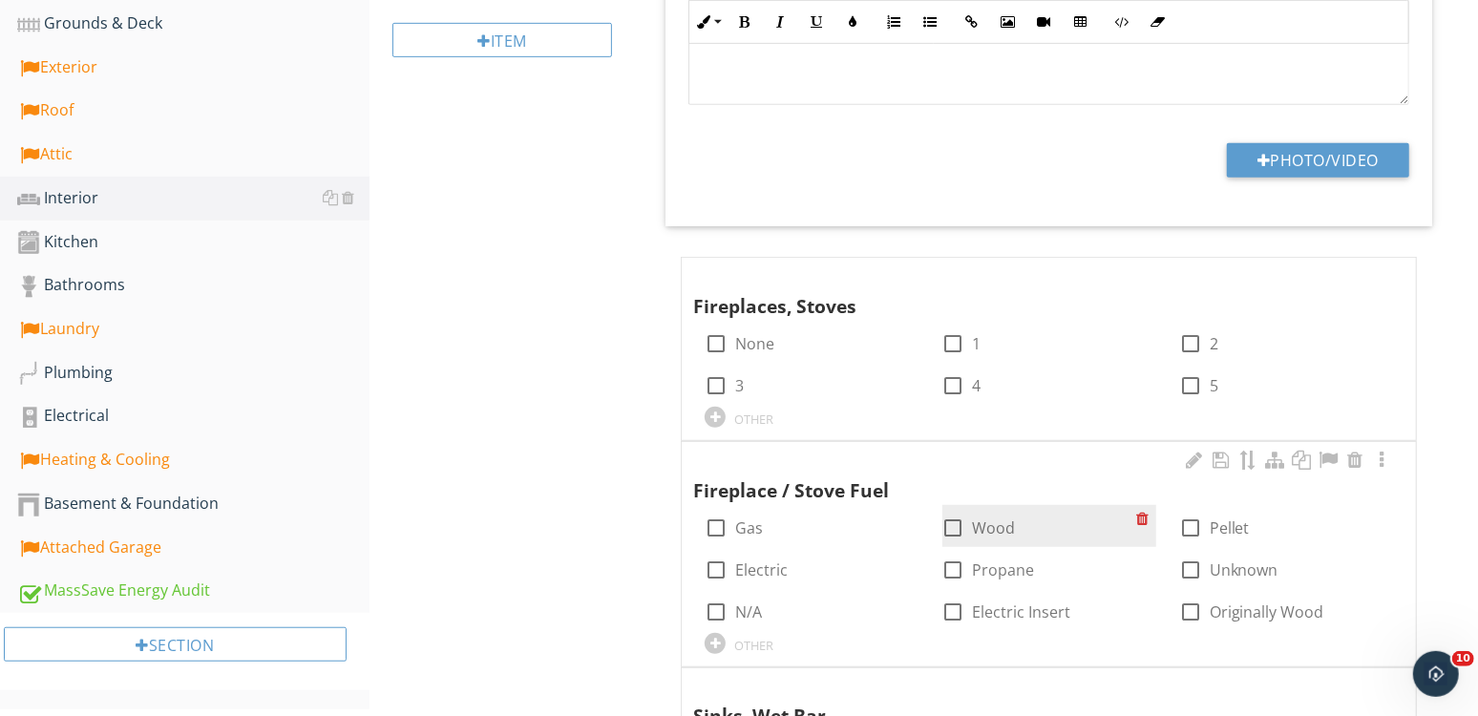
scroll to position [926, 0]
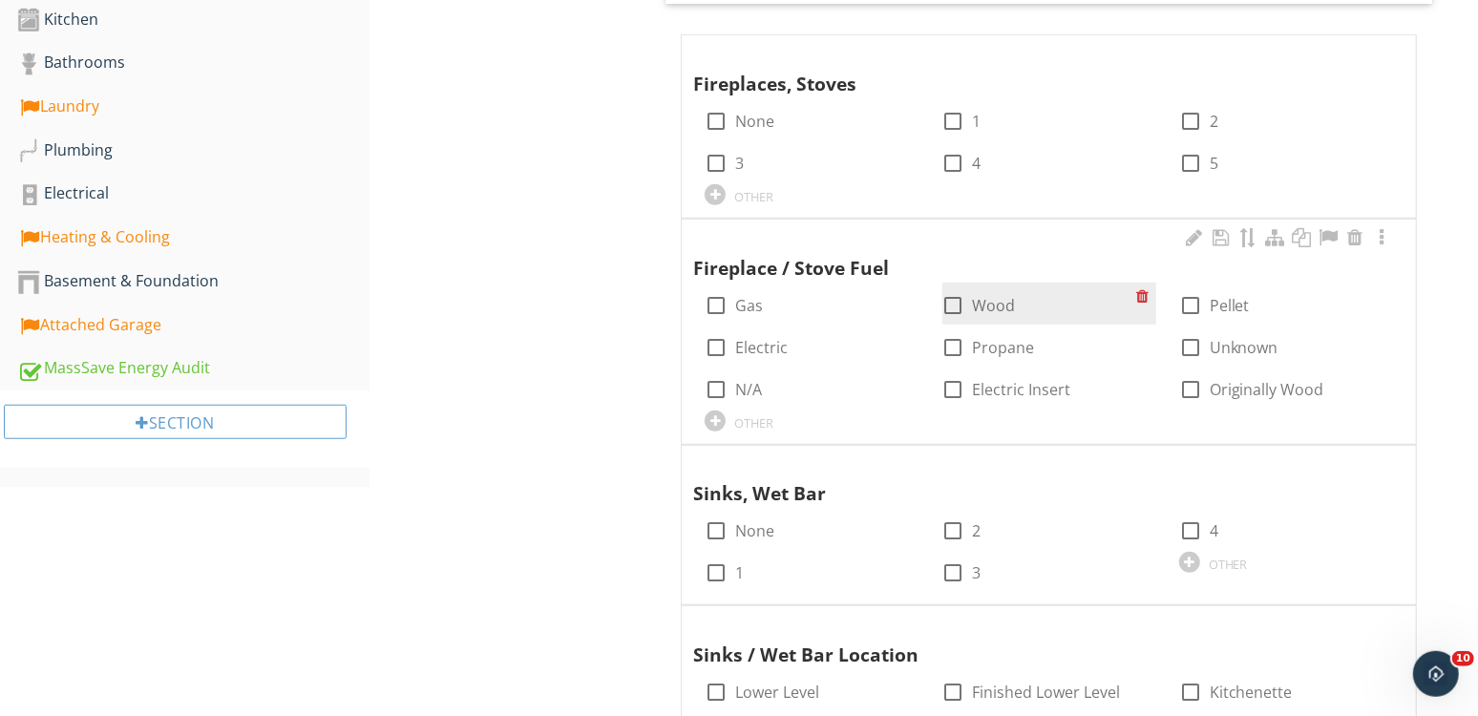
click at [1004, 301] on label "Wood" at bounding box center [994, 305] width 43 height 19
checkbox input "true"
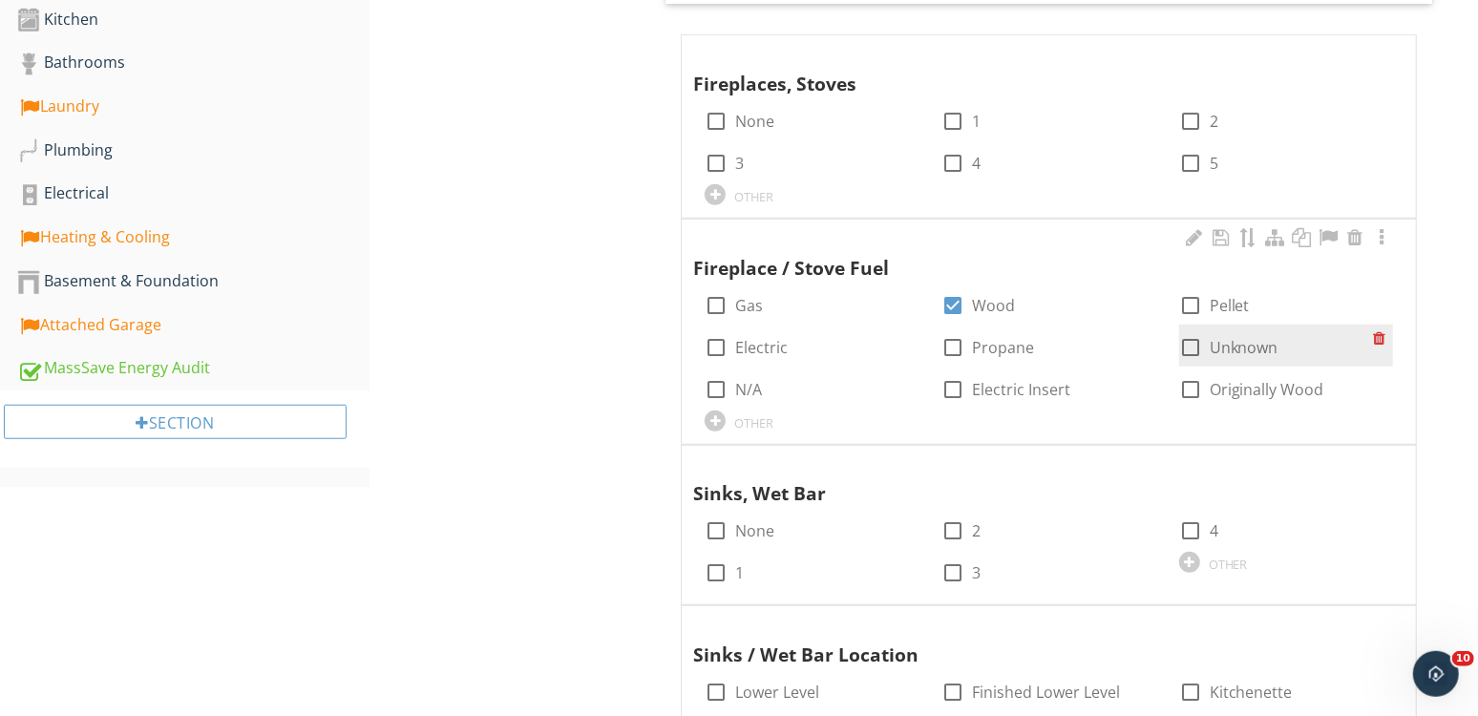
scroll to position [363, 0]
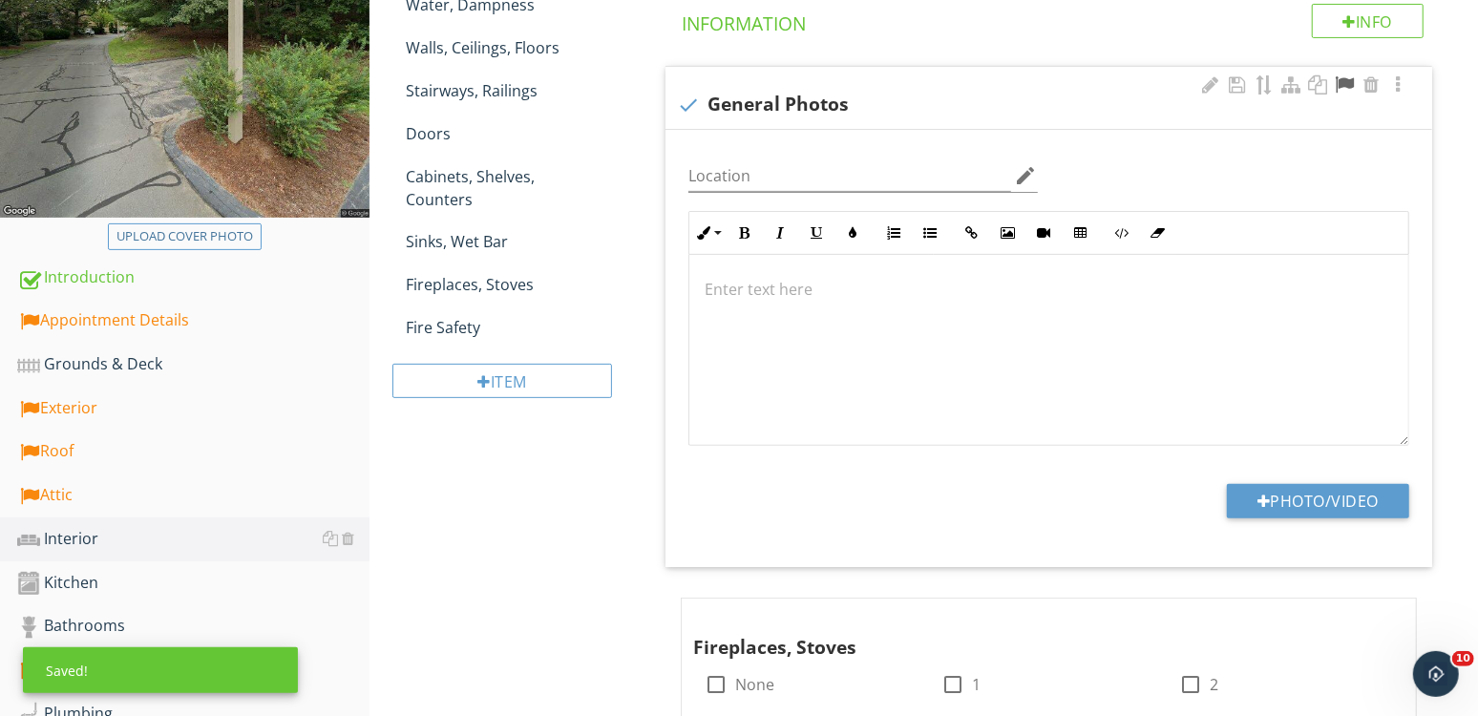
click at [1345, 90] on div at bounding box center [1344, 84] width 23 height 19
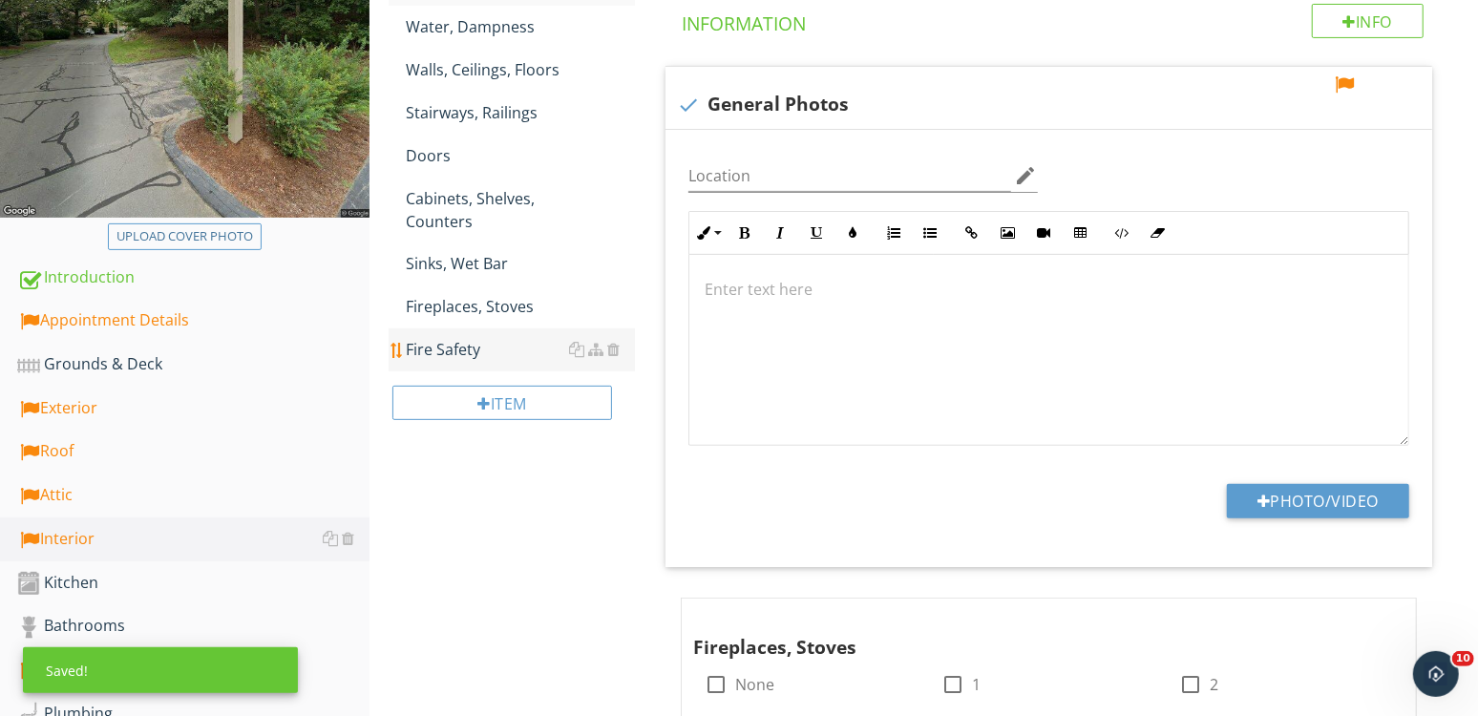
click at [431, 338] on div "Fire Safety" at bounding box center [520, 349] width 229 height 23
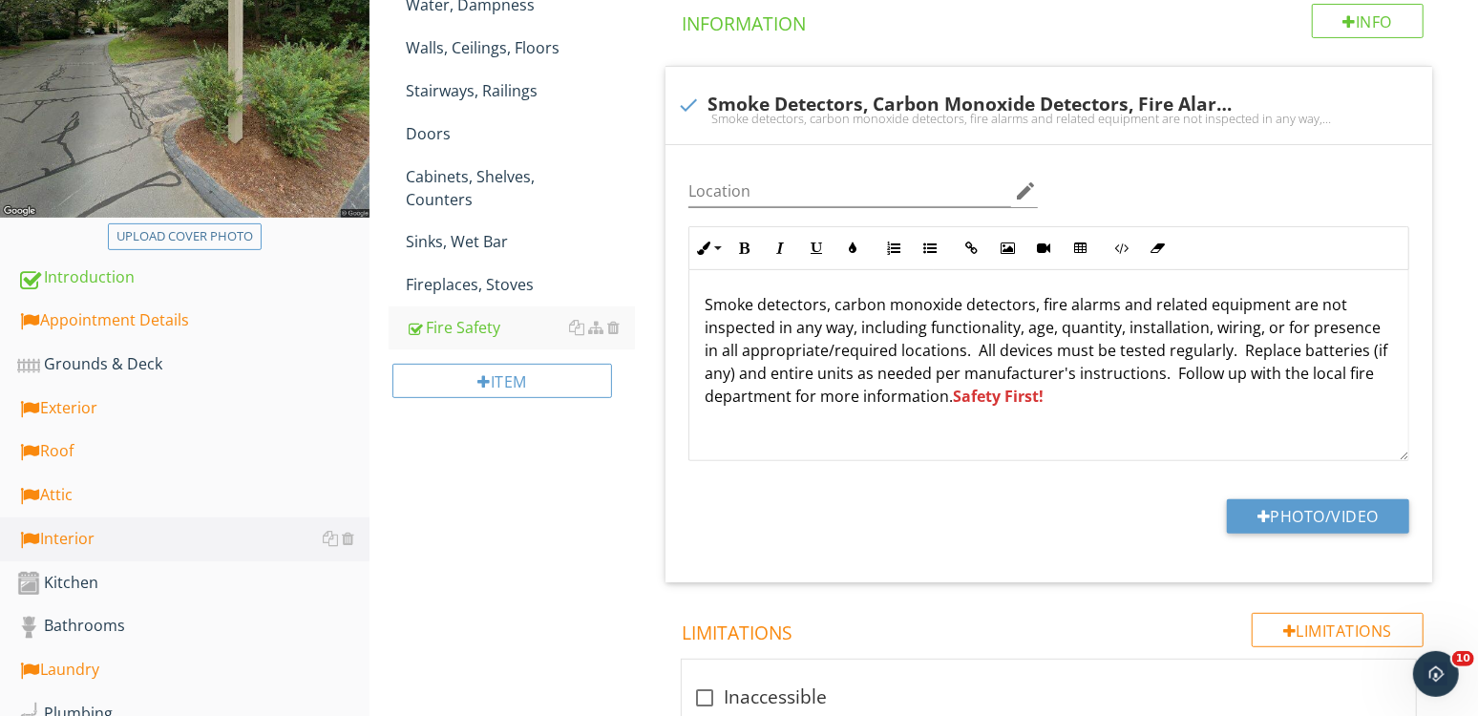
click at [437, 521] on div "Interior General Information Water, Dampness Walls, Ceilings, Floors Stairways,…" at bounding box center [923, 348] width 1108 height 1001
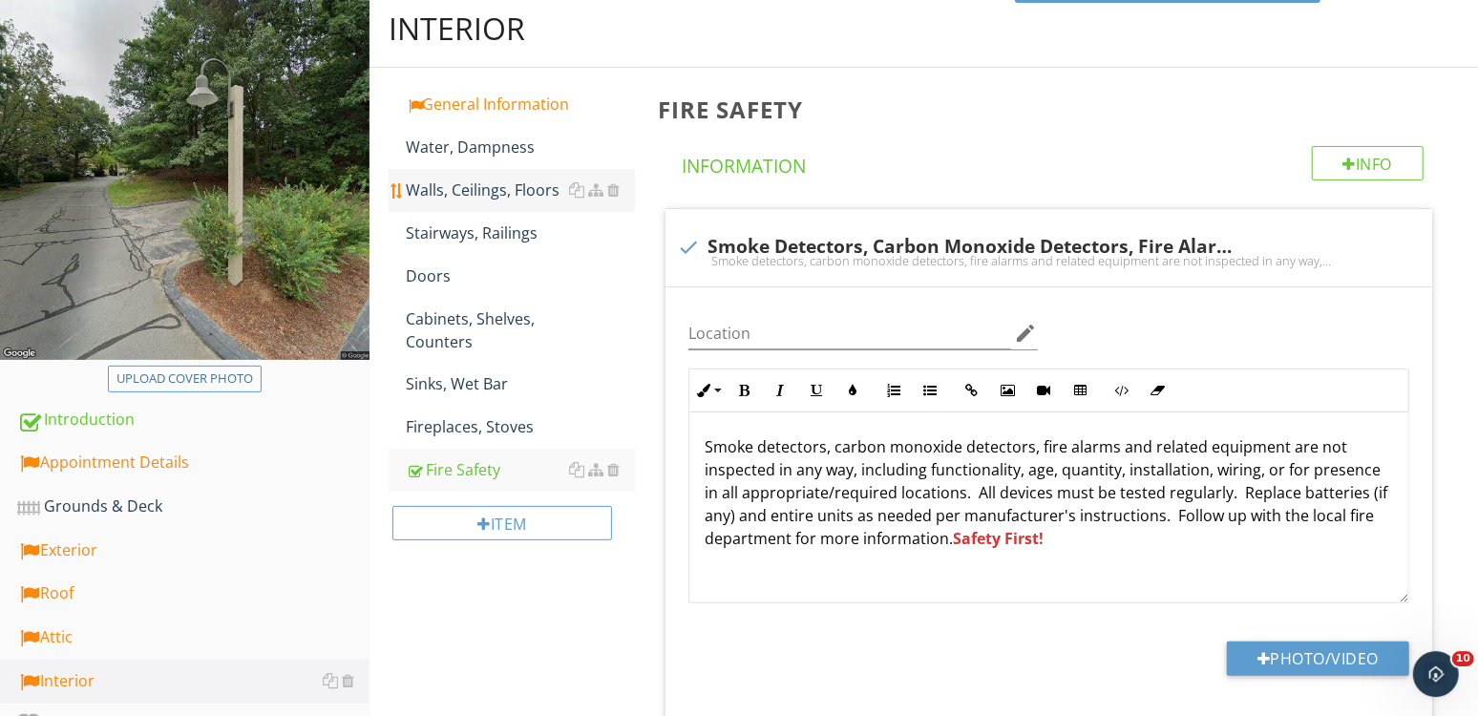
scroll to position [211, 0]
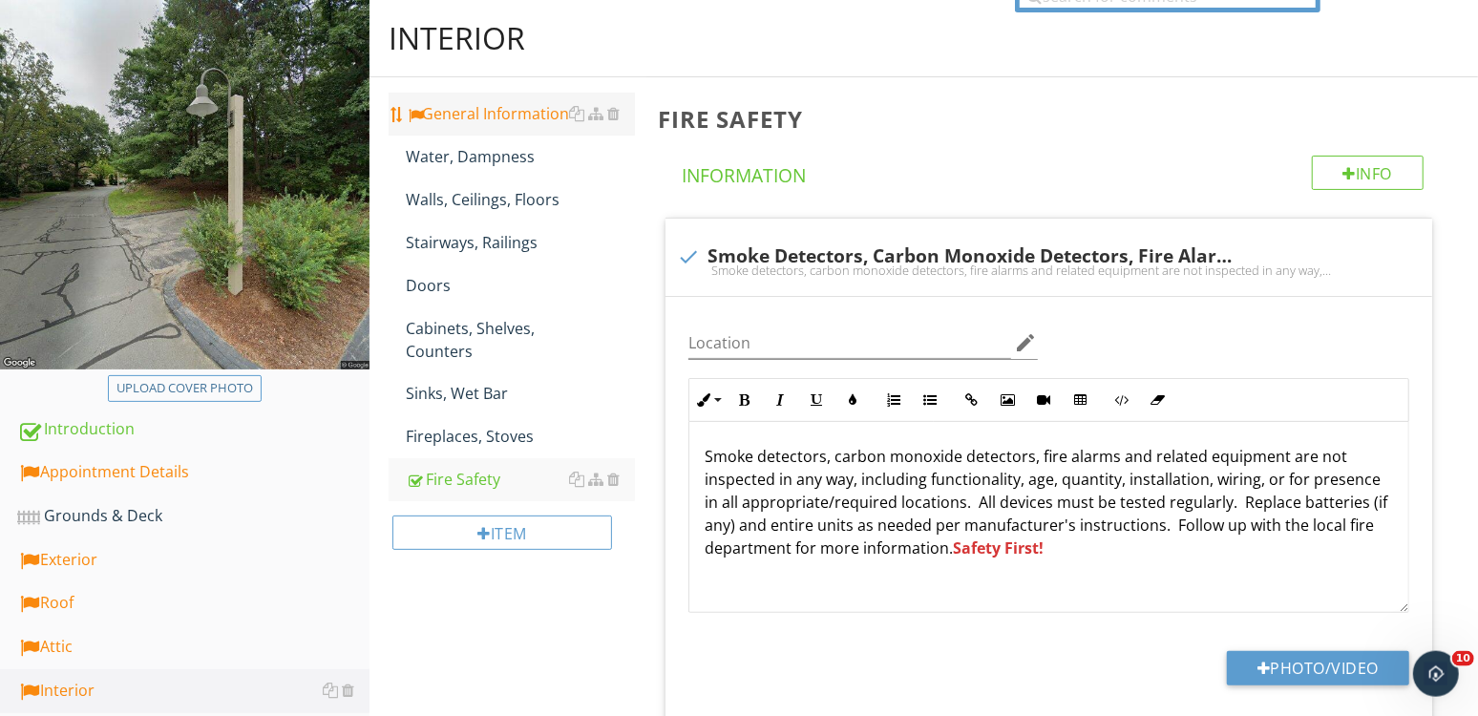
click at [475, 125] on div "General Information" at bounding box center [520, 113] width 229 height 23
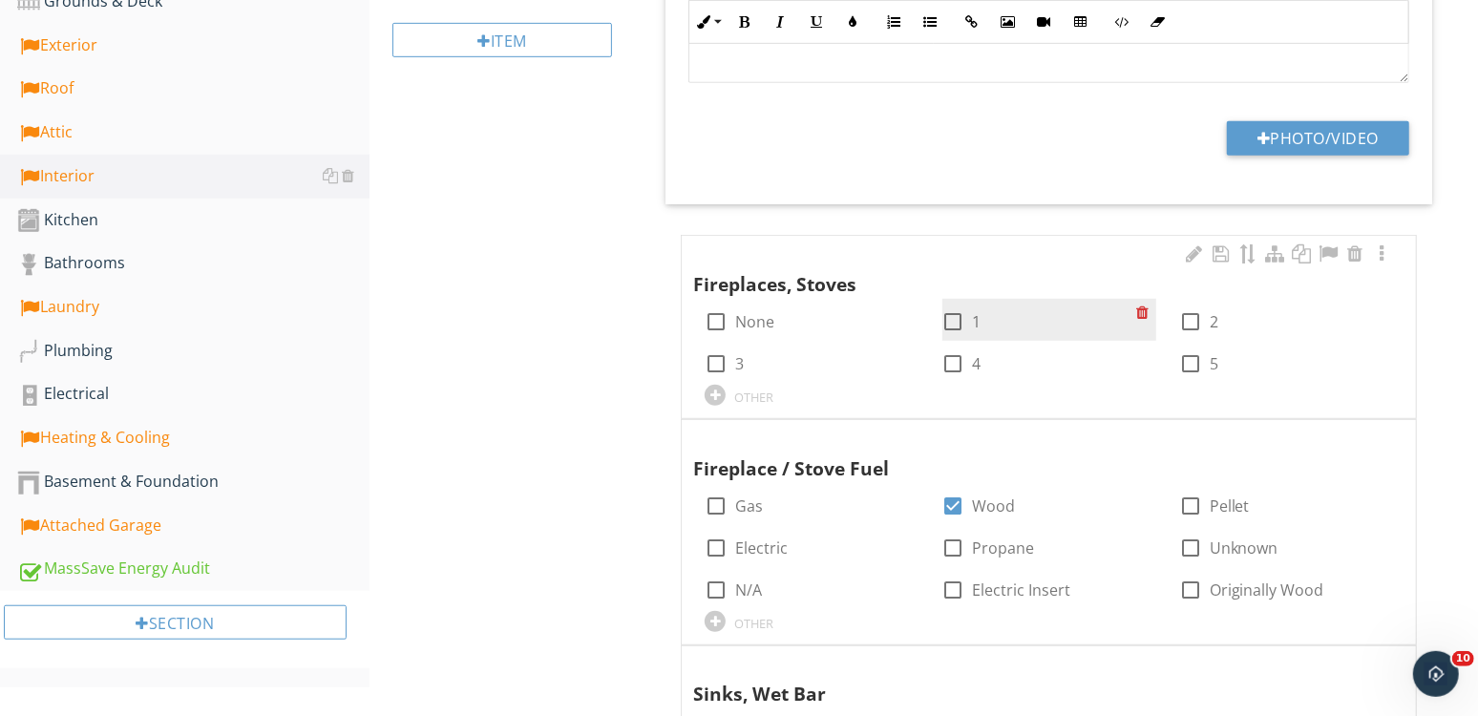
scroll to position [785, 0]
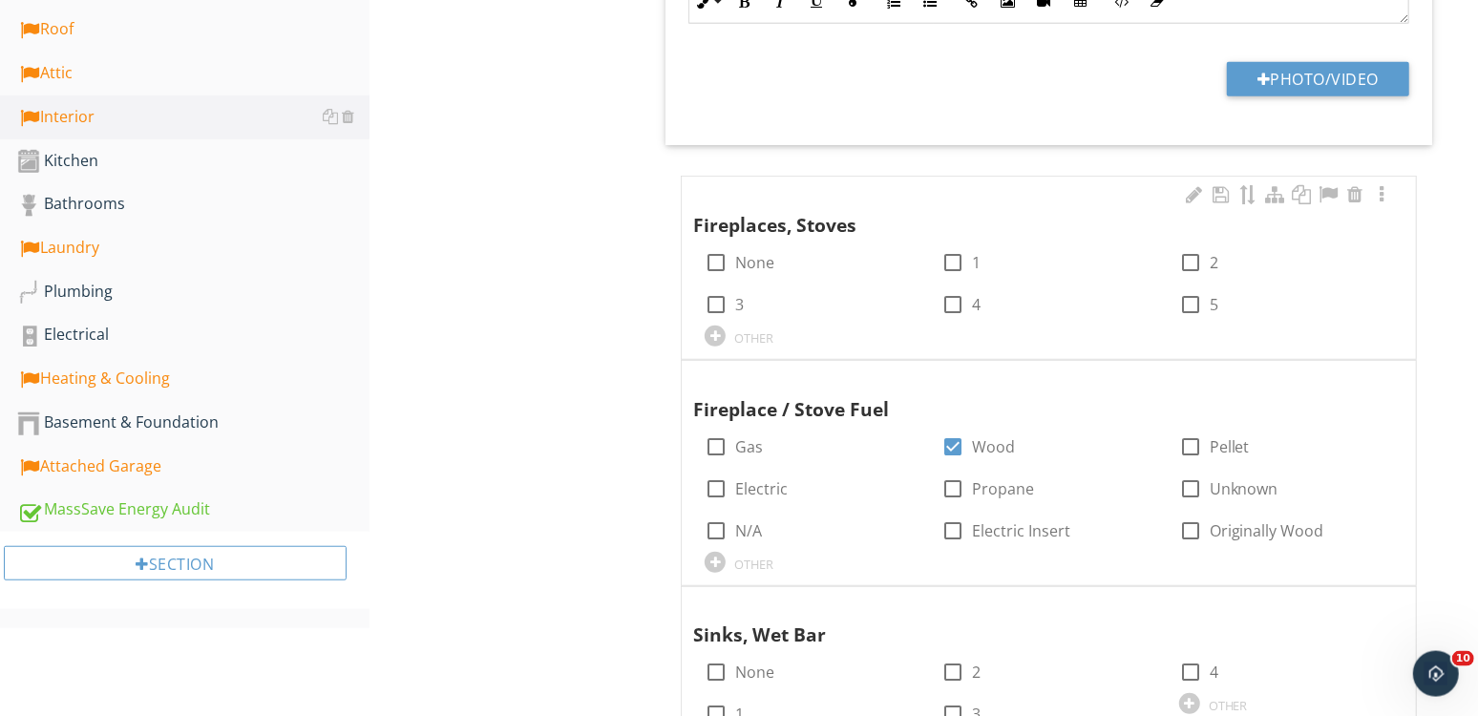
drag, startPoint x: 1196, startPoint y: 255, endPoint x: 1137, endPoint y: 346, distance: 108.3
click at [1197, 257] on div at bounding box center [1190, 262] width 32 height 32
checkbox input "true"
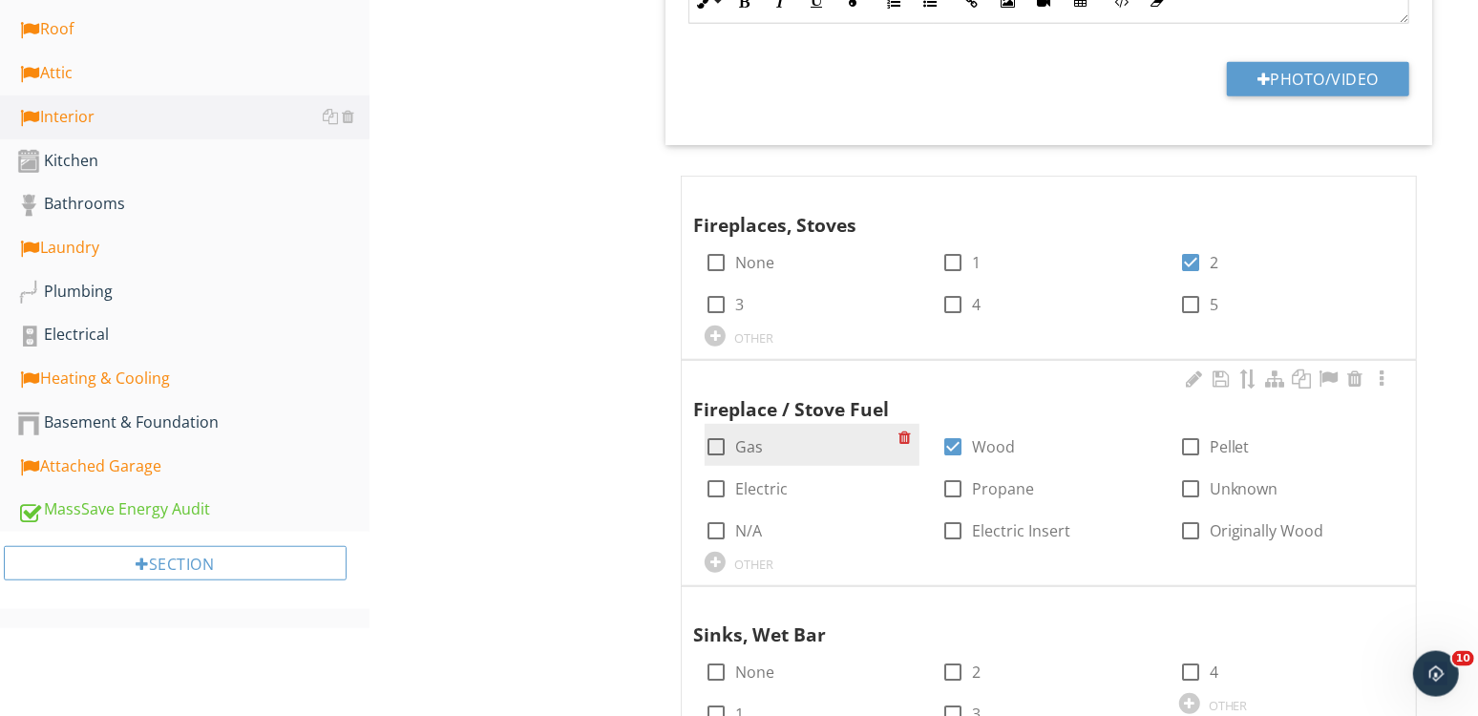
click at [726, 438] on div at bounding box center [716, 447] width 32 height 32
checkbox input "true"
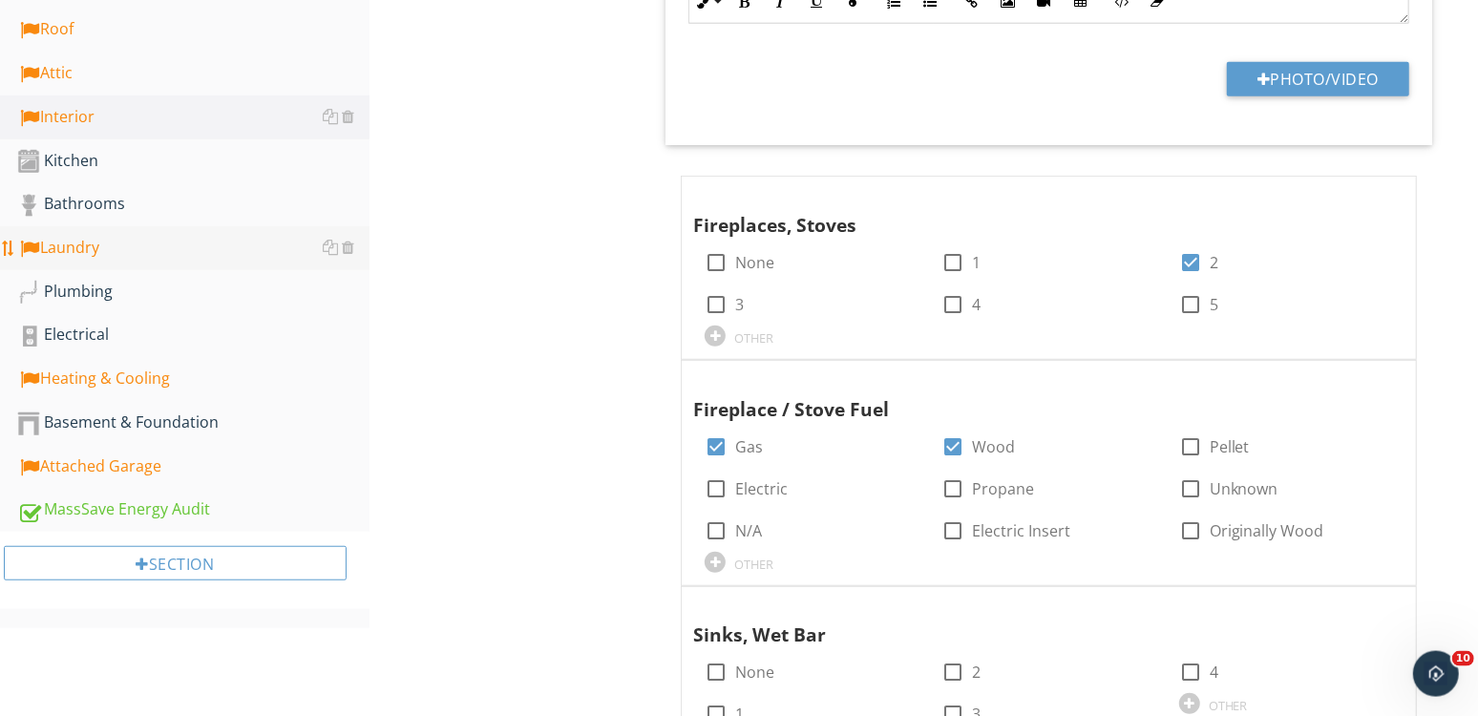
click at [81, 265] on link "Laundry" at bounding box center [193, 248] width 352 height 44
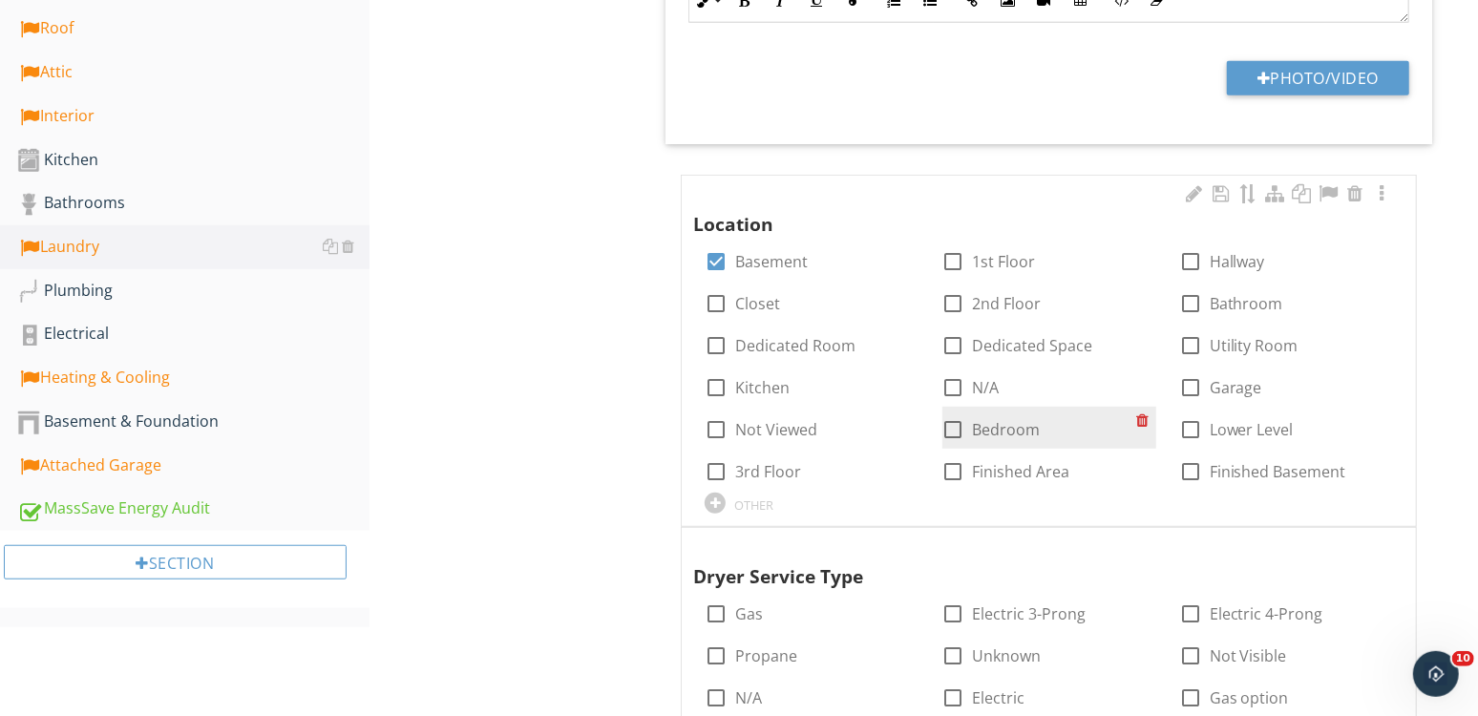
scroll to position [868, 0]
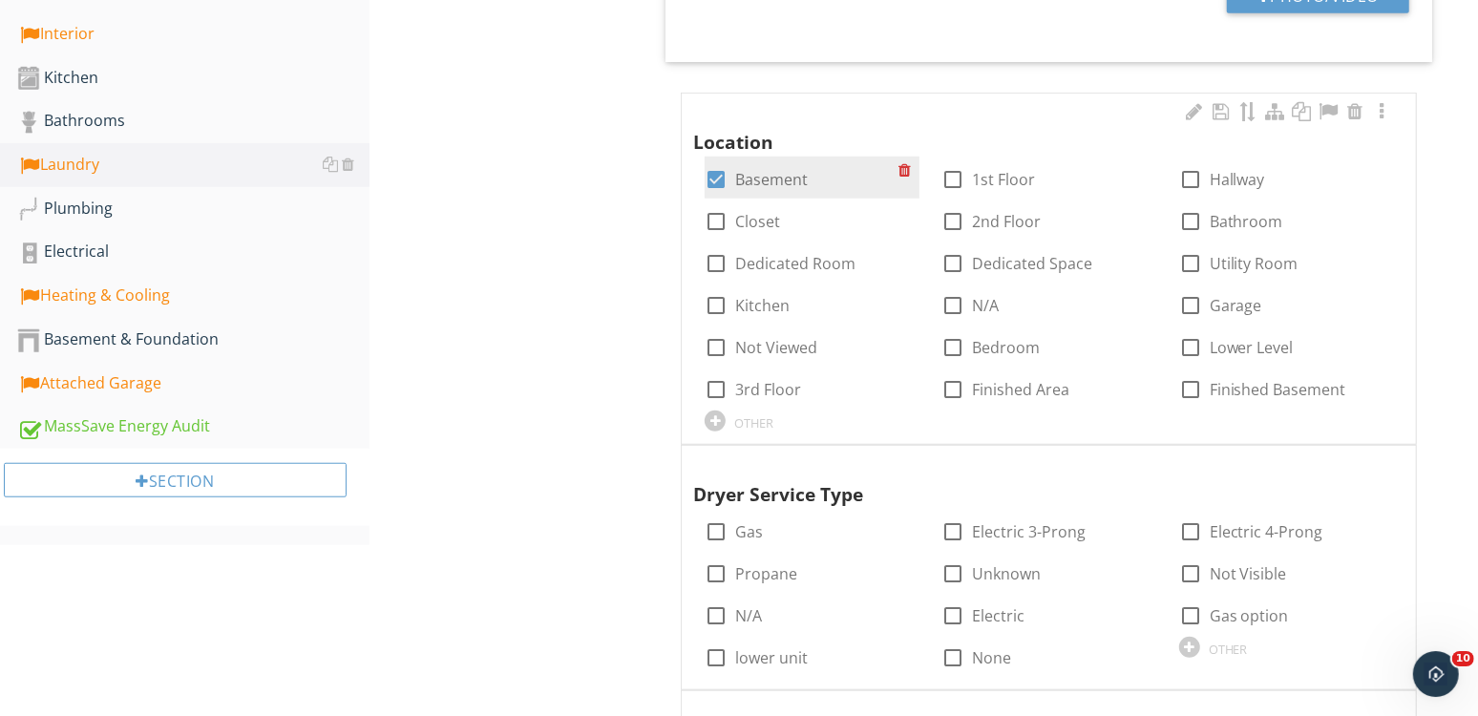
click at [747, 181] on label "Basement" at bounding box center [771, 179] width 73 height 19
checkbox input "false"
click at [130, 93] on link "Kitchen" at bounding box center [193, 78] width 352 height 44
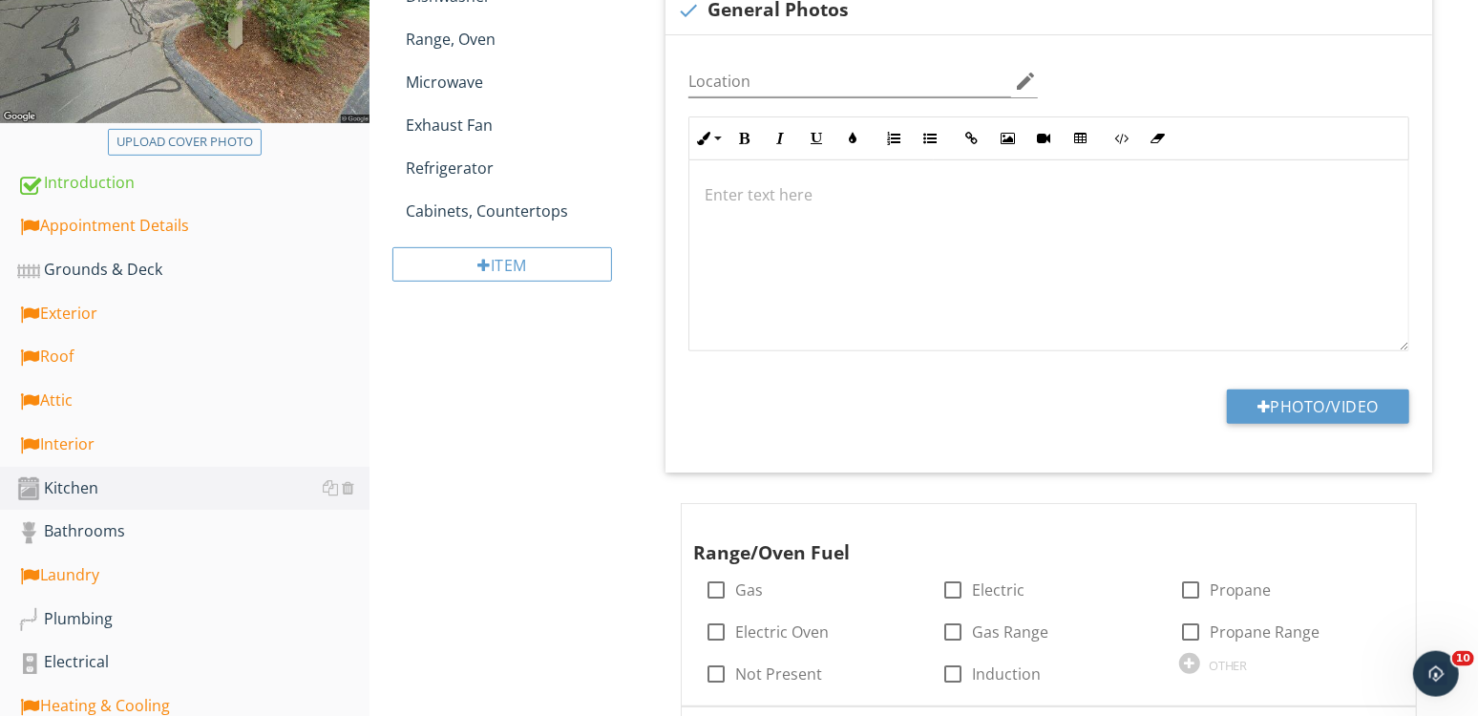
scroll to position [360, 0]
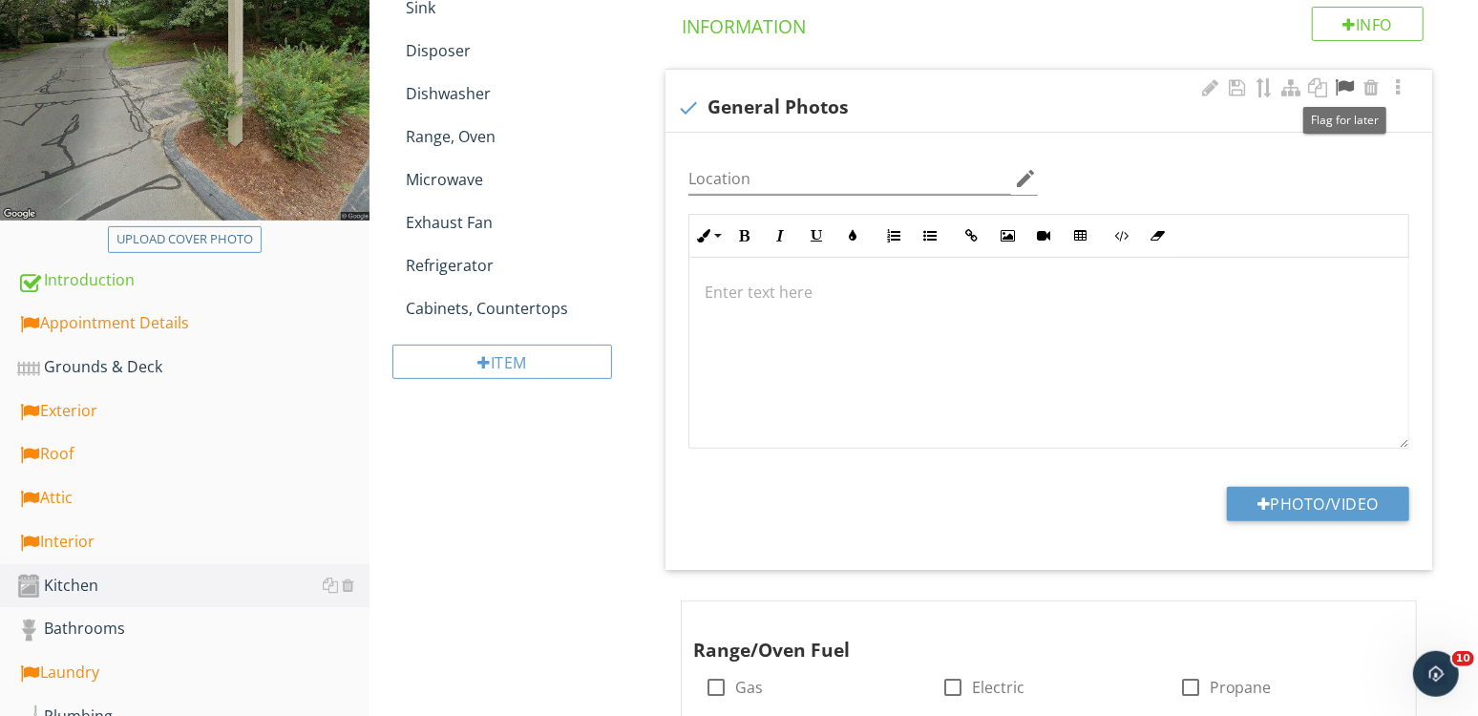
click at [1338, 89] on div at bounding box center [1344, 87] width 23 height 19
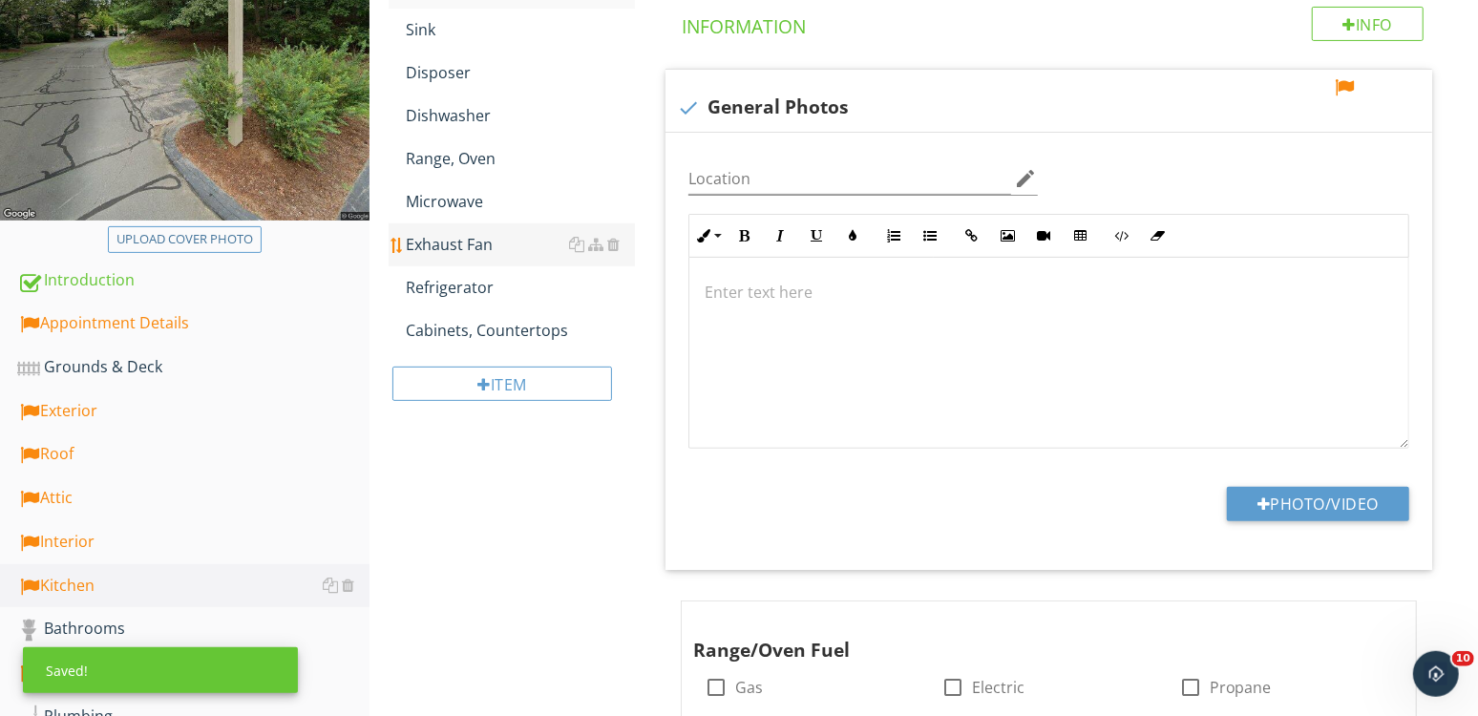
click at [478, 241] on div "Exhaust Fan" at bounding box center [520, 244] width 229 height 23
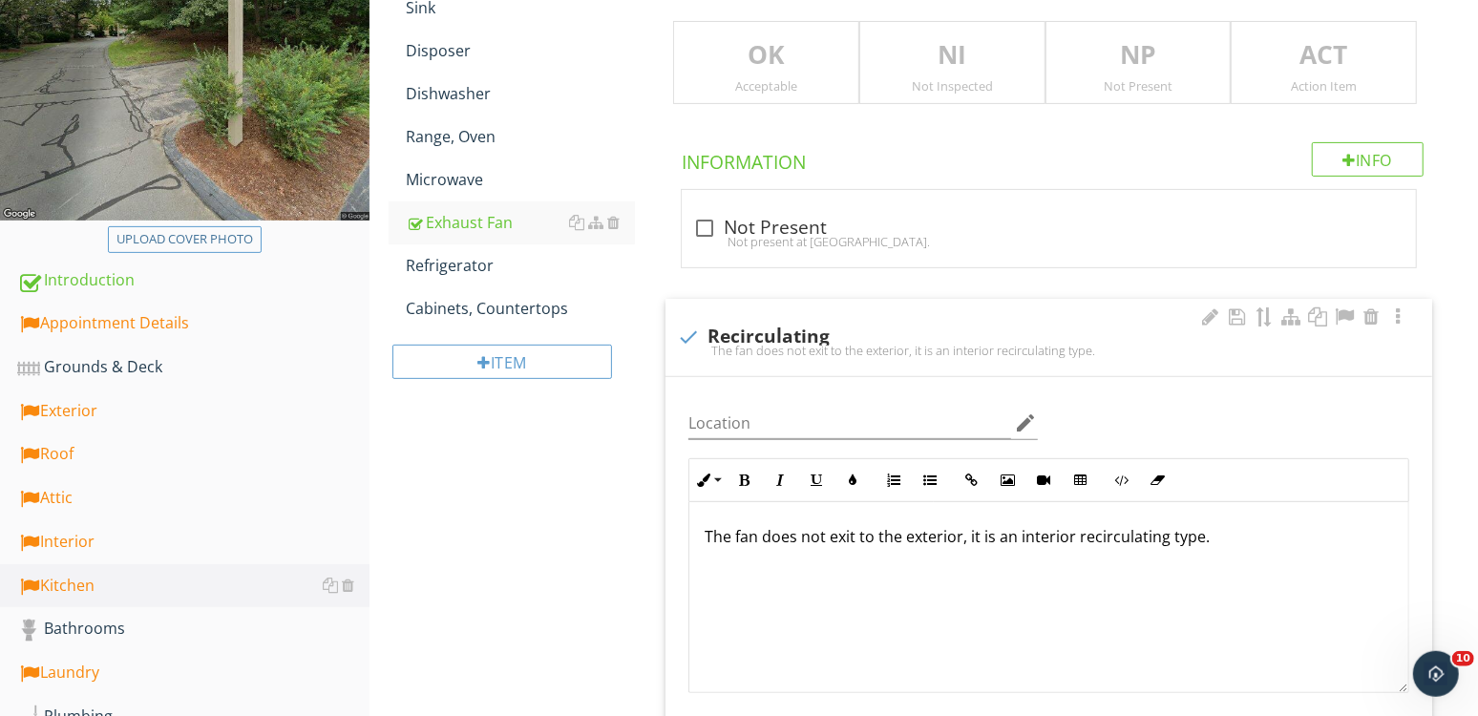
click at [760, 326] on div "check Recirculating" at bounding box center [1049, 337] width 744 height 23
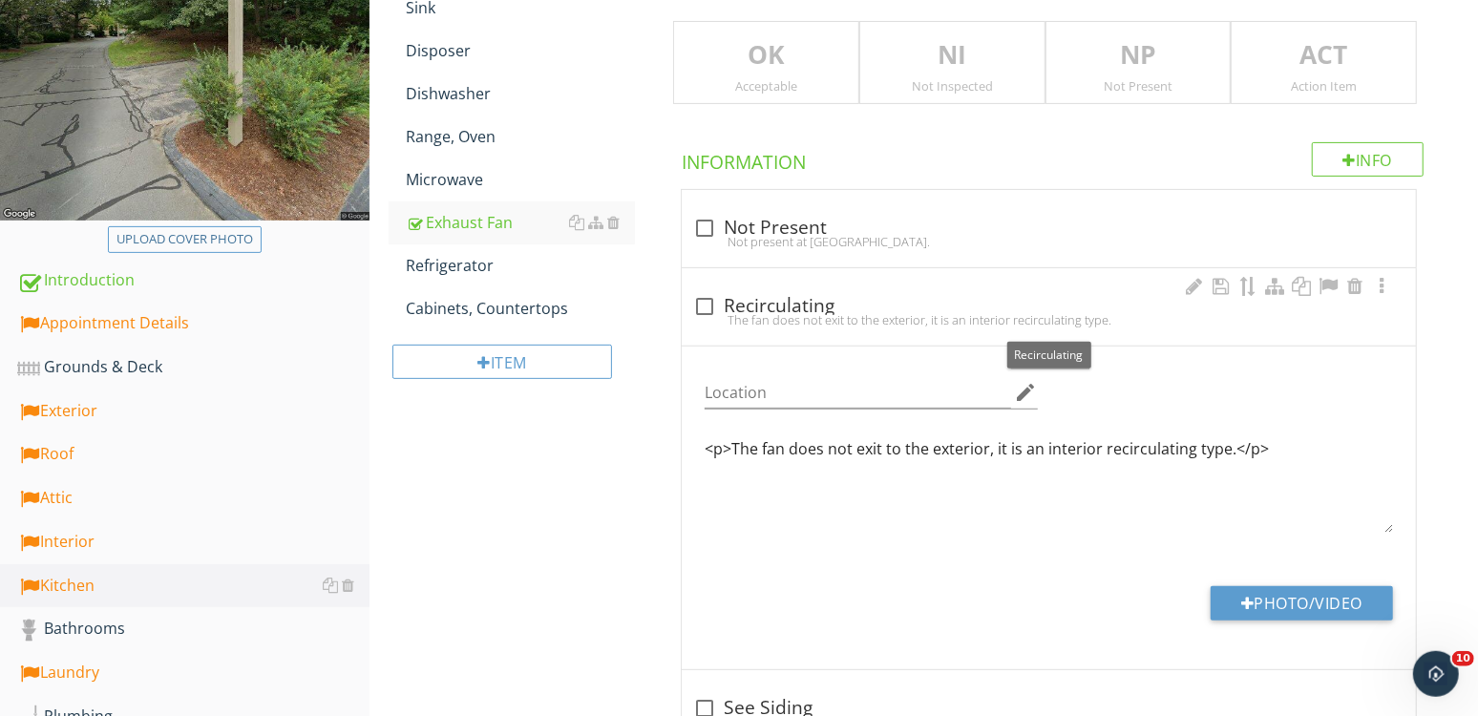
checkbox input "true"
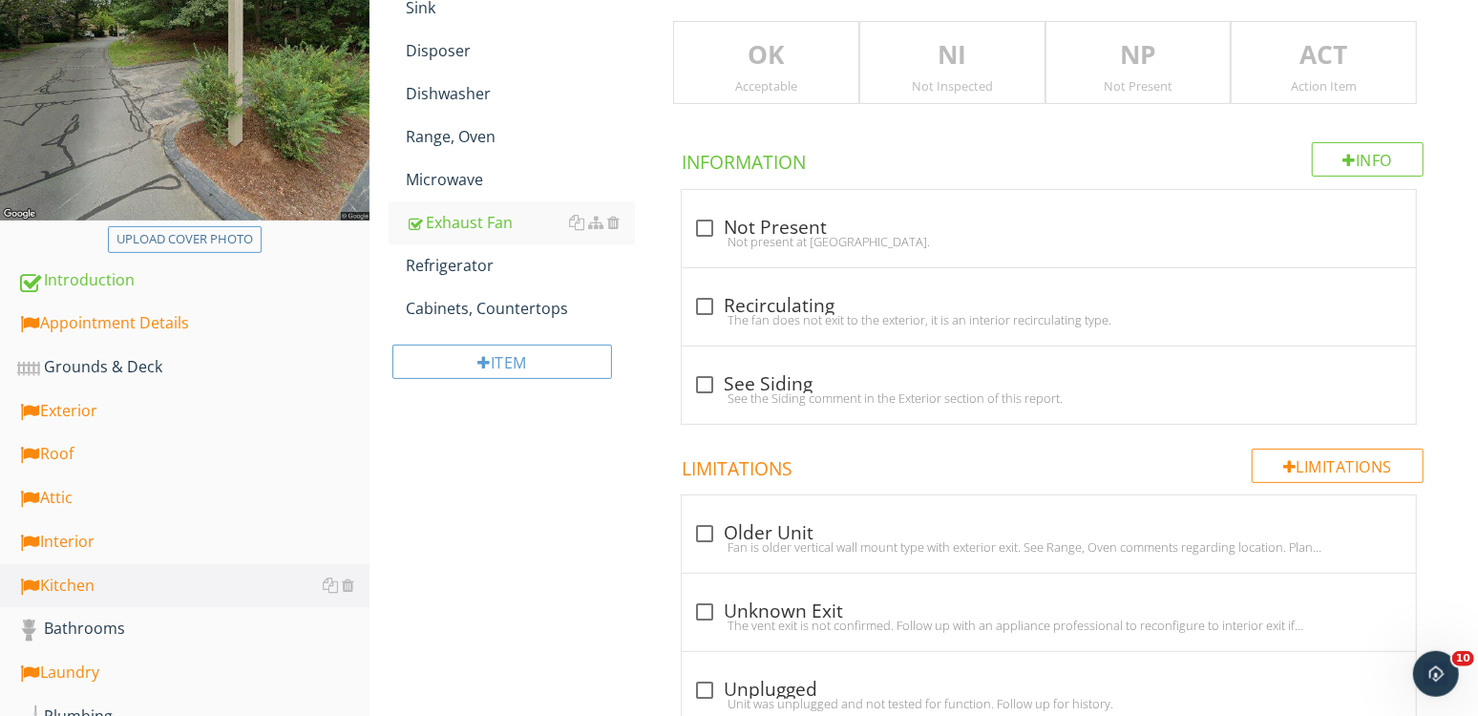
click at [113, 540] on div "Interior" at bounding box center [193, 542] width 352 height 25
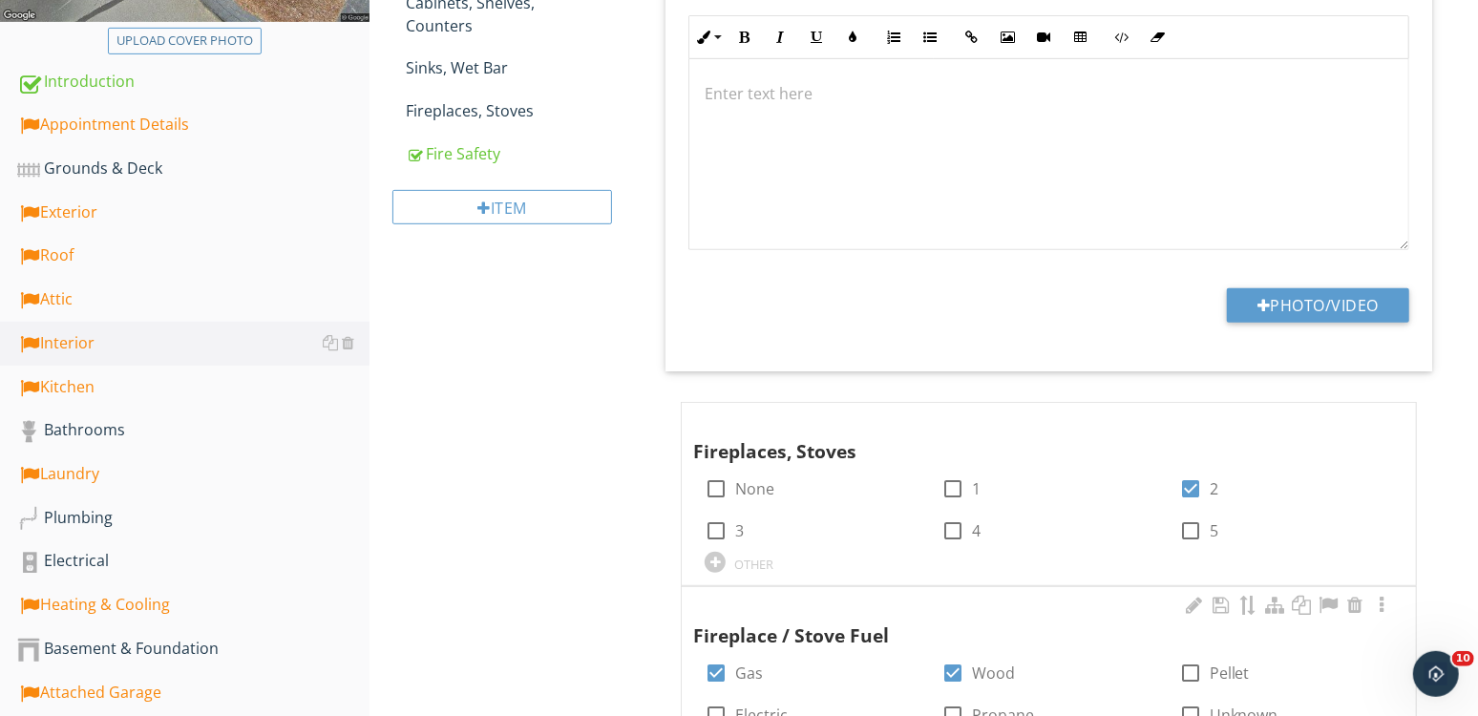
scroll to position [688, 0]
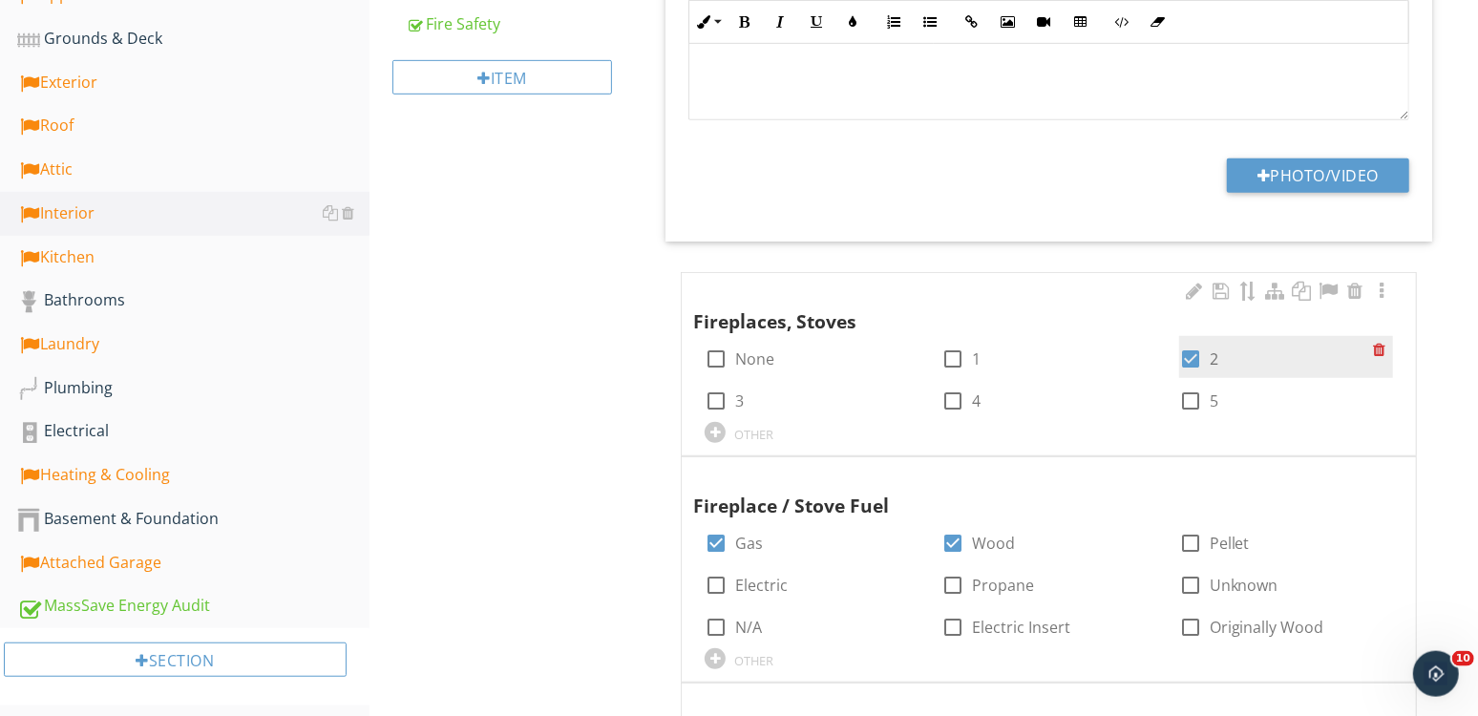
click at [1196, 350] on div at bounding box center [1190, 359] width 32 height 32
checkbox input "false"
click at [694, 399] on div "check_box_outline_blank 3" at bounding box center [811, 399] width 237 height 42
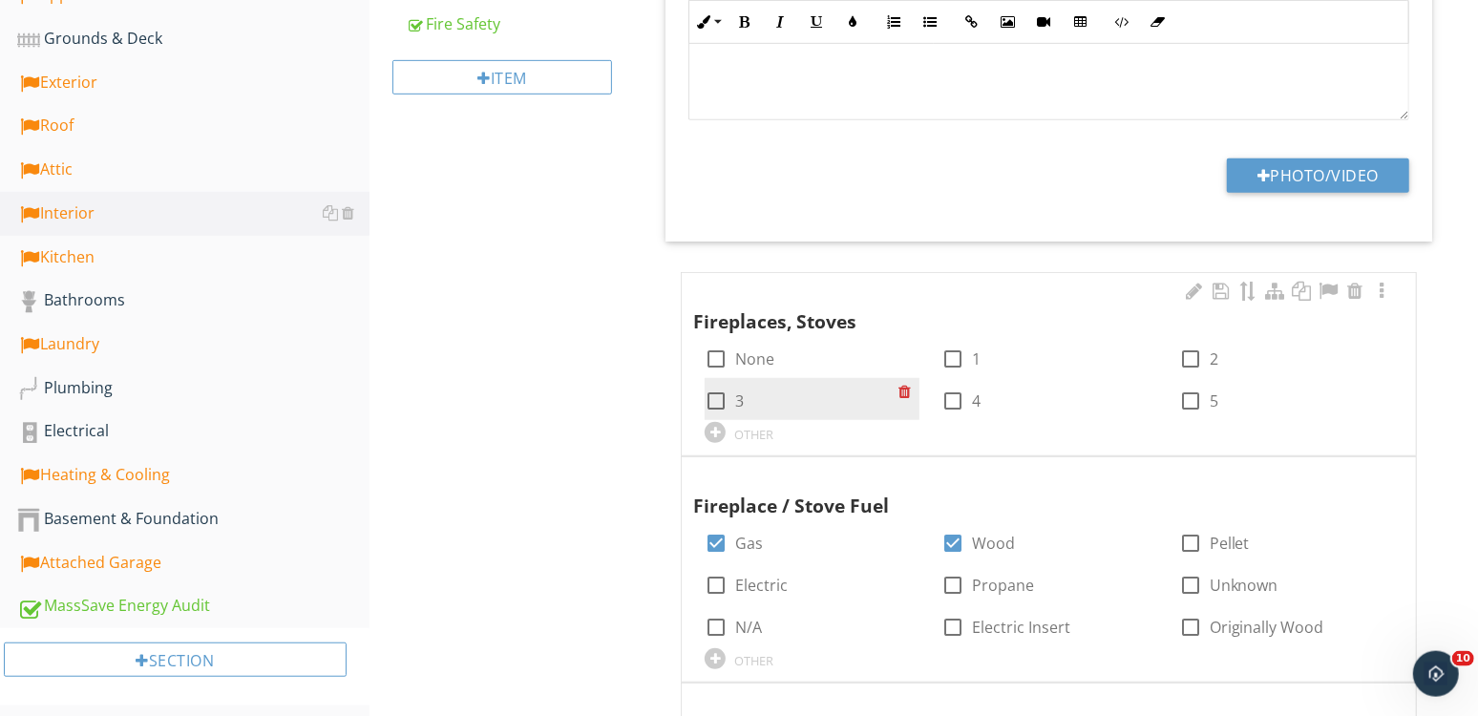
click at [716, 393] on div at bounding box center [716, 401] width 32 height 32
checkbox input "true"
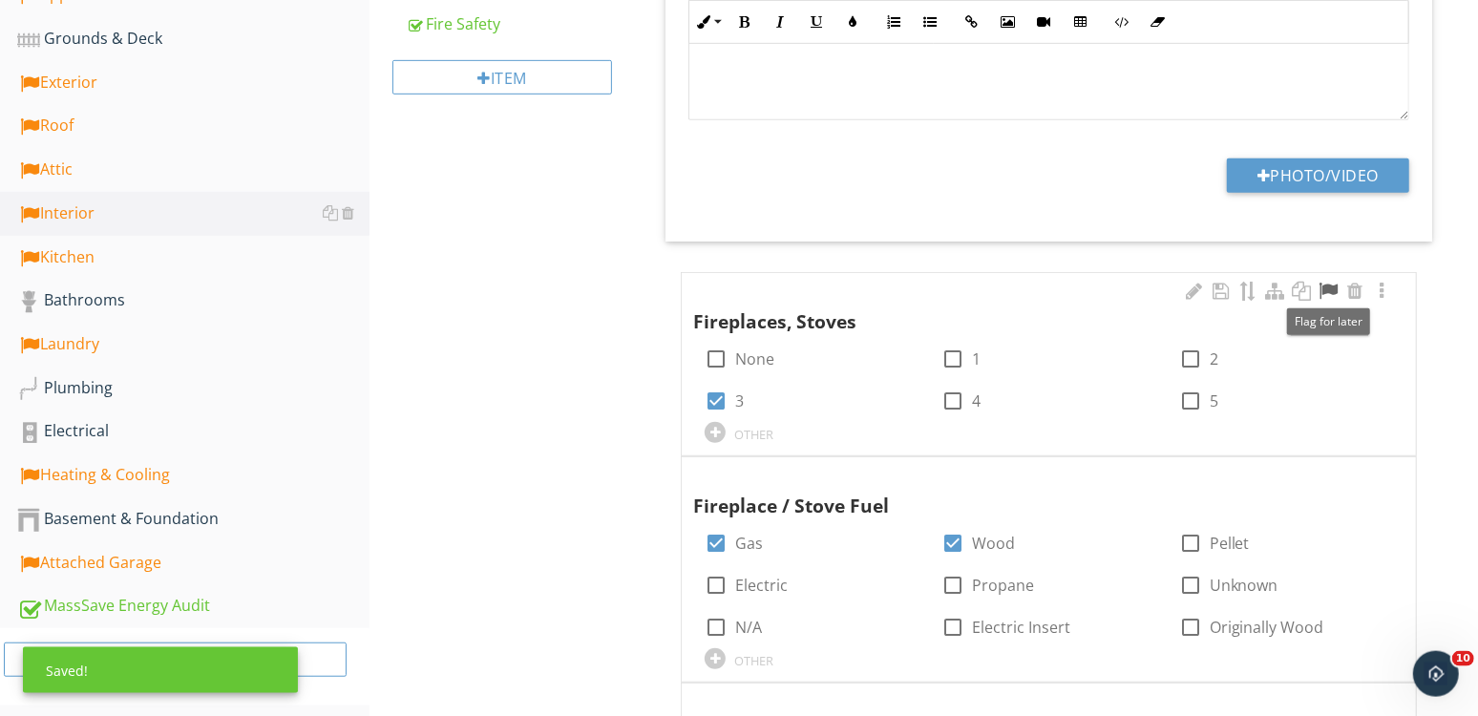
click at [1324, 291] on div at bounding box center [1327, 291] width 23 height 19
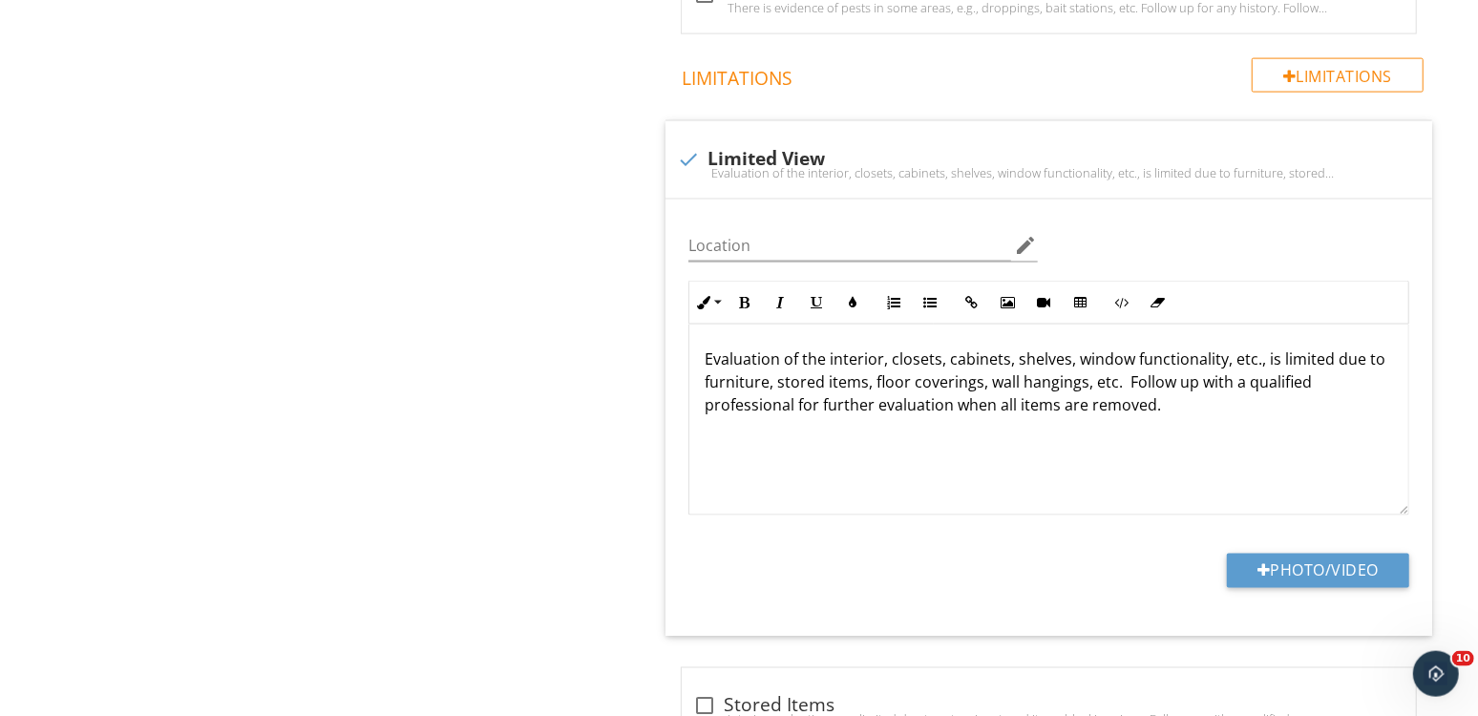
scroll to position [1932, 0]
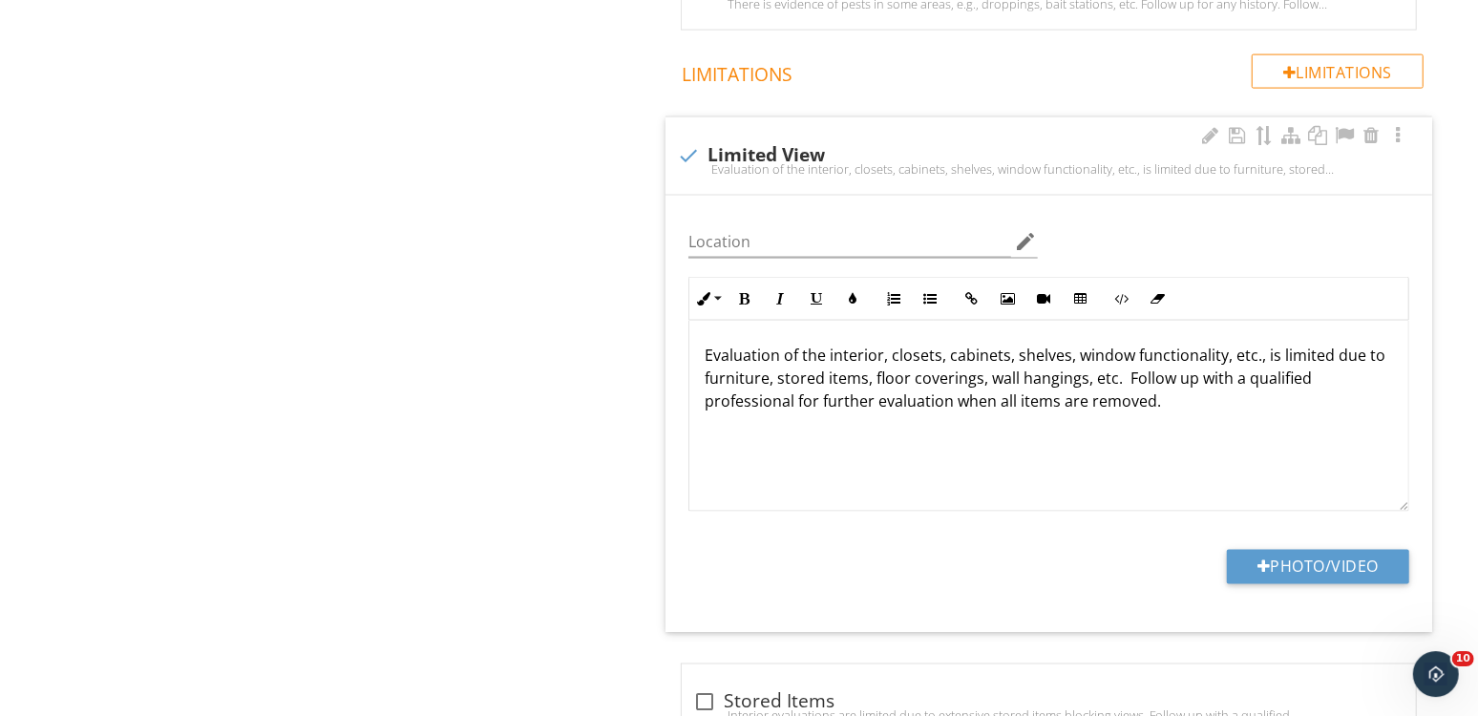
click at [746, 153] on div "check Limited View" at bounding box center [1049, 154] width 744 height 23
checkbox input "true"
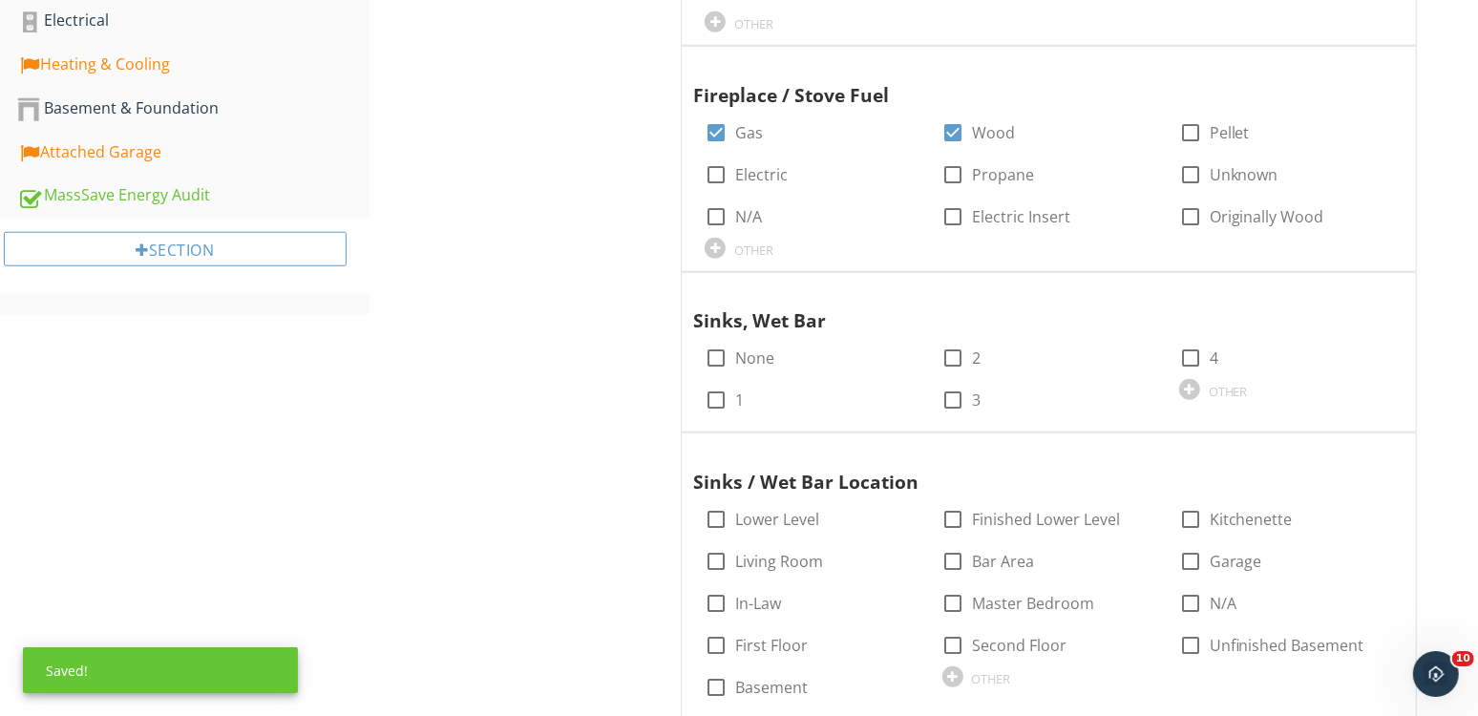
scroll to position [548, 0]
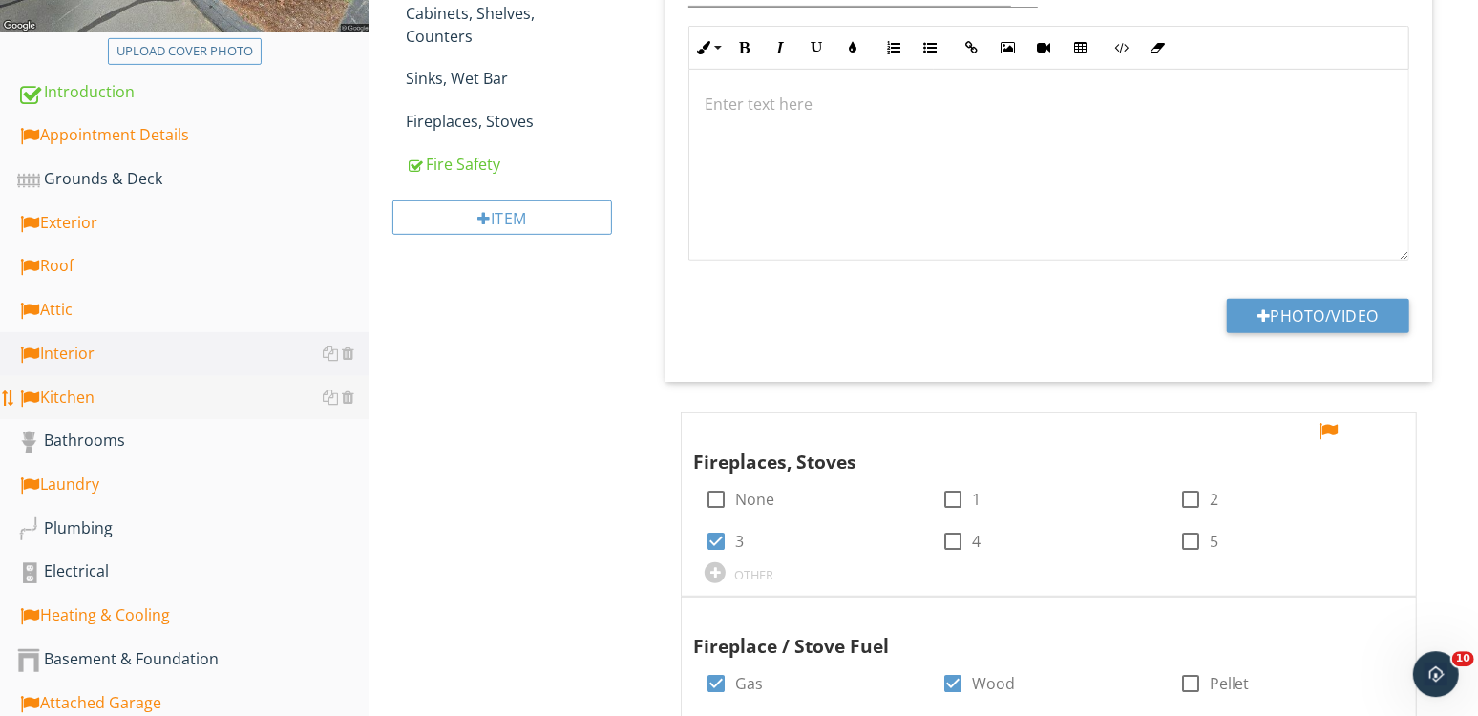
click at [143, 402] on div "Kitchen" at bounding box center [193, 398] width 352 height 25
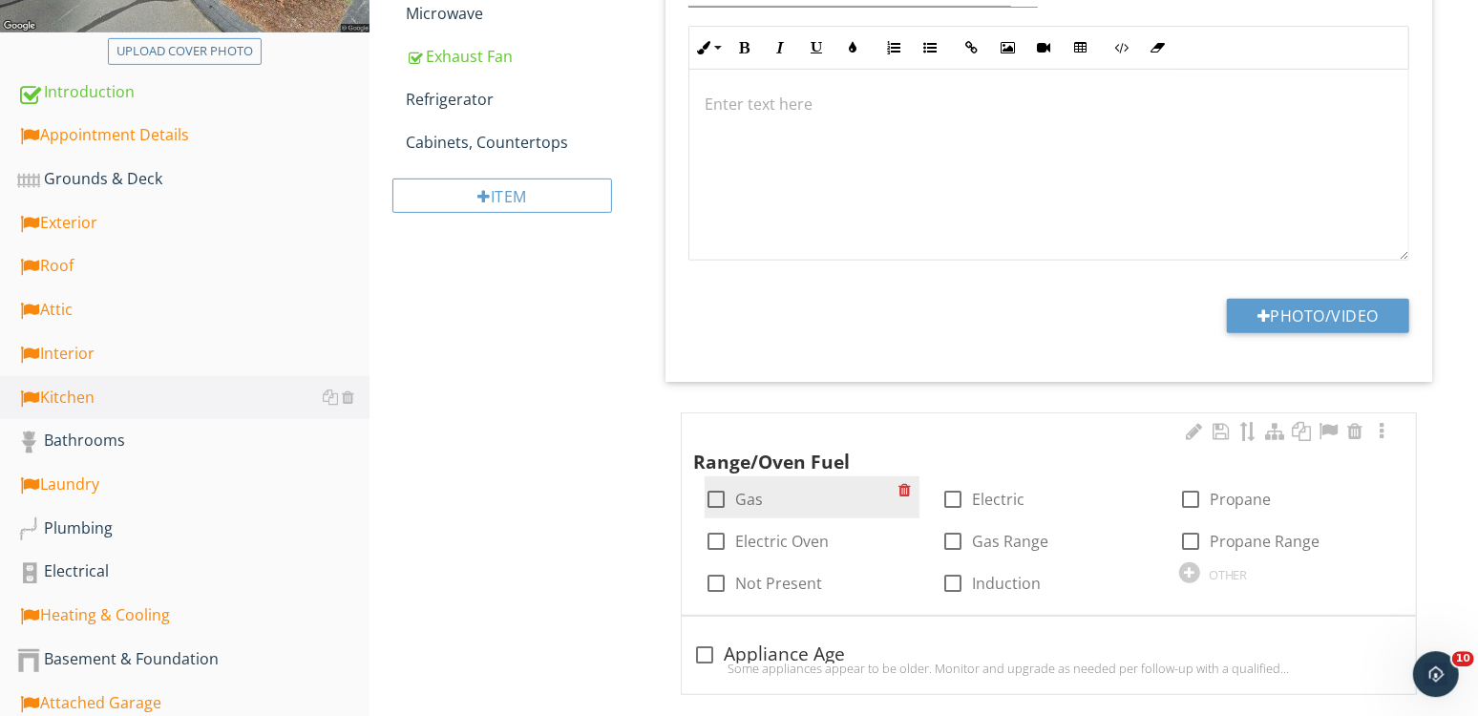
click at [714, 505] on div at bounding box center [716, 499] width 32 height 32
checkbox input "true"
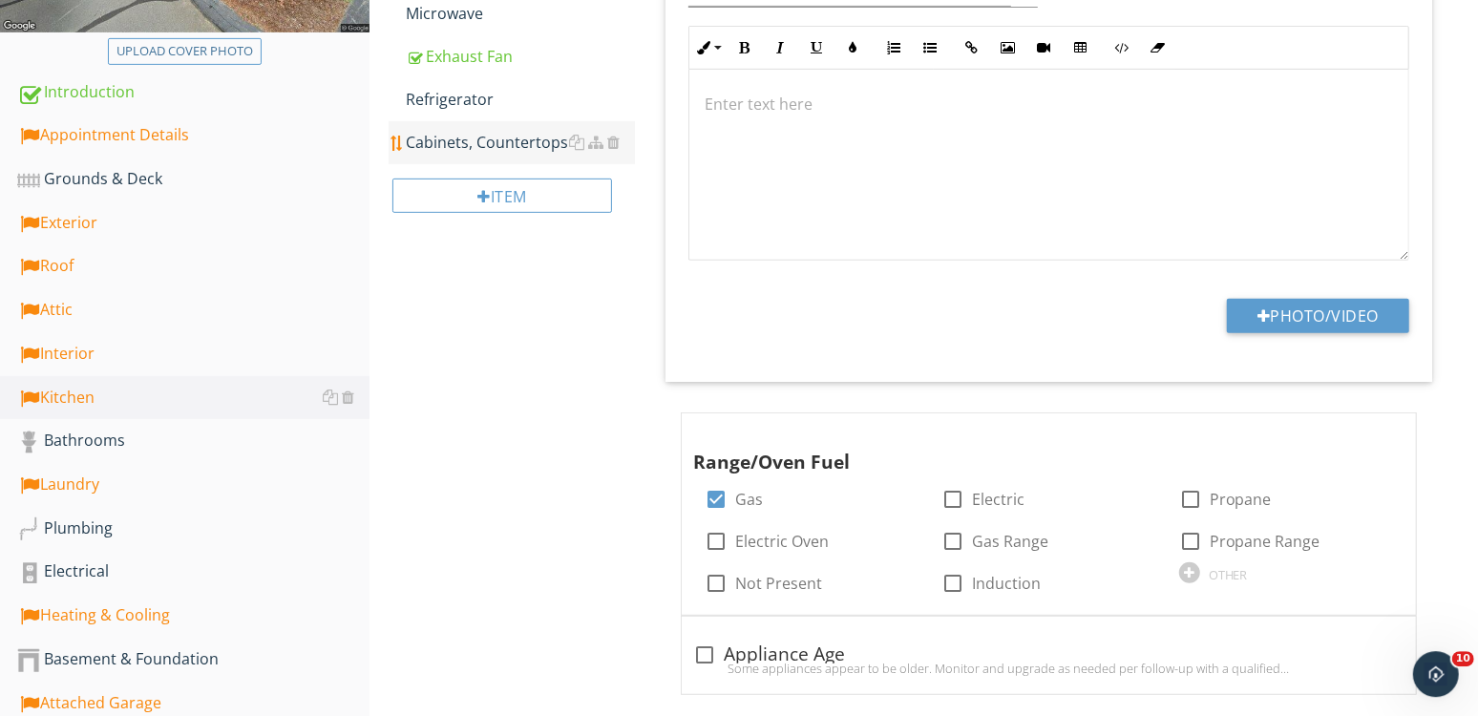
click at [554, 144] on div "Cabinets, Countertops" at bounding box center [520, 142] width 229 height 23
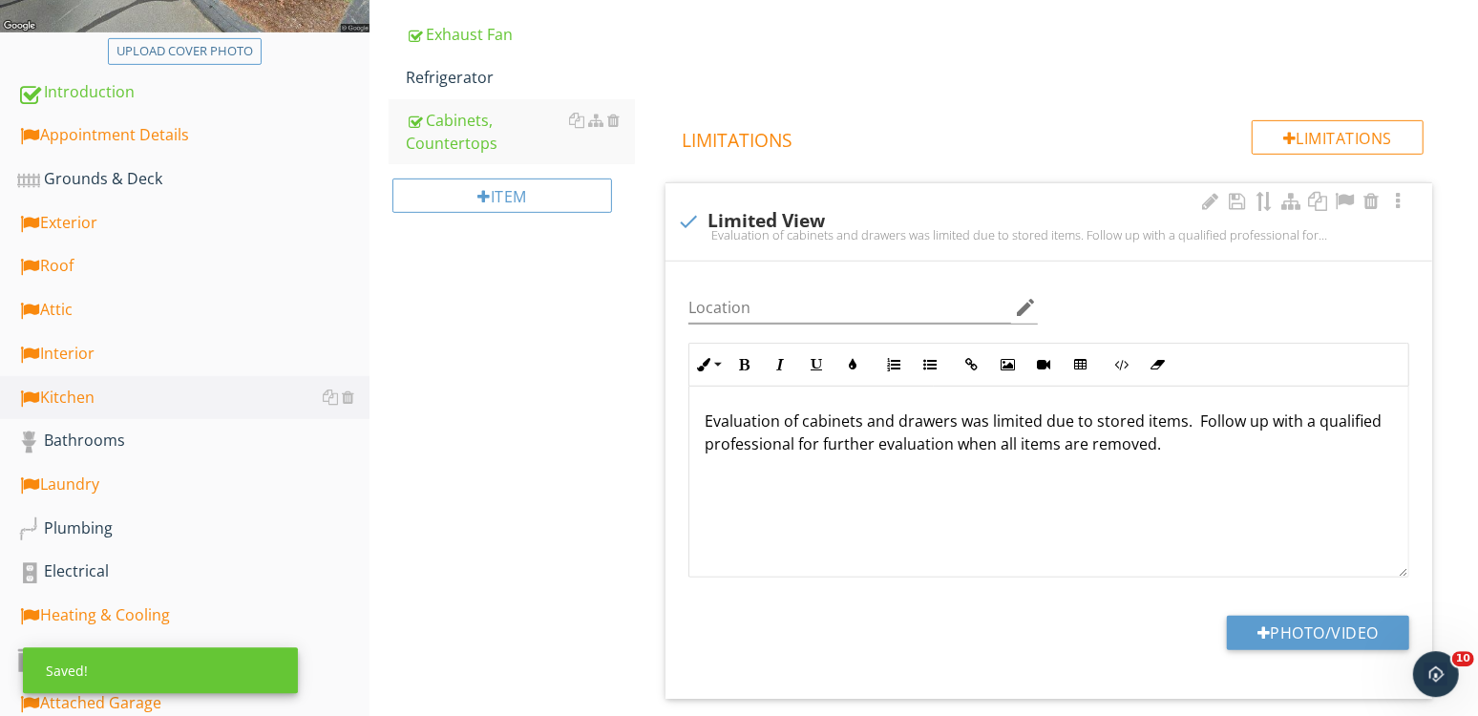
click at [776, 224] on div "check Limited View" at bounding box center [1049, 221] width 744 height 23
checkbox input "true"
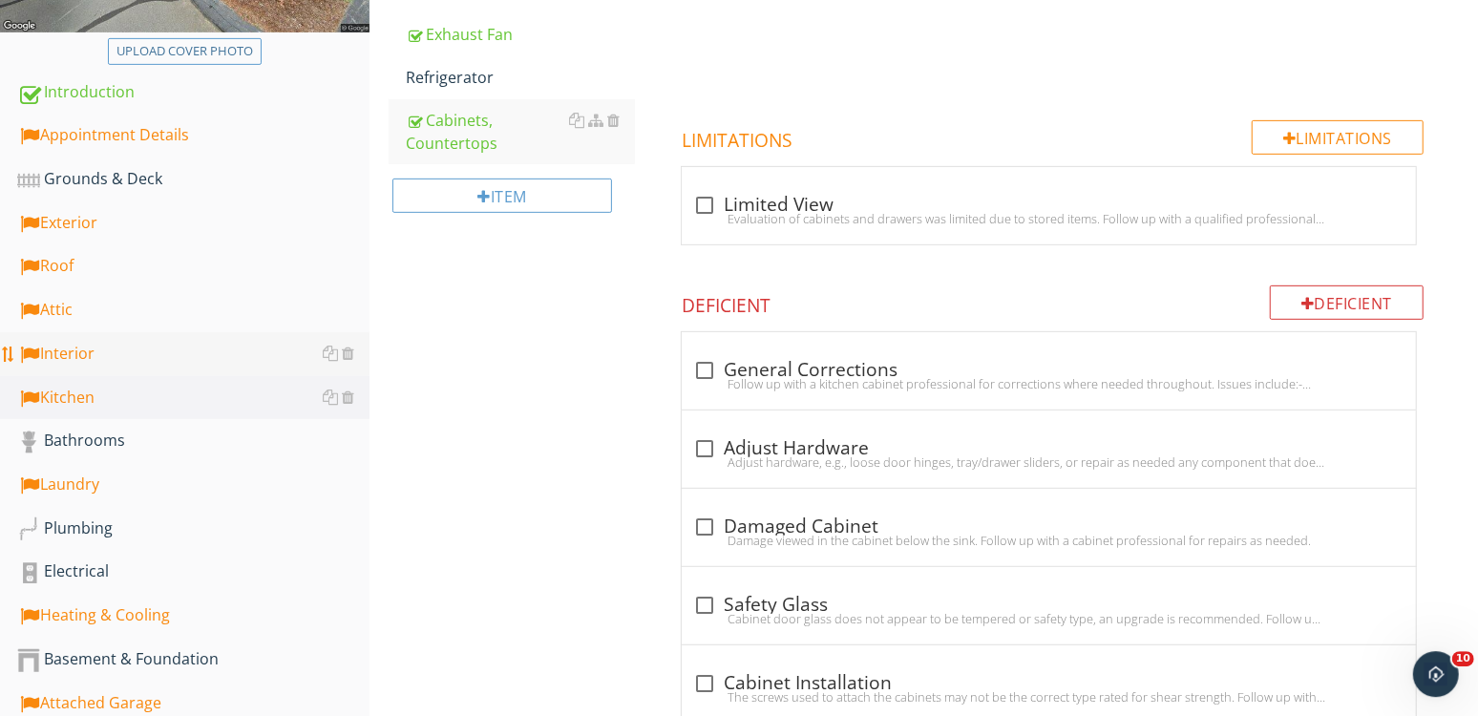
click at [134, 358] on div "Interior" at bounding box center [193, 354] width 352 height 25
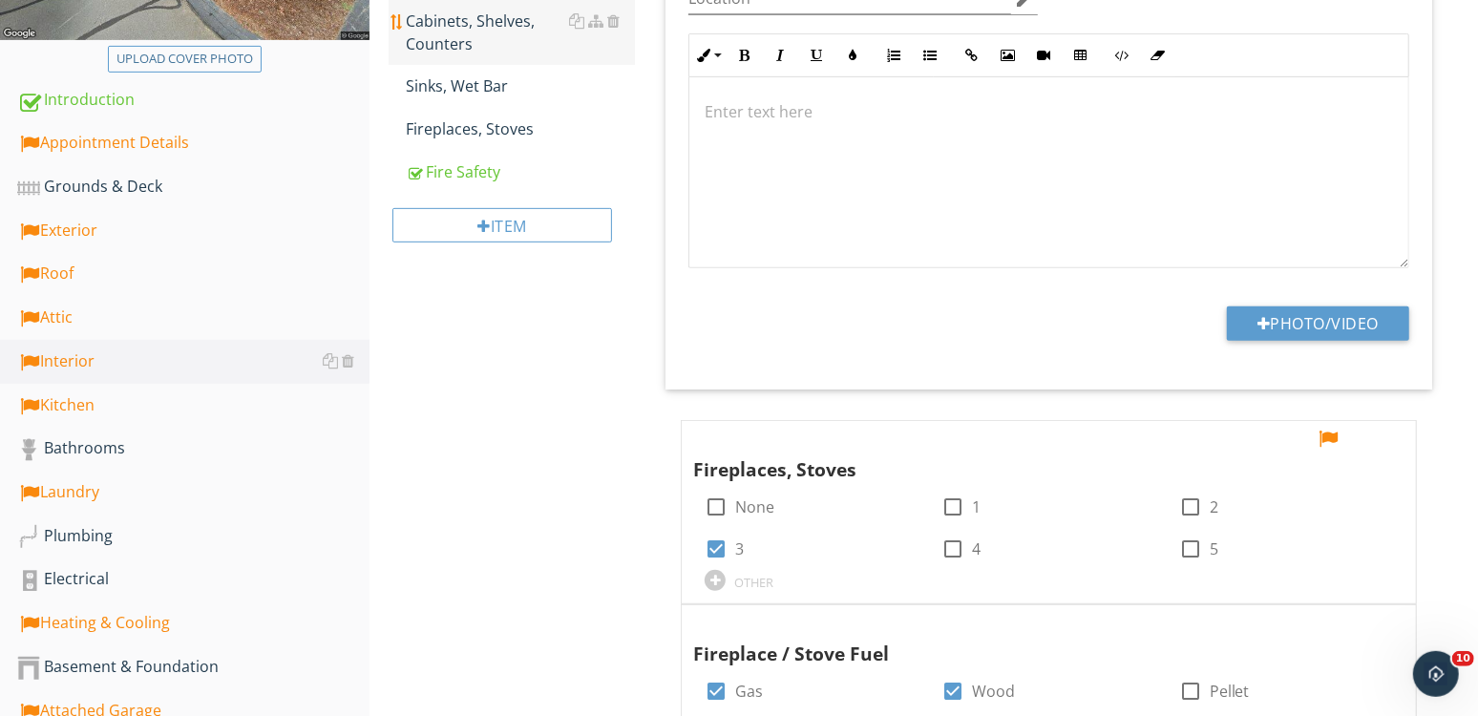
scroll to position [536, 0]
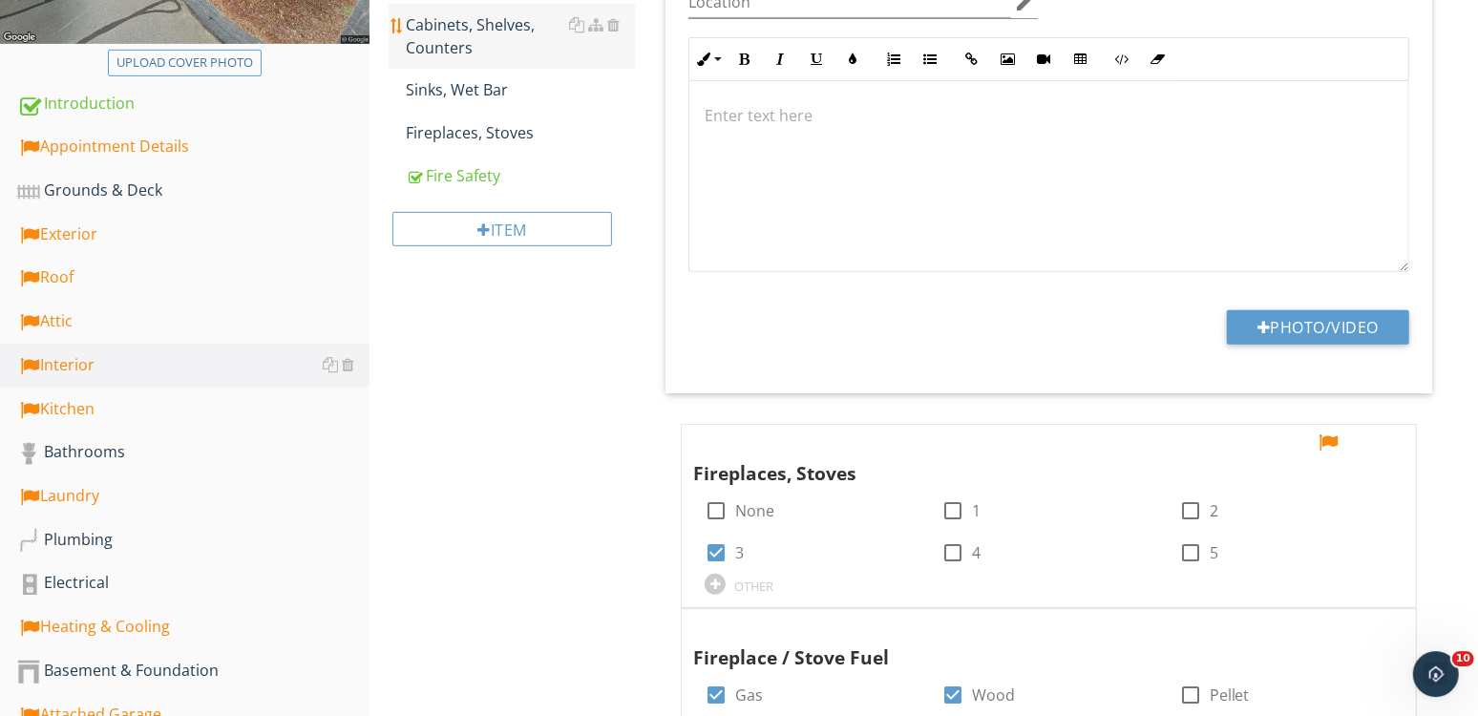
click at [506, 45] on div "Cabinets, Shelves, Counters" at bounding box center [520, 36] width 229 height 46
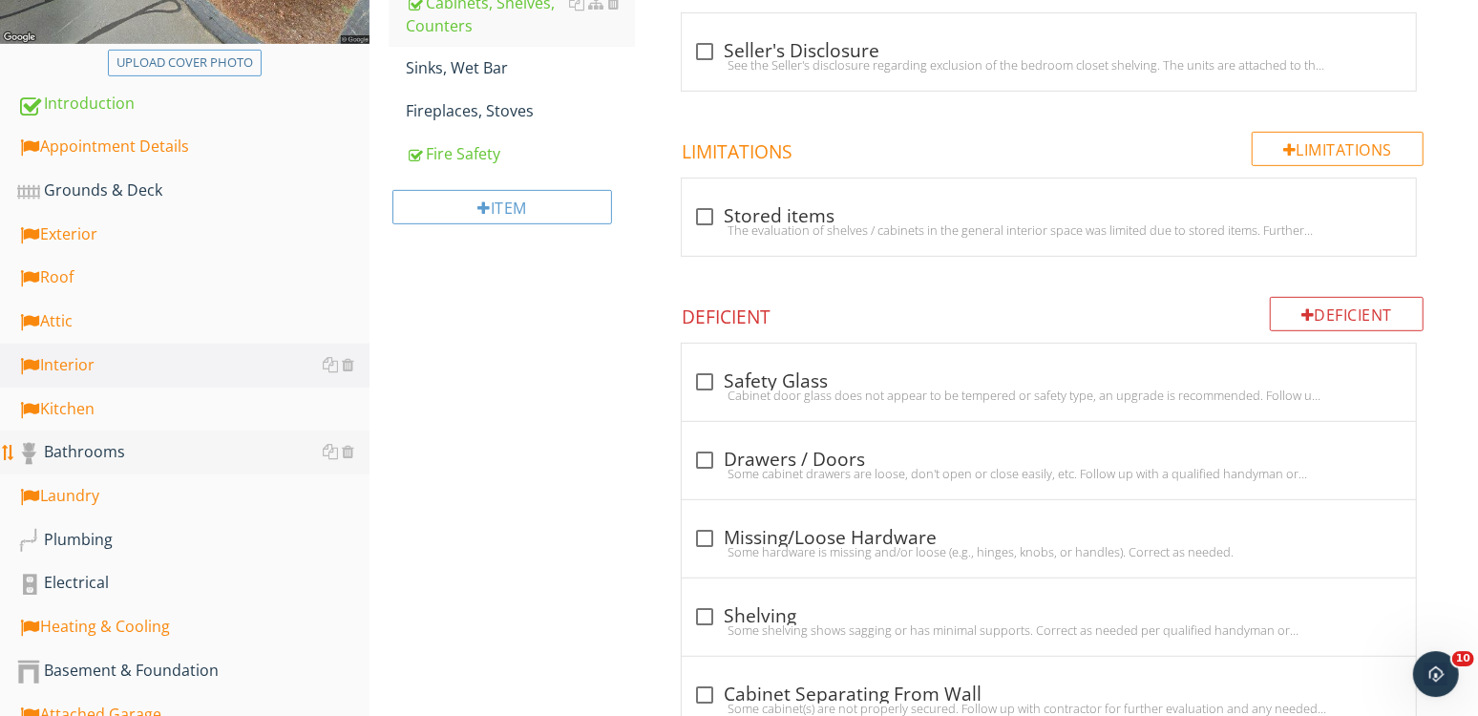
click at [150, 451] on div "Bathrooms" at bounding box center [193, 452] width 352 height 25
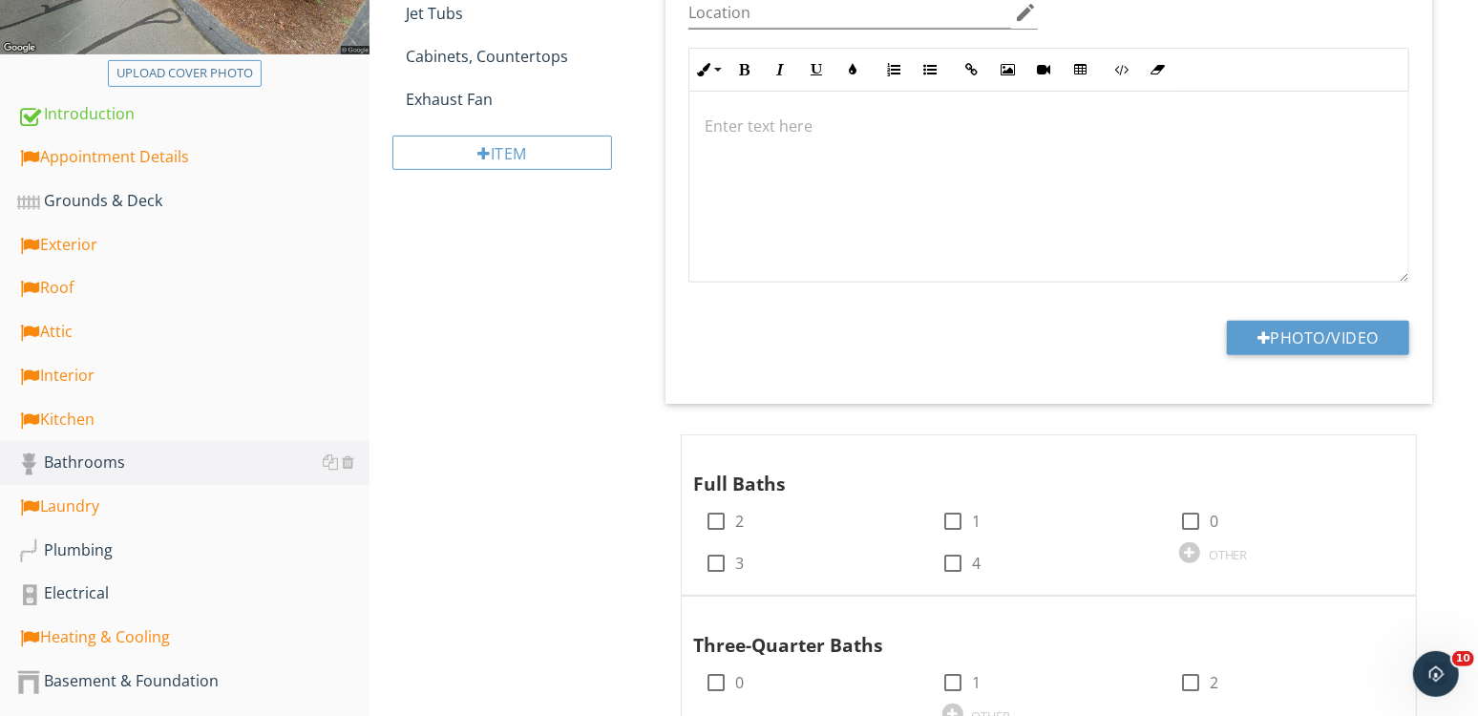
scroll to position [336, 0]
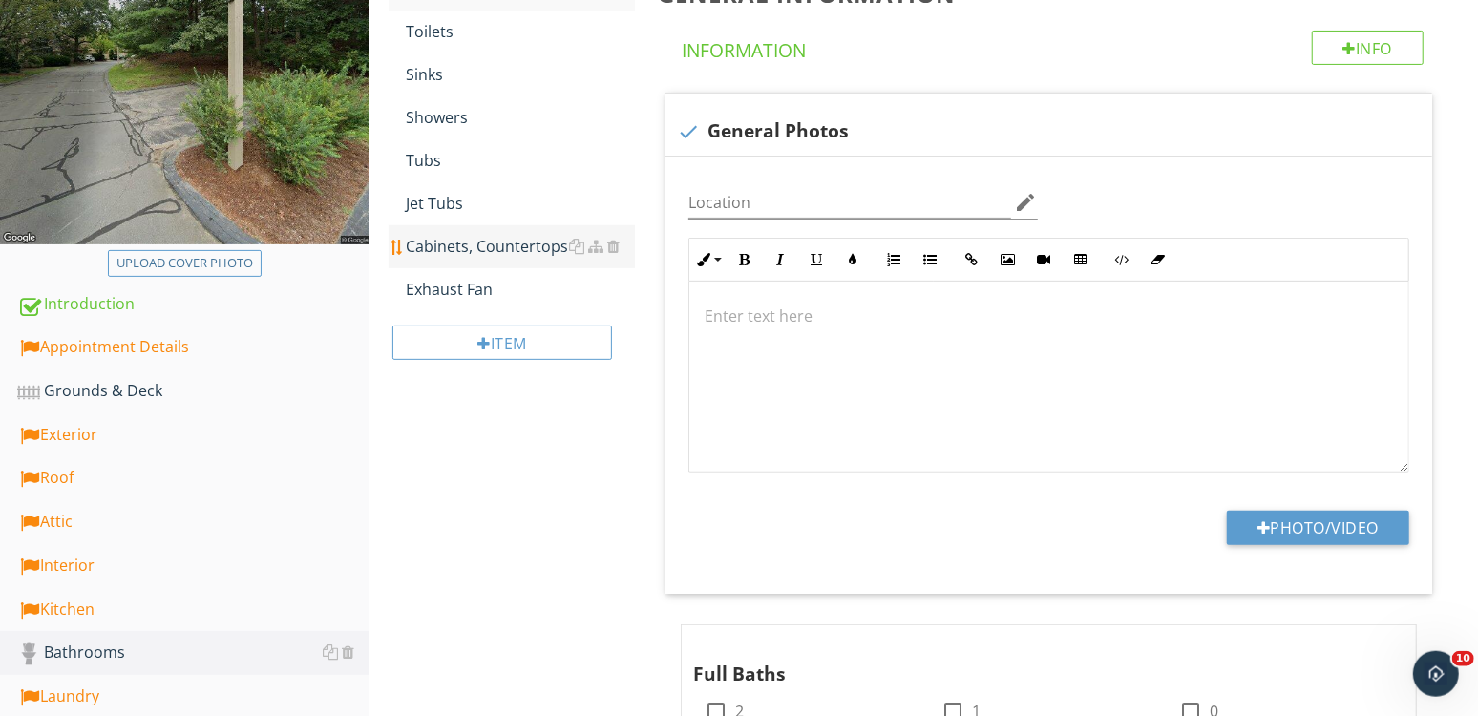
click at [510, 253] on div "Cabinets, Countertops" at bounding box center [520, 246] width 229 height 23
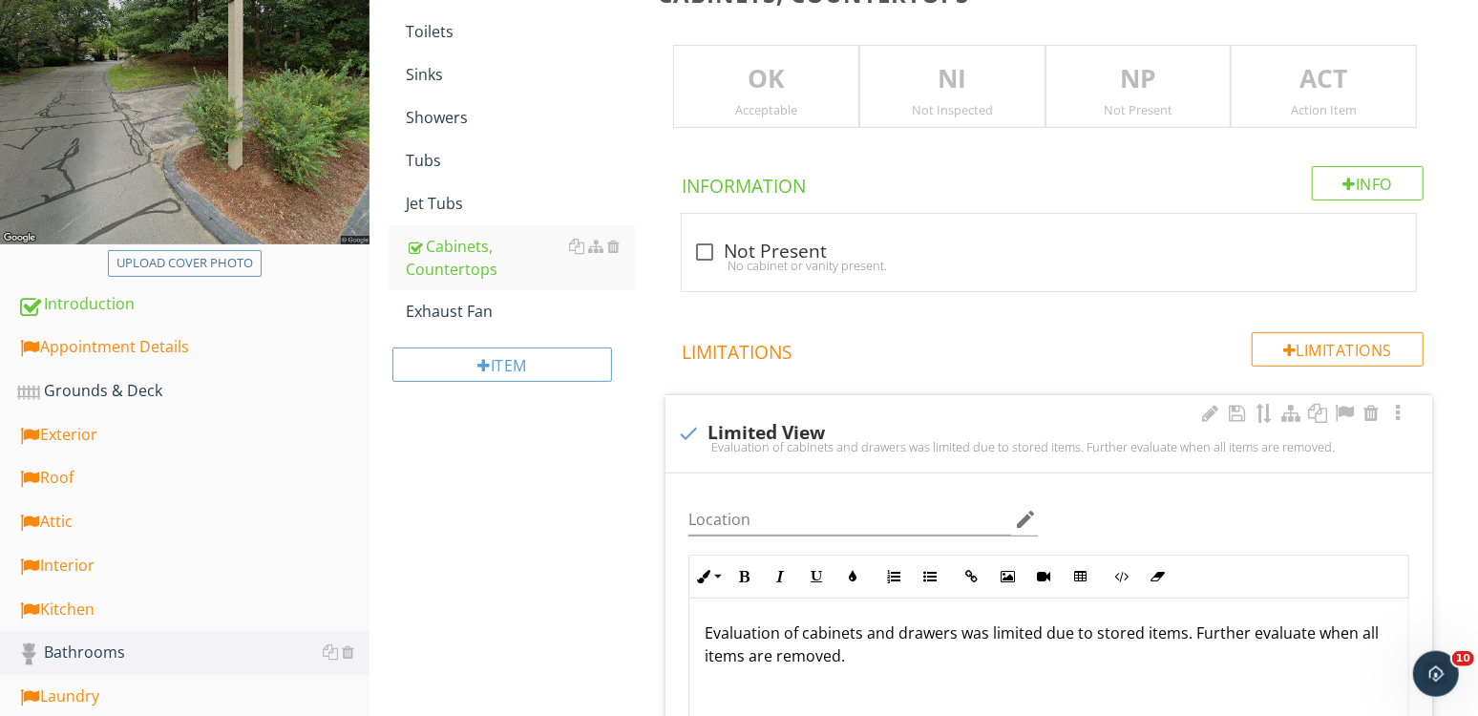
click at [765, 418] on div "check Limited View" at bounding box center [1049, 431] width 744 height 27
checkbox input "true"
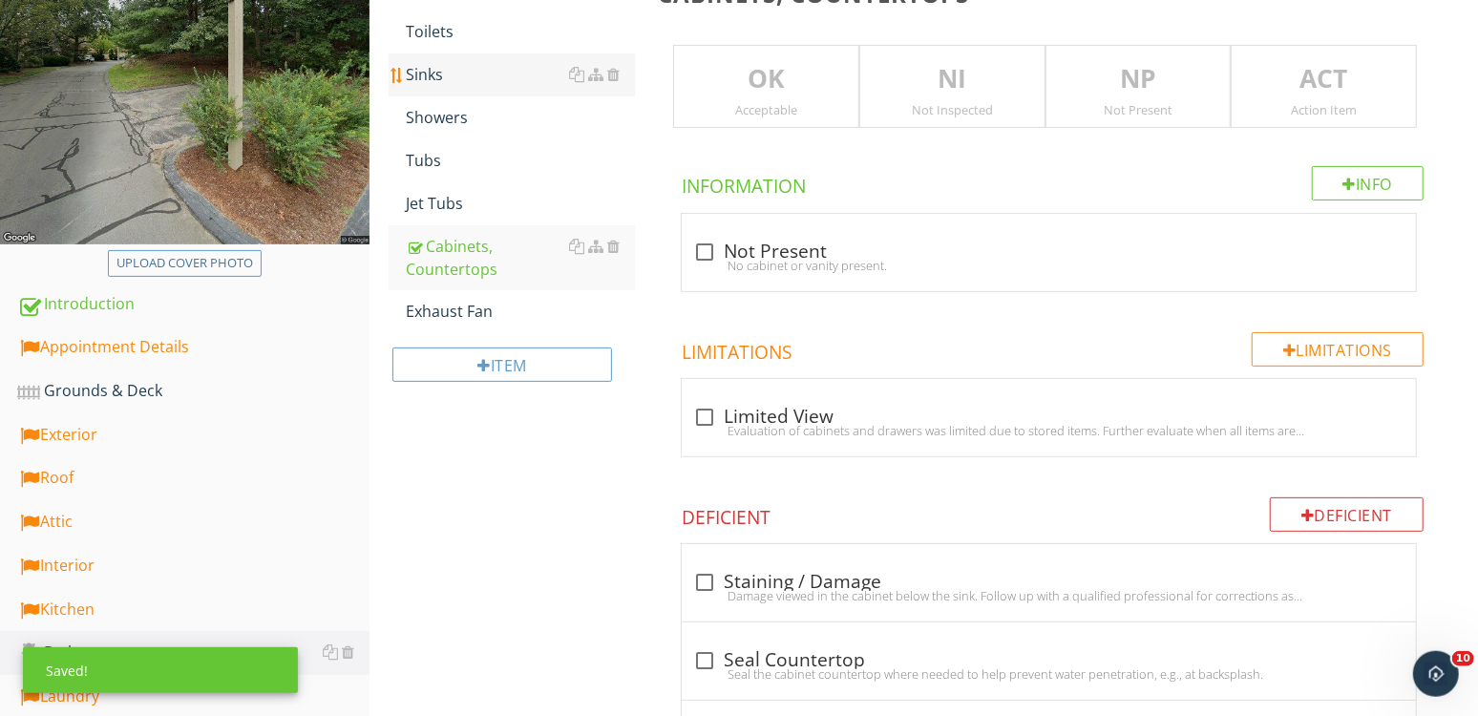
click at [465, 67] on div "Sinks" at bounding box center [520, 74] width 229 height 23
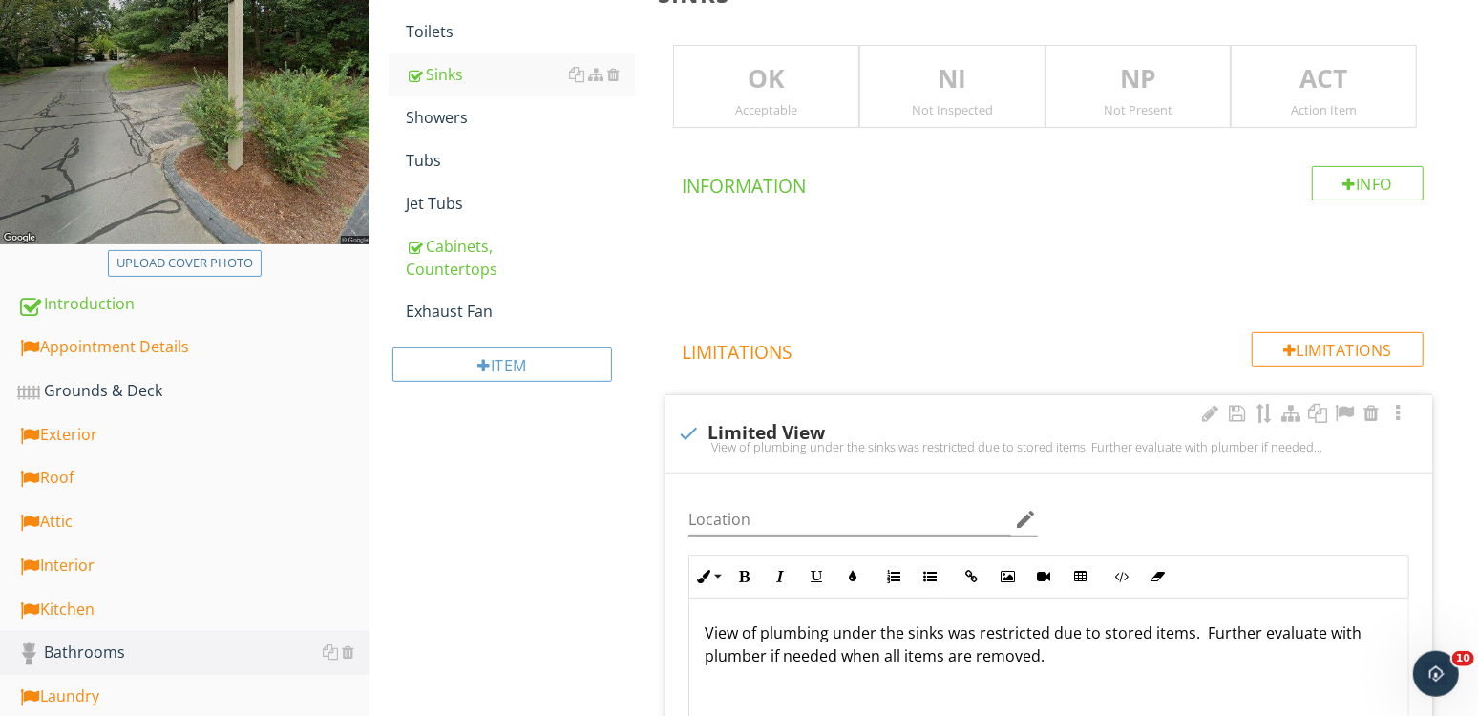
click at [783, 422] on div "check Limited View" at bounding box center [1049, 433] width 744 height 23
checkbox input "true"
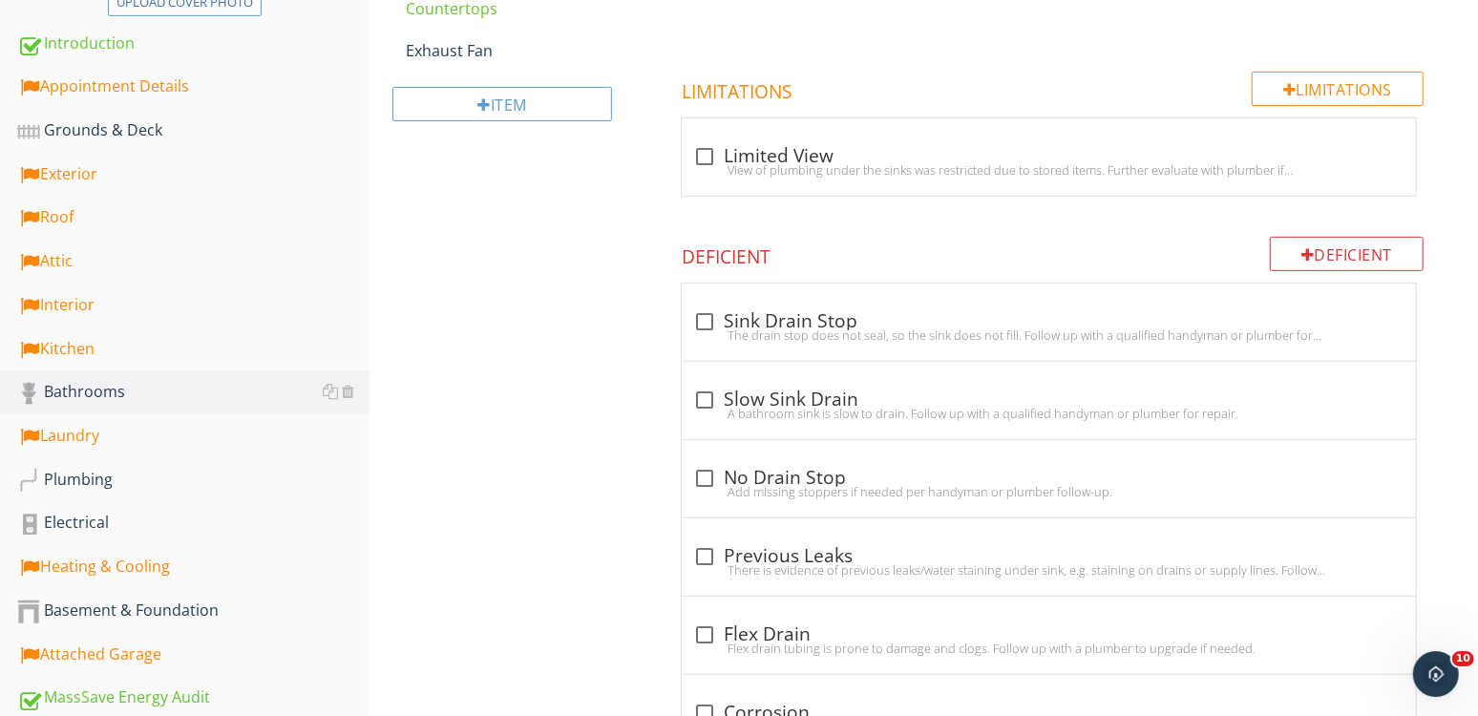
scroll to position [665, 0]
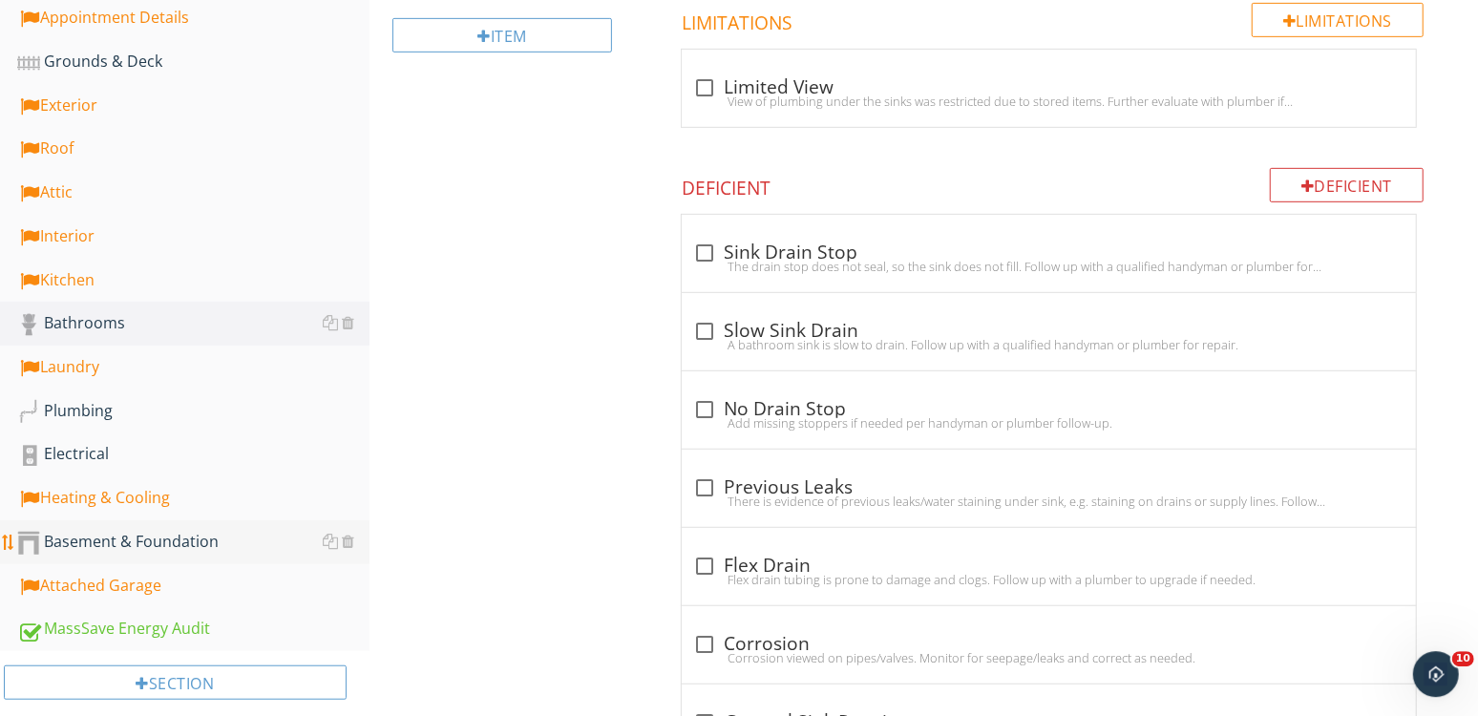
click at [111, 550] on div "Basement & Foundation" at bounding box center [193, 542] width 352 height 25
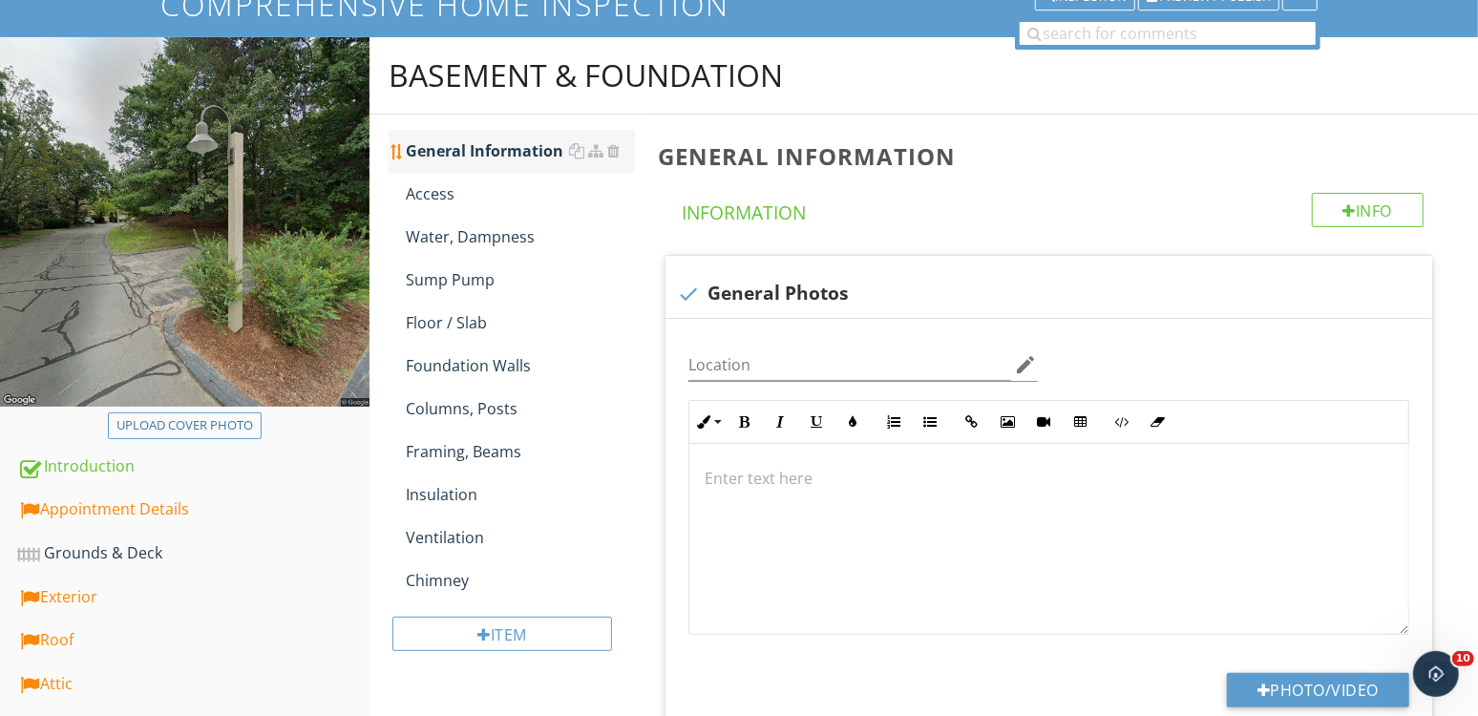
scroll to position [173, 0]
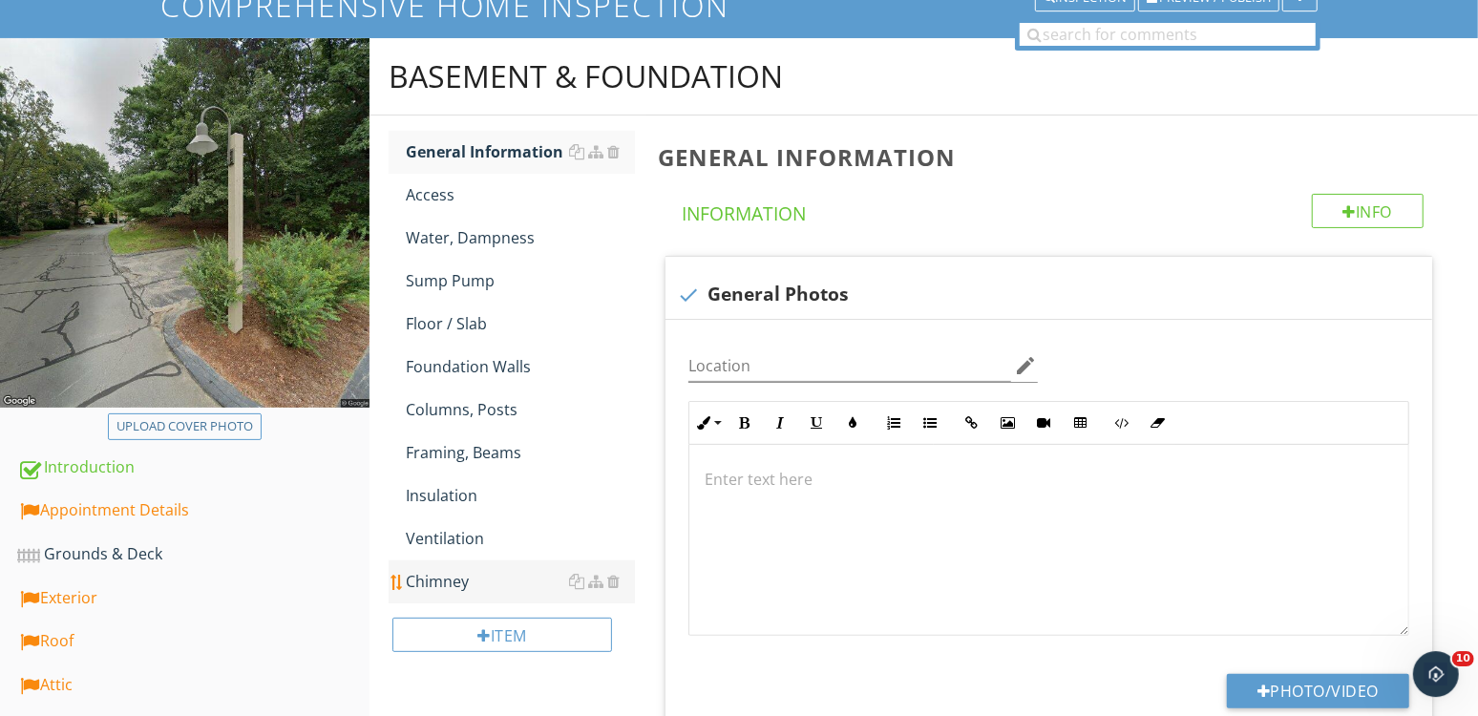
click at [458, 592] on link "Chimney" at bounding box center [520, 581] width 229 height 42
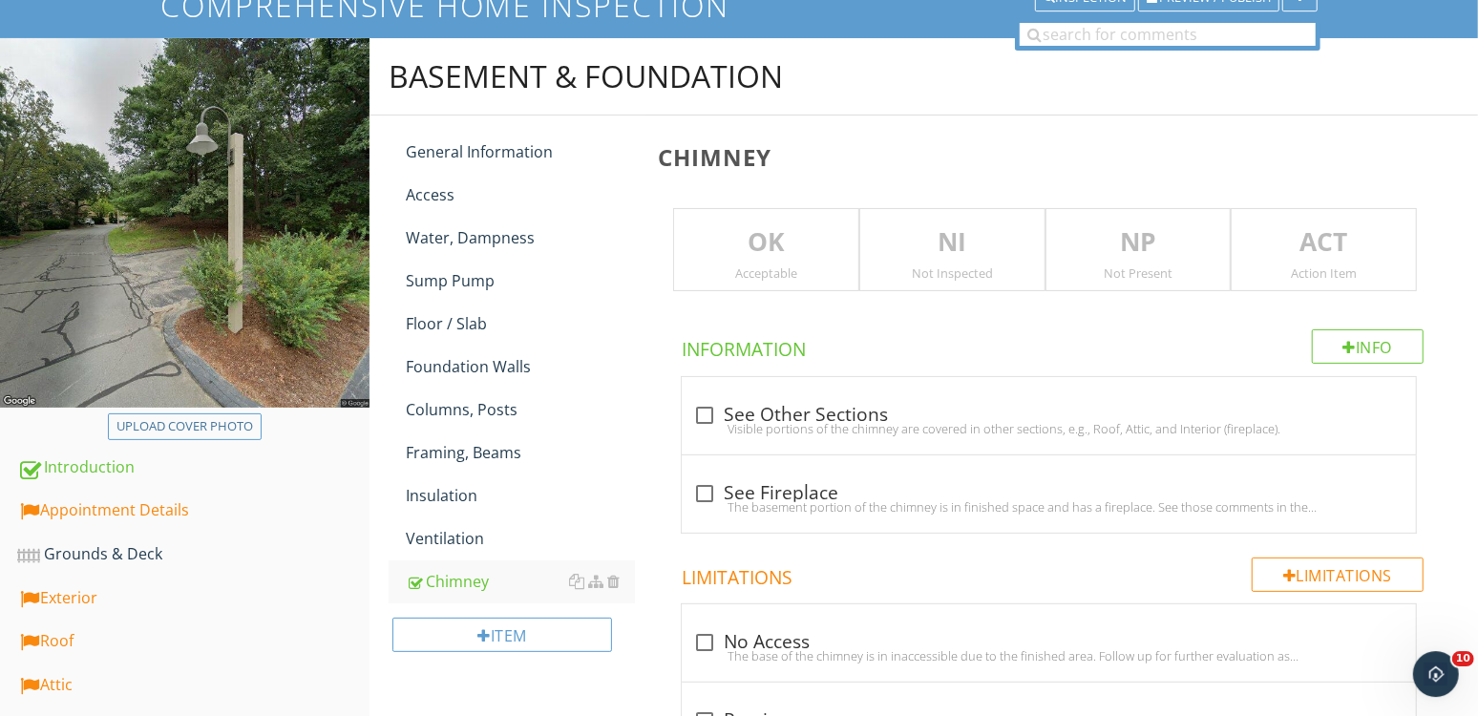
drag, startPoint x: 1208, startPoint y: 238, endPoint x: 1060, endPoint y: 245, distance: 148.2
click at [1191, 242] on p "NP" at bounding box center [1138, 242] width 184 height 38
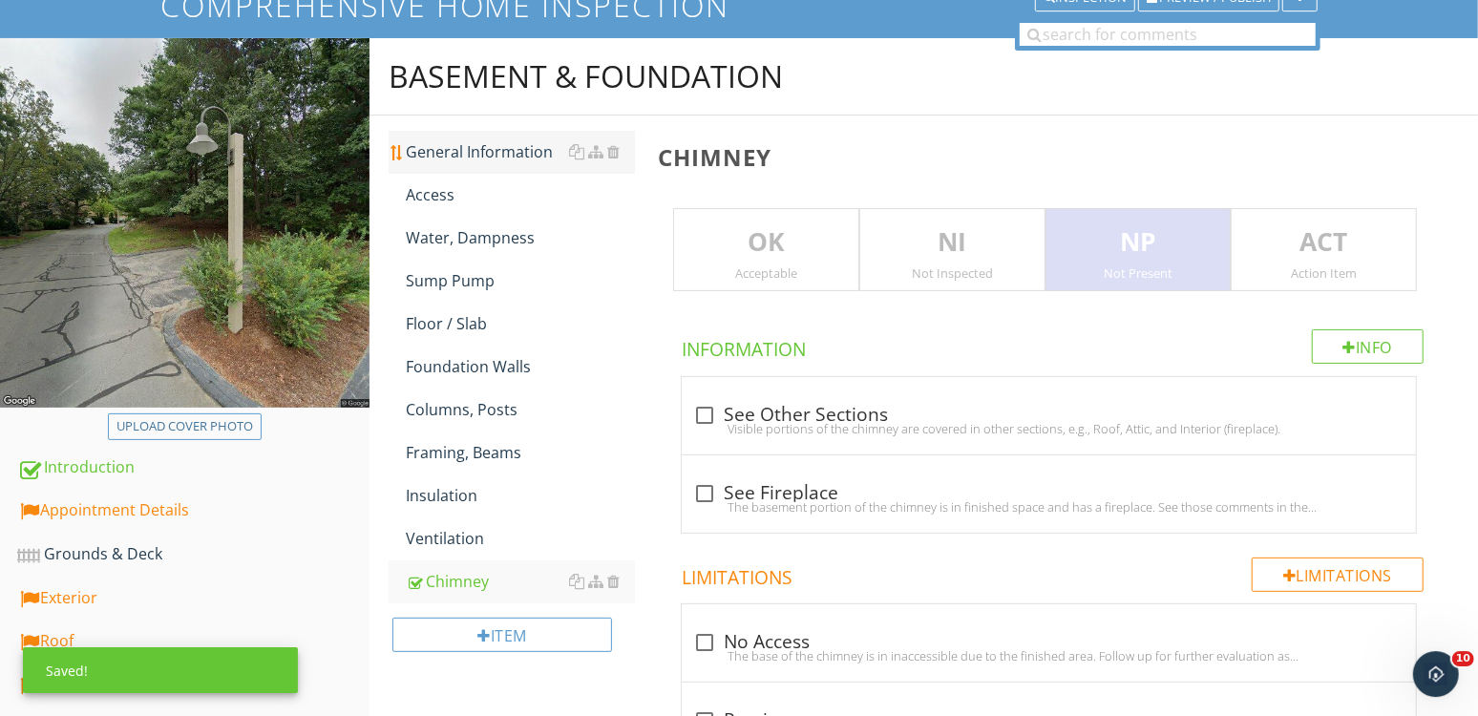
click at [550, 158] on div "General Information" at bounding box center [520, 151] width 229 height 23
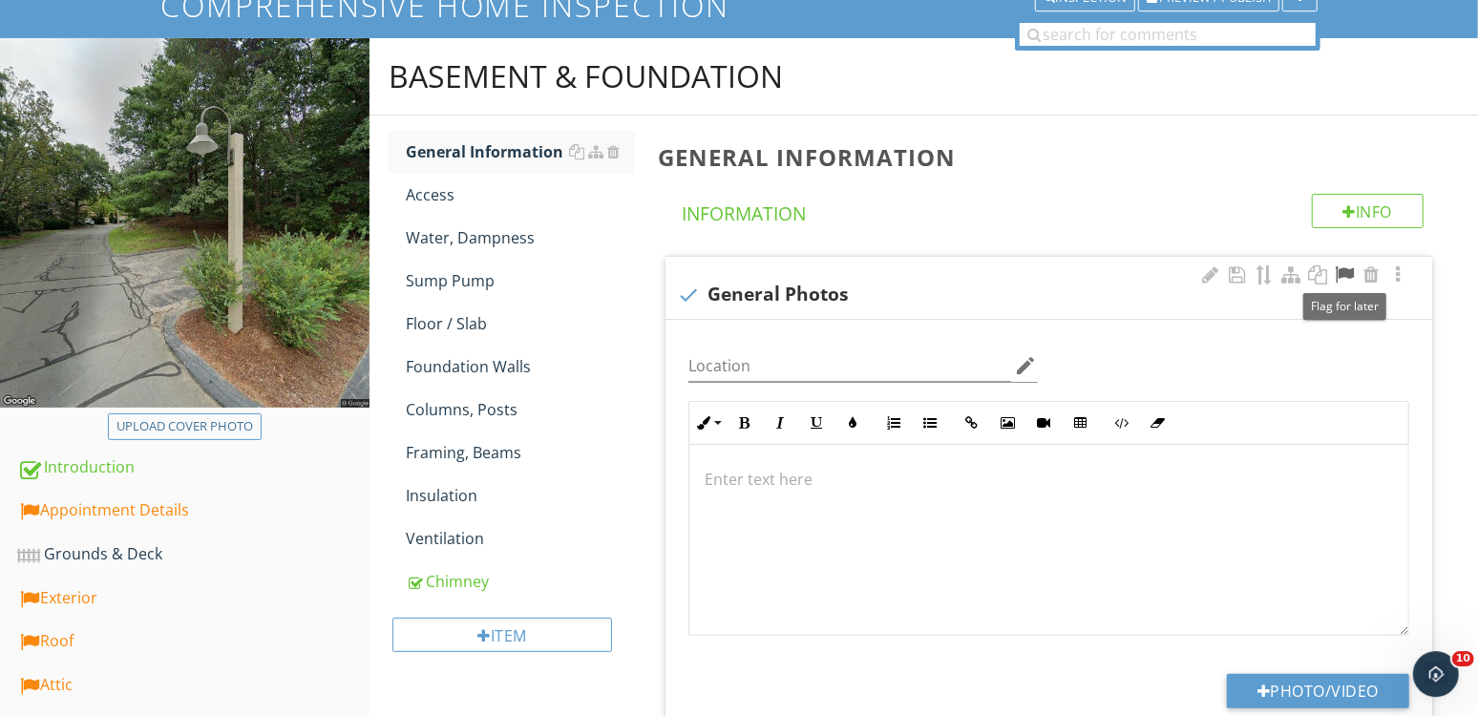
click at [1339, 278] on div at bounding box center [1344, 274] width 23 height 19
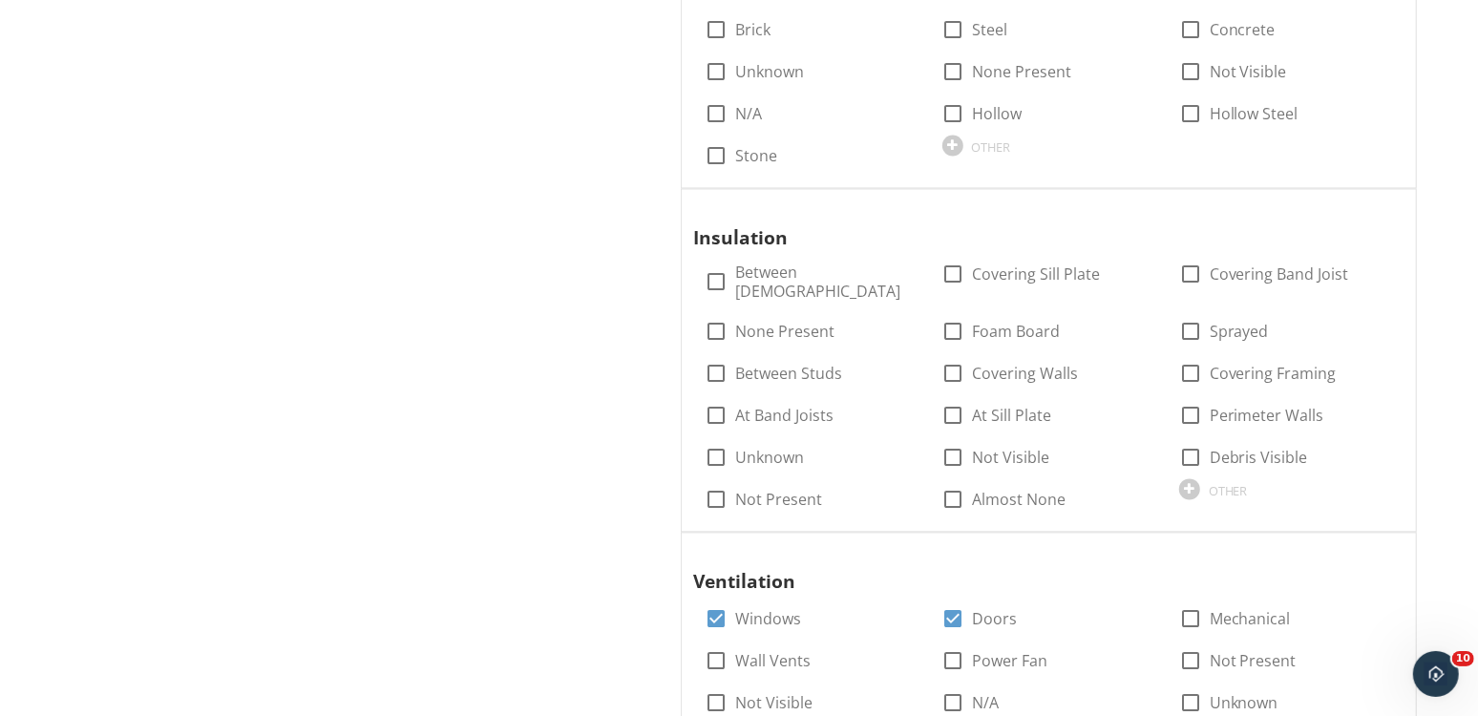
scroll to position [2552, 0]
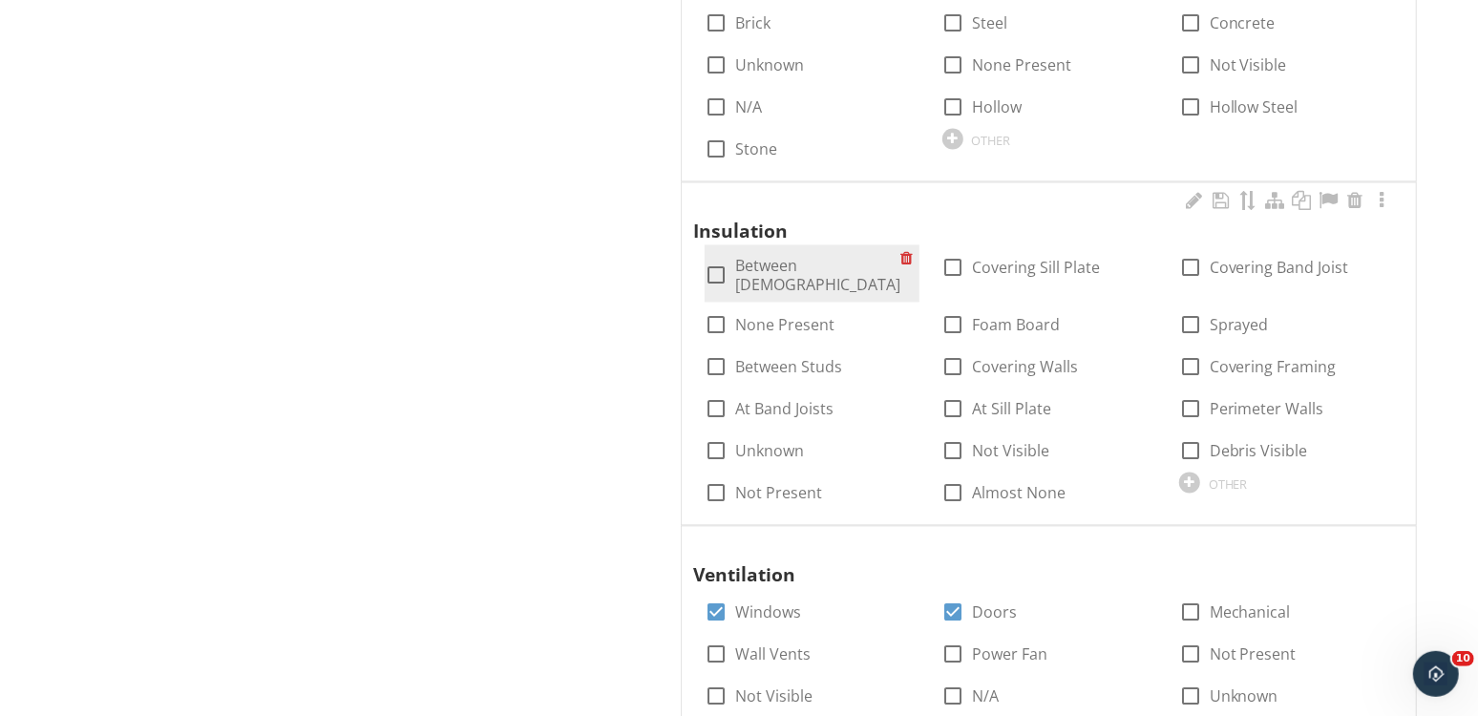
click at [765, 257] on label "Between Joists" at bounding box center [817, 276] width 165 height 38
checkbox input "true"
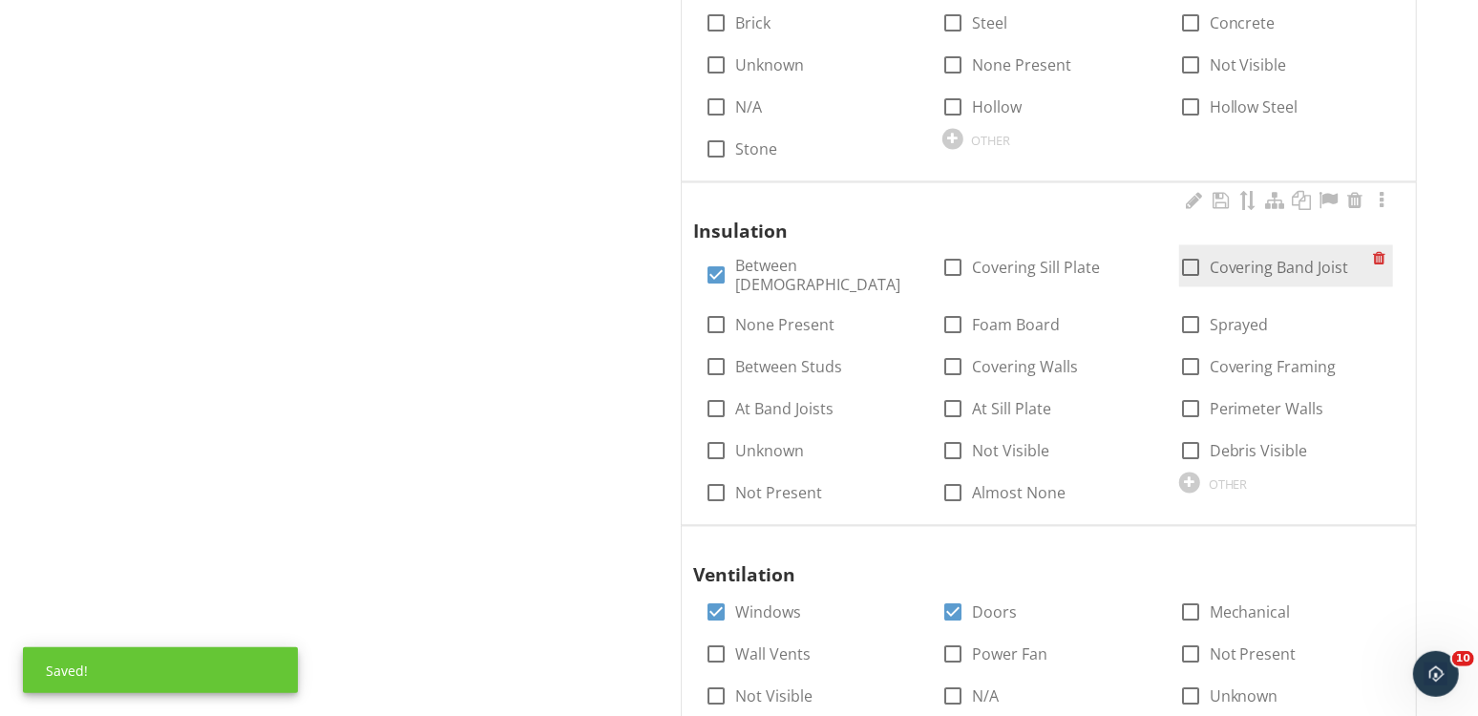
click at [1229, 259] on label "Covering Band Joist" at bounding box center [1278, 268] width 139 height 19
checkbox input "true"
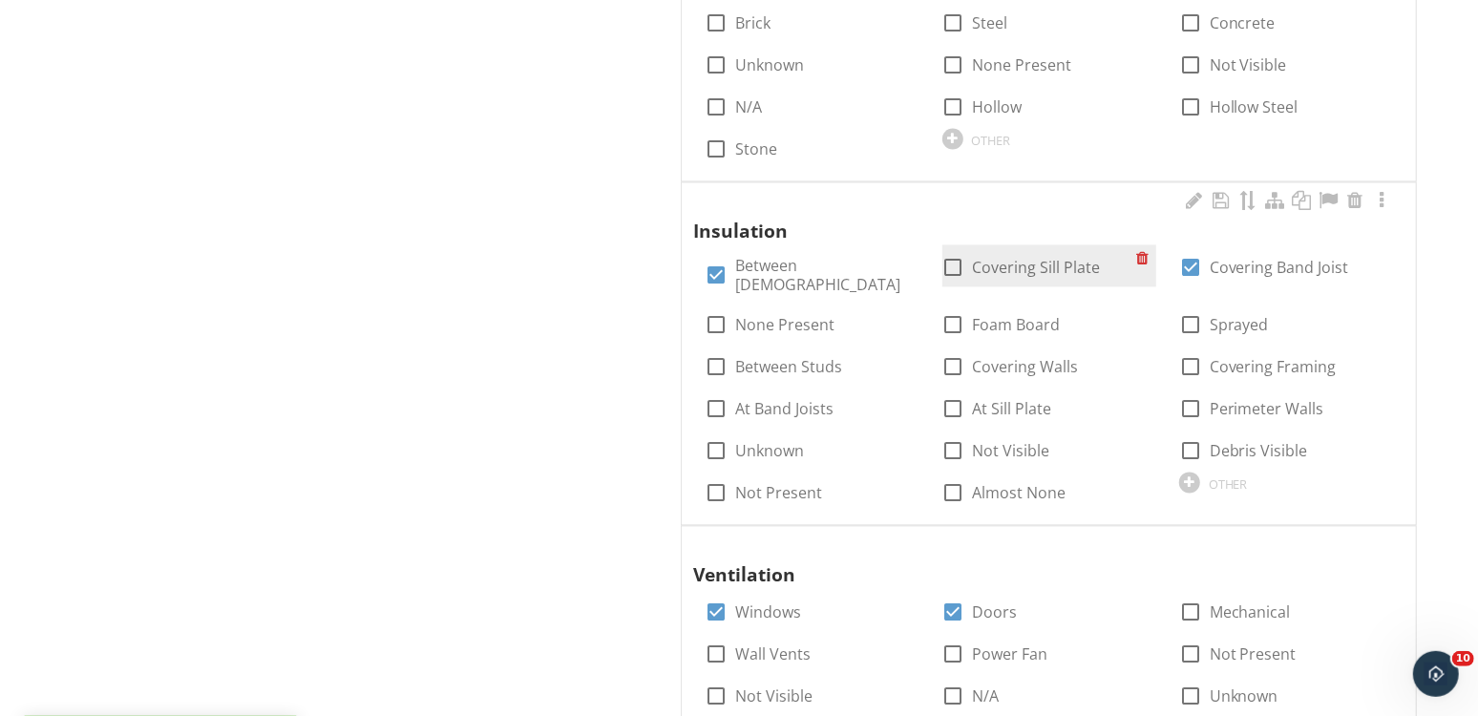
click at [1023, 259] on label "Covering Sill Plate" at bounding box center [1037, 268] width 128 height 19
checkbox input "true"
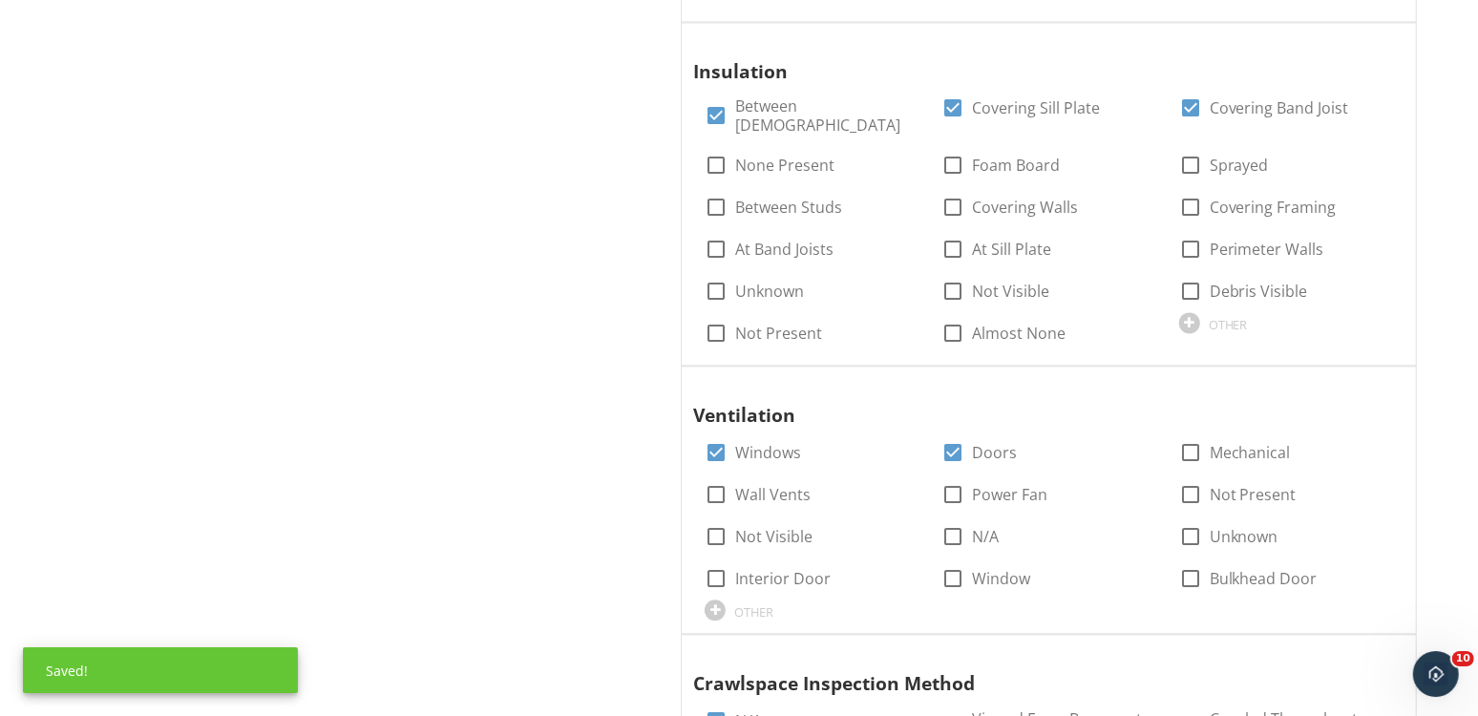
scroll to position [2869, 0]
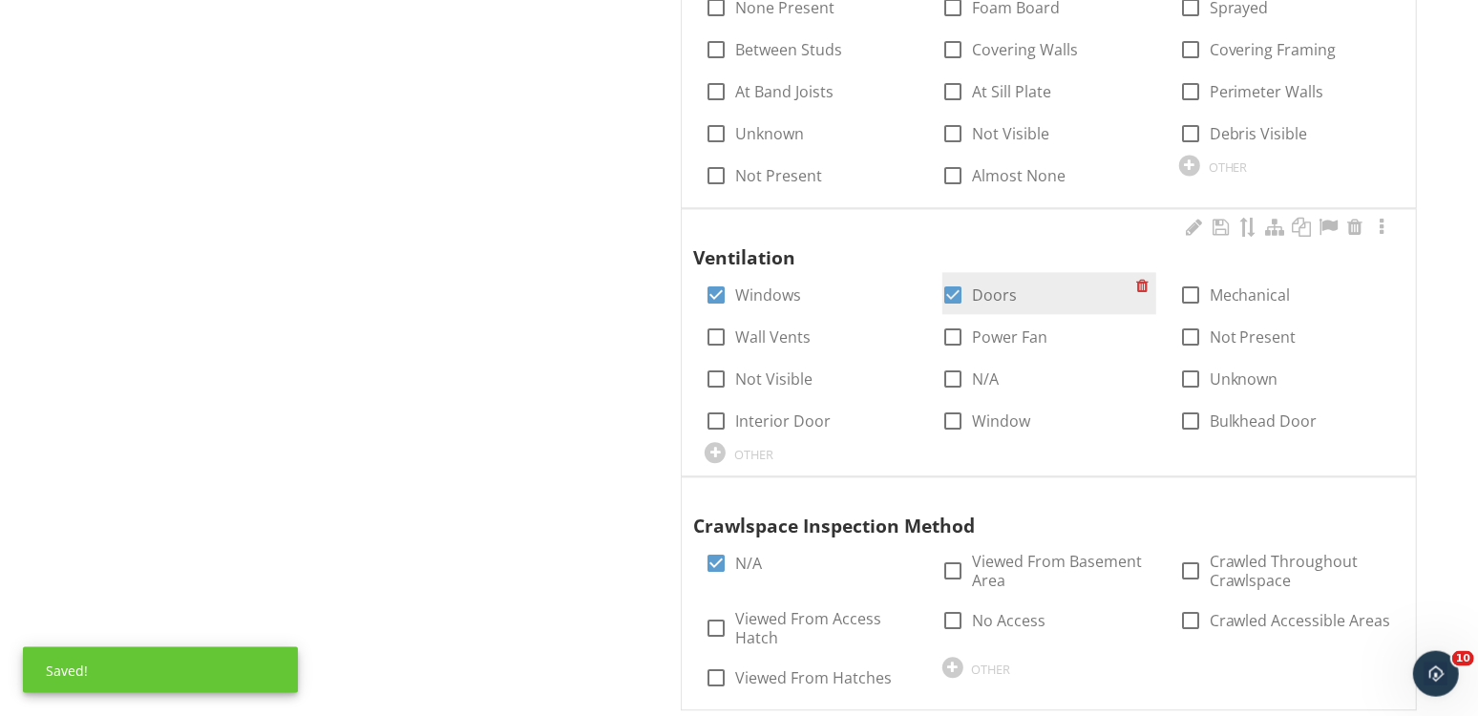
click at [972, 284] on div "check_box Doors" at bounding box center [979, 295] width 75 height 23
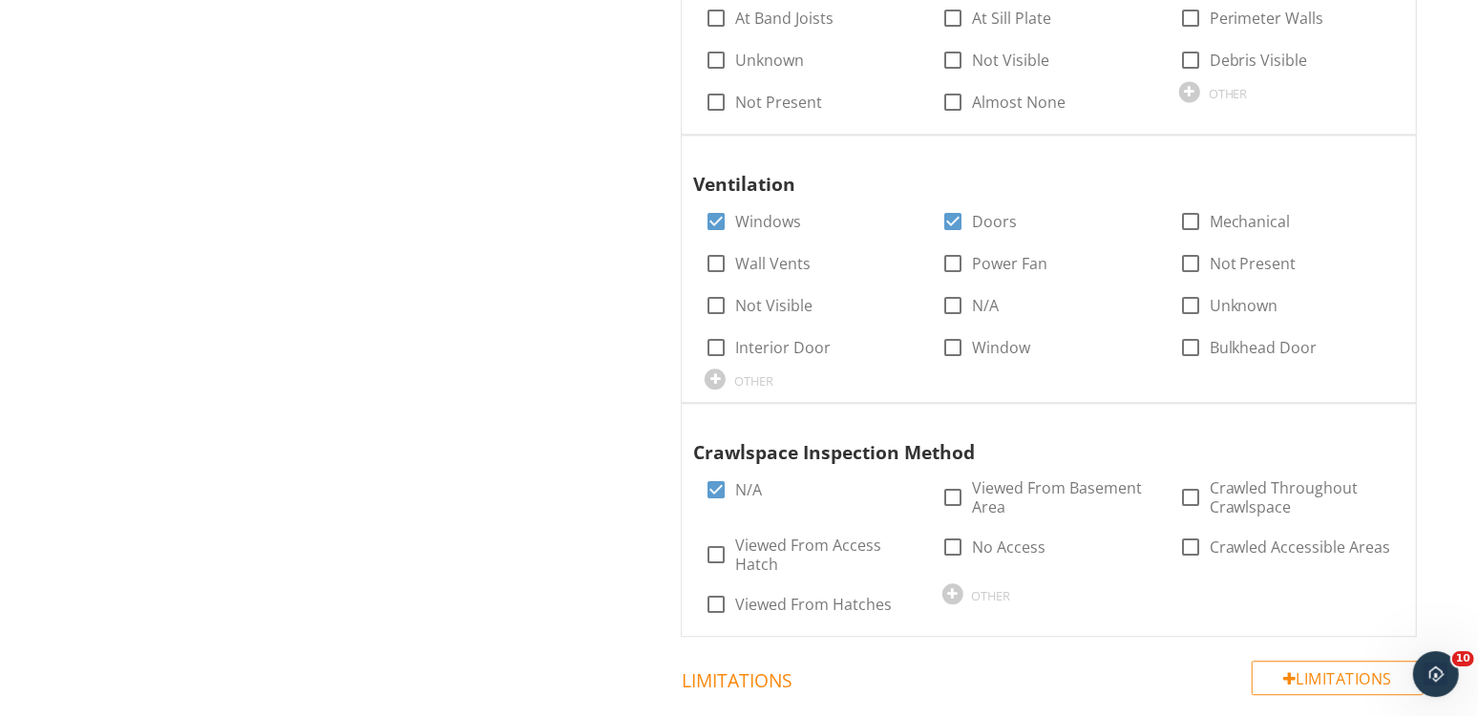
scroll to position [3022, 0]
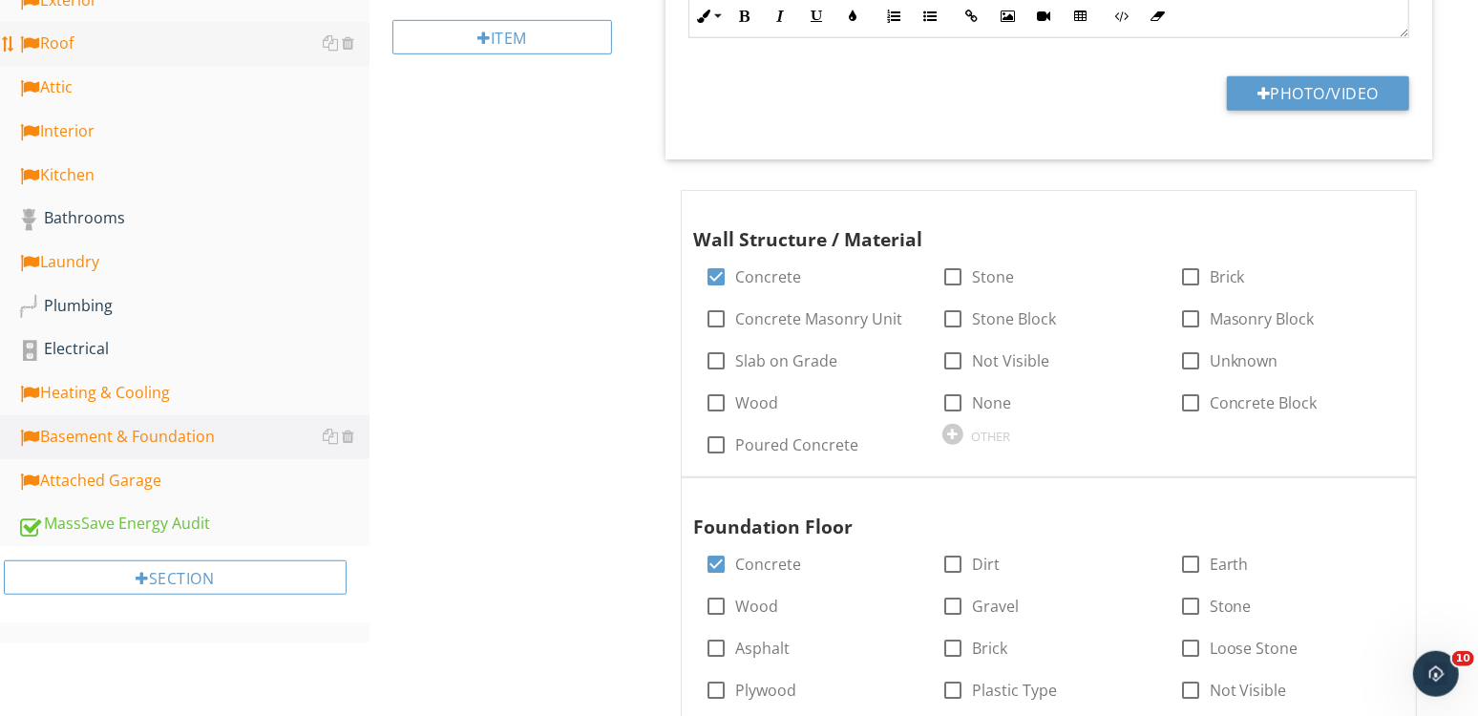
scroll to position [536, 0]
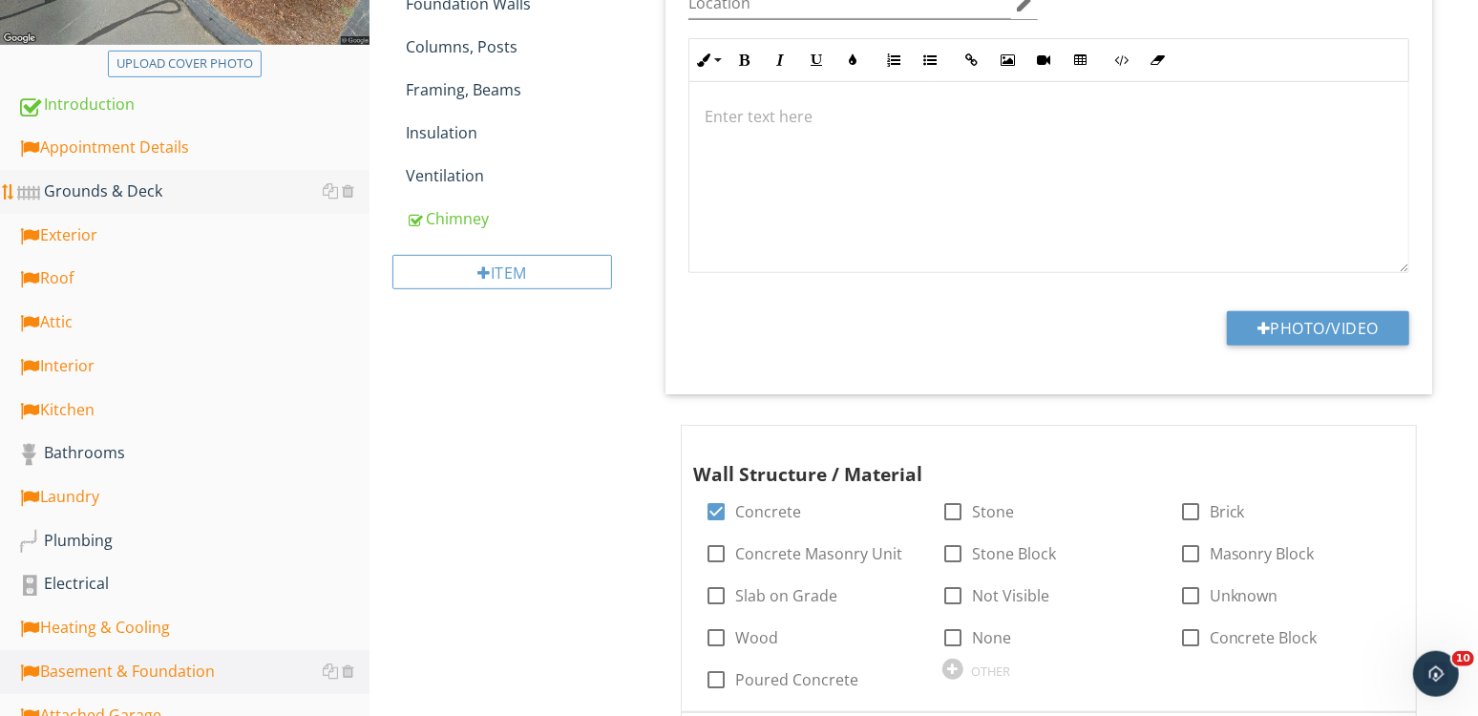
drag, startPoint x: 139, startPoint y: 177, endPoint x: 149, endPoint y: 175, distance: 9.7
click at [141, 179] on link "Grounds & Deck" at bounding box center [193, 192] width 352 height 44
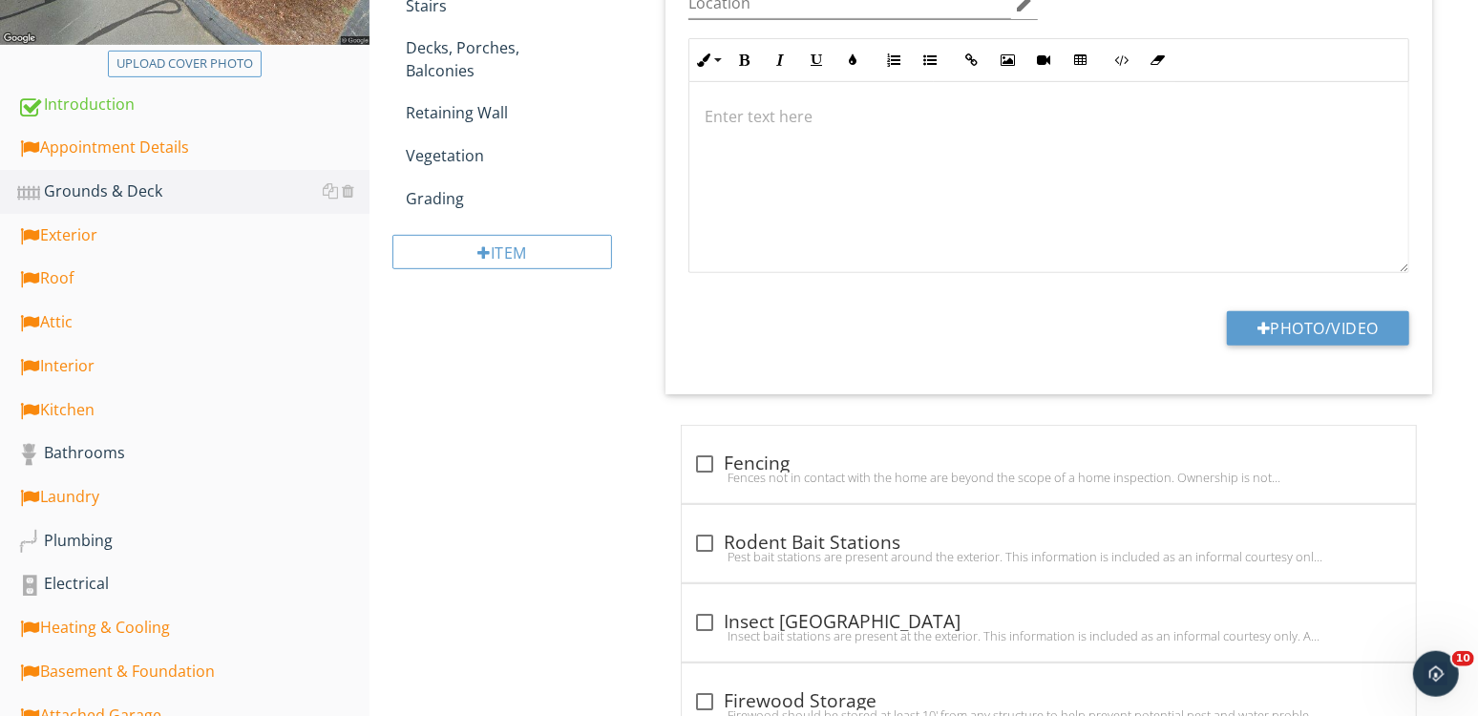
scroll to position [372, 0]
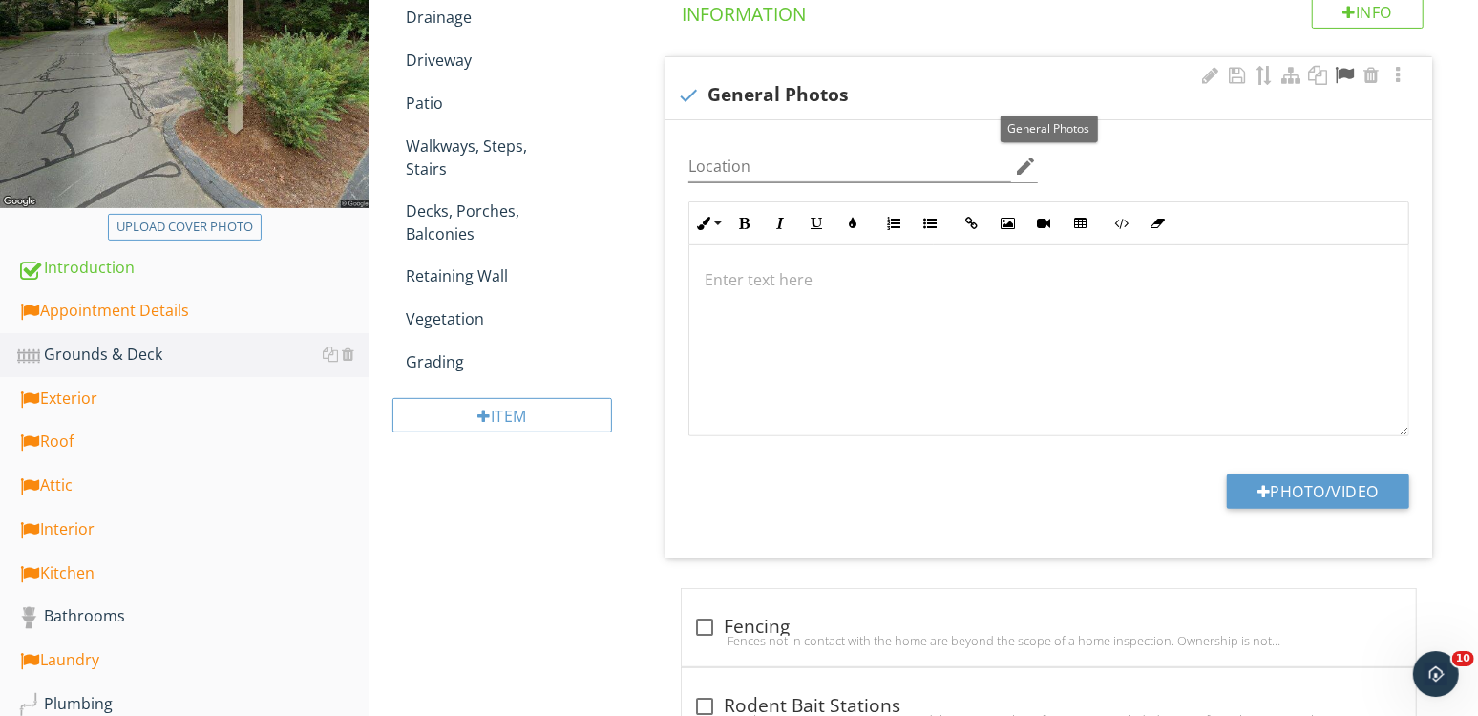
click at [1346, 74] on div at bounding box center [1344, 75] width 23 height 19
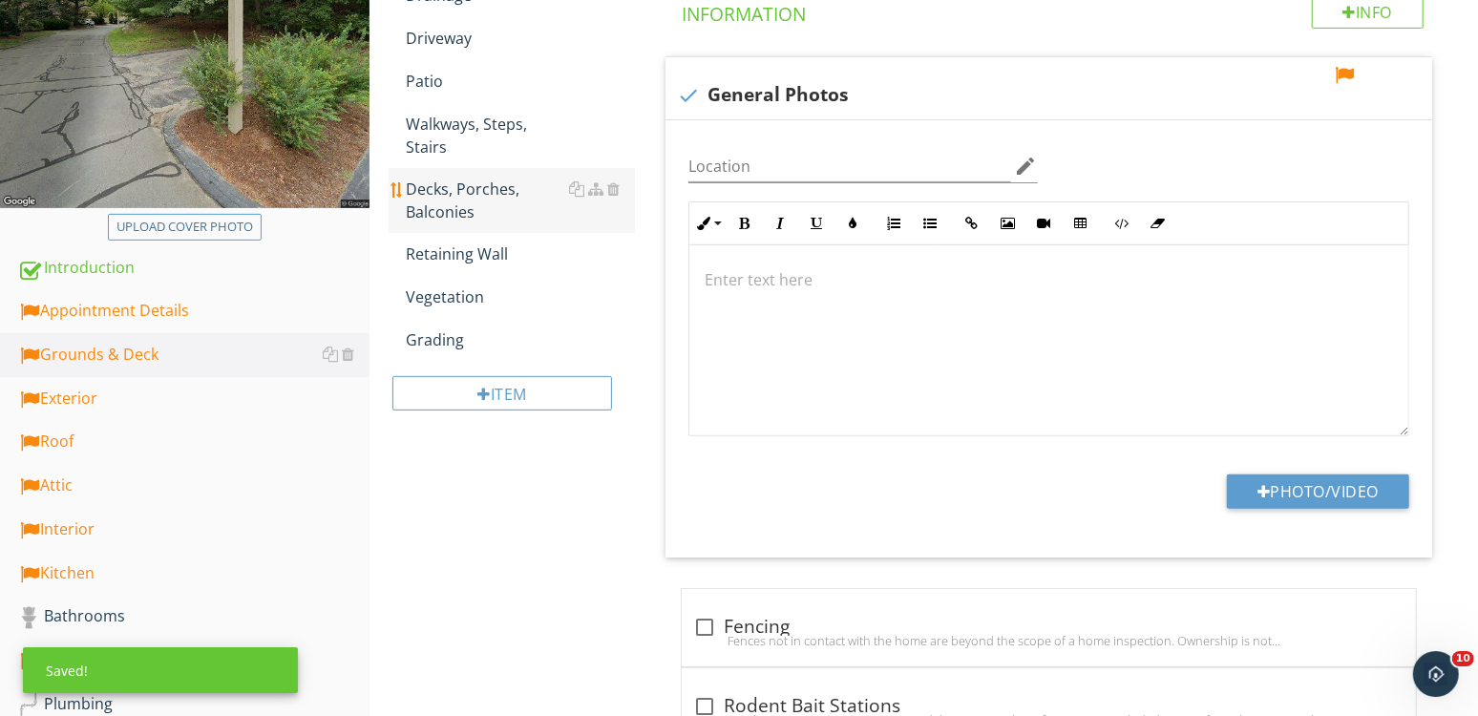
click at [442, 217] on div "Decks, Porches, Balconies" at bounding box center [520, 201] width 229 height 46
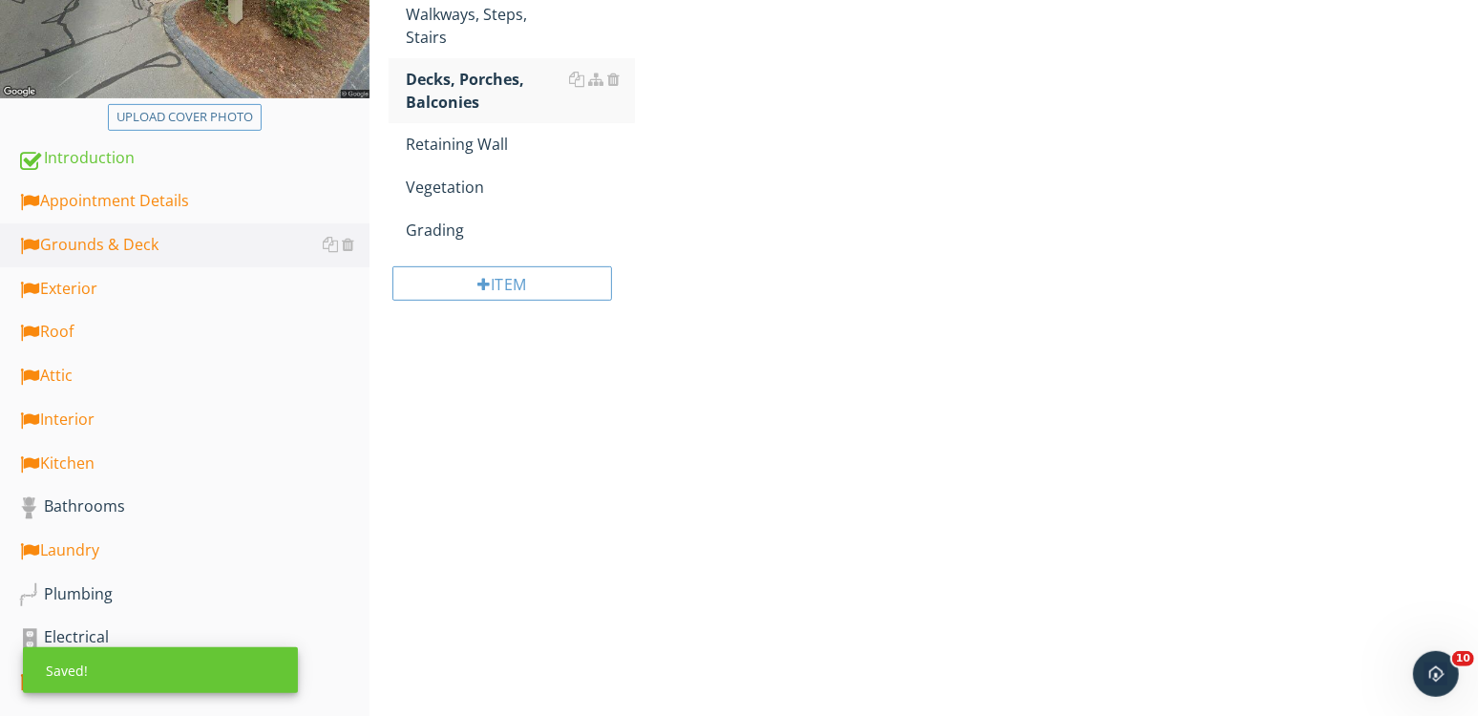
scroll to position [619, 0]
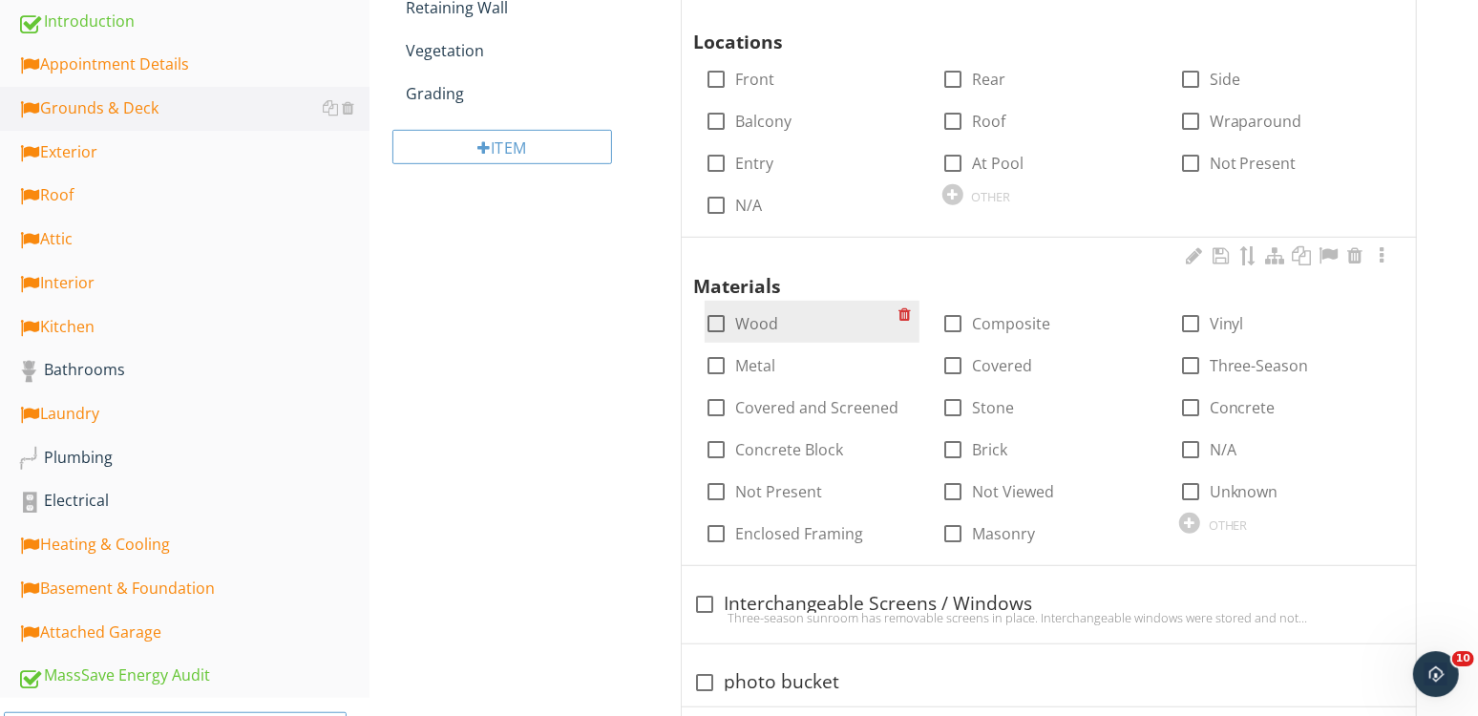
click at [742, 316] on label "Wood" at bounding box center [756, 323] width 43 height 19
checkbox input "true"
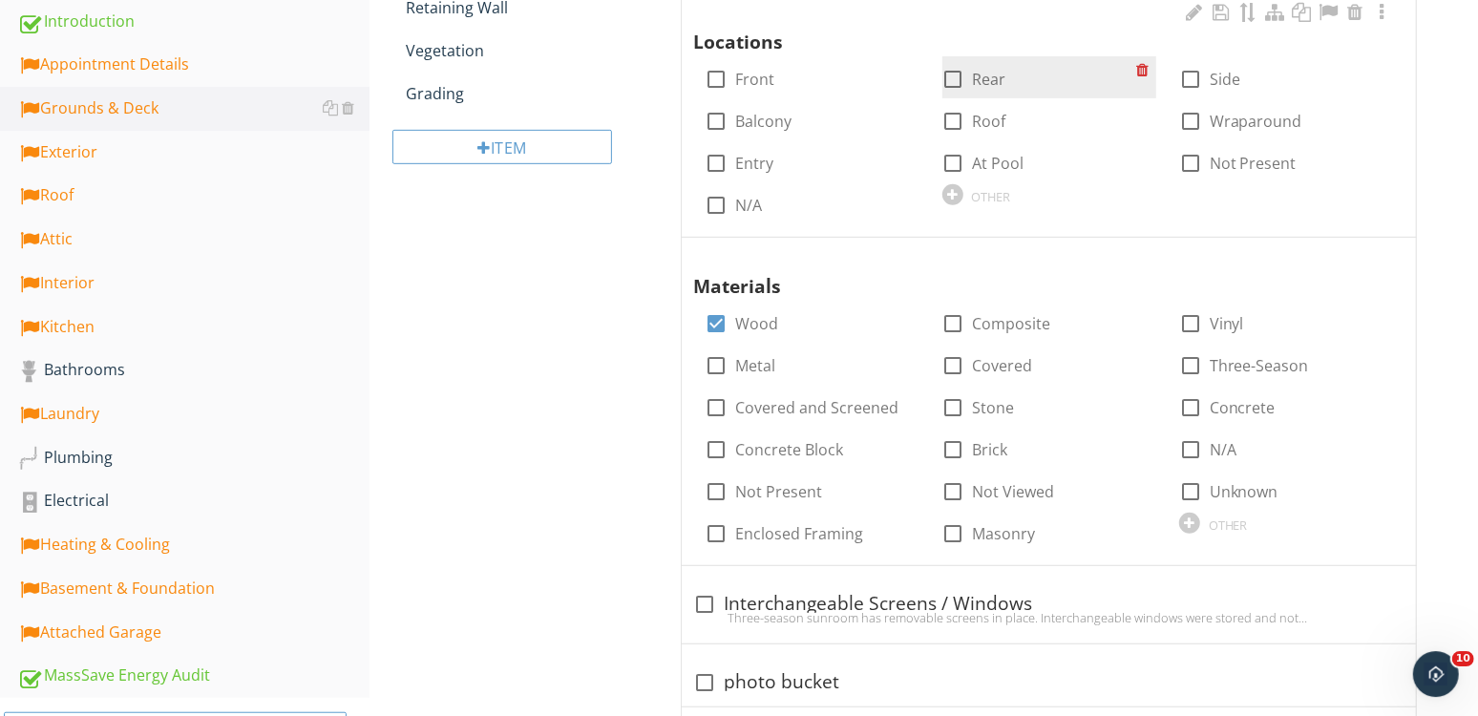
click at [969, 86] on div "check_box_outline_blank Rear" at bounding box center [974, 79] width 64 height 23
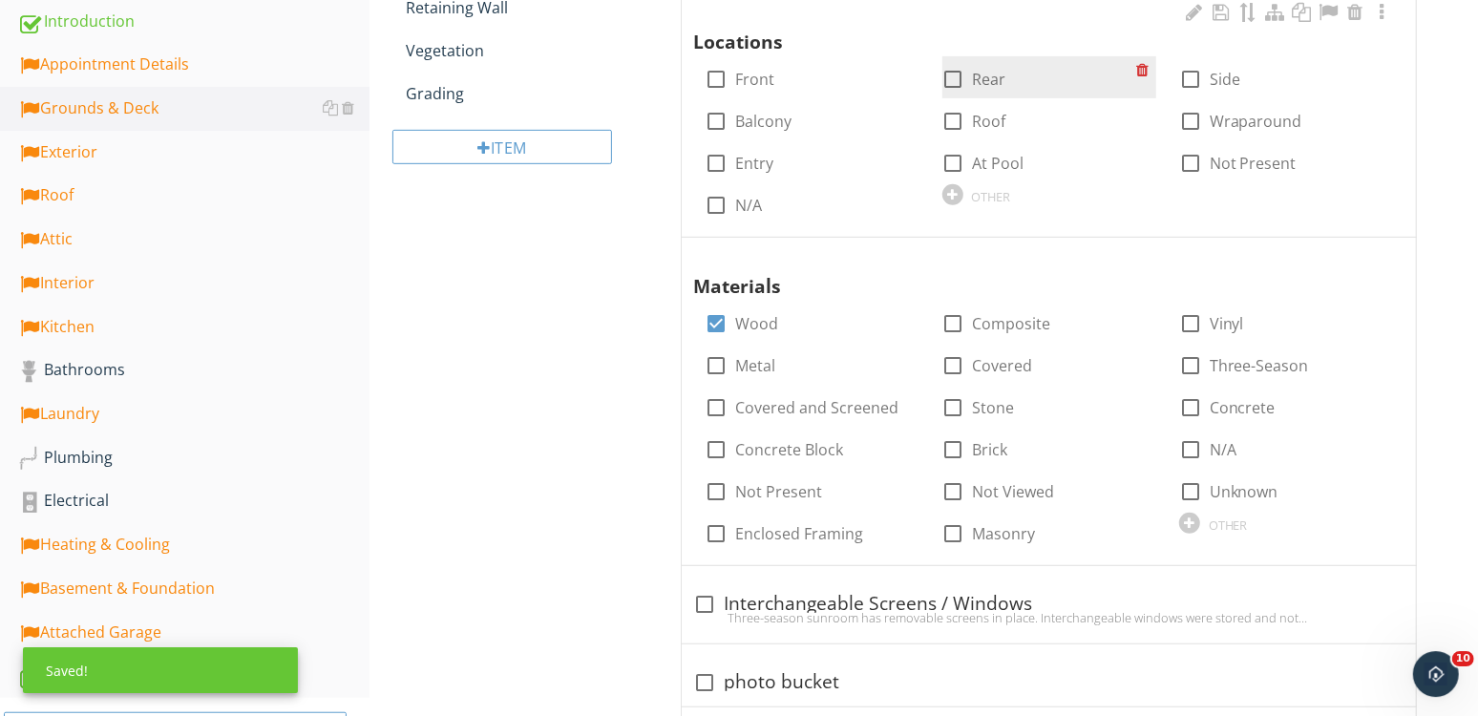
click at [971, 78] on div "check_box_outline_blank Rear" at bounding box center [974, 79] width 64 height 23
click at [956, 74] on div at bounding box center [953, 79] width 32 height 32
checkbox input "true"
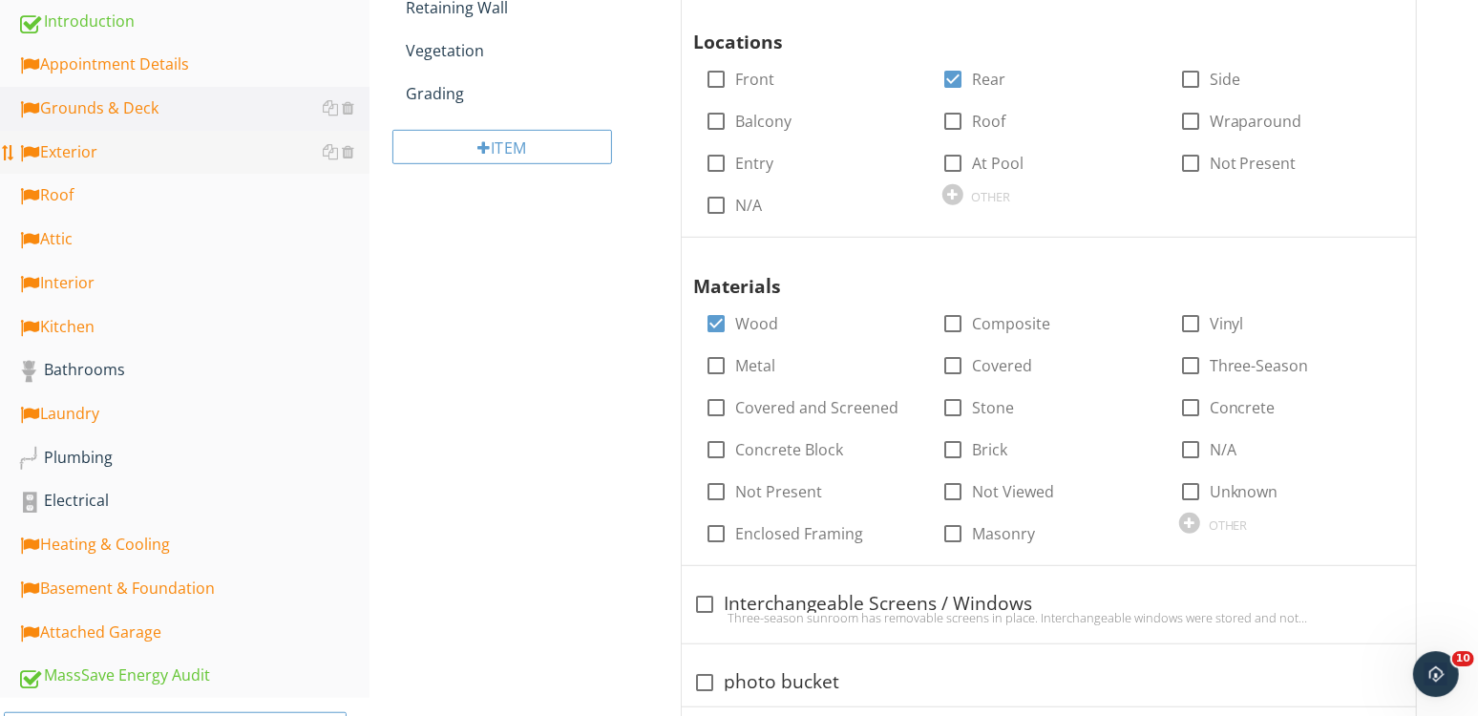
click at [123, 154] on div "Exterior" at bounding box center [193, 152] width 352 height 25
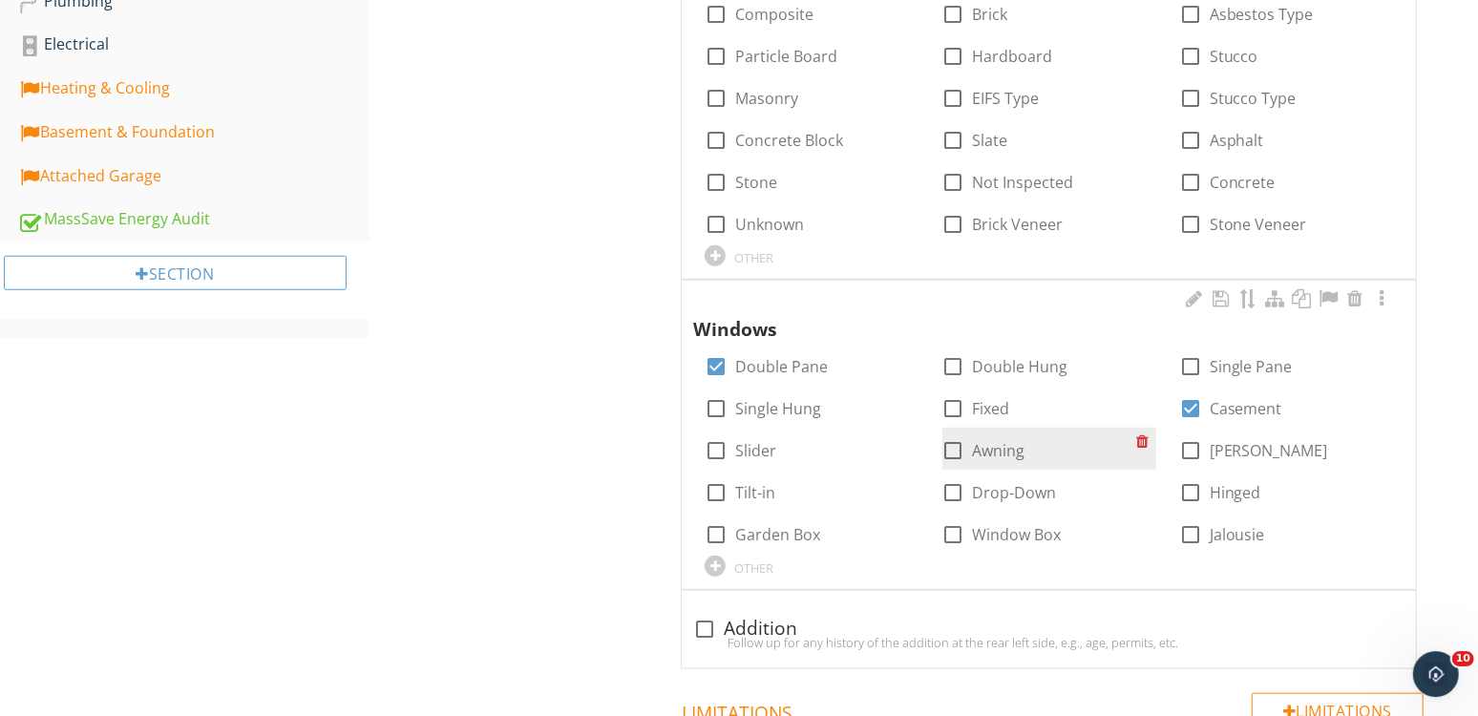
scroll to position [1076, 0]
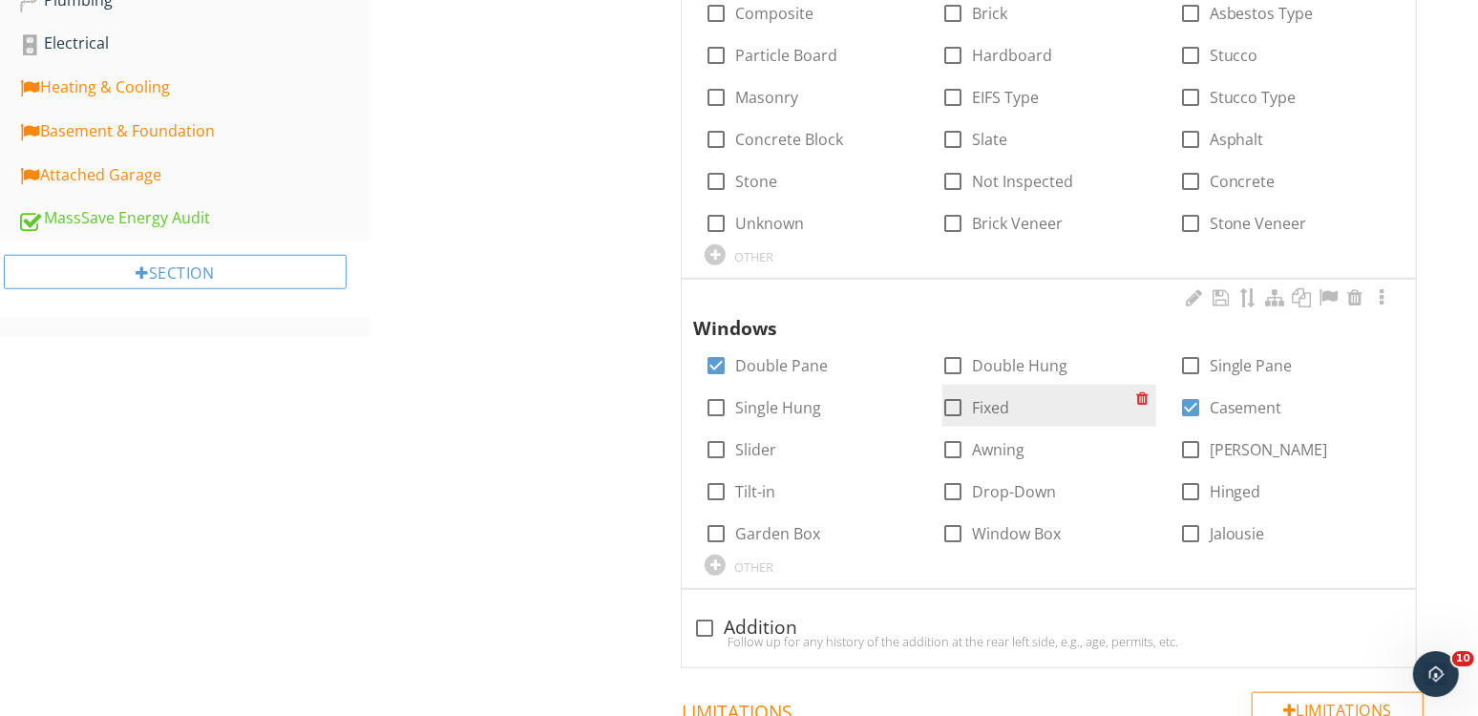
click at [984, 407] on label "Fixed" at bounding box center [991, 407] width 37 height 19
checkbox input "true"
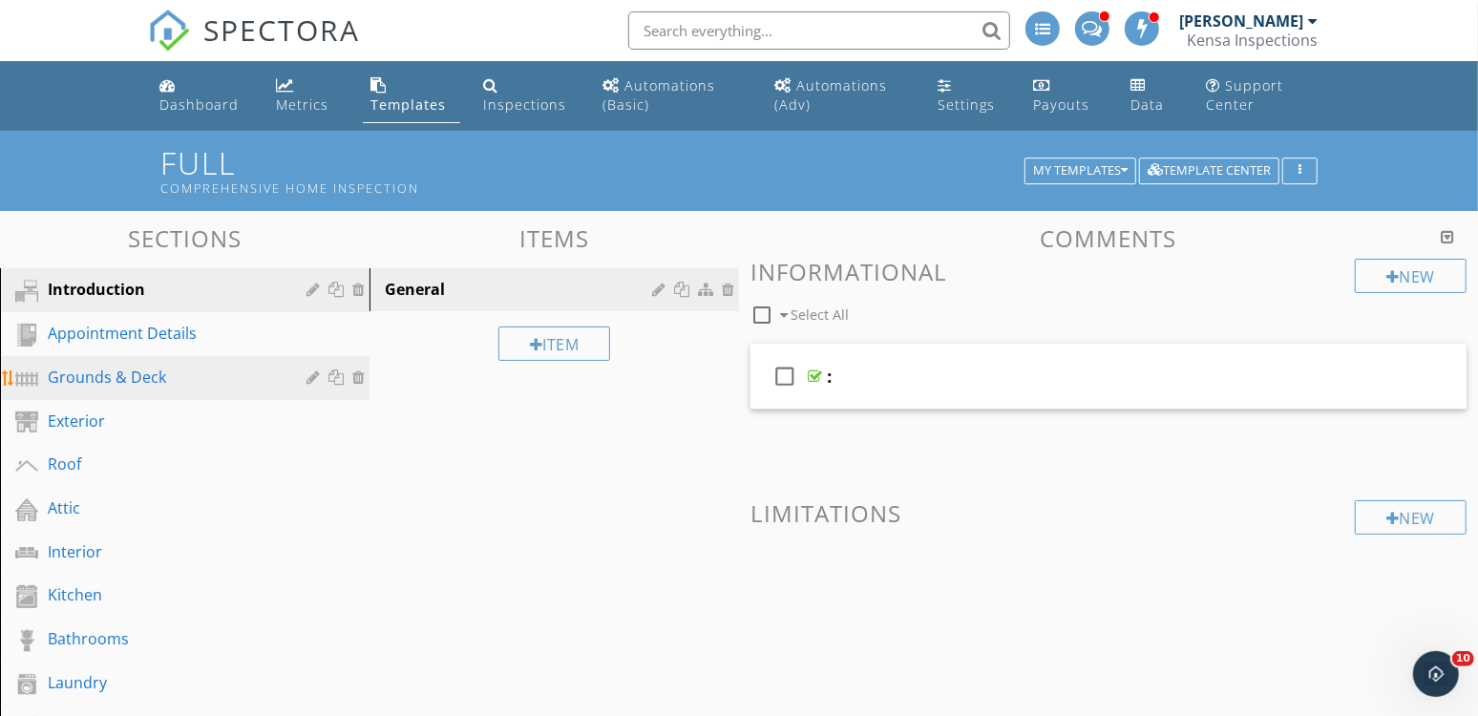
click at [152, 376] on div "Grounds & Deck" at bounding box center [163, 377] width 231 height 23
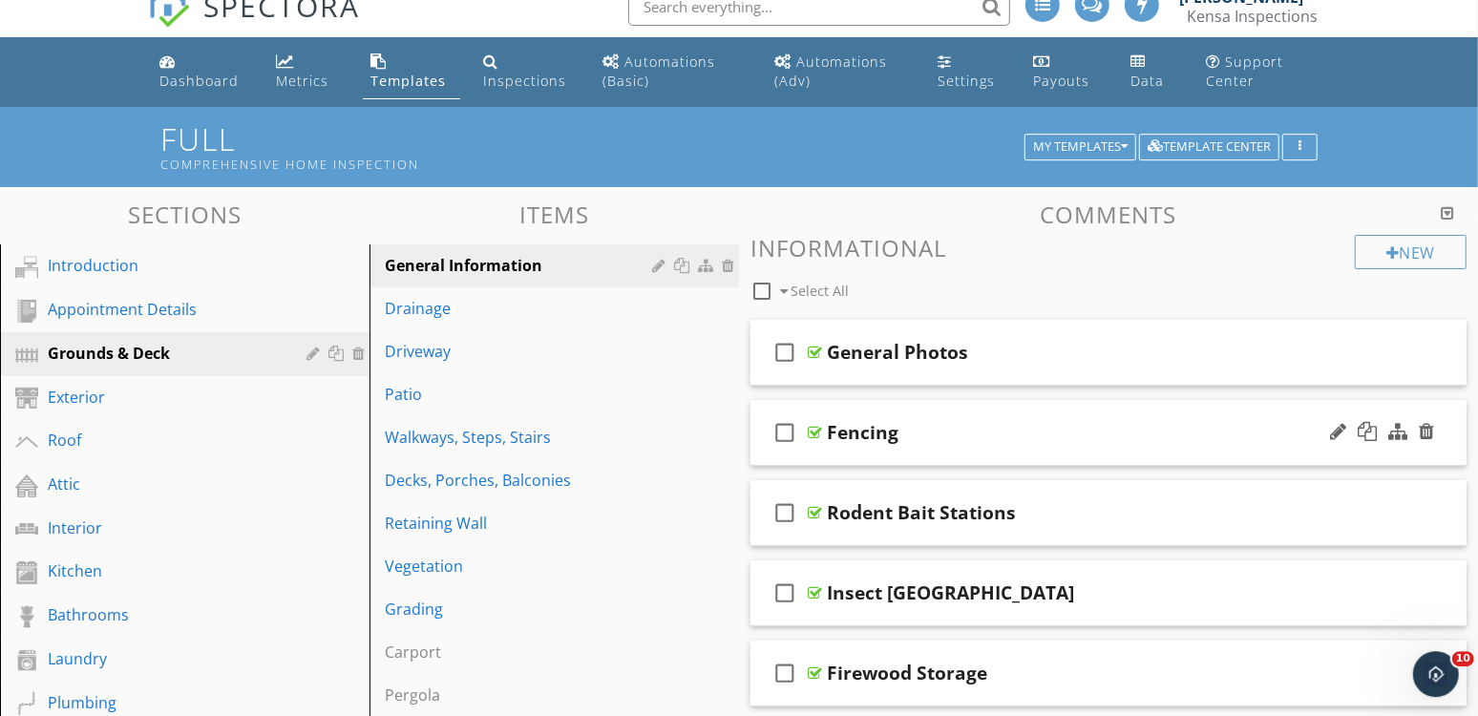
scroll to position [81, 0]
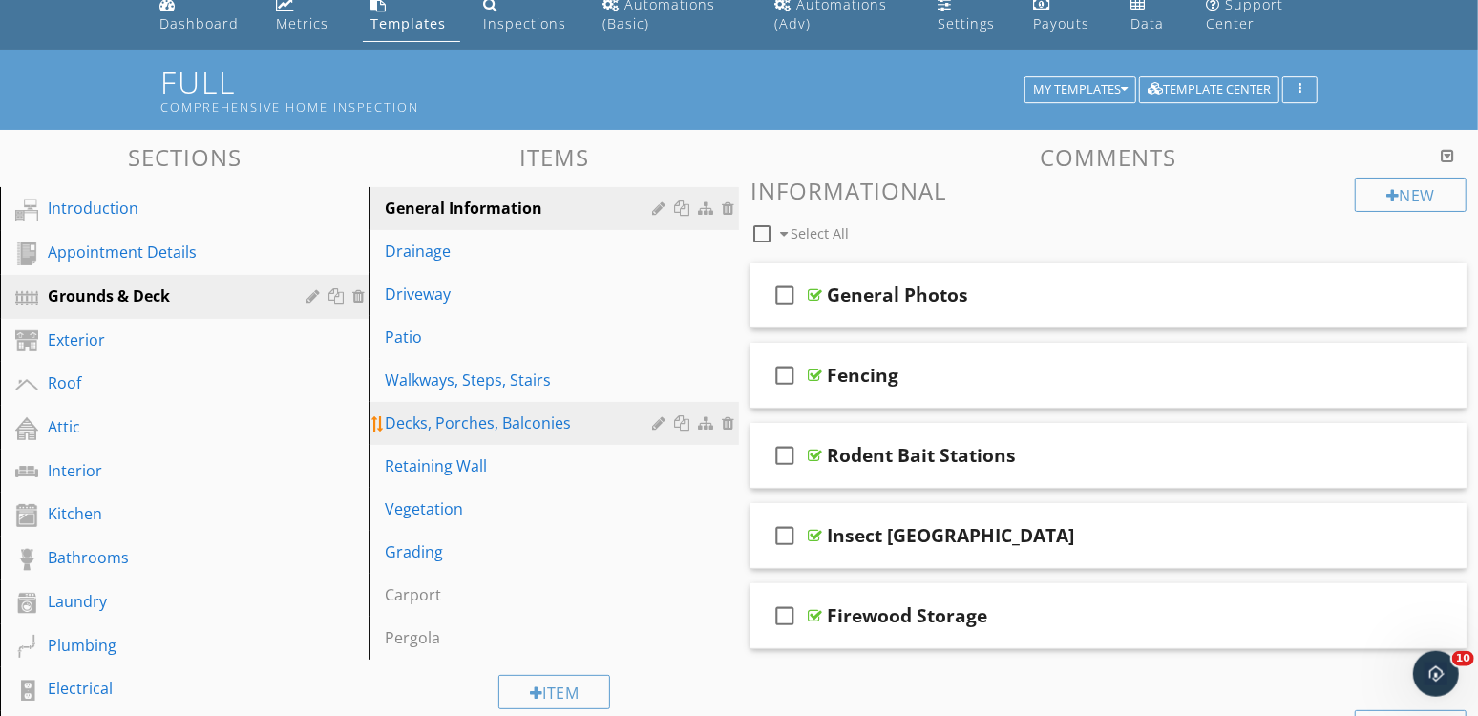
click at [524, 417] on div "Decks, Porches, Balconies" at bounding box center [521, 422] width 273 height 23
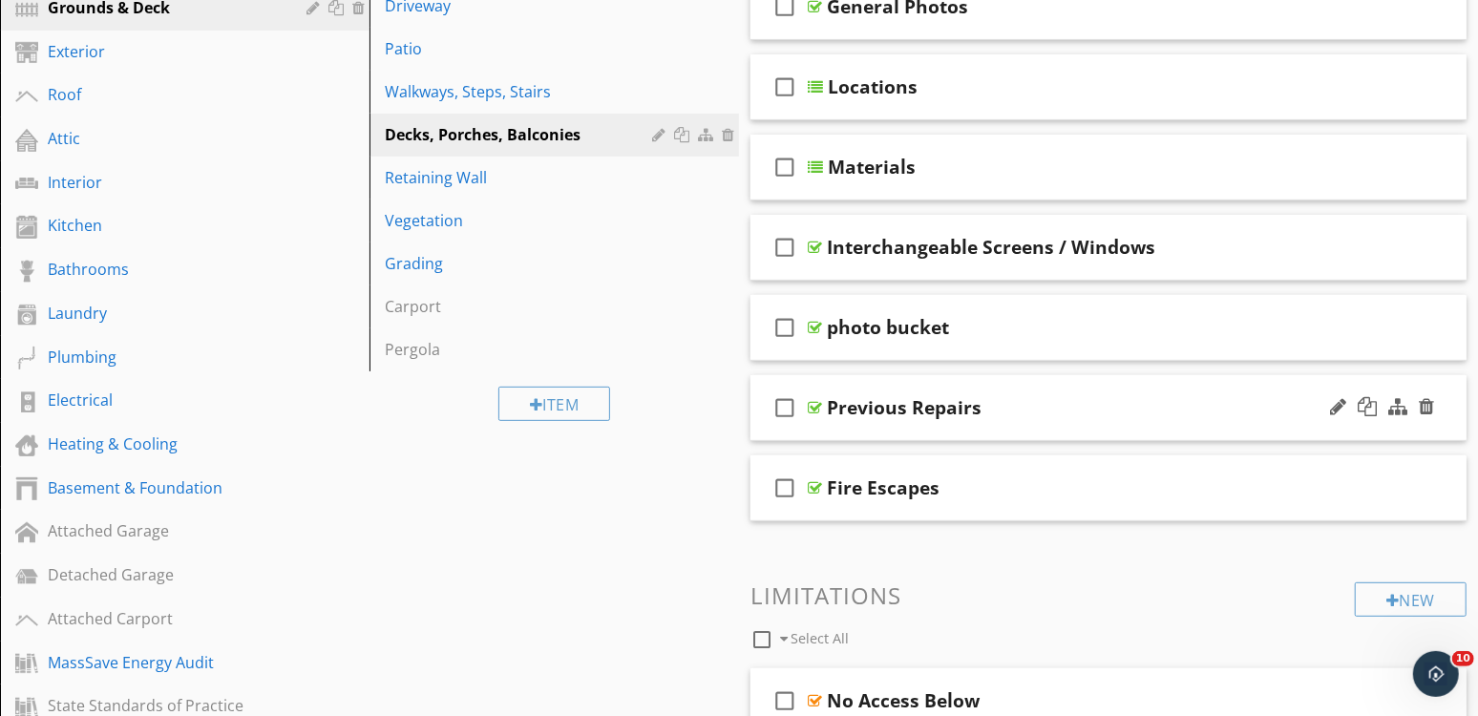
scroll to position [375, 0]
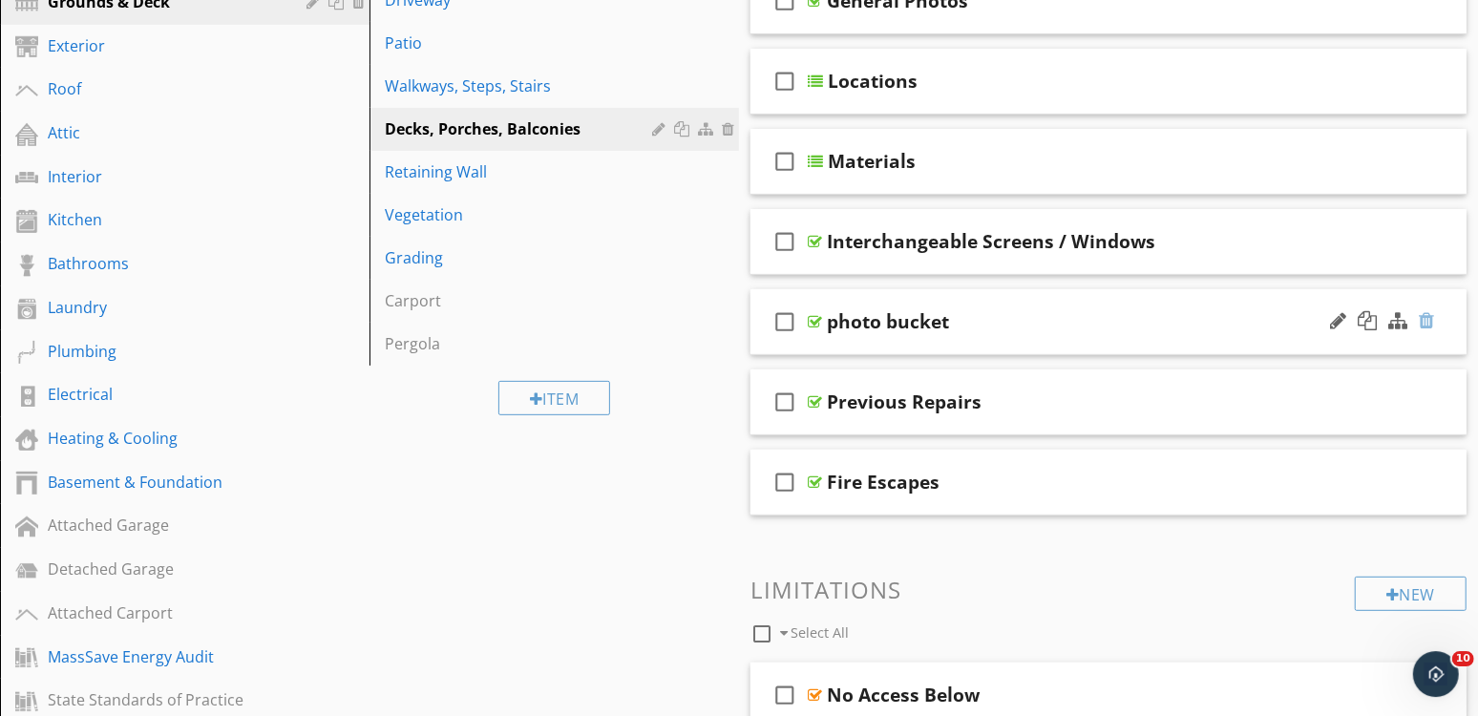
click at [1428, 317] on div at bounding box center [1425, 320] width 15 height 19
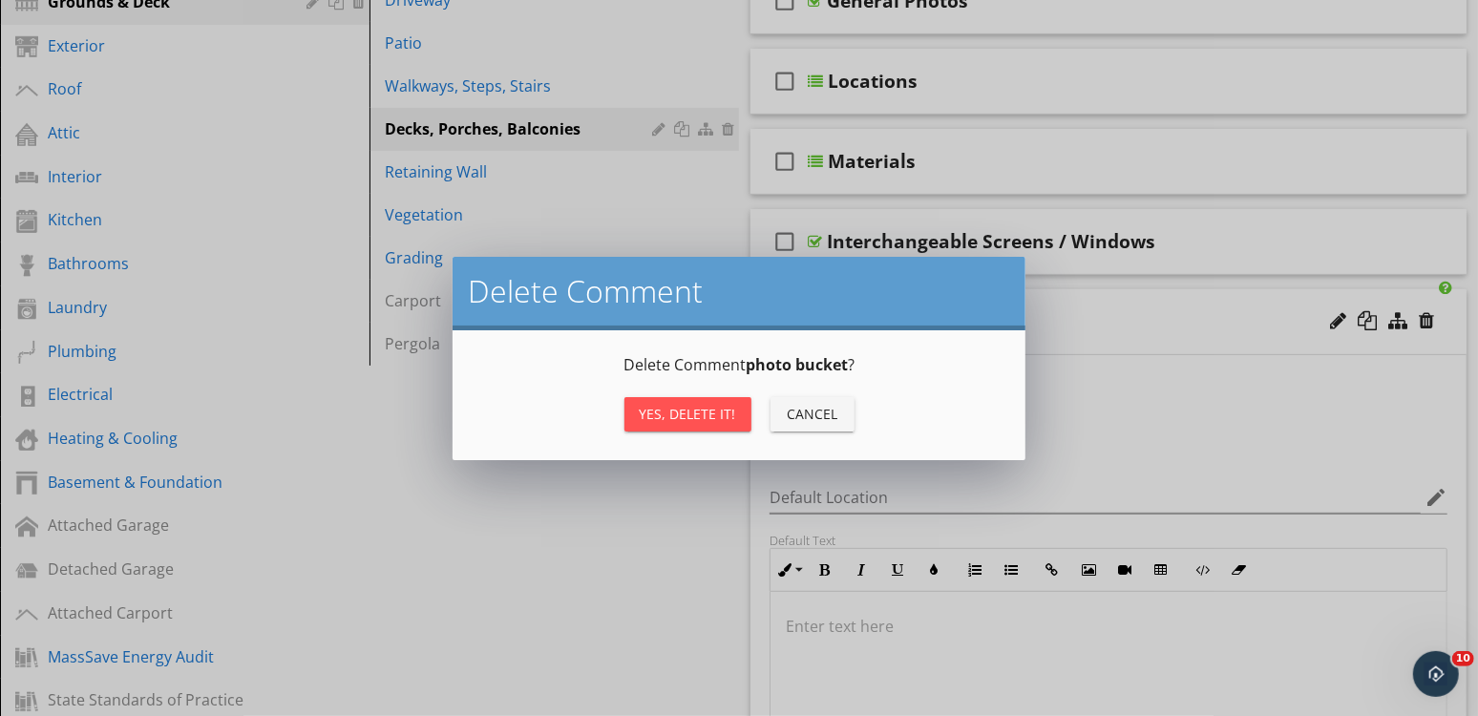
click at [749, 400] on div "Yes, Delete it! Cancel" at bounding box center [738, 414] width 527 height 46
click at [720, 404] on button "Yes, Delete it!" at bounding box center [687, 414] width 127 height 34
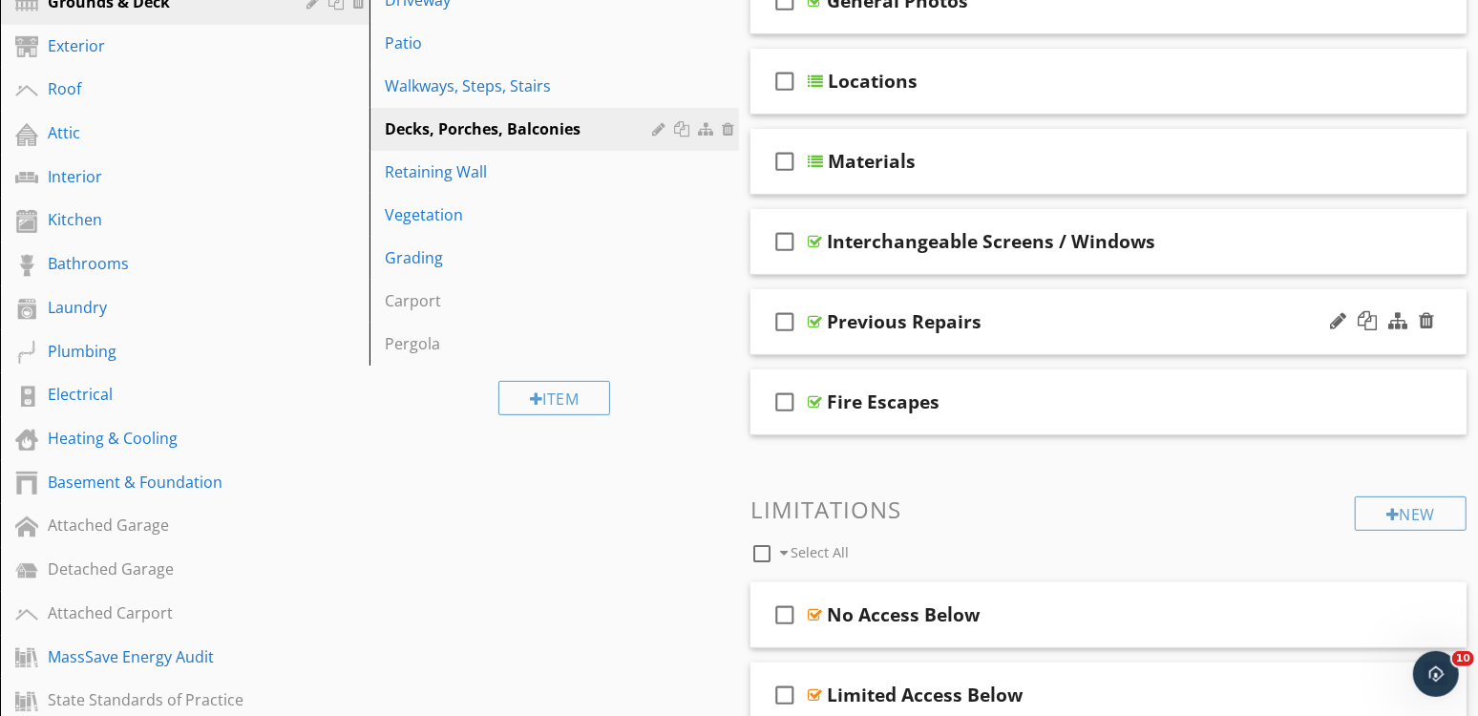
click at [1252, 323] on div "Previous Repairs" at bounding box center [1081, 321] width 509 height 23
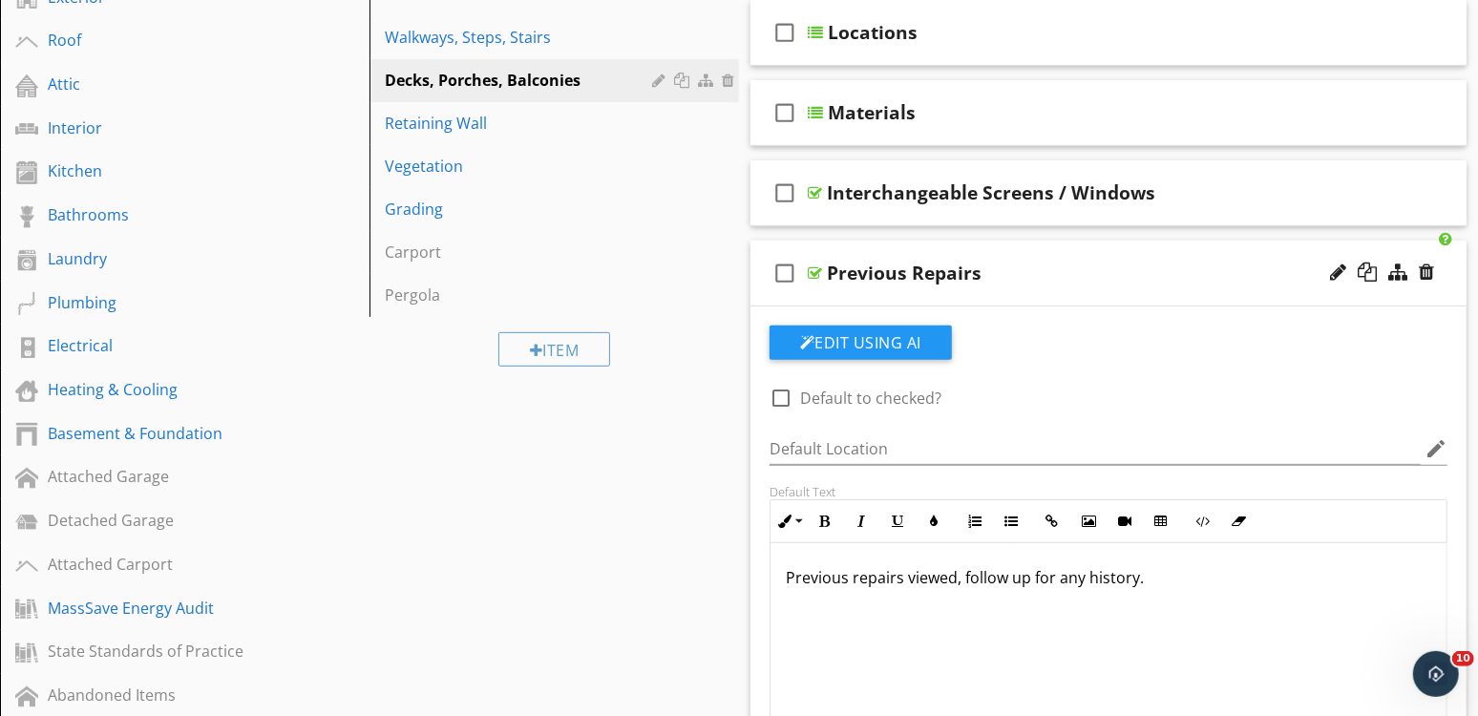
scroll to position [469, 0]
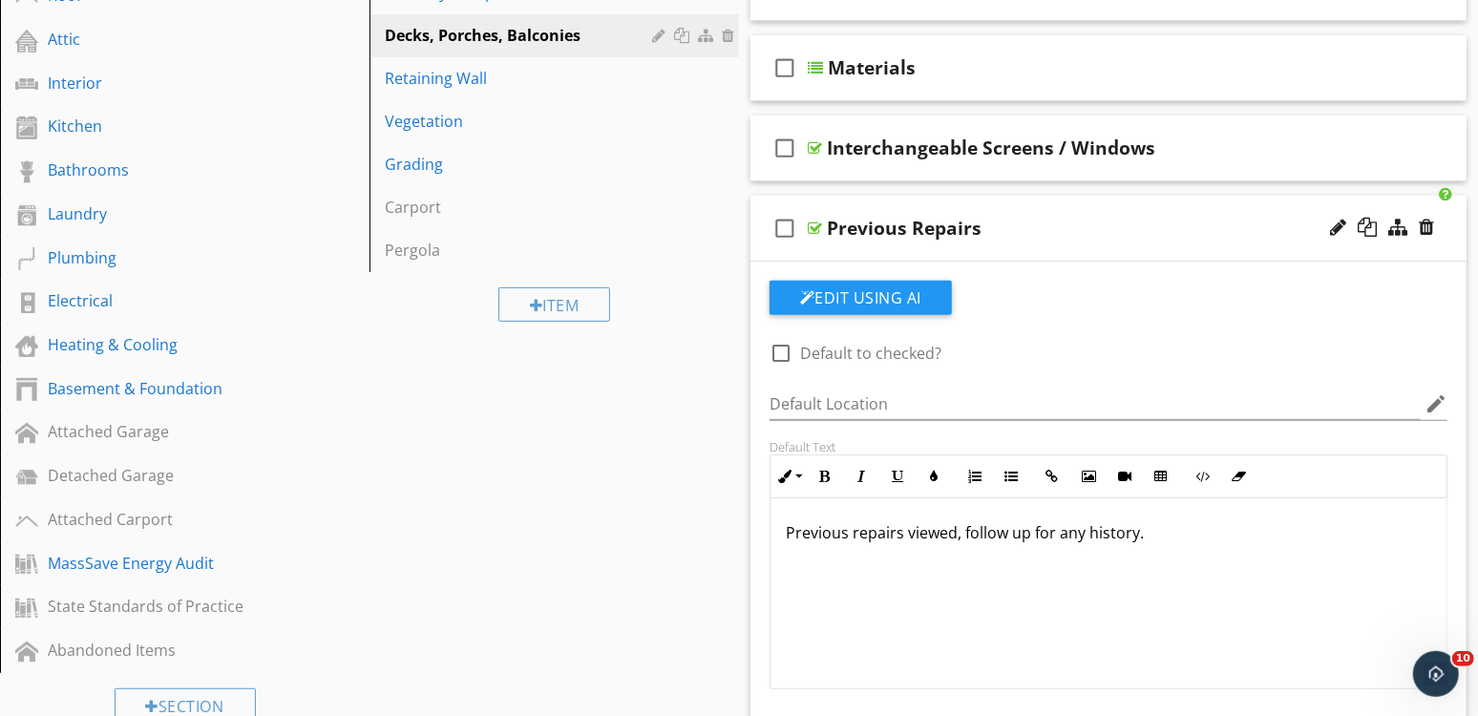
click at [1177, 224] on div "Previous Repairs" at bounding box center [1081, 228] width 509 height 23
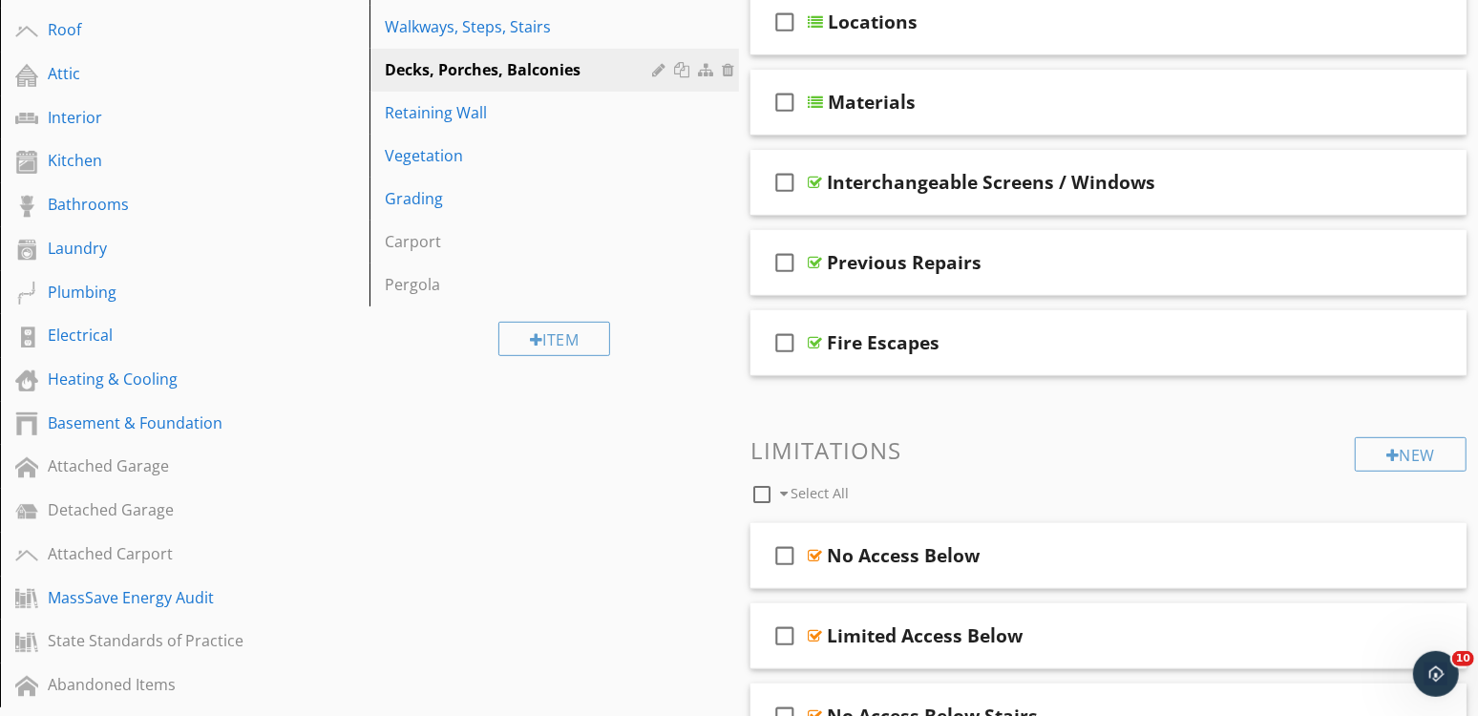
scroll to position [433, 0]
click at [1235, 190] on div "Interchangeable Screens / Windows" at bounding box center [1081, 183] width 509 height 23
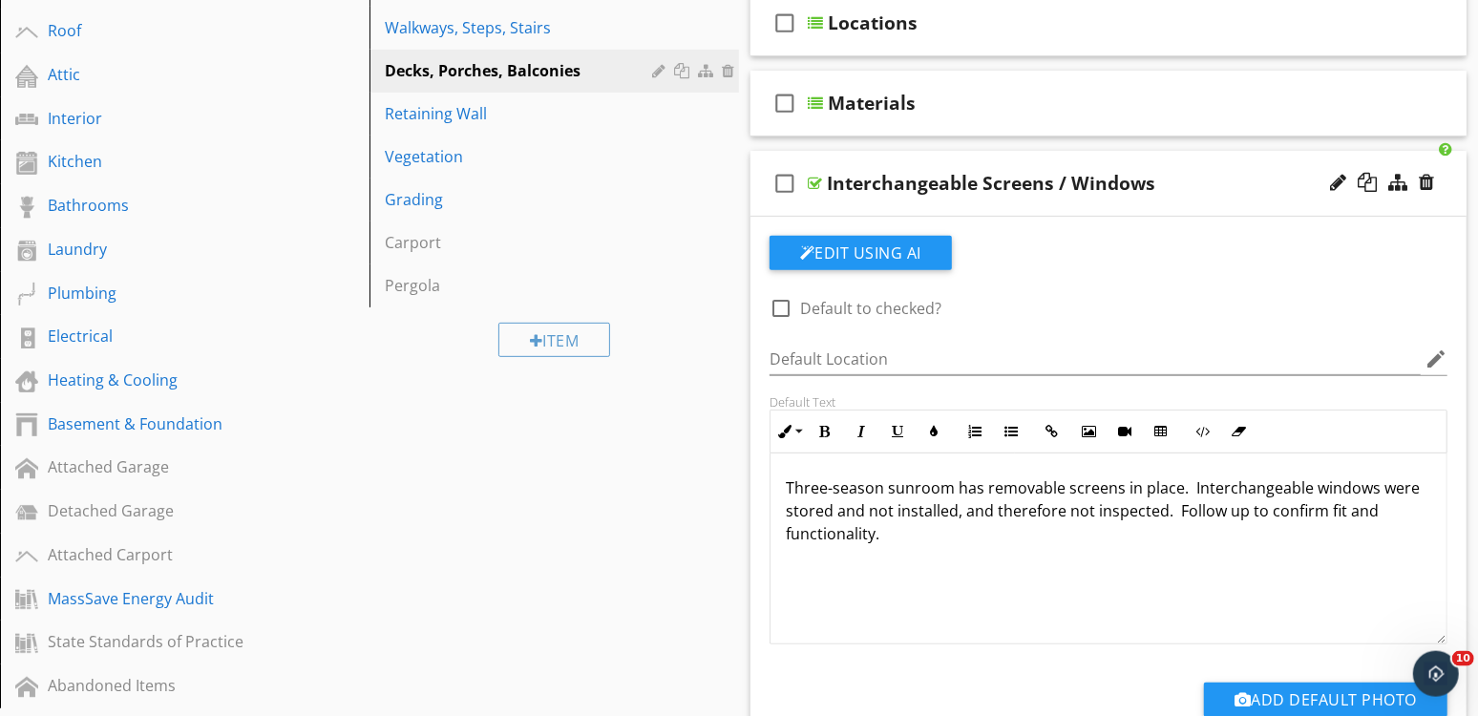
click at [1236, 166] on div "check_box_outline_blank Interchangeable Screens / Windows" at bounding box center [1108, 184] width 716 height 66
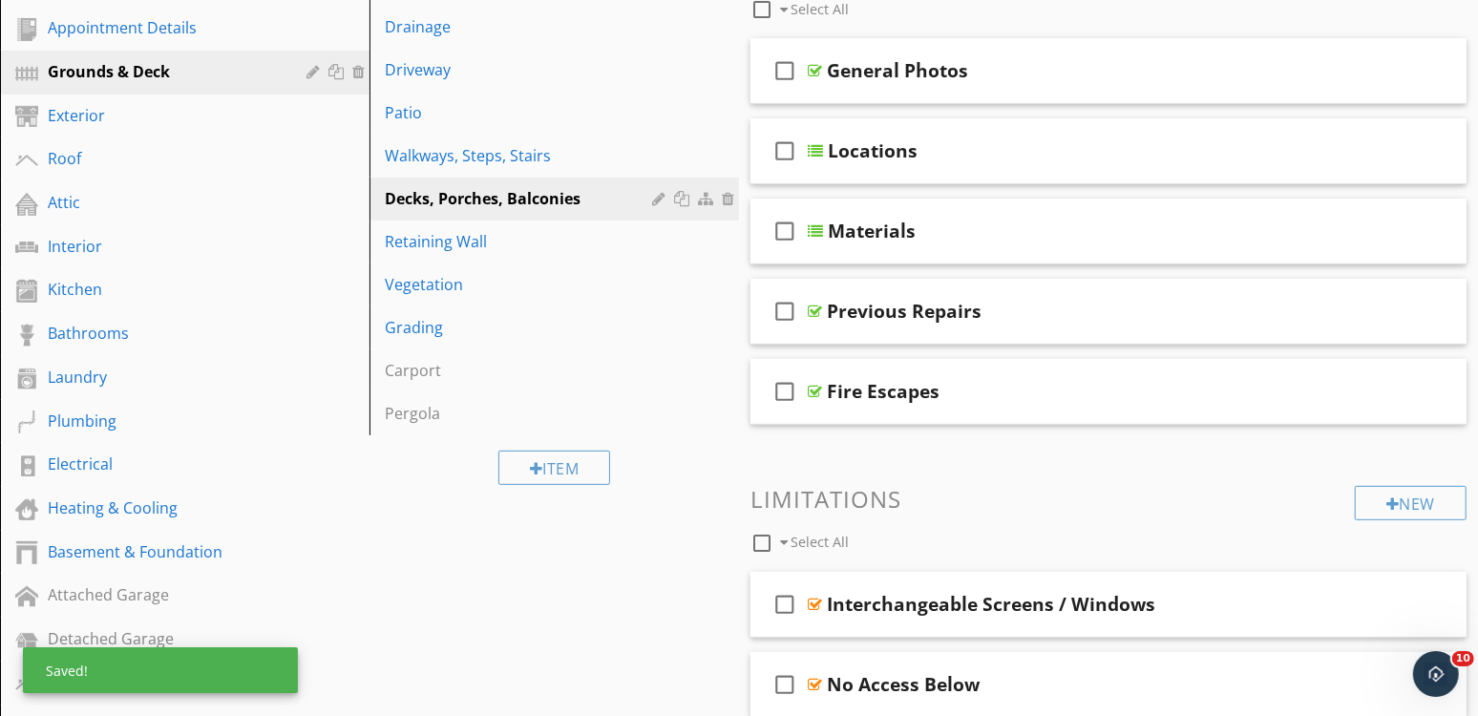
scroll to position [305, 0]
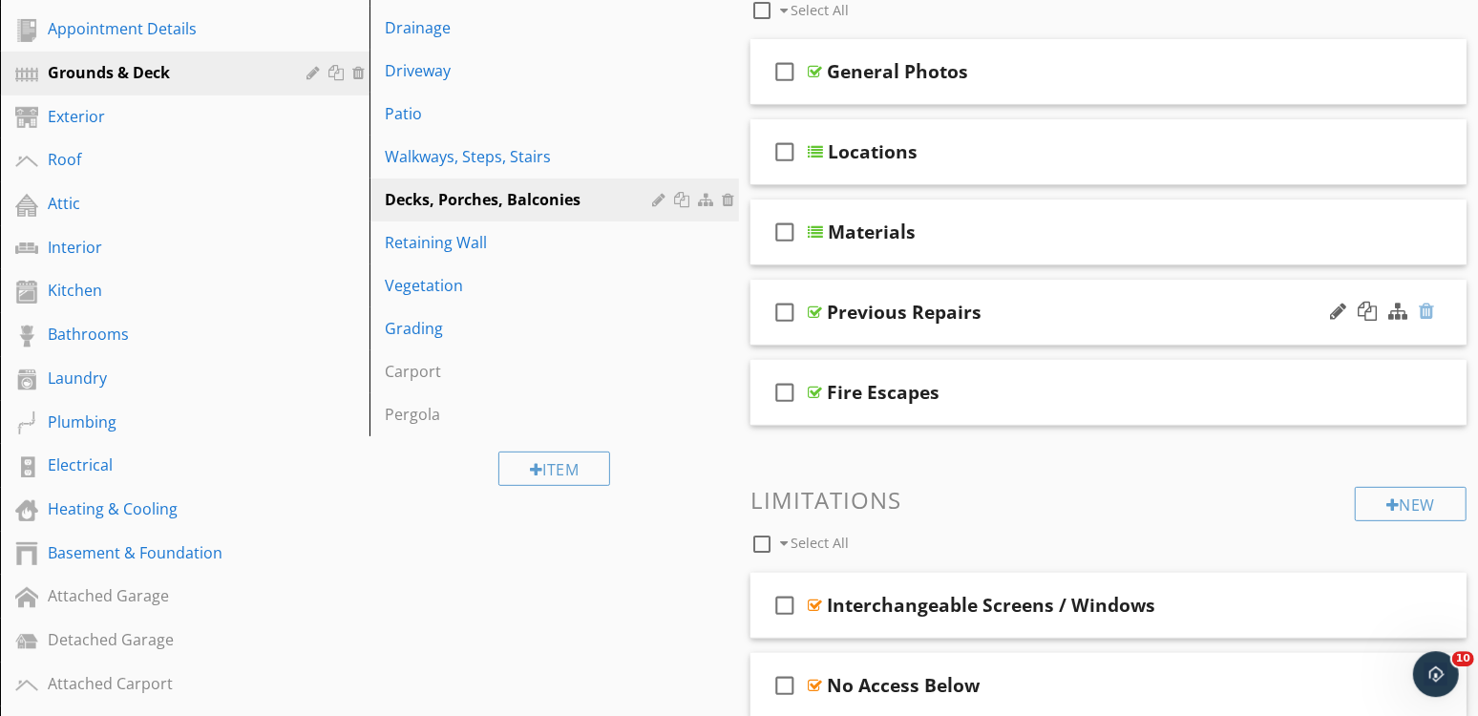
click at [1426, 310] on div at bounding box center [1425, 311] width 15 height 19
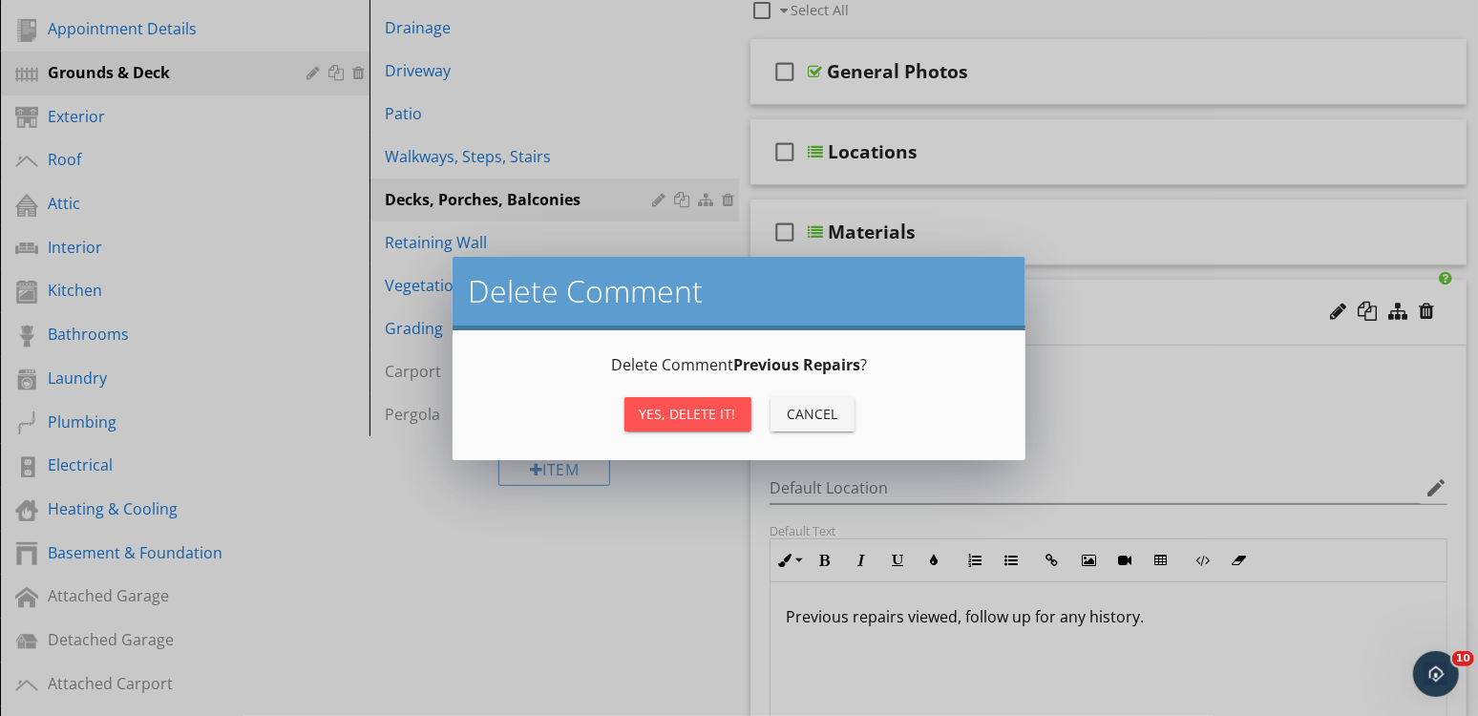
click at [696, 402] on button "Yes, Delete it!" at bounding box center [687, 414] width 127 height 34
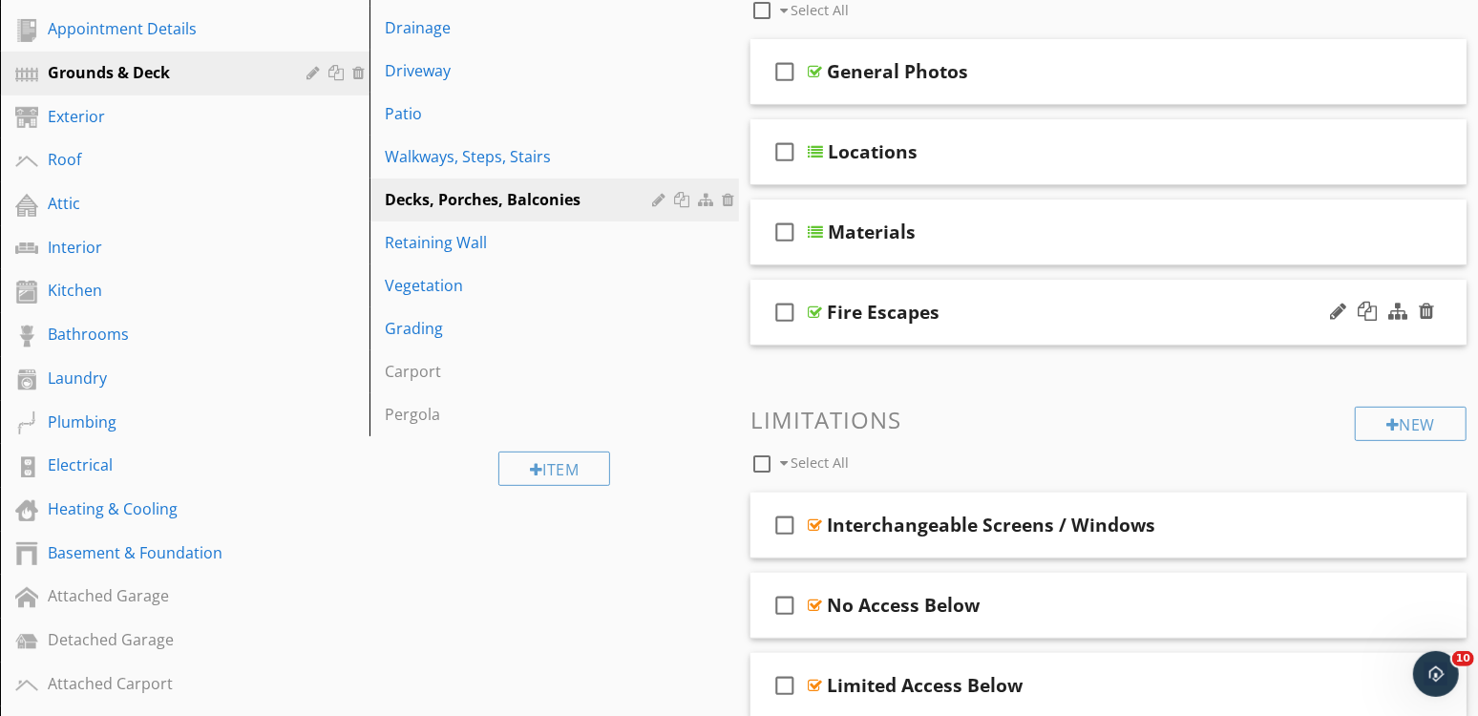
click at [1017, 318] on div "Fire Escapes" at bounding box center [1081, 312] width 509 height 23
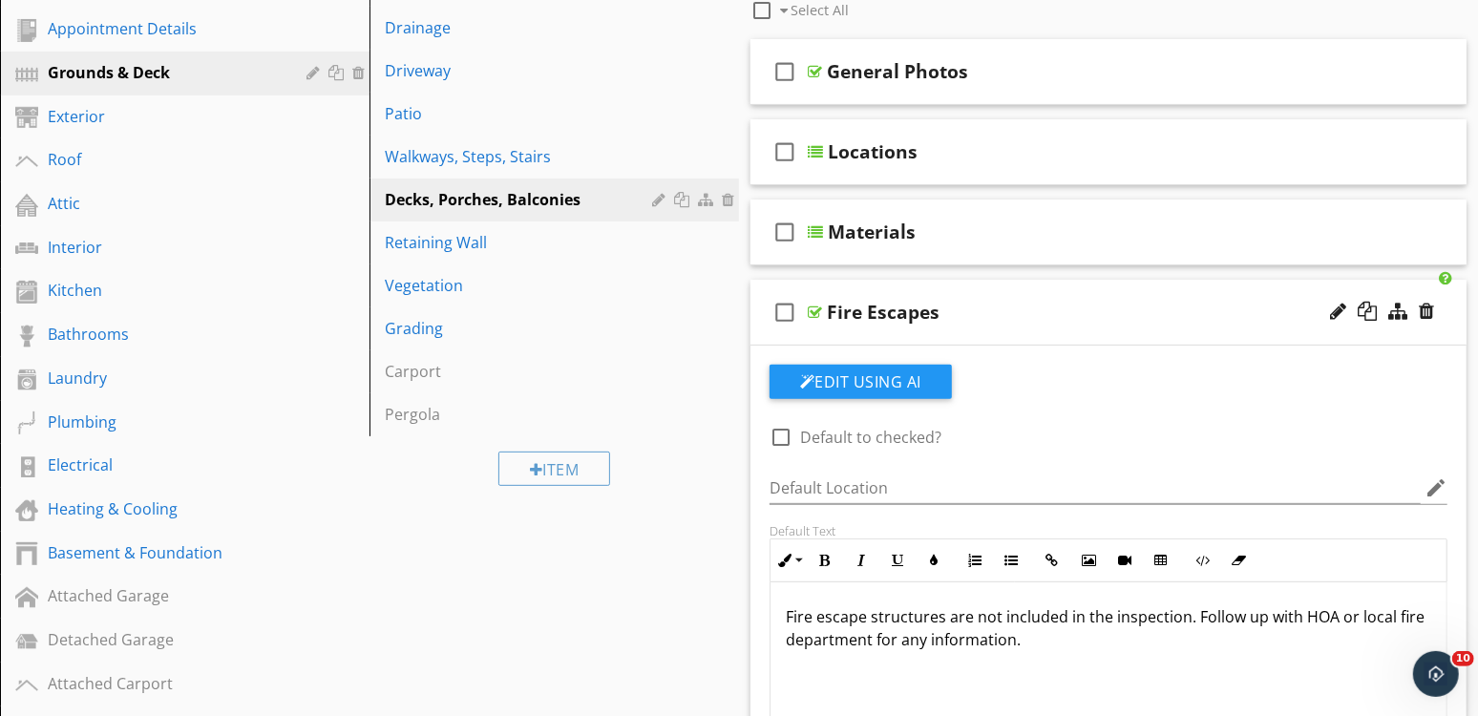
click at [1100, 307] on div "Fire Escapes" at bounding box center [1081, 312] width 509 height 23
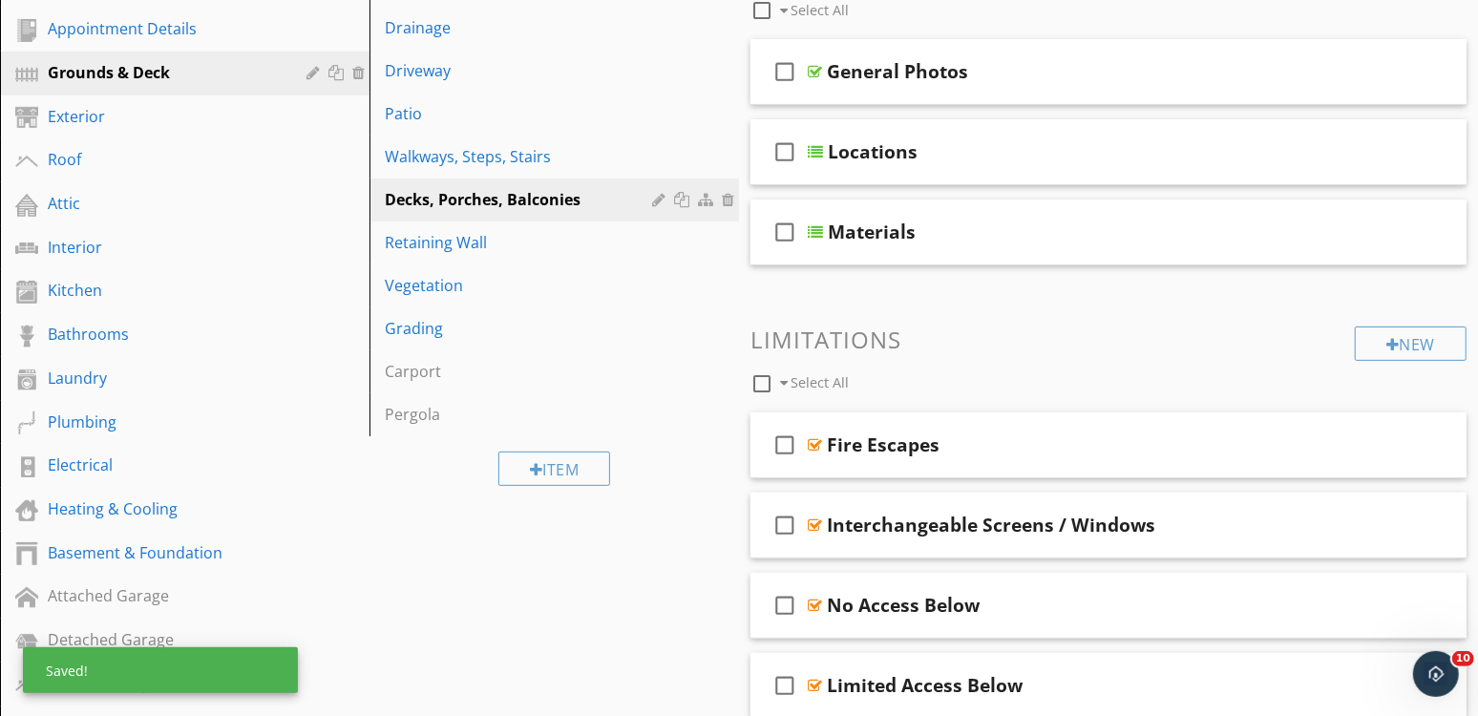
scroll to position [211, 0]
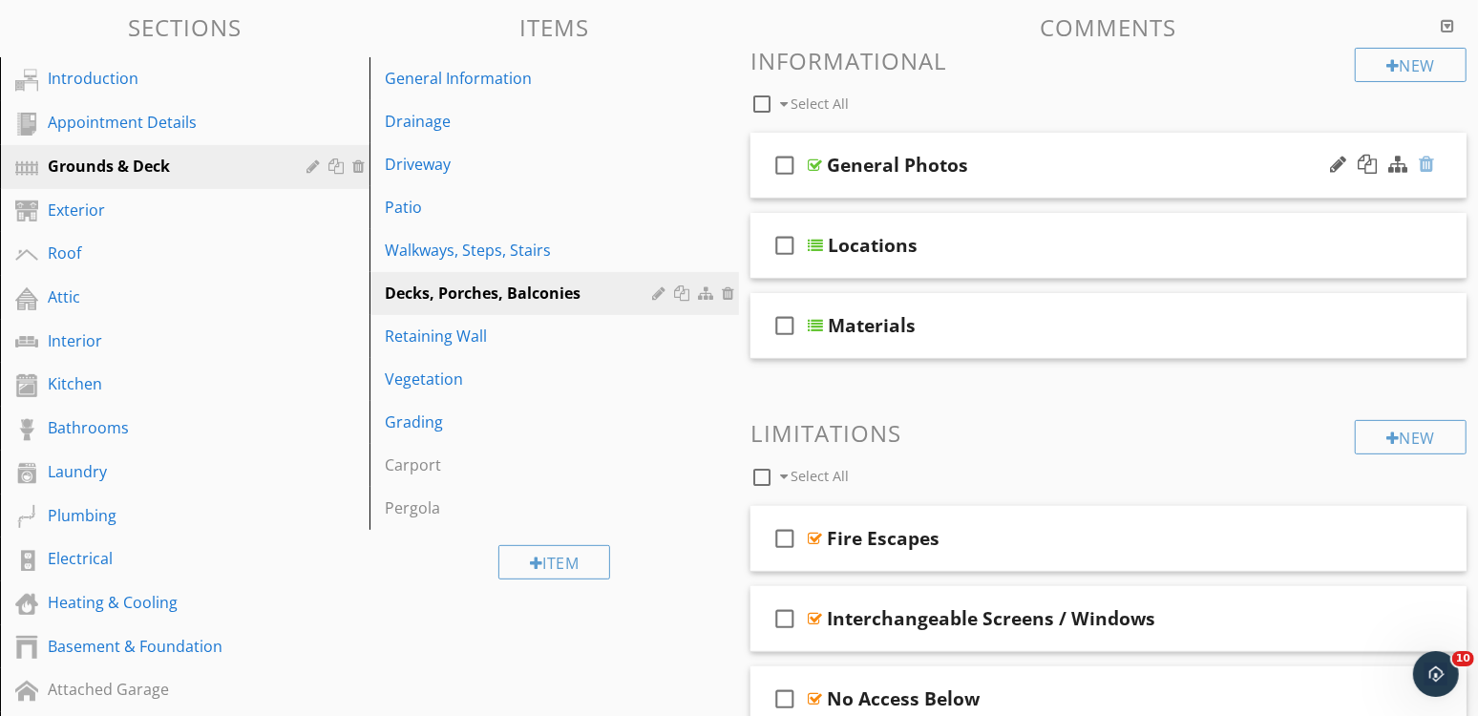
click at [1426, 163] on div at bounding box center [1425, 164] width 15 height 19
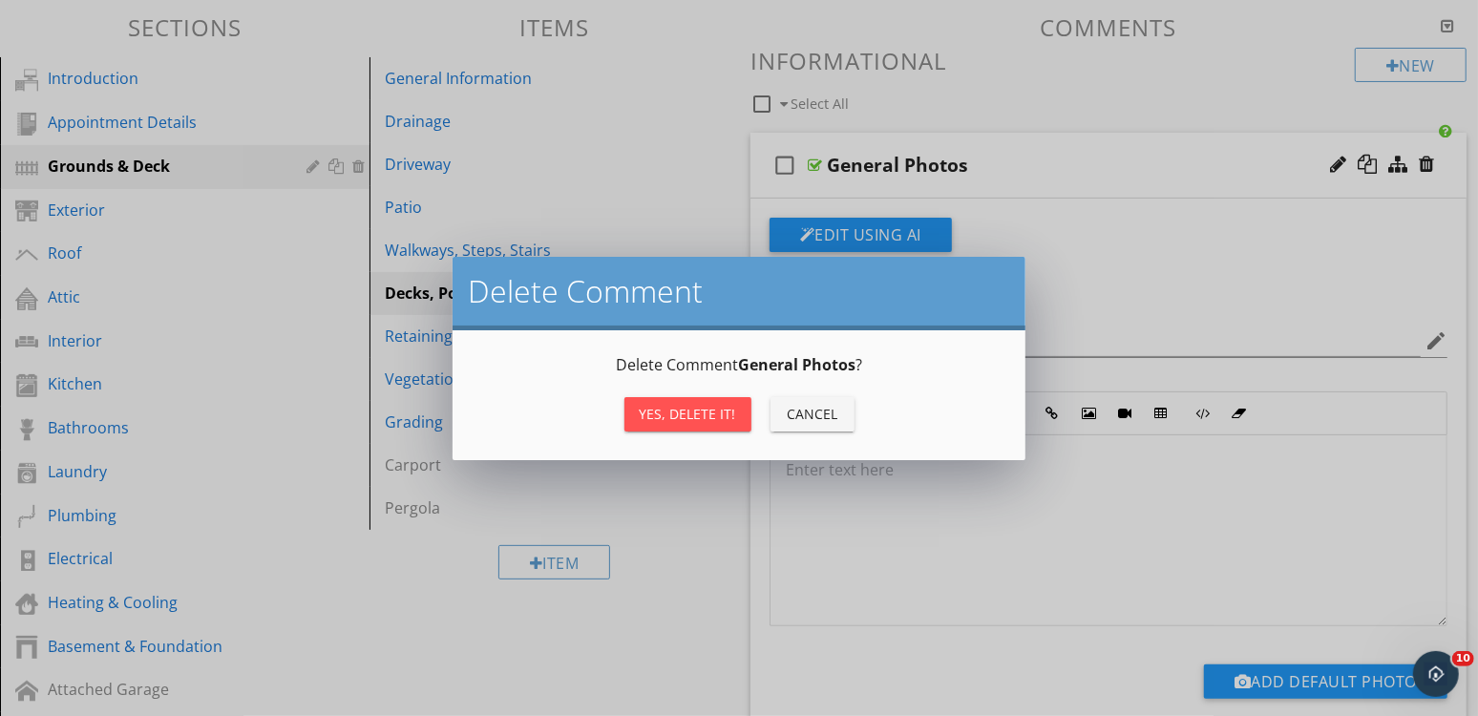
click at [706, 411] on div "Yes, Delete it!" at bounding box center [688, 414] width 96 height 20
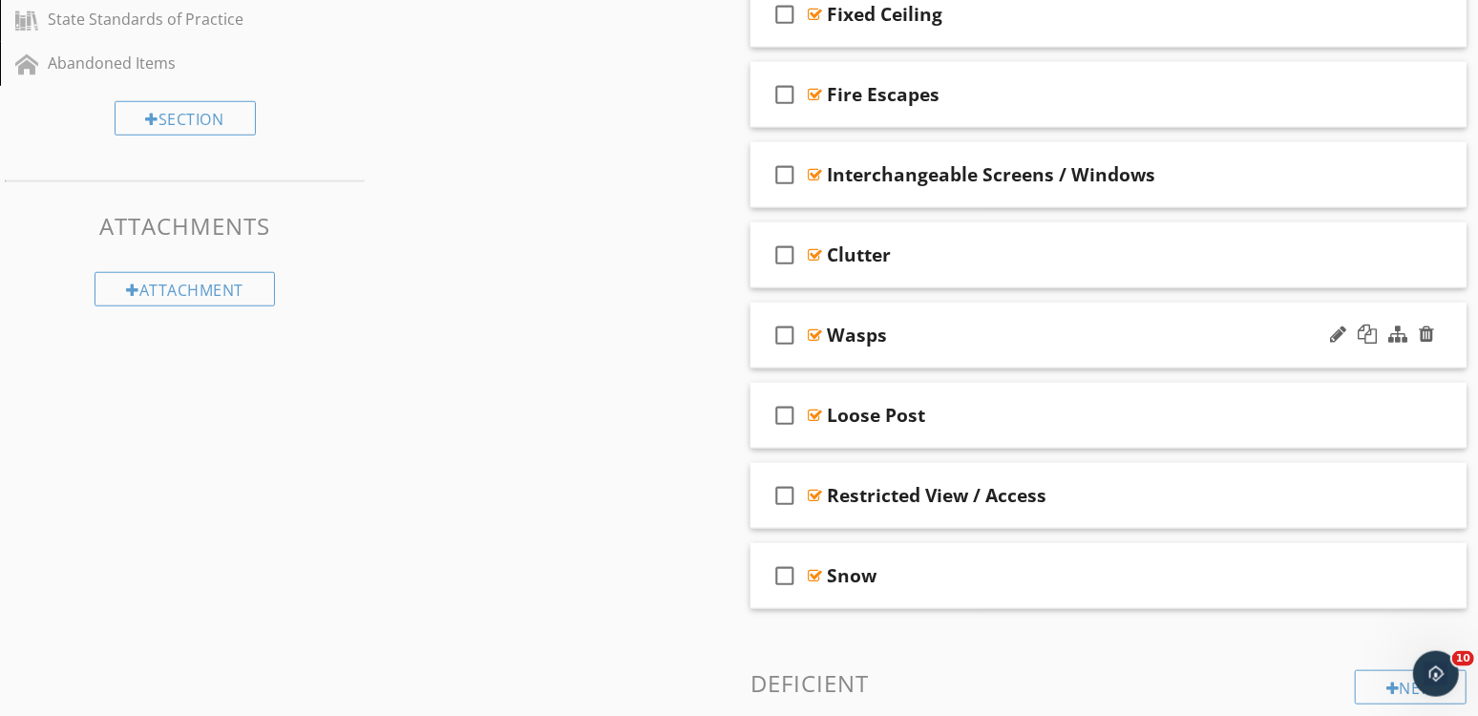
scroll to position [1067, 0]
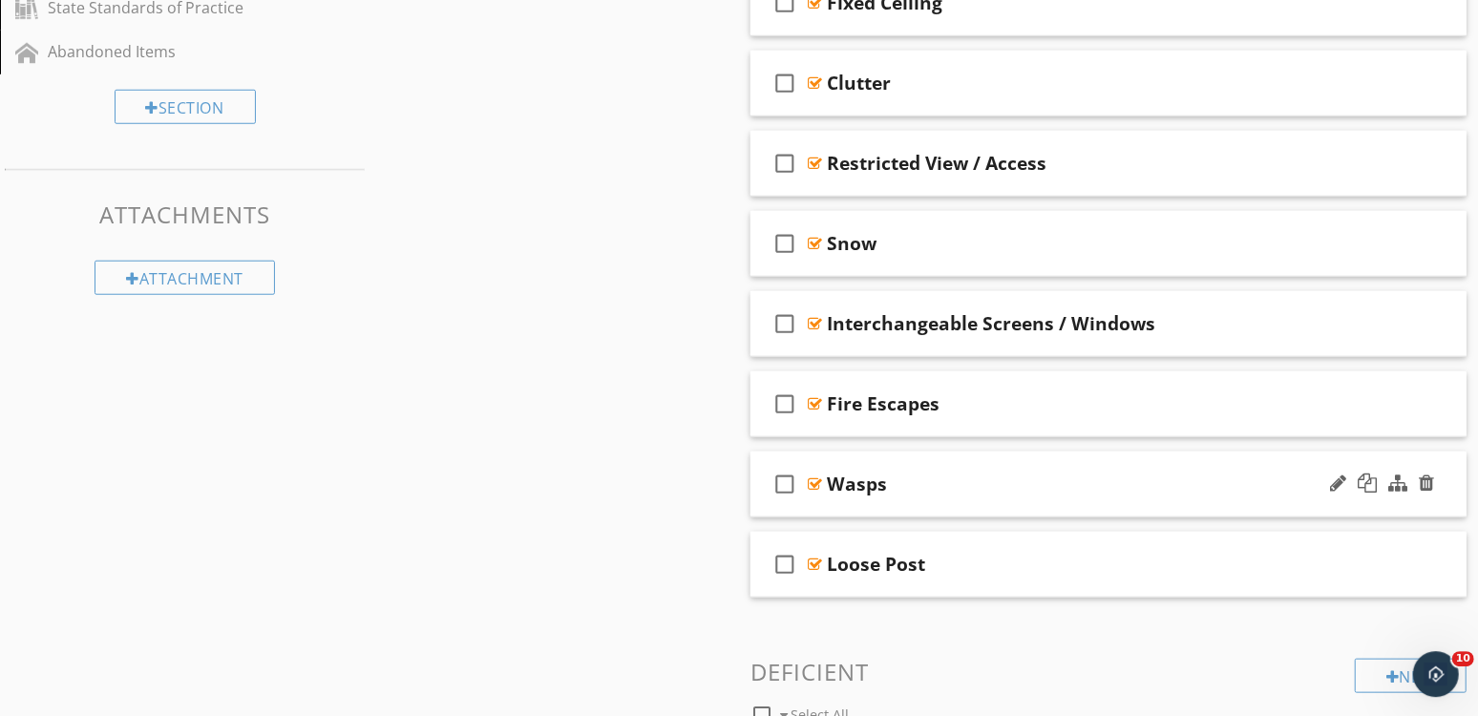
click at [1137, 484] on div "Wasps" at bounding box center [1081, 484] width 509 height 23
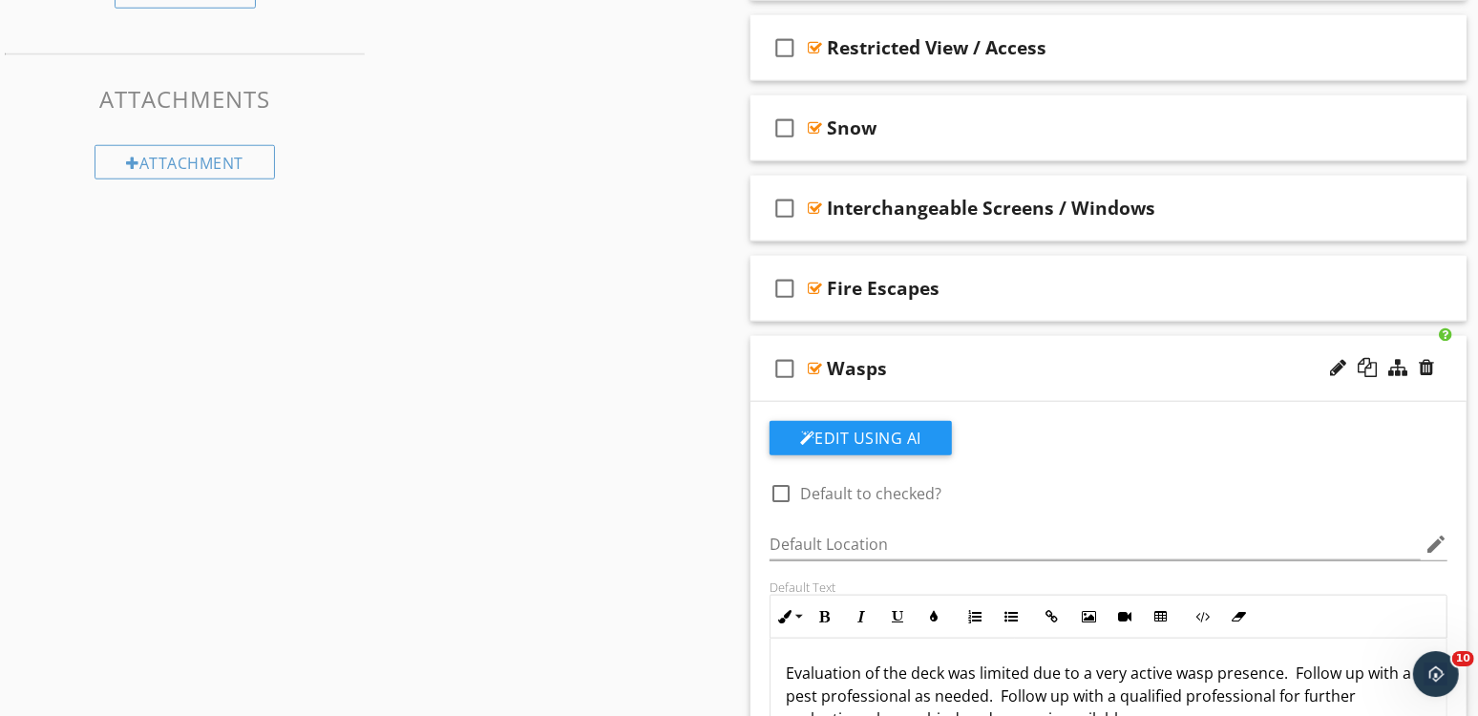
scroll to position [1267, 0]
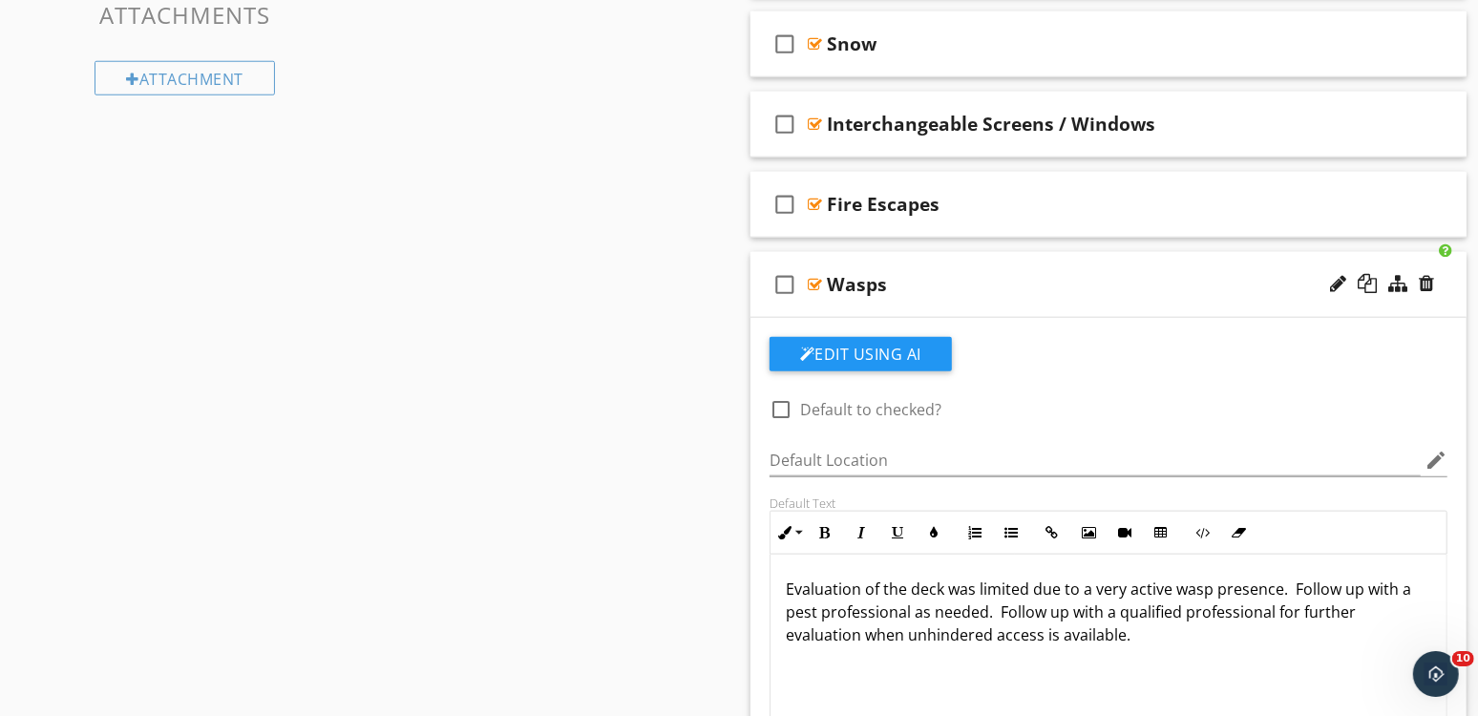
click at [1173, 274] on div "Wasps" at bounding box center [1081, 284] width 509 height 23
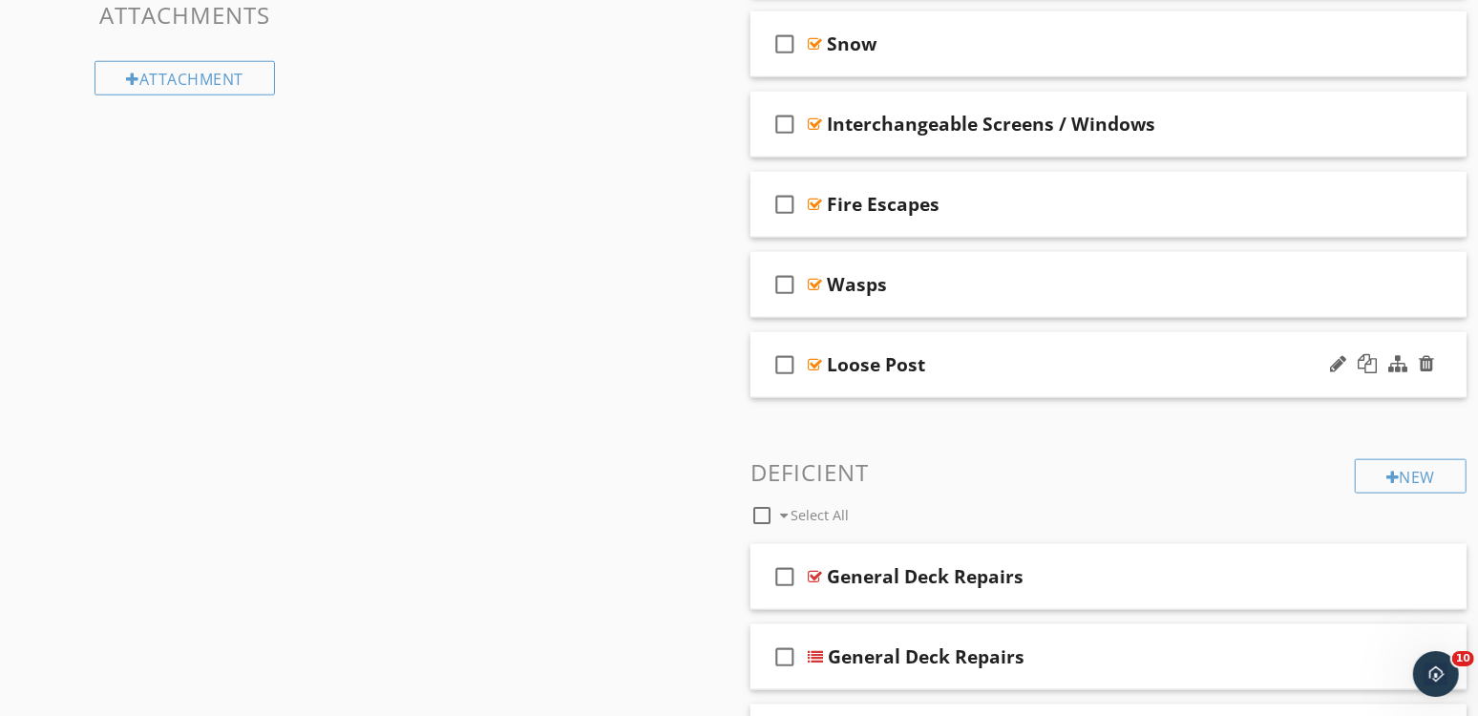
click at [1143, 362] on div "Loose Post" at bounding box center [1081, 364] width 509 height 23
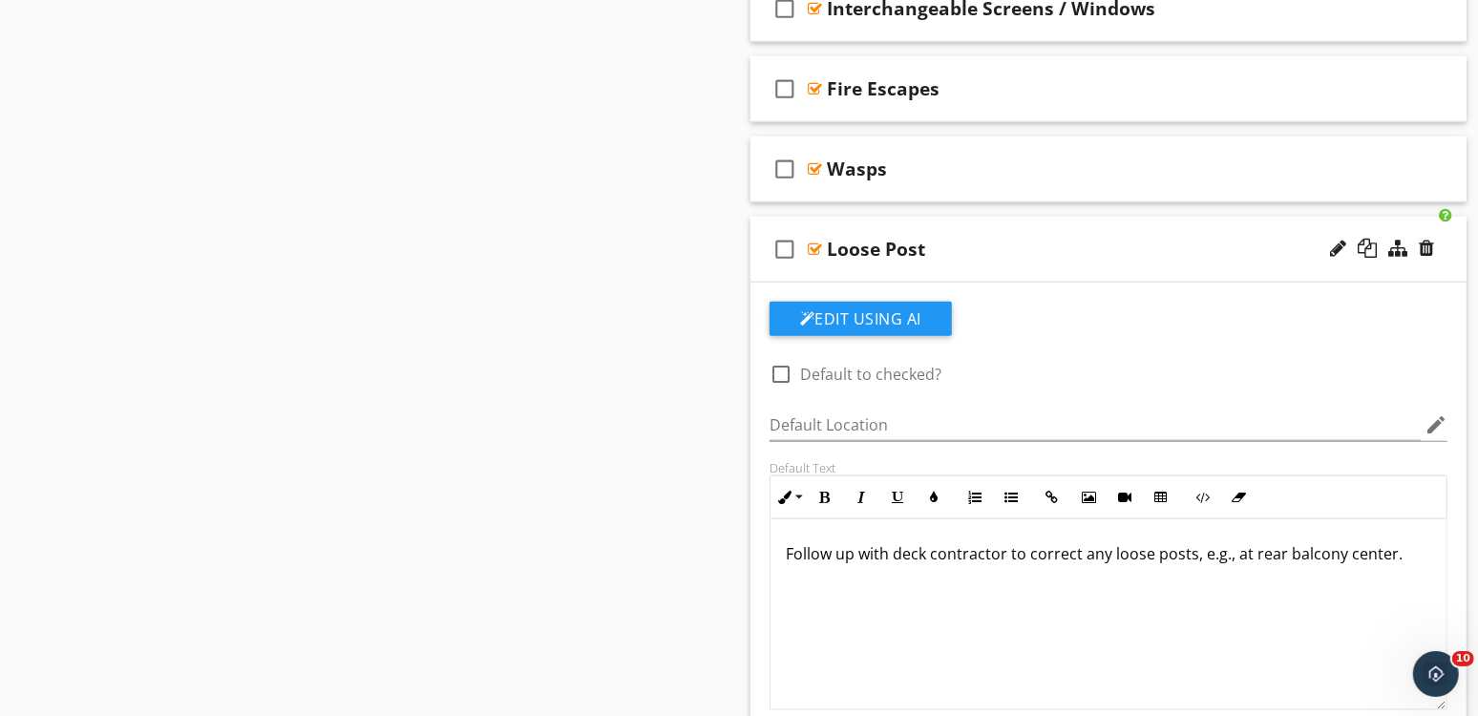
scroll to position [1384, 0]
click at [1199, 240] on div "Loose Post" at bounding box center [1081, 247] width 509 height 23
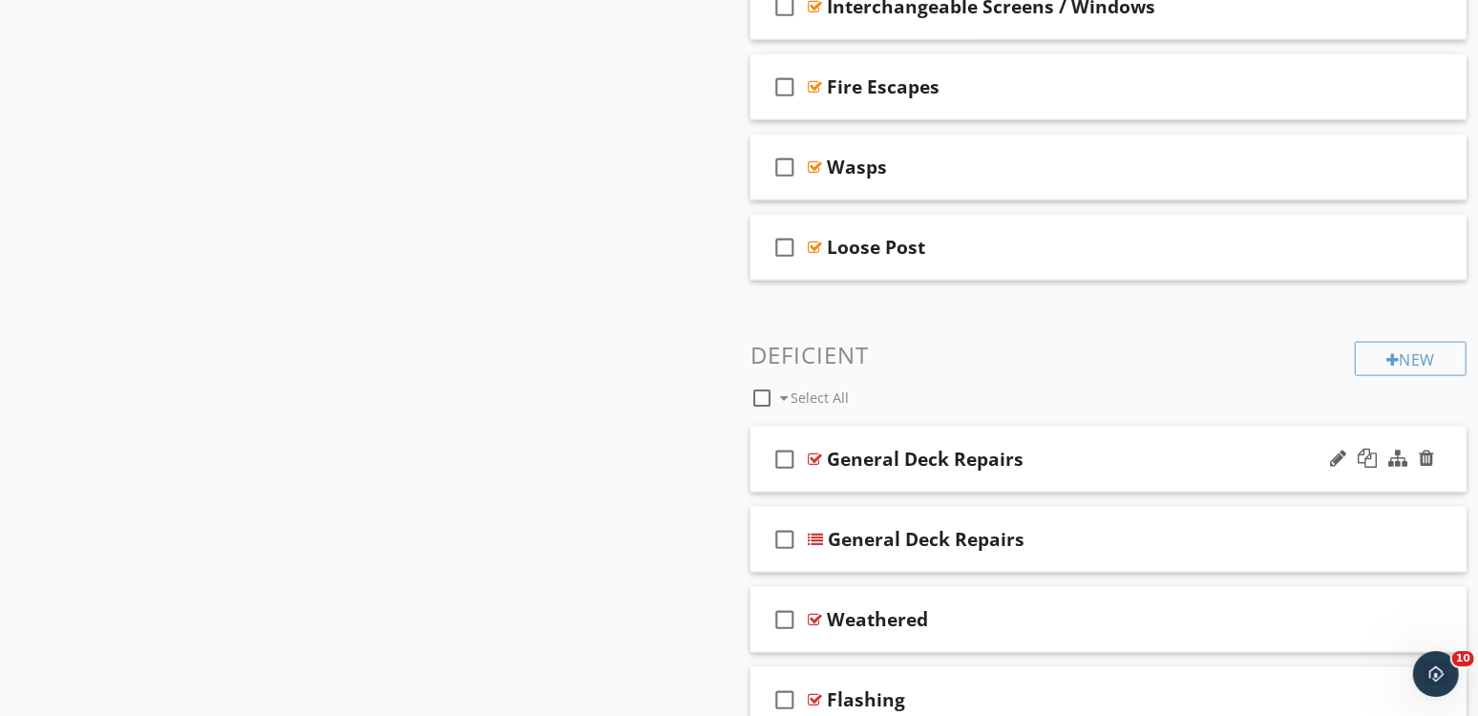
click at [1167, 464] on div "General Deck Repairs" at bounding box center [1081, 459] width 509 height 23
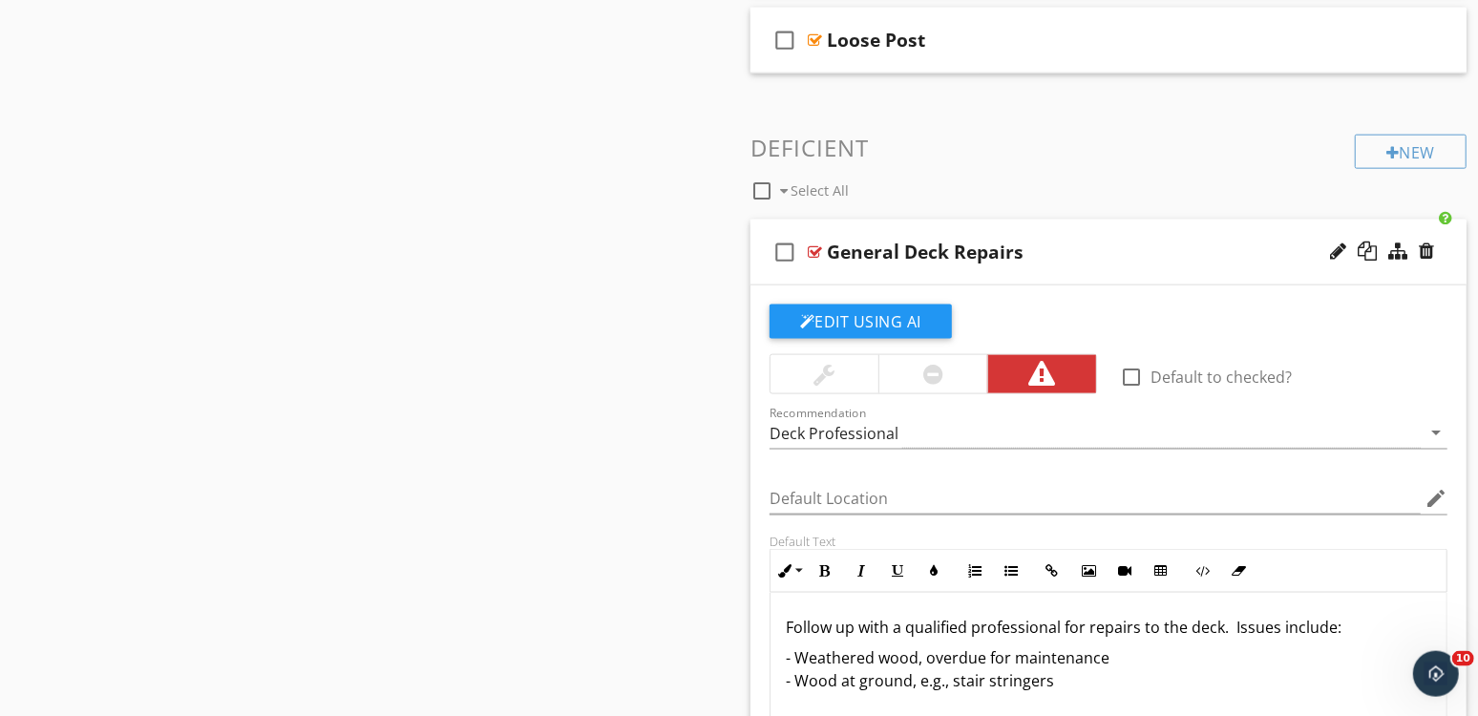
scroll to position [1583, 0]
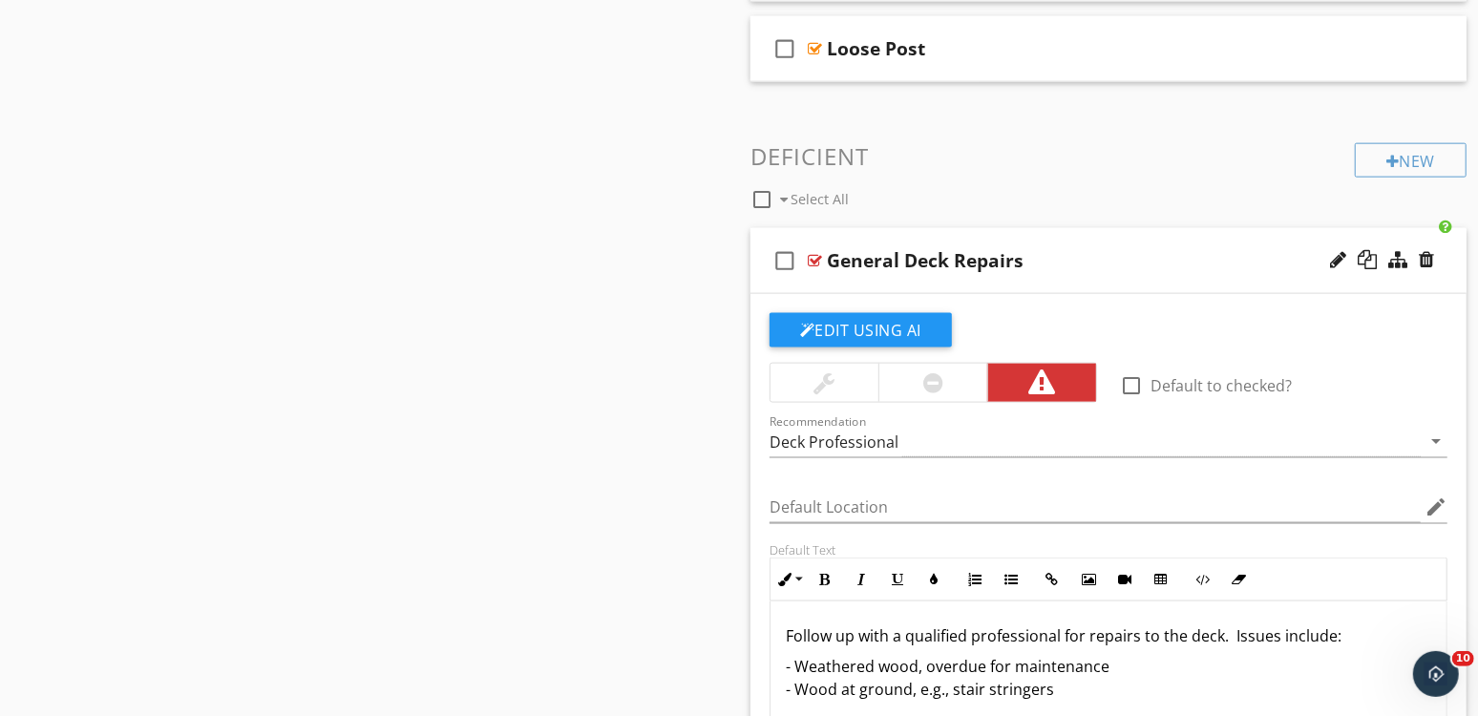
click at [1190, 249] on div "General Deck Repairs" at bounding box center [1081, 260] width 509 height 23
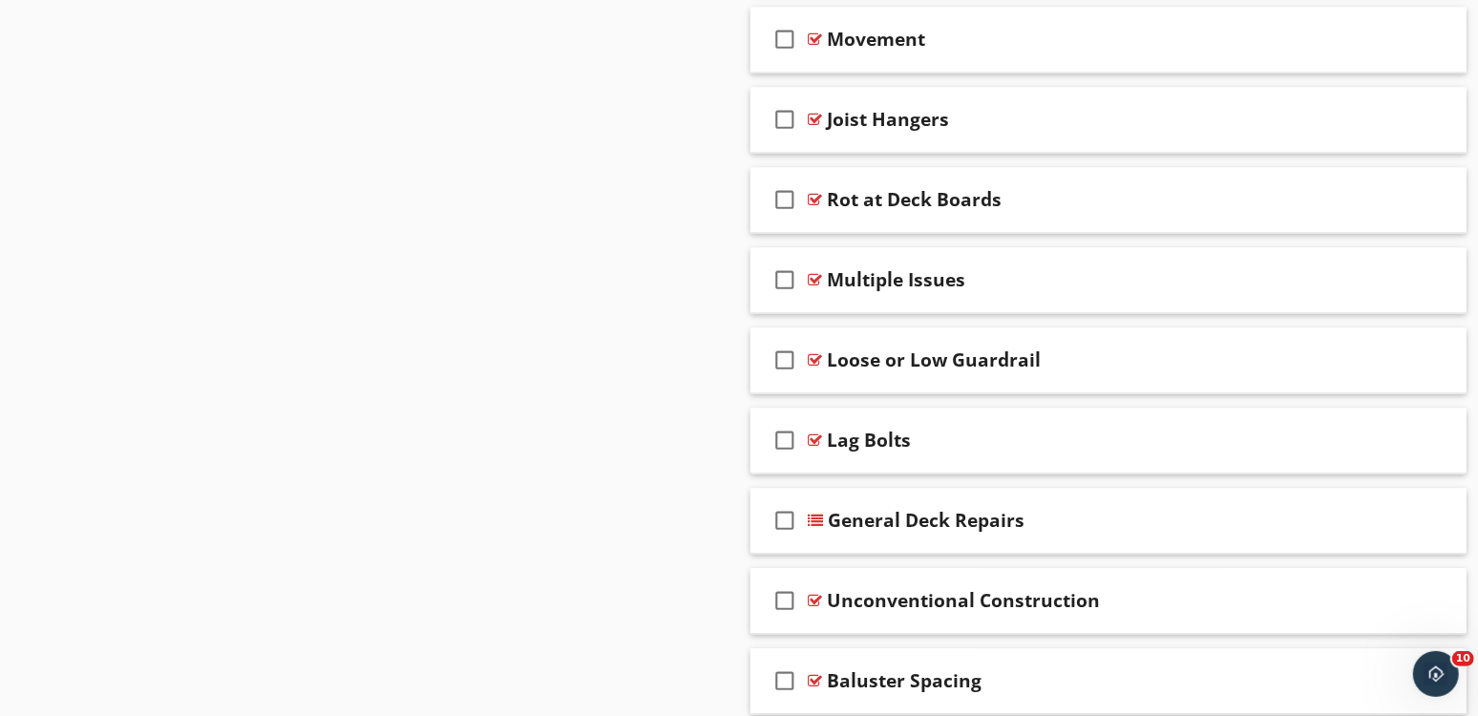
scroll to position [2547, 0]
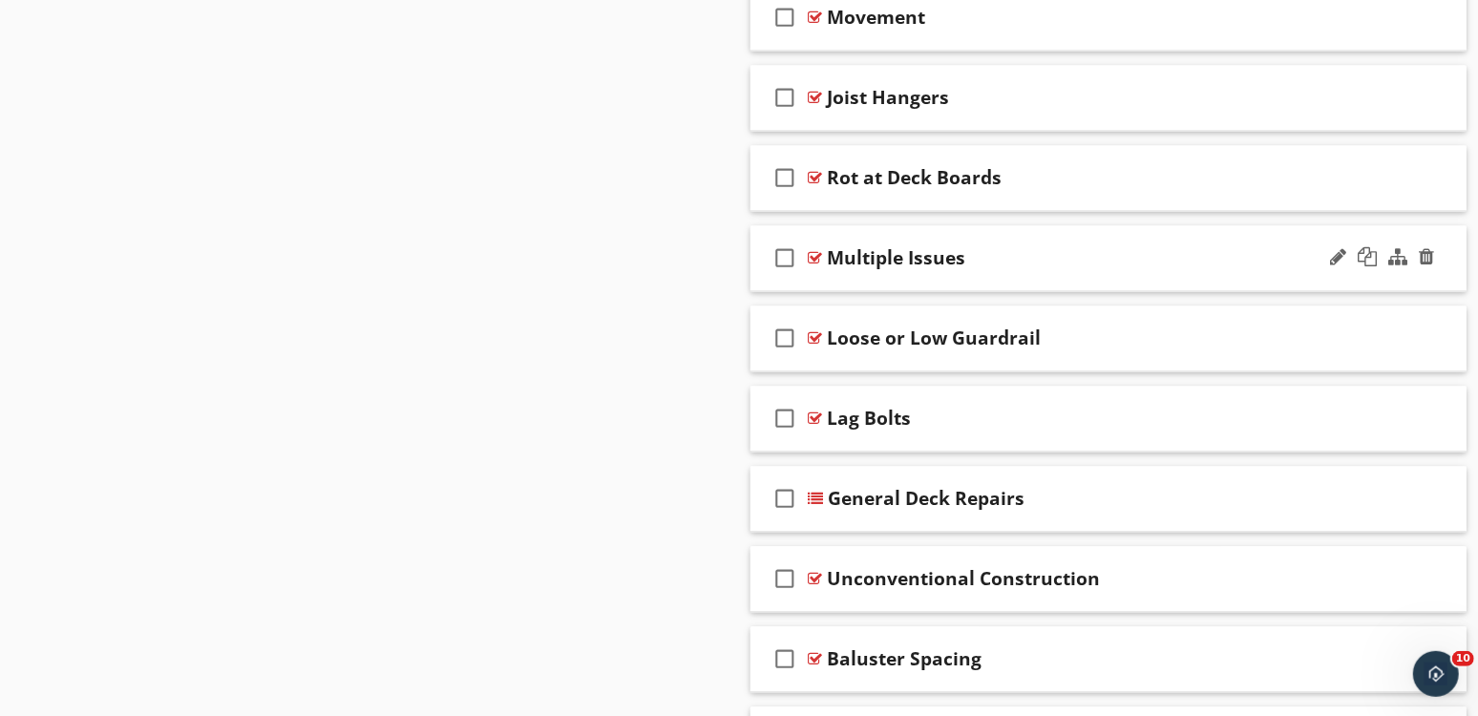
click at [1188, 247] on div "Multiple Issues" at bounding box center [1081, 258] width 509 height 23
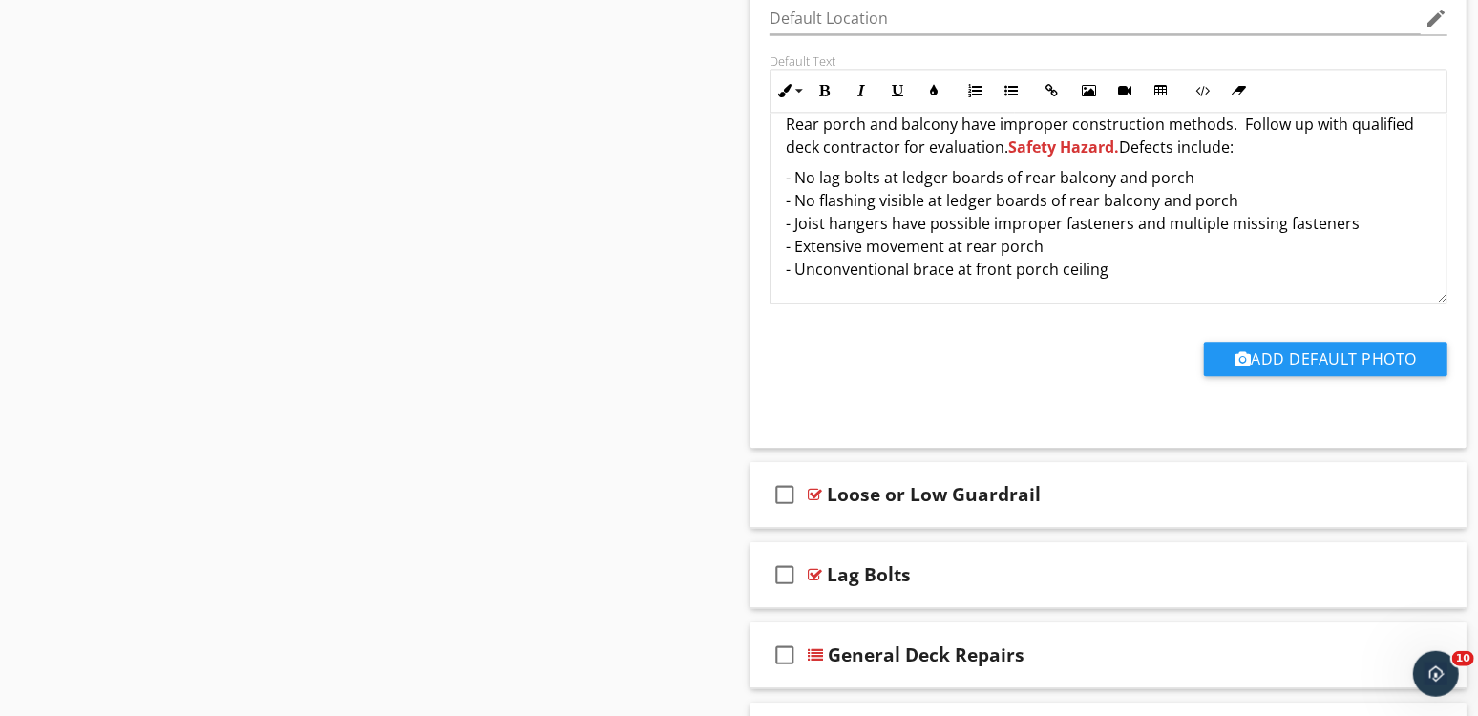
scroll to position [2723, 0]
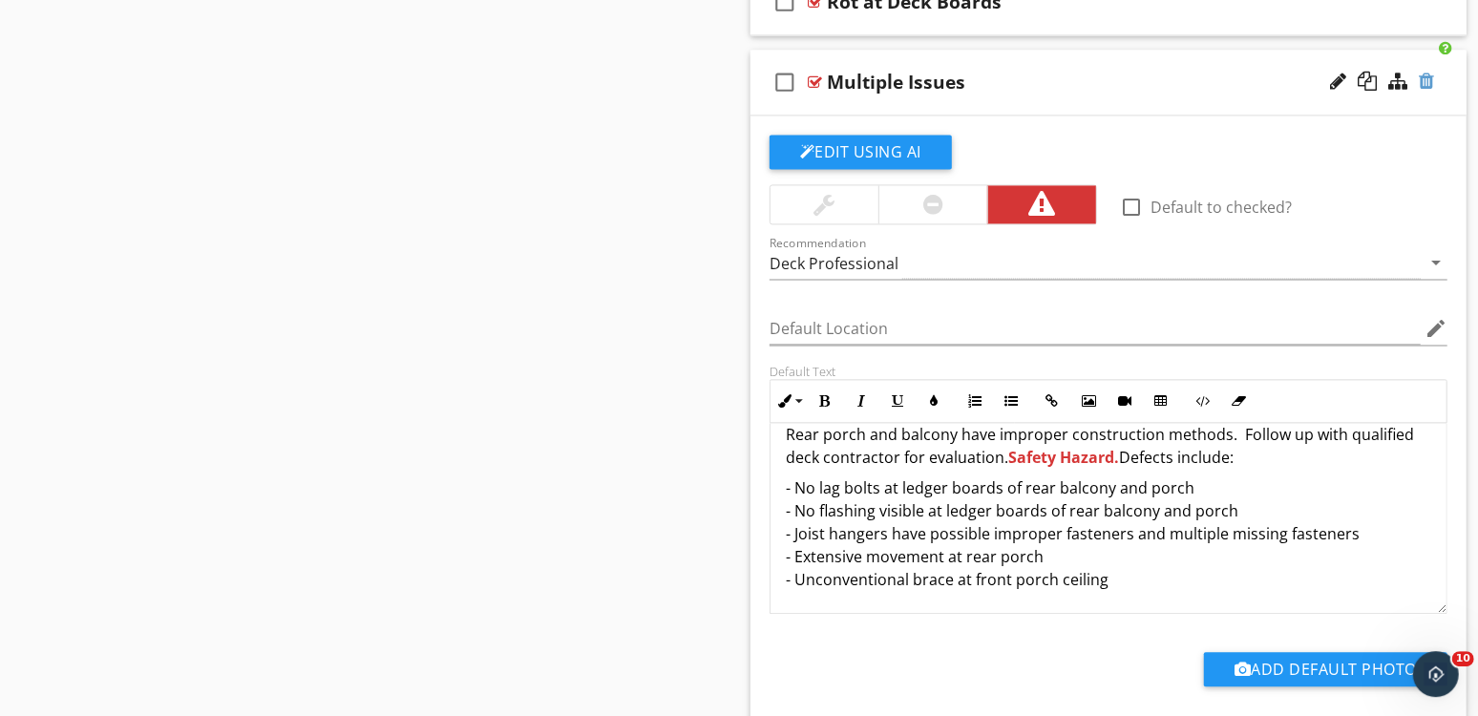
click at [1421, 74] on div at bounding box center [1425, 81] width 15 height 19
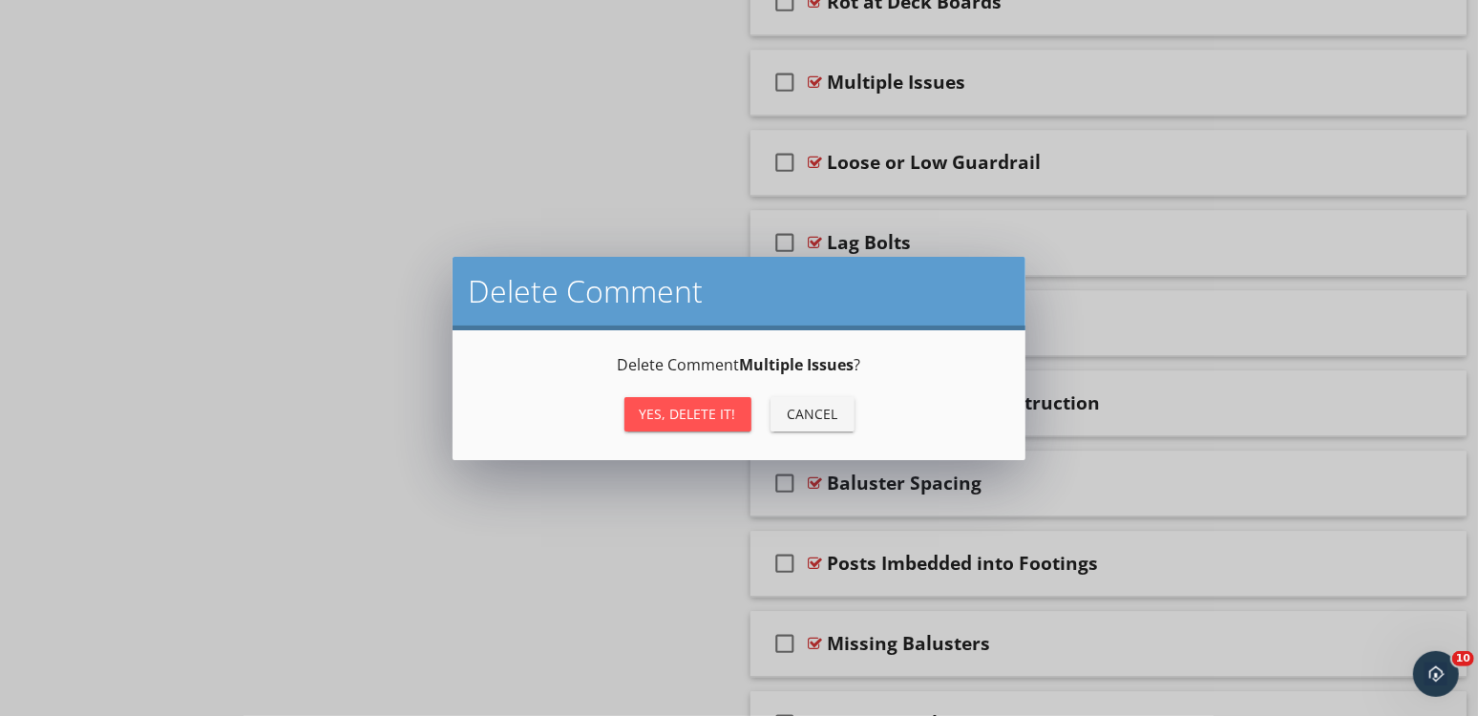
click at [700, 404] on button "Yes, Delete it!" at bounding box center [687, 414] width 127 height 34
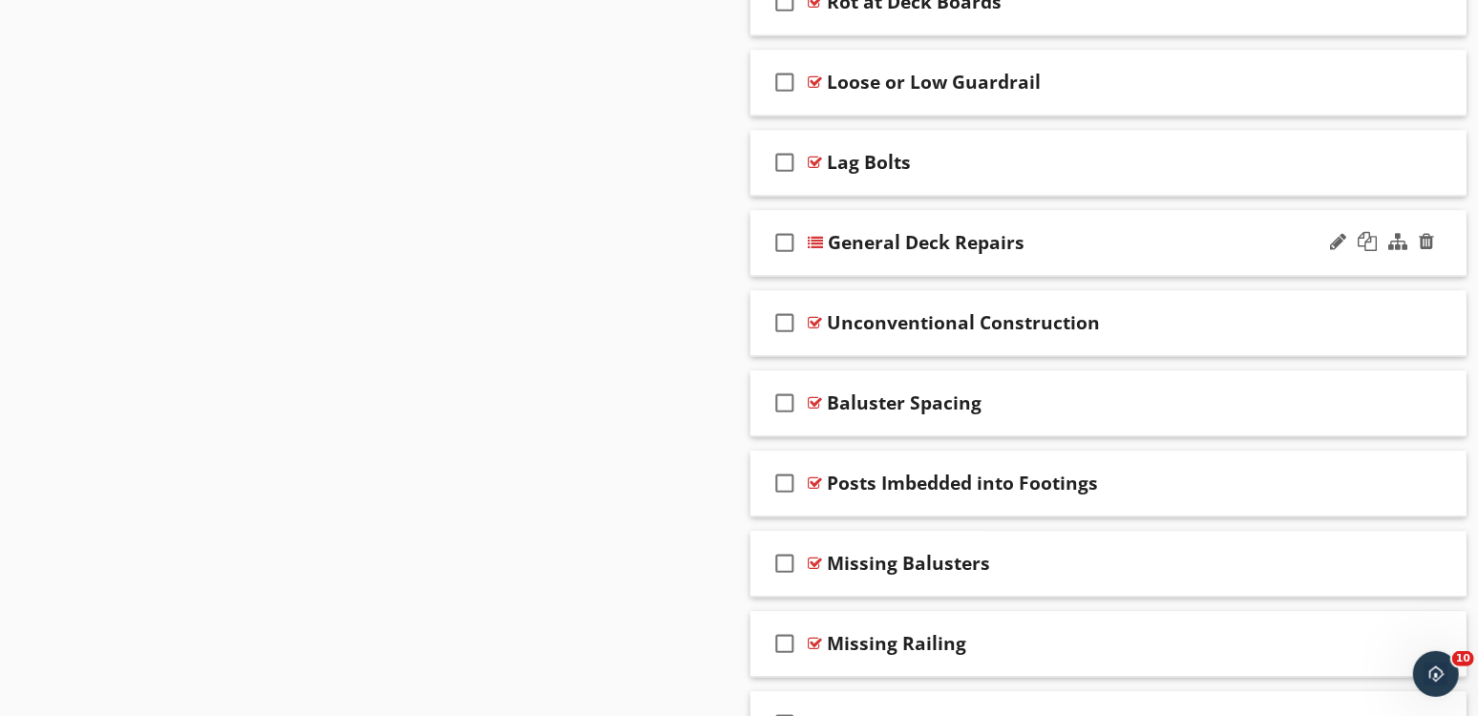
click at [1154, 215] on div "check_box_outline_blank General Deck Repairs" at bounding box center [1108, 243] width 716 height 66
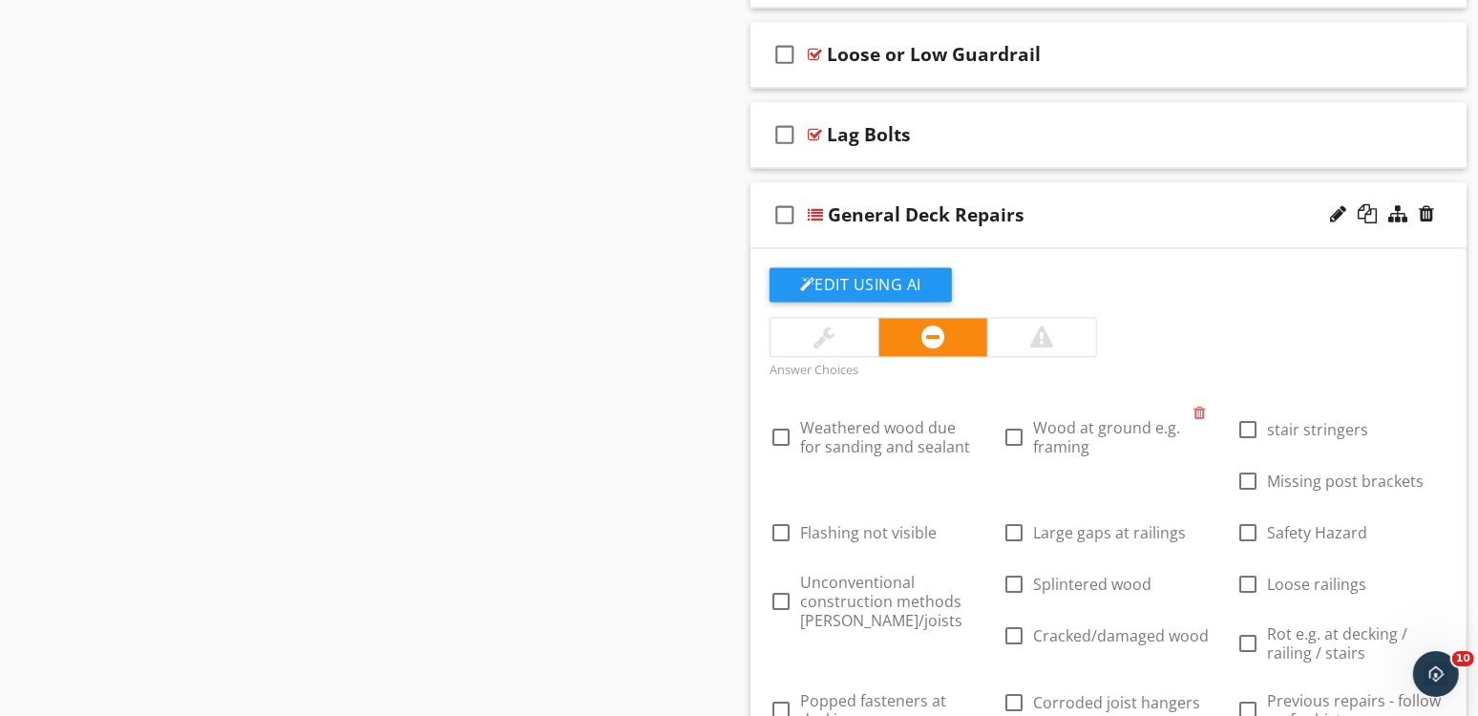
scroll to position [2759, 0]
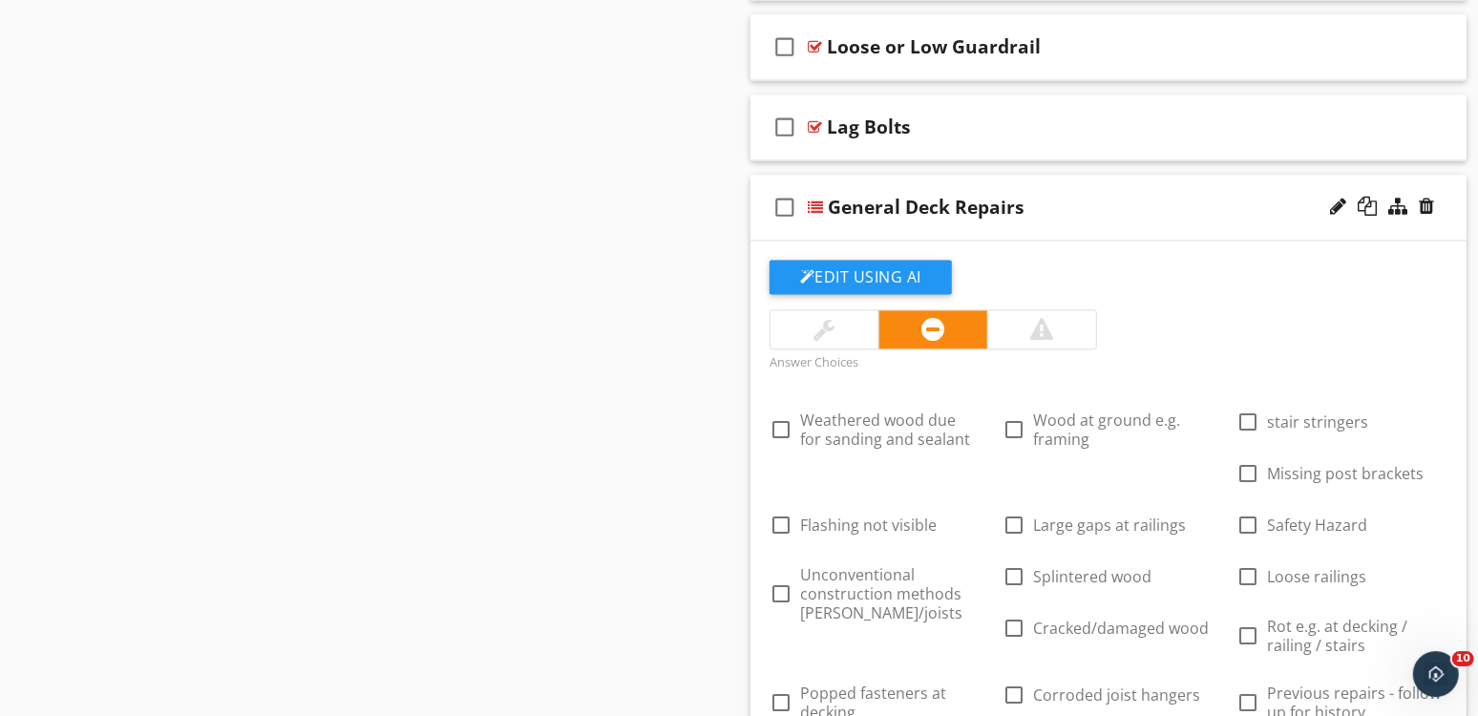
click at [1137, 196] on div "General Deck Repairs" at bounding box center [1082, 207] width 509 height 23
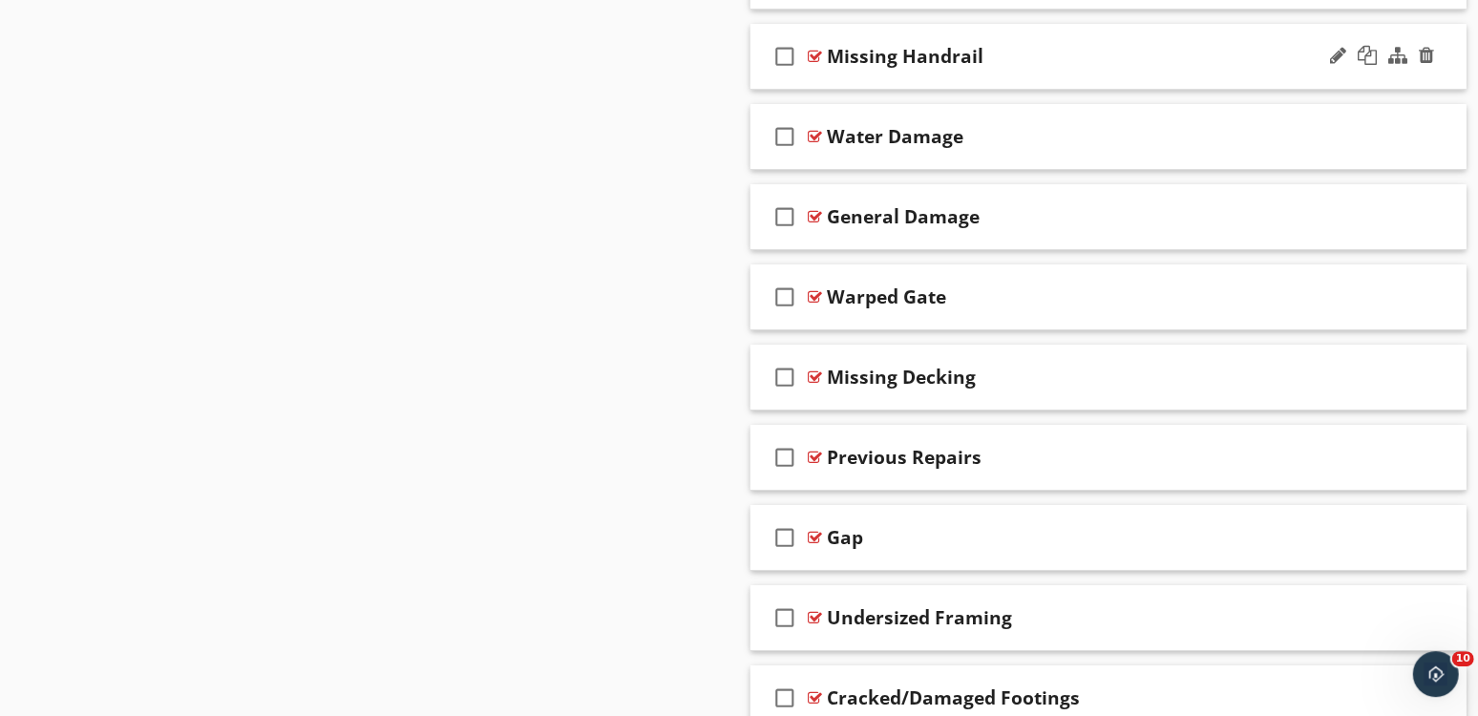
scroll to position [4588, 0]
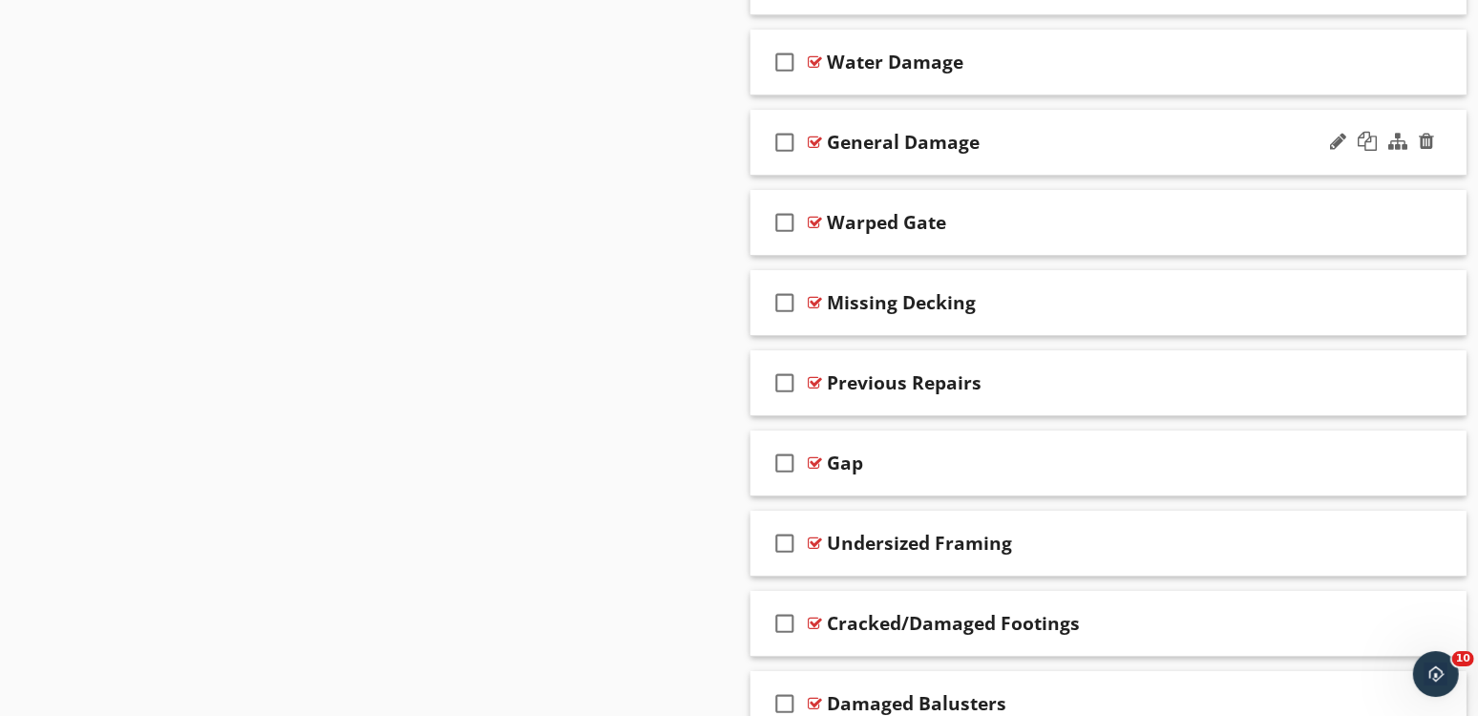
click at [1147, 112] on div "check_box_outline_blank General Damage" at bounding box center [1108, 143] width 716 height 66
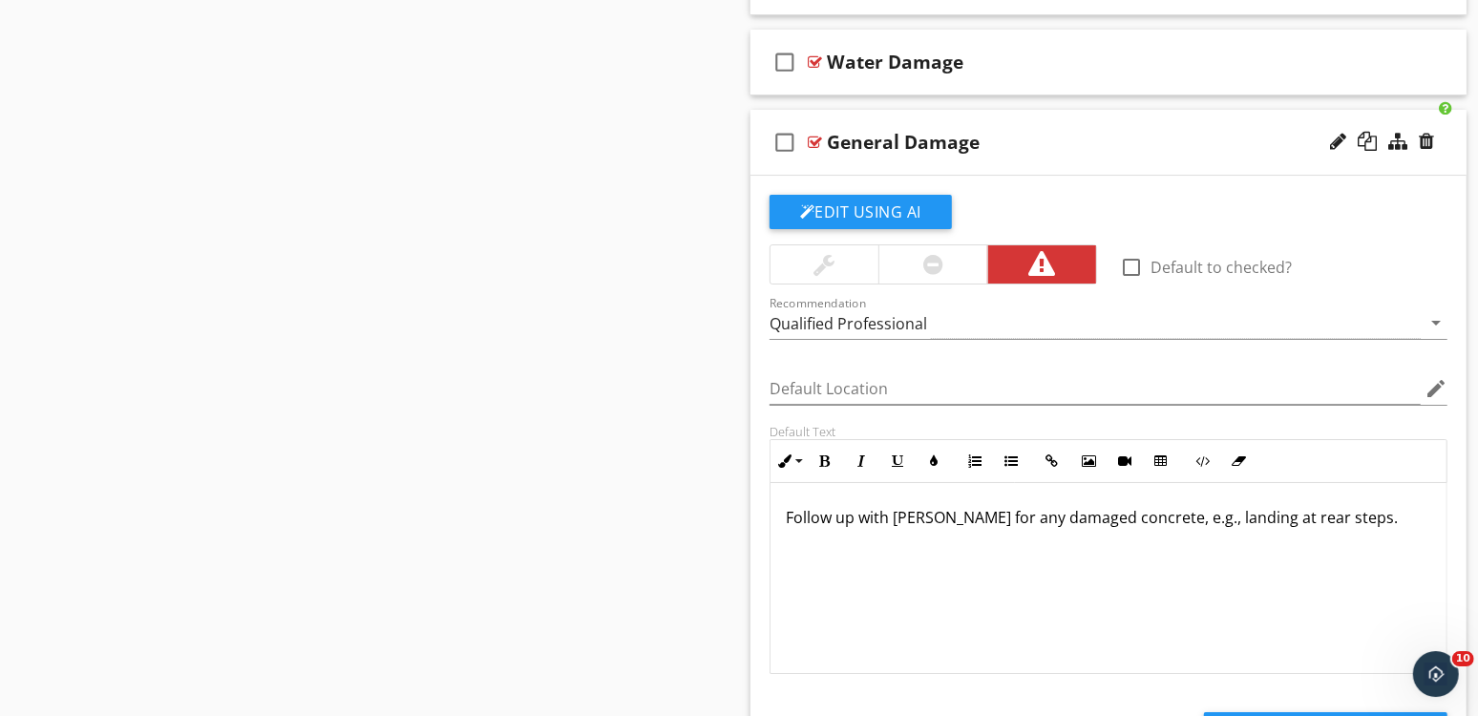
click at [1199, 131] on div "General Damage" at bounding box center [1081, 142] width 509 height 23
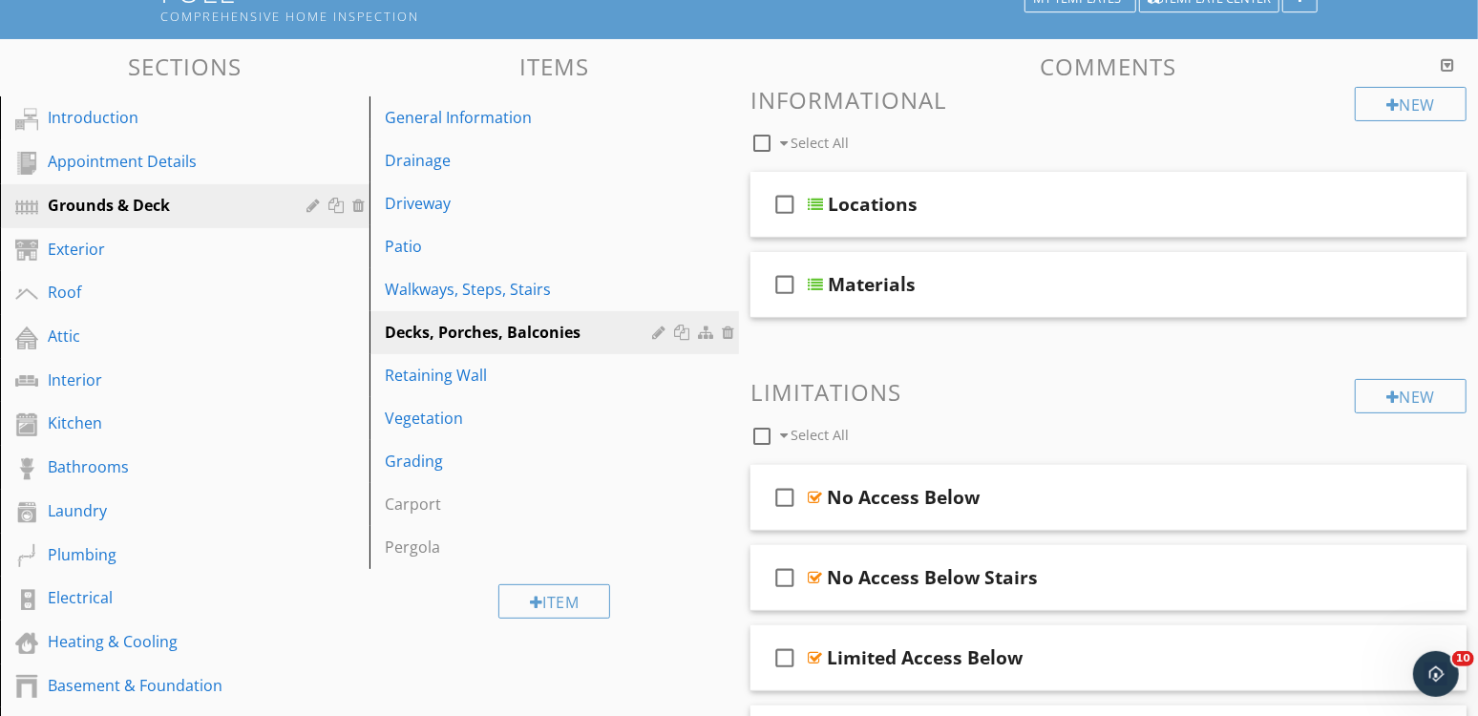
scroll to position [0, 0]
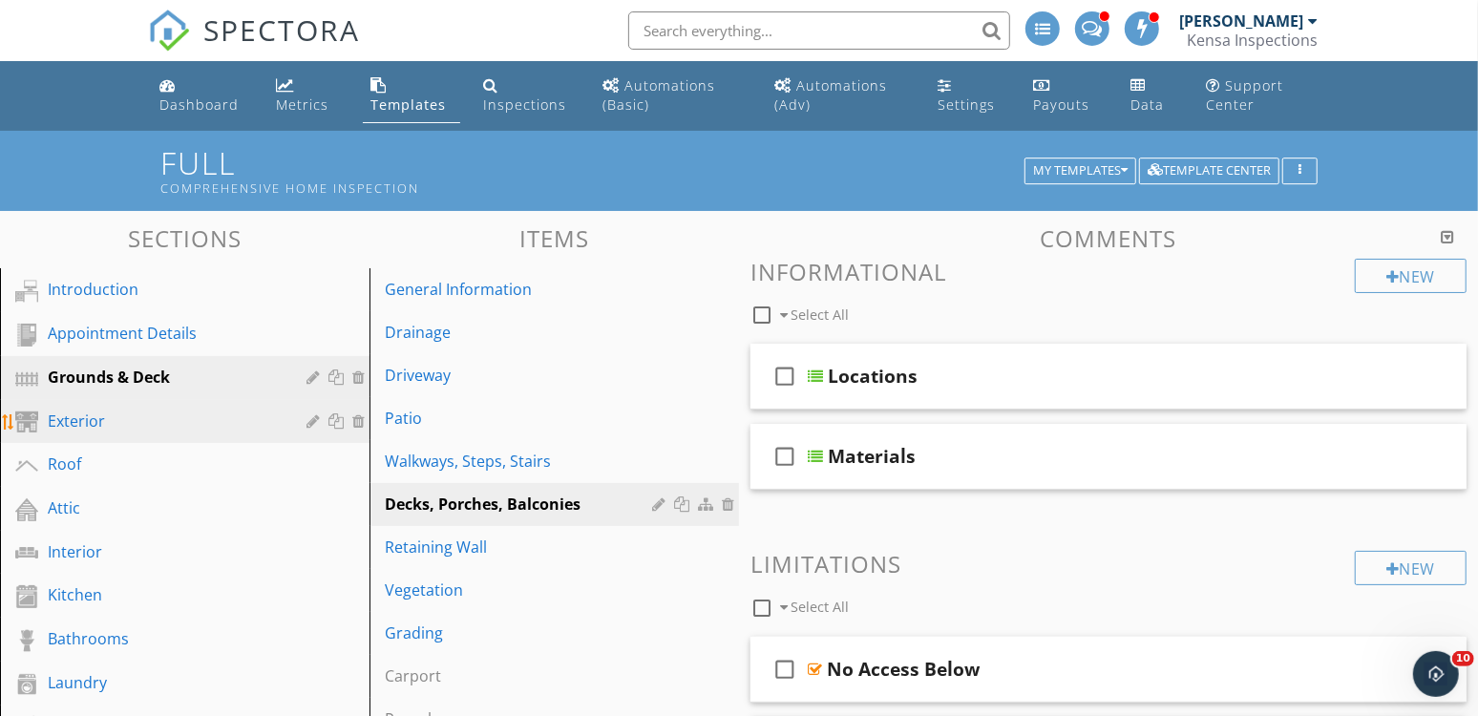
click at [115, 414] on div "Exterior" at bounding box center [163, 421] width 231 height 23
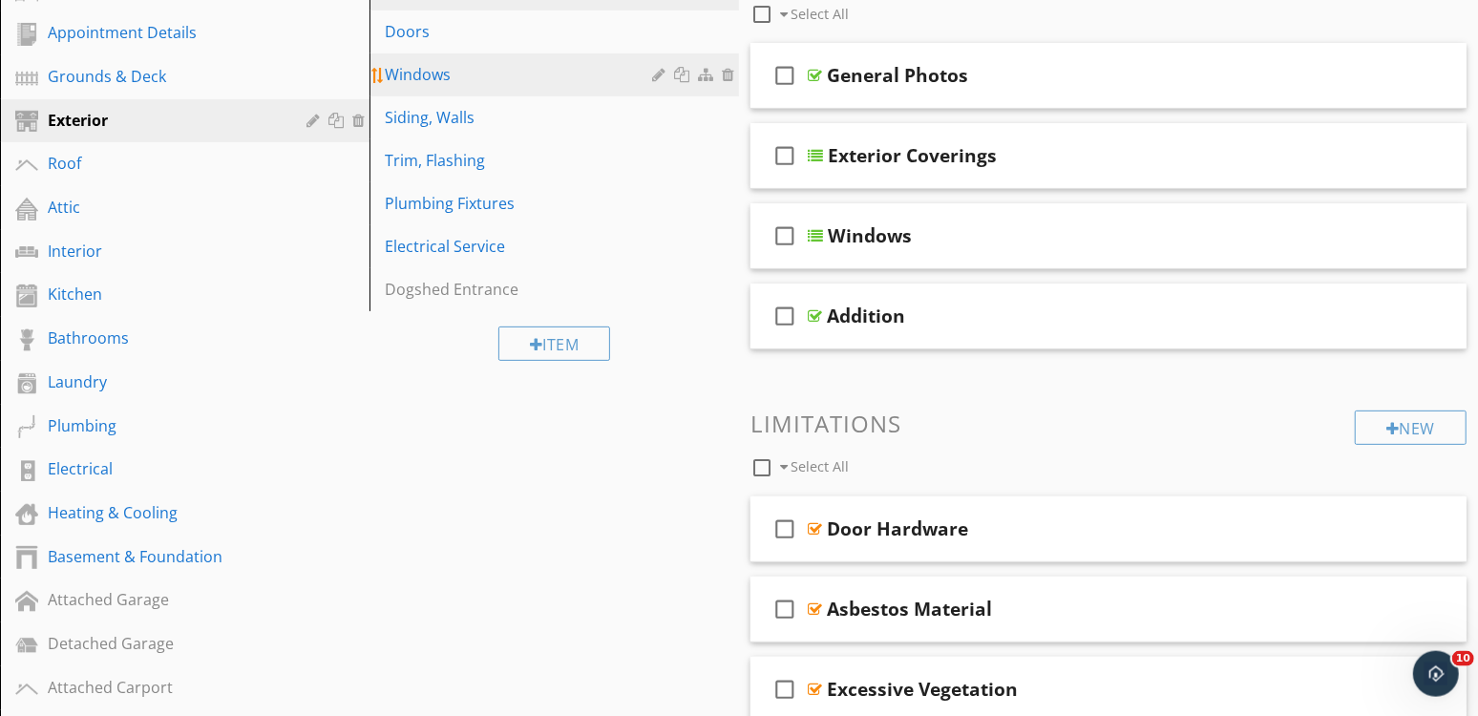
scroll to position [152, 0]
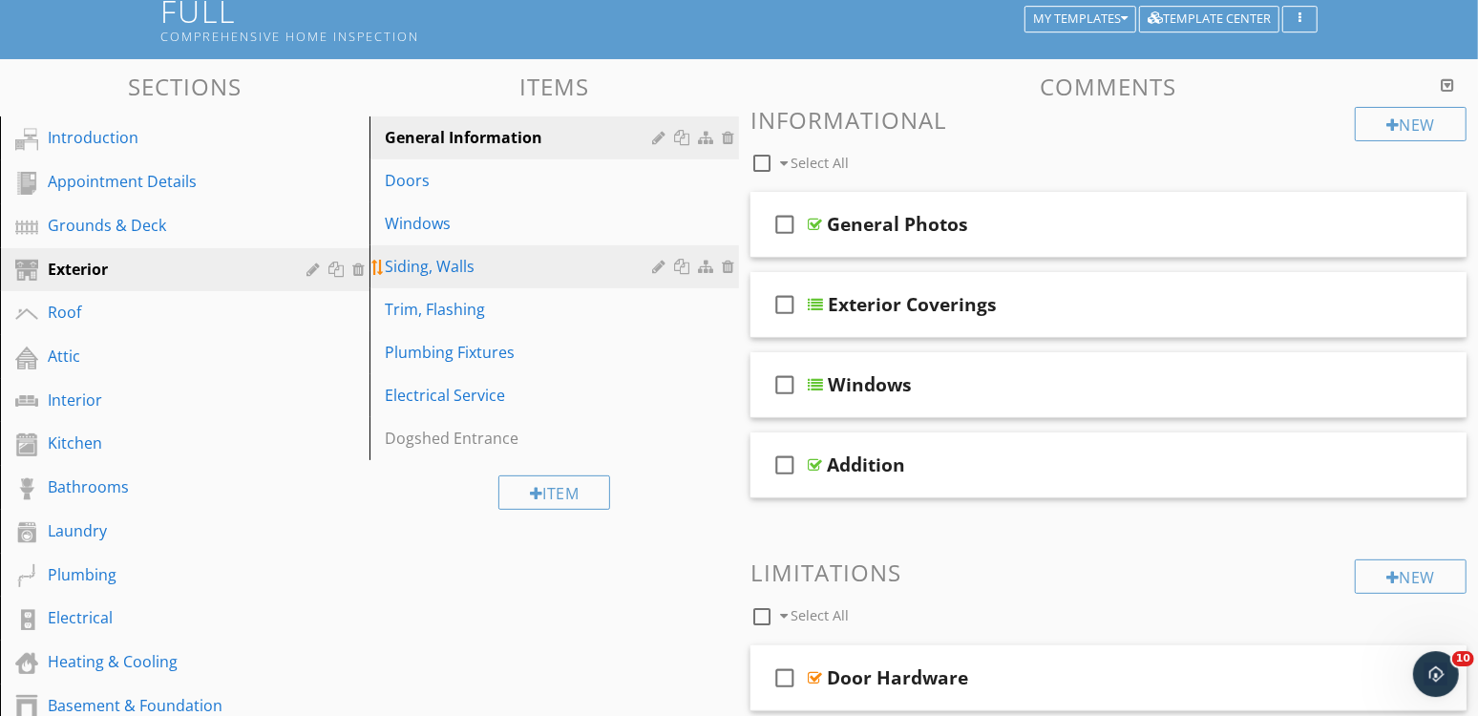
click at [524, 283] on link "Siding, Walls" at bounding box center [557, 266] width 364 height 42
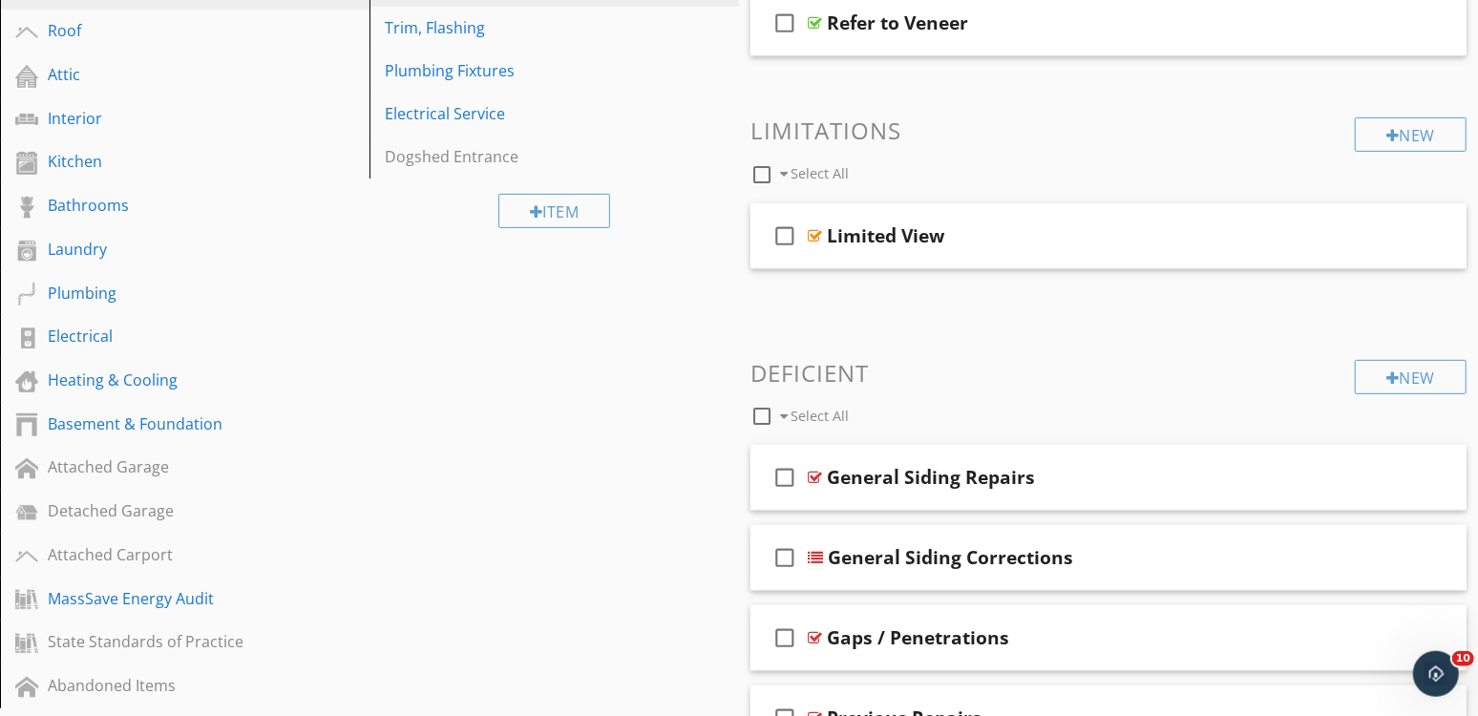
scroll to position [609, 0]
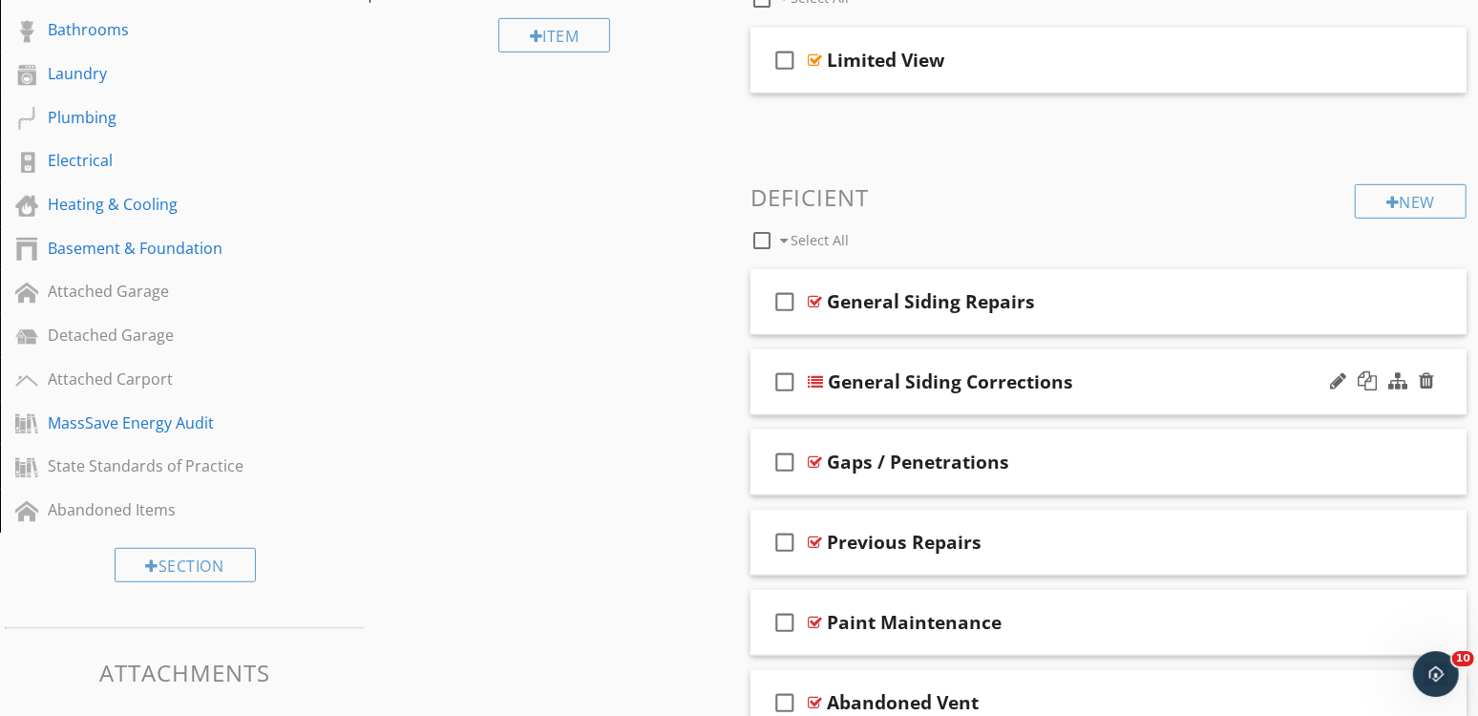
click at [1196, 371] on div "General Siding Corrections" at bounding box center [1082, 381] width 509 height 23
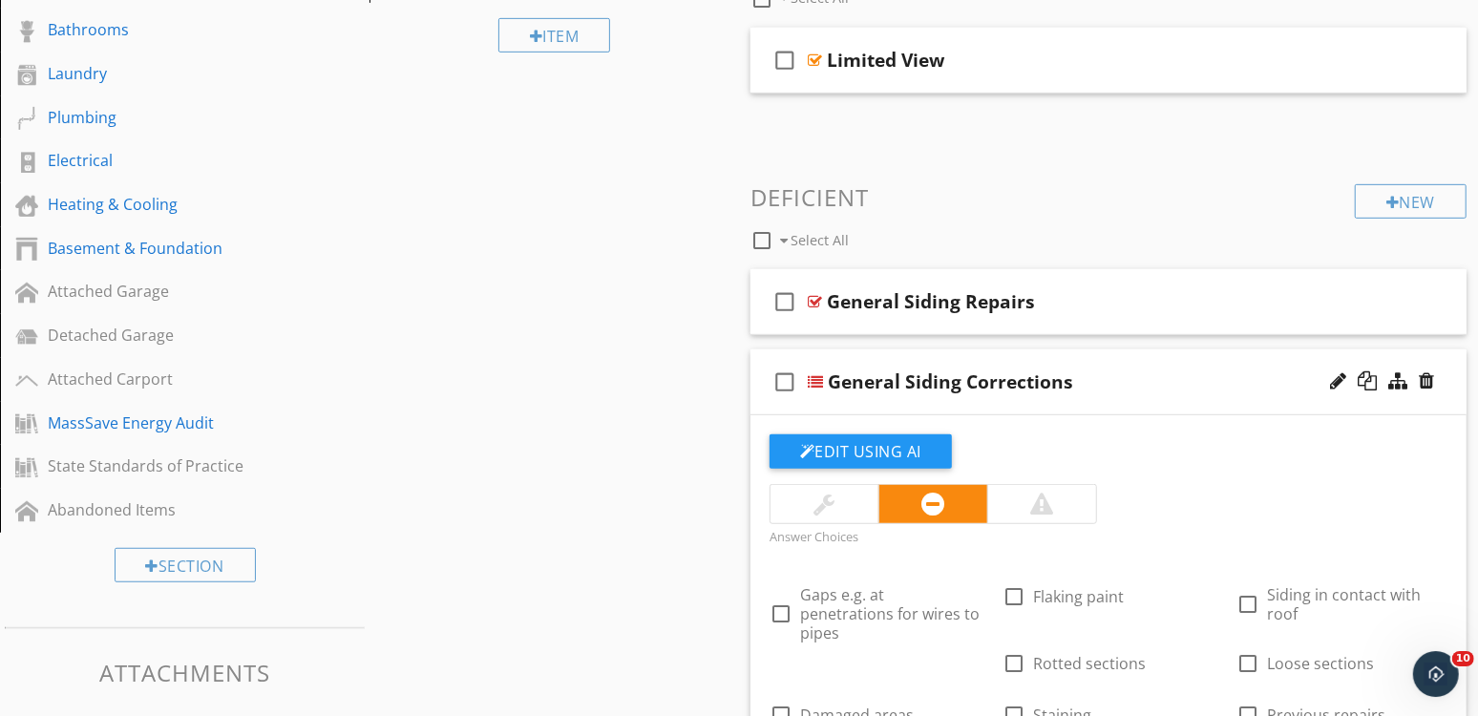
click at [1196, 371] on div "General Siding Corrections" at bounding box center [1082, 381] width 509 height 23
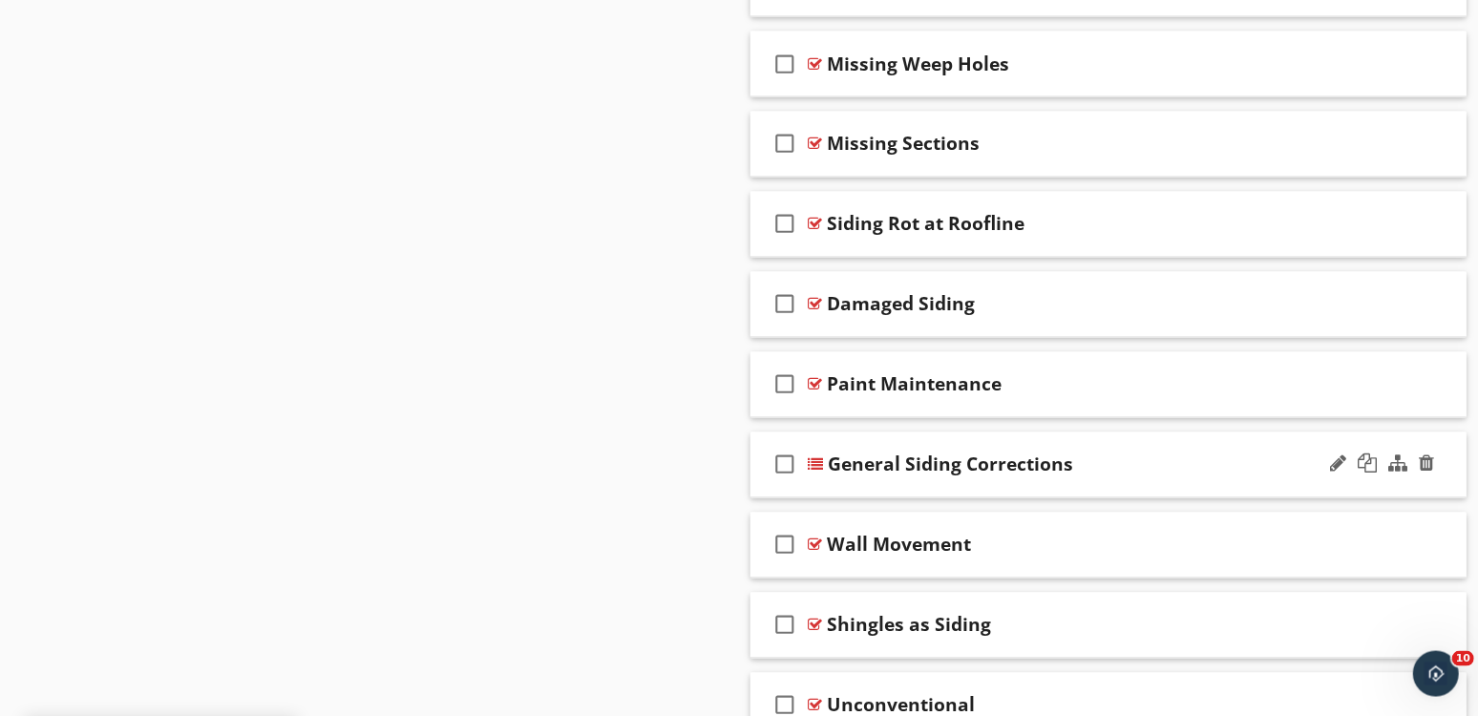
scroll to position [2371, 0]
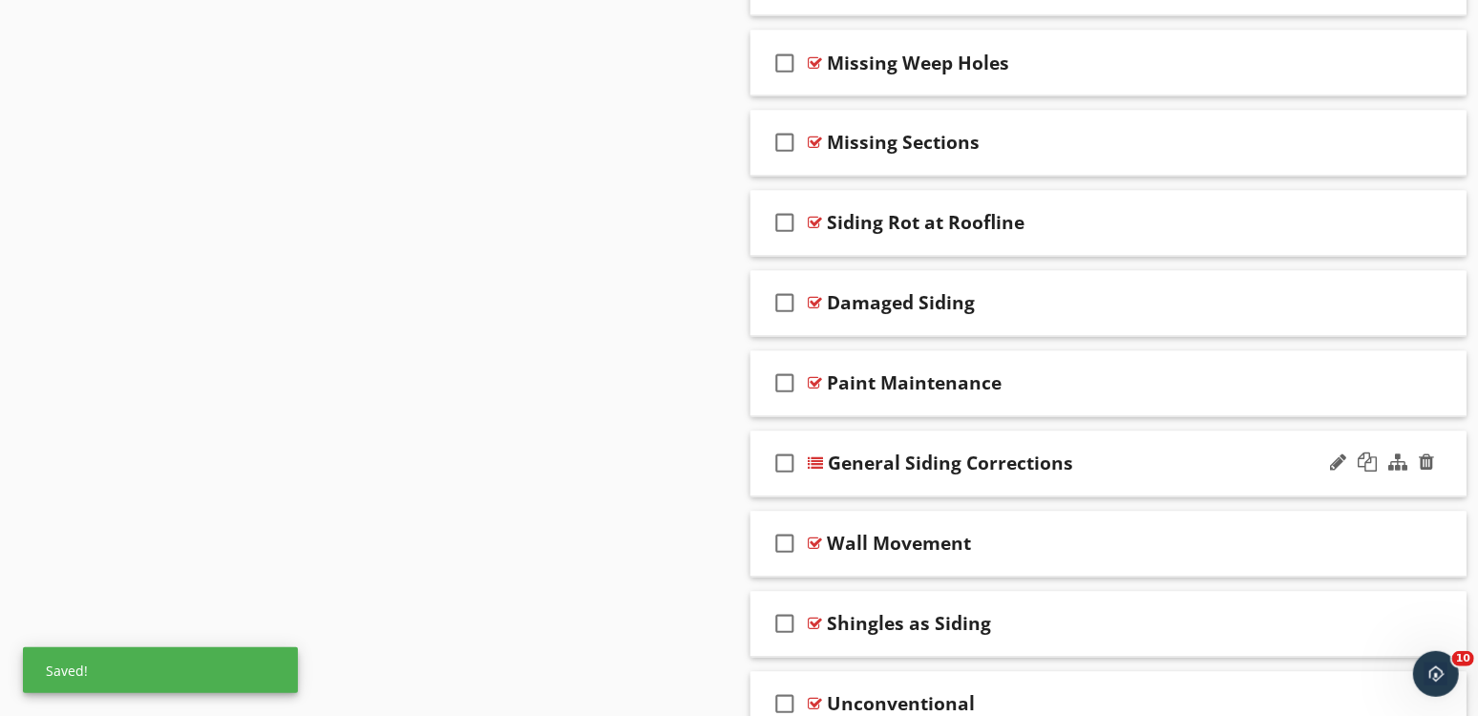
click at [1199, 466] on div "General Siding Corrections" at bounding box center [1082, 463] width 509 height 23
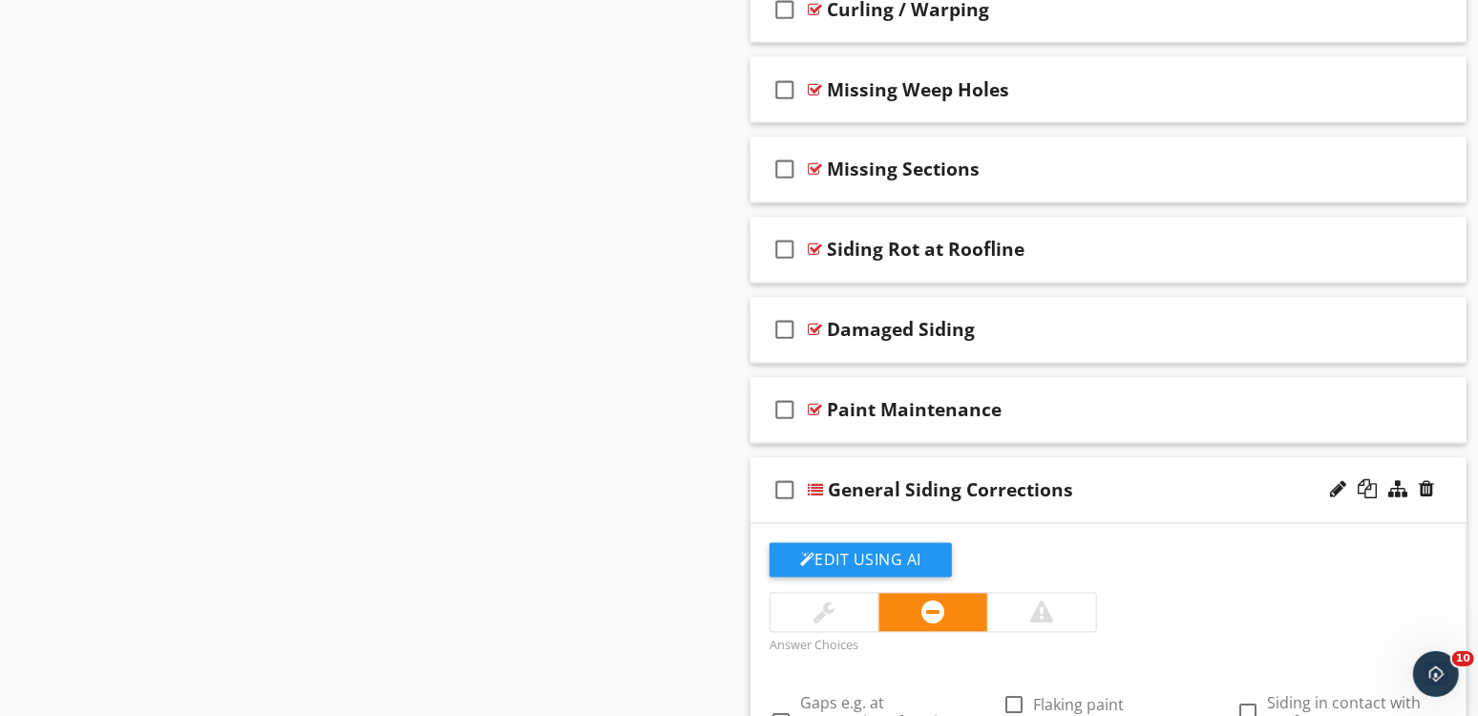
scroll to position [2255, 0]
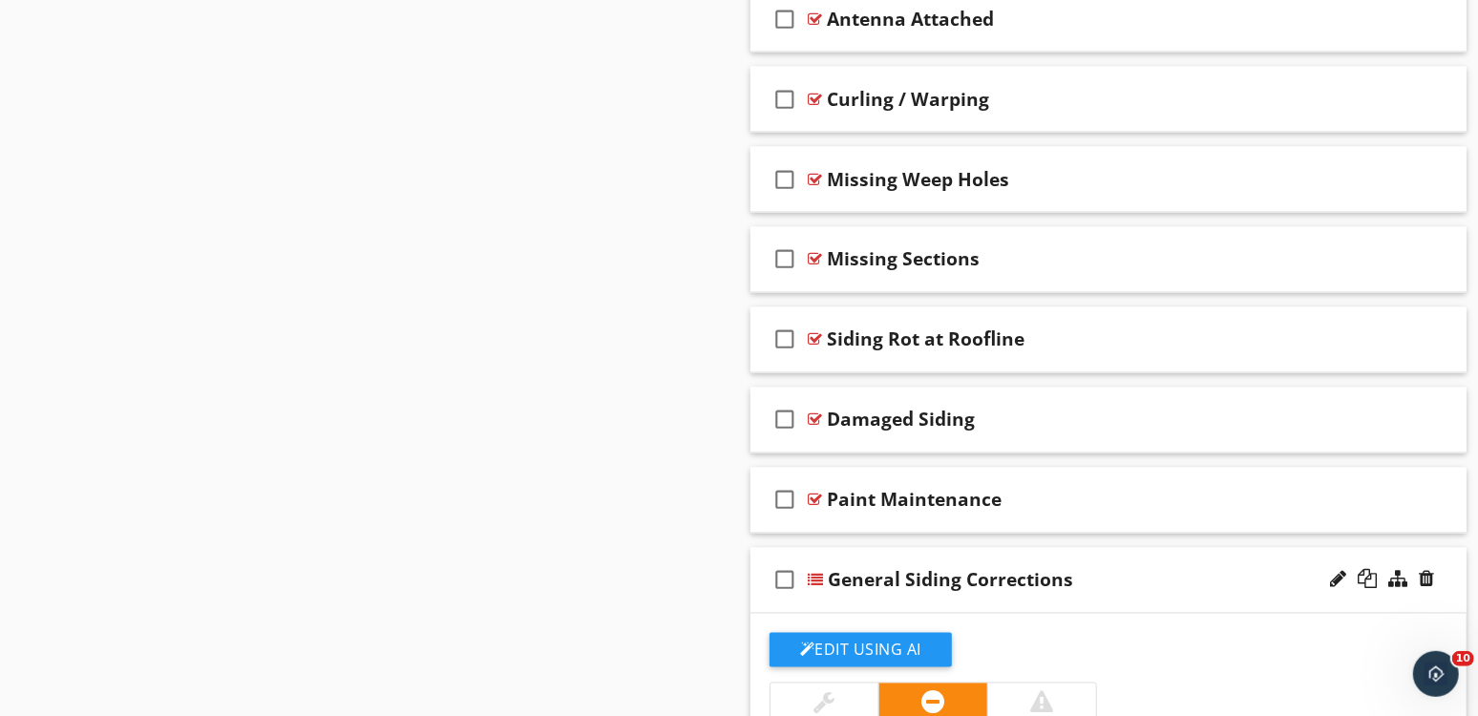
click at [1204, 578] on div "General Siding Corrections" at bounding box center [1082, 580] width 509 height 23
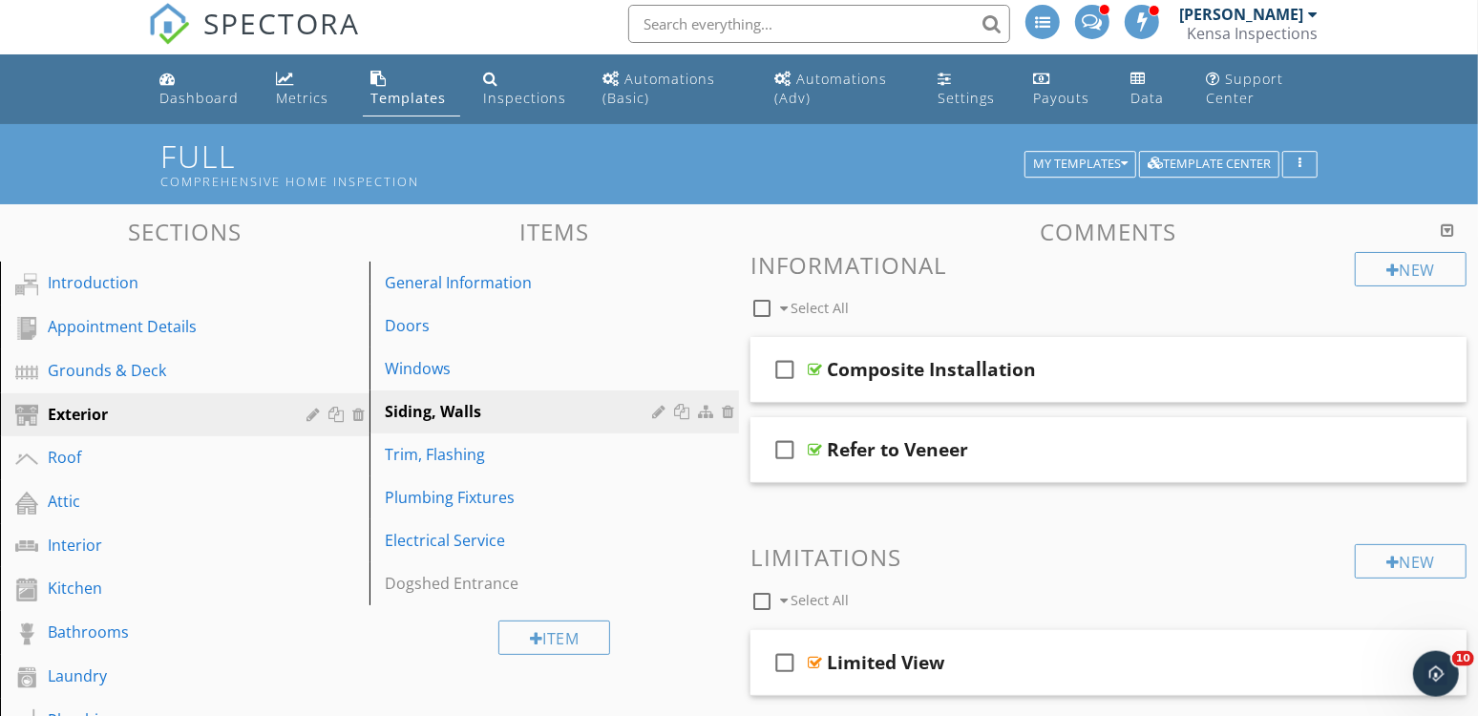
scroll to position [11, 0]
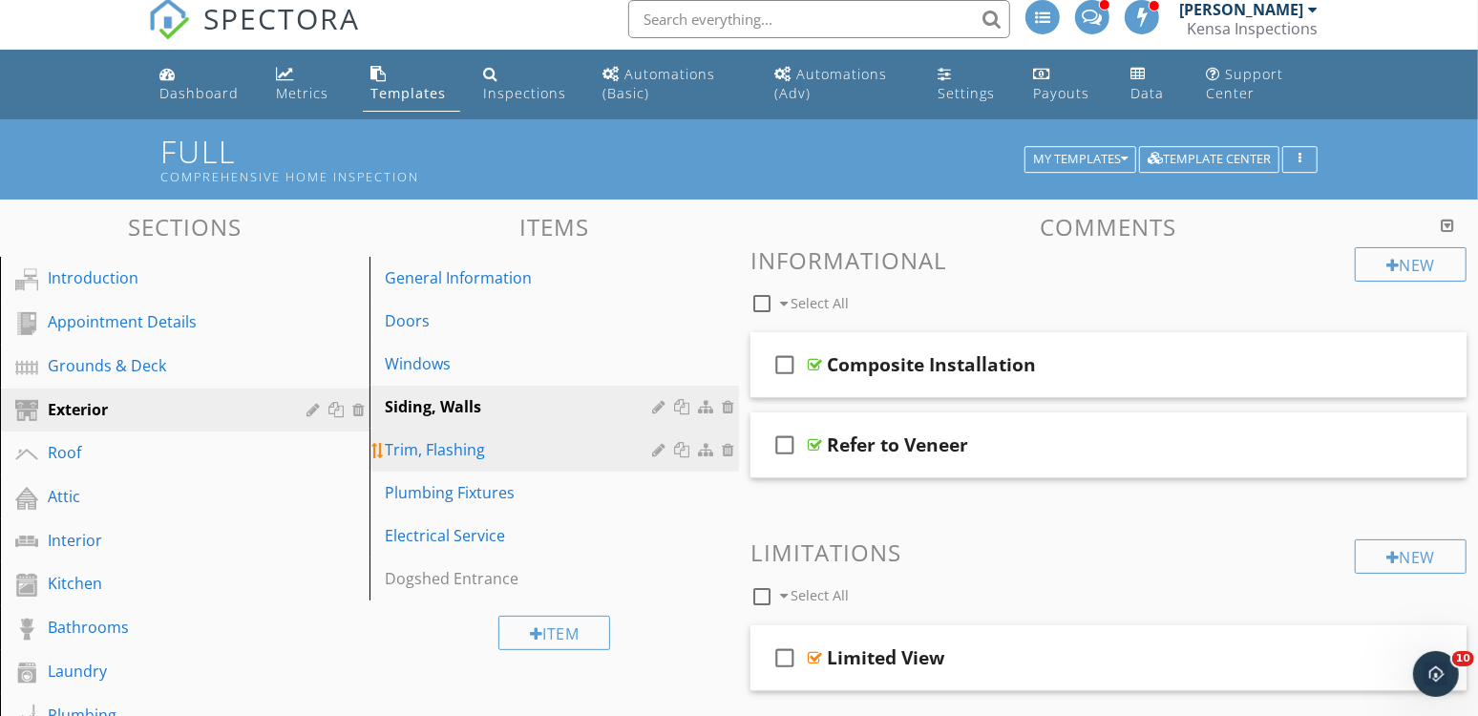
click at [515, 463] on link "Trim, Flashing" at bounding box center [557, 450] width 364 height 42
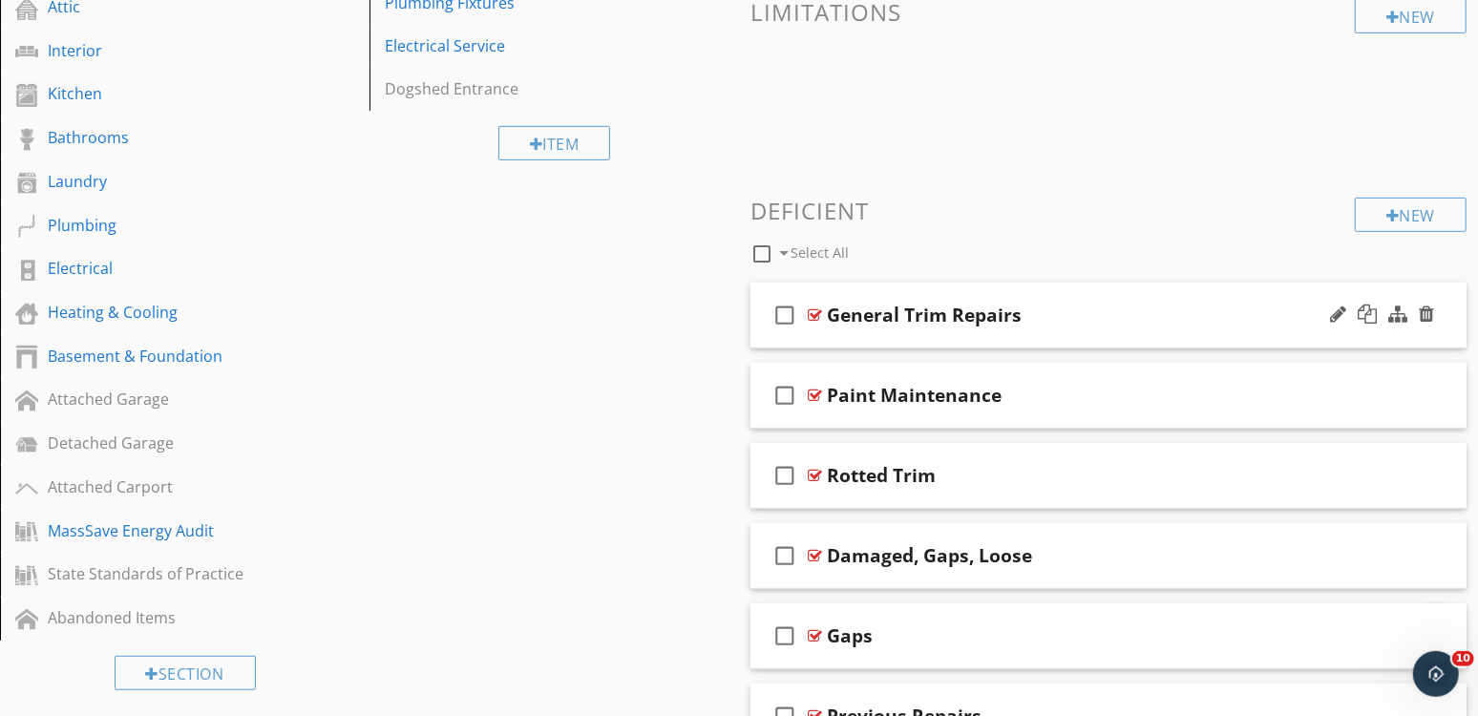
scroll to position [504, 0]
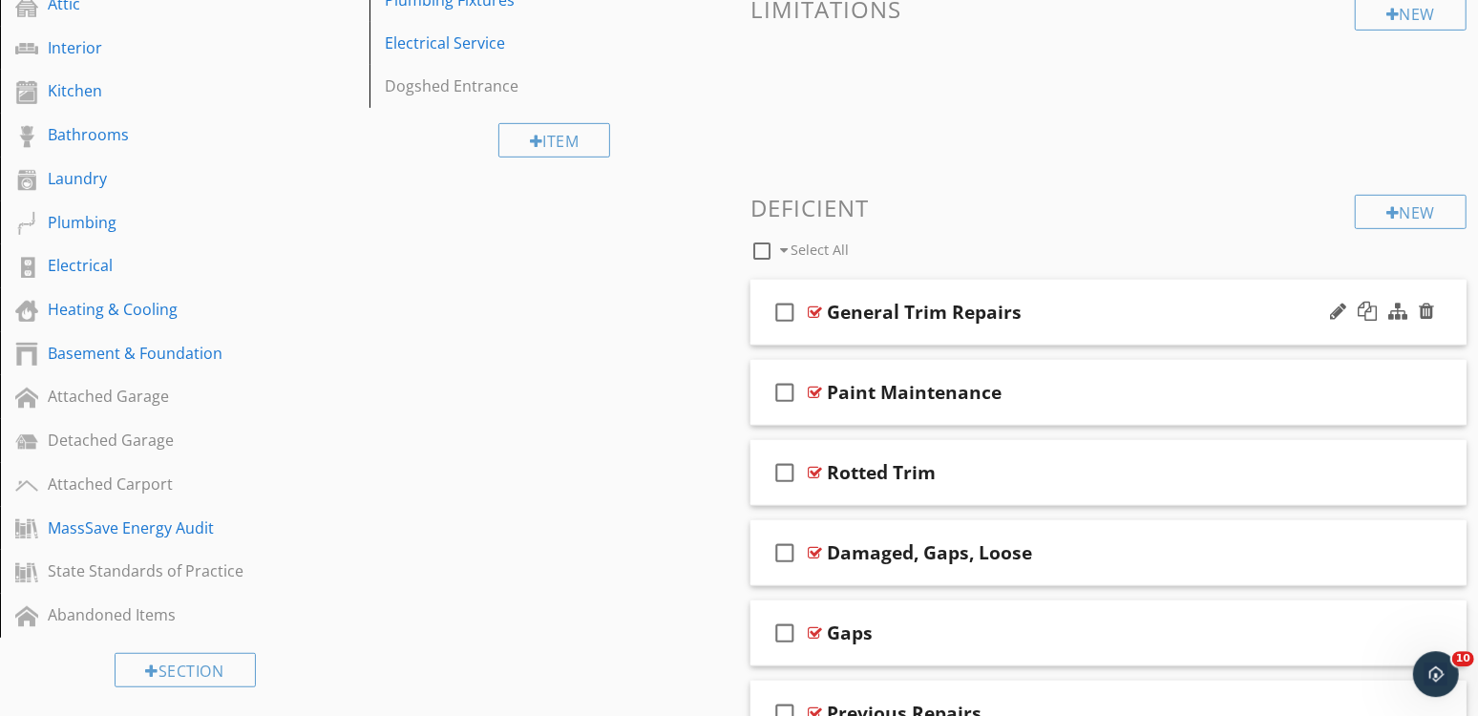
click at [1181, 325] on div "check_box_outline_blank General Trim Repairs" at bounding box center [1108, 313] width 716 height 66
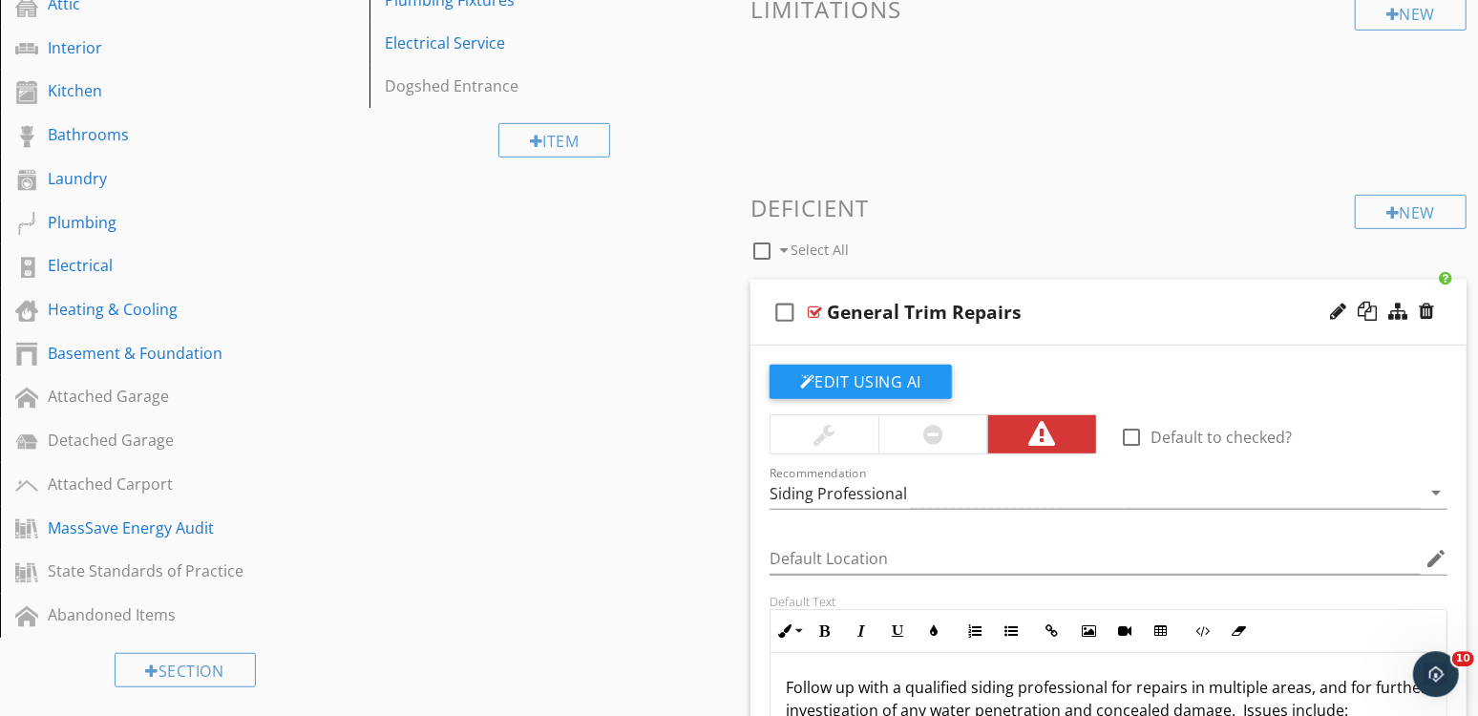
click at [1181, 325] on div "check_box_outline_blank General Trim Repairs" at bounding box center [1108, 313] width 716 height 66
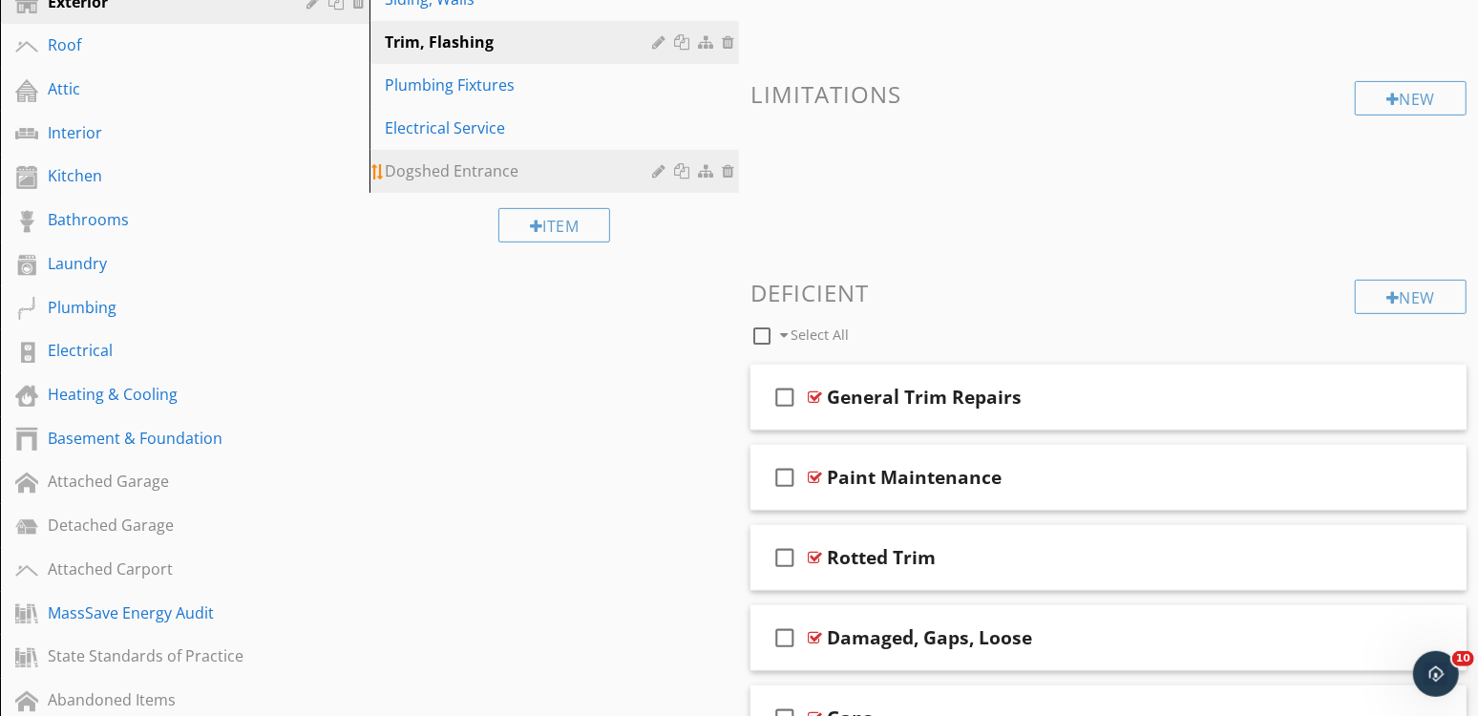
scroll to position [363, 0]
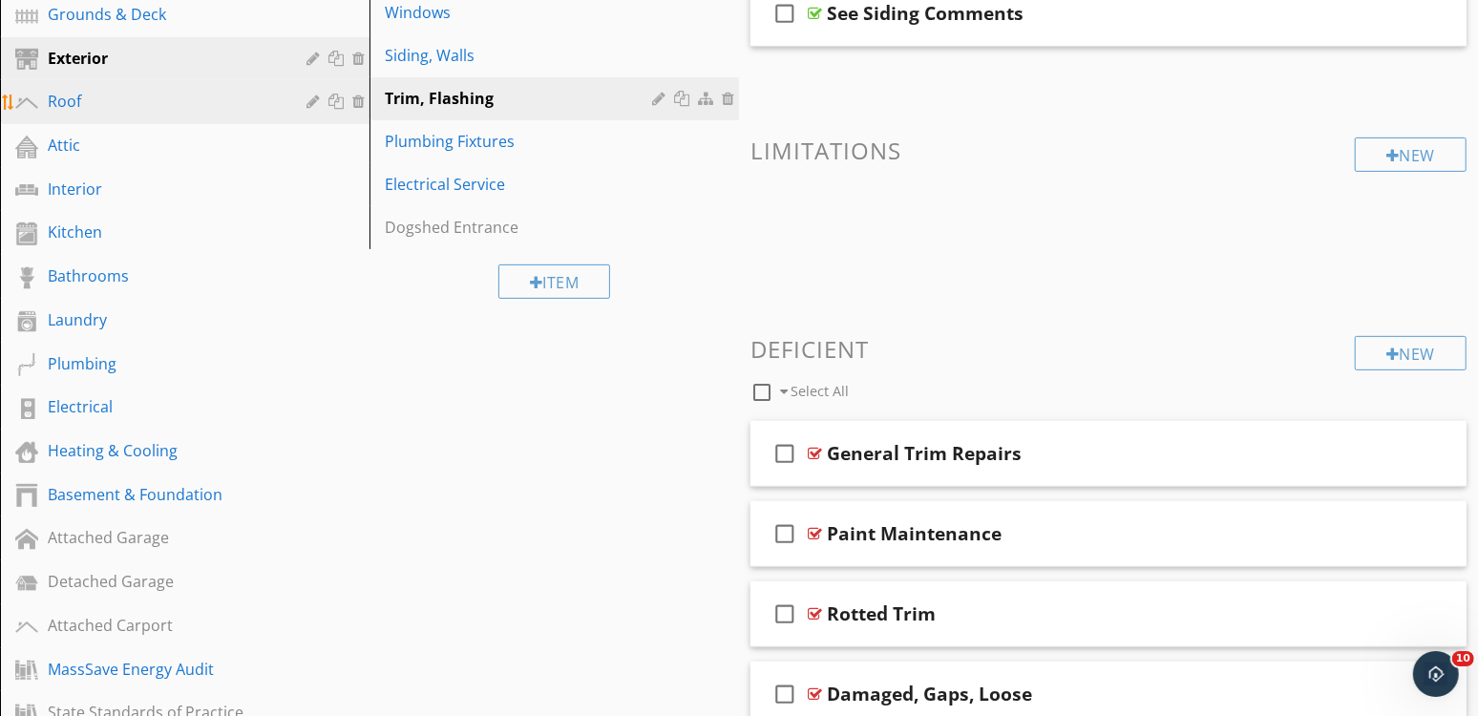
click at [149, 112] on div "Roof" at bounding box center [163, 101] width 231 height 23
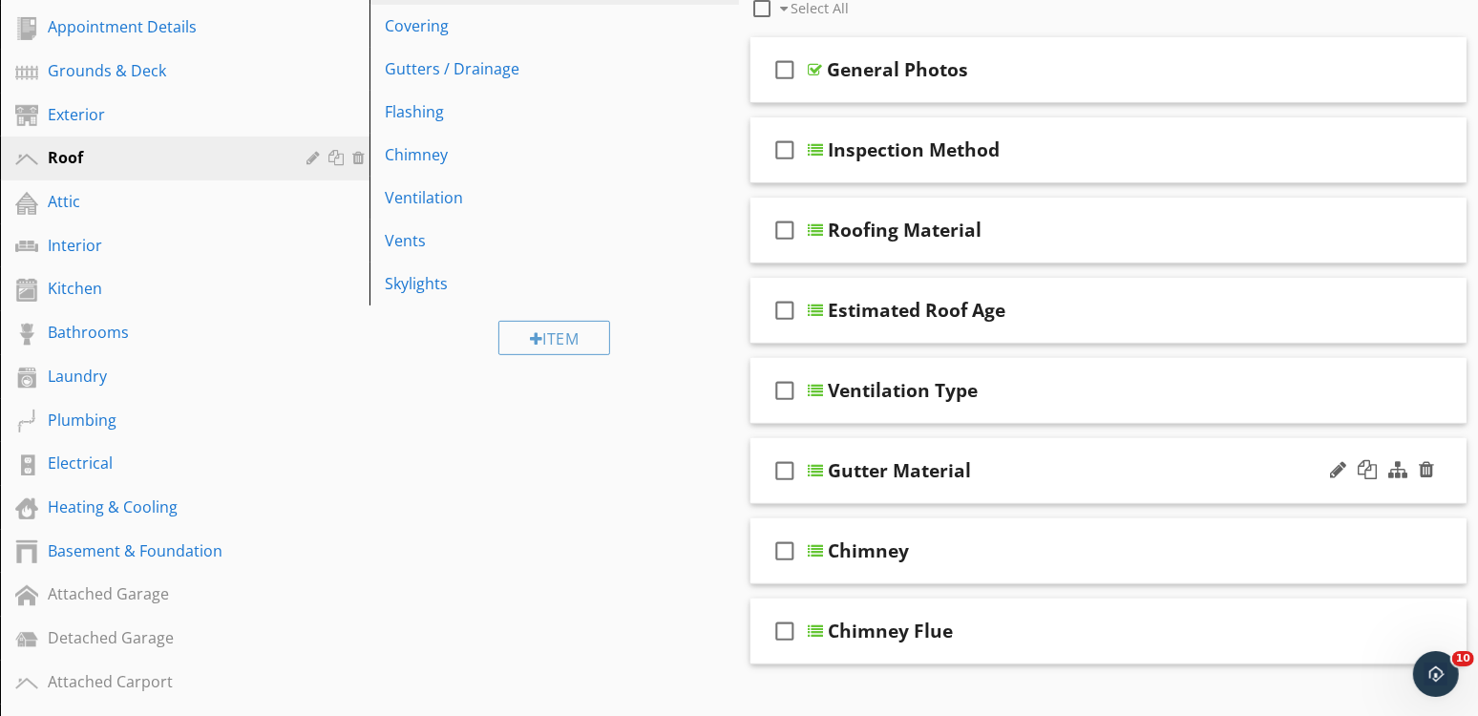
scroll to position [0, 0]
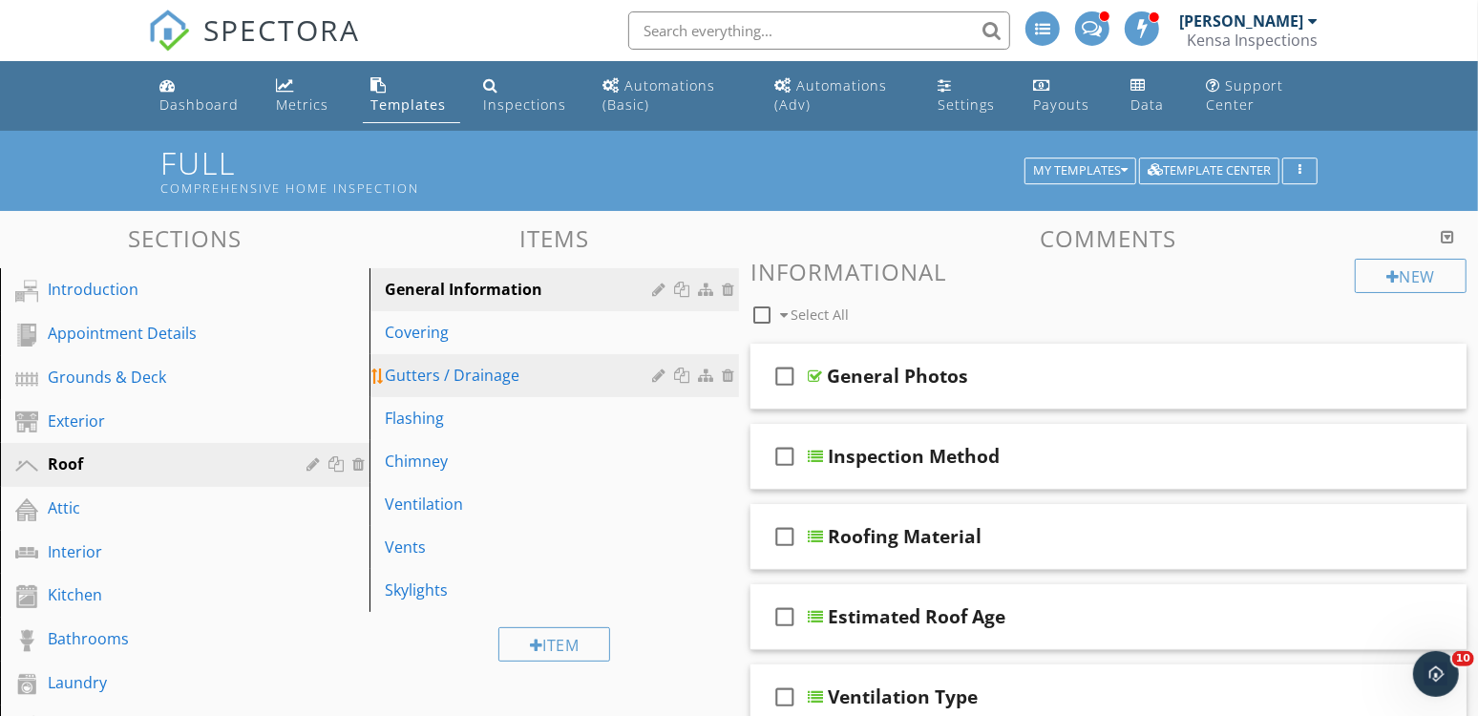
click at [463, 369] on div "Gutters / Drainage" at bounding box center [521, 375] width 273 height 23
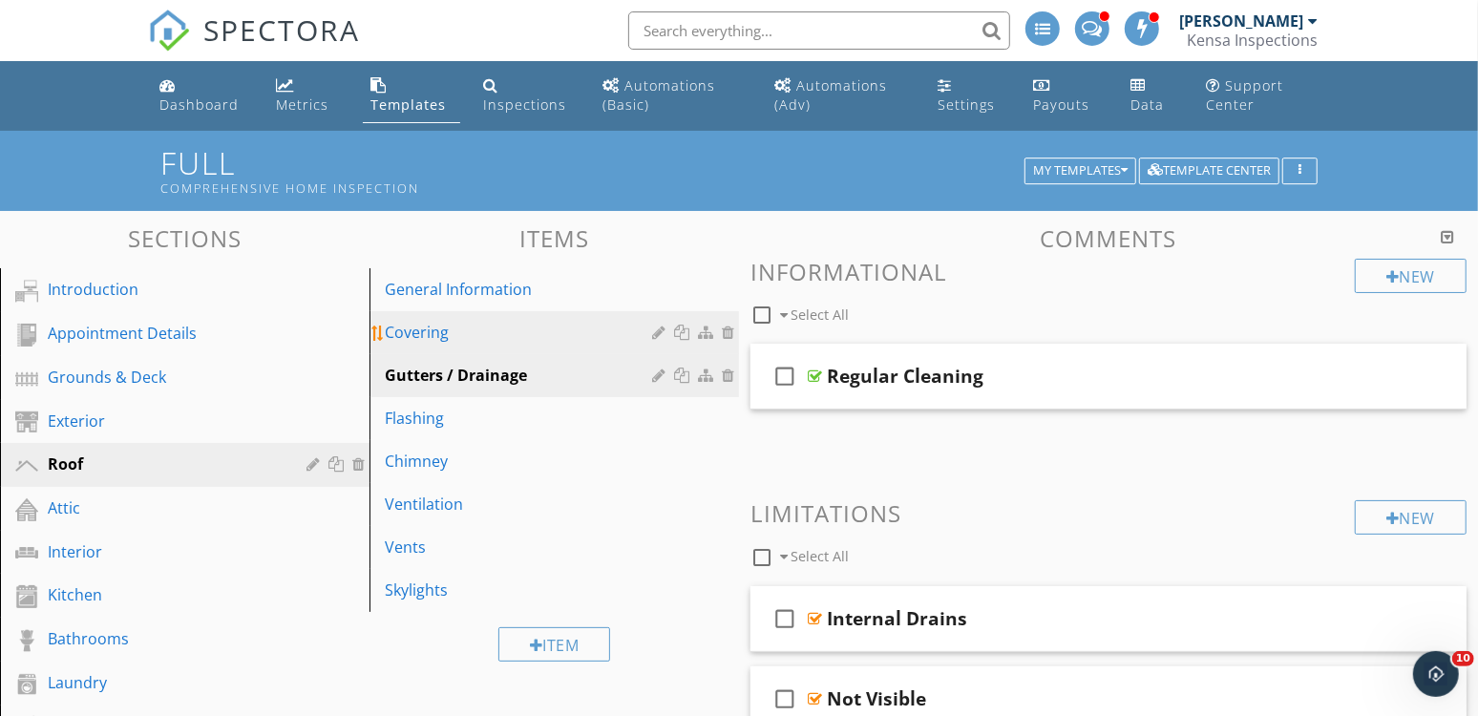
click at [468, 347] on link "Covering" at bounding box center [557, 332] width 364 height 42
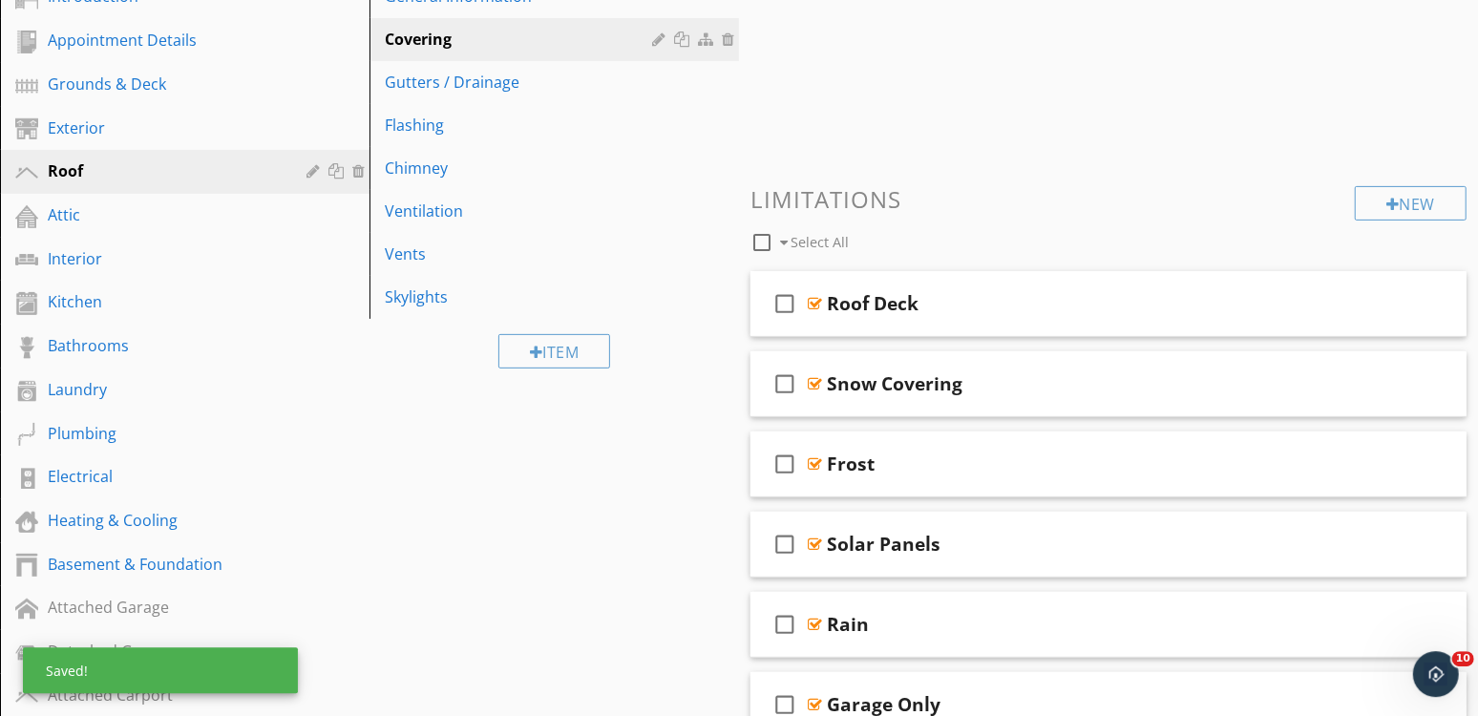
scroll to position [621, 0]
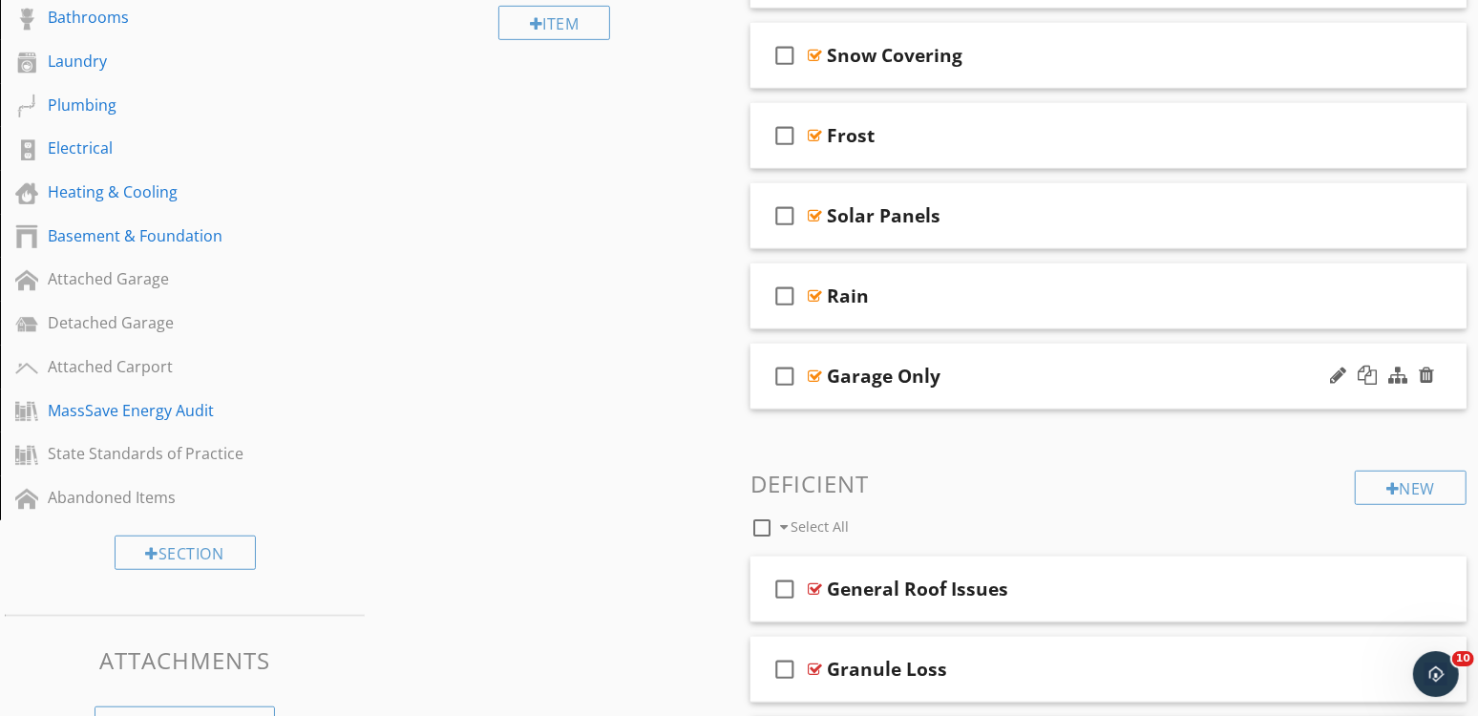
click at [1236, 380] on div "Garage Only" at bounding box center [1081, 376] width 509 height 23
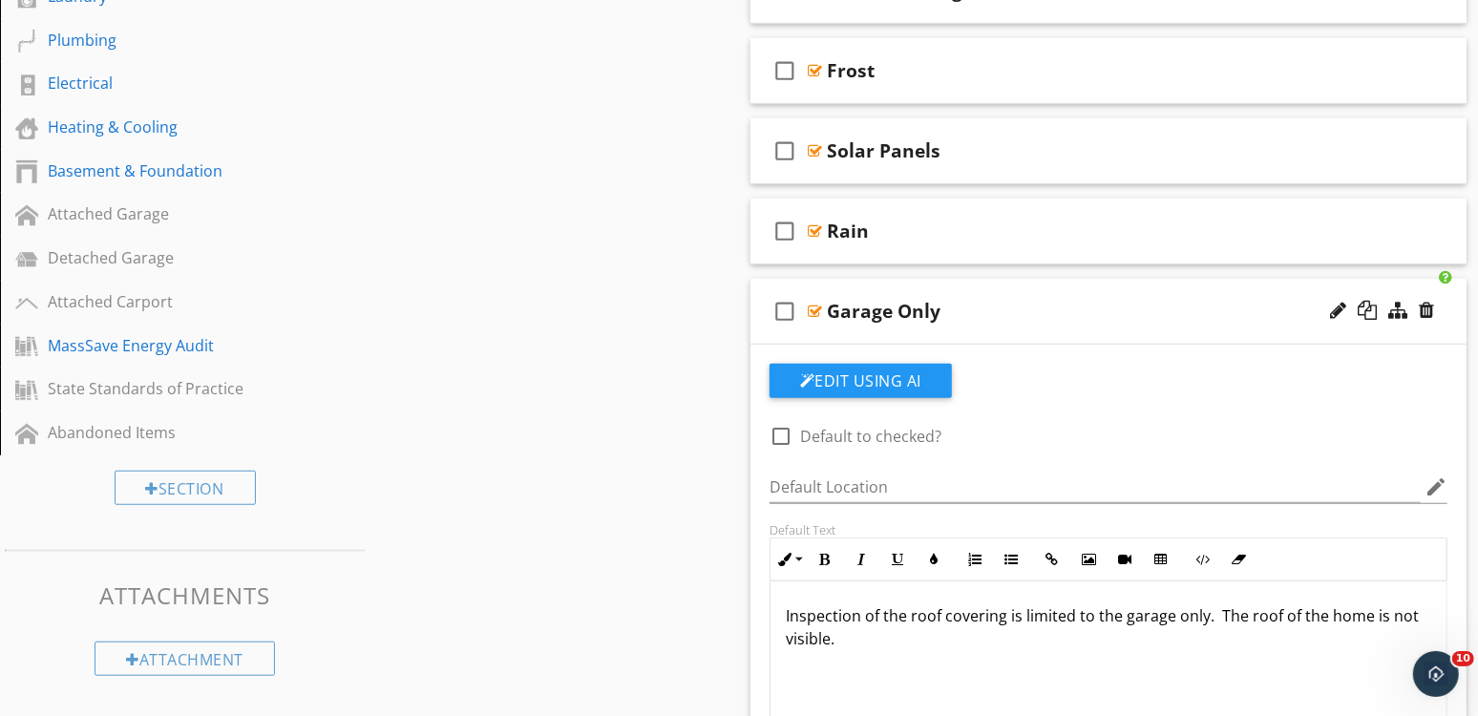
scroll to position [691, 0]
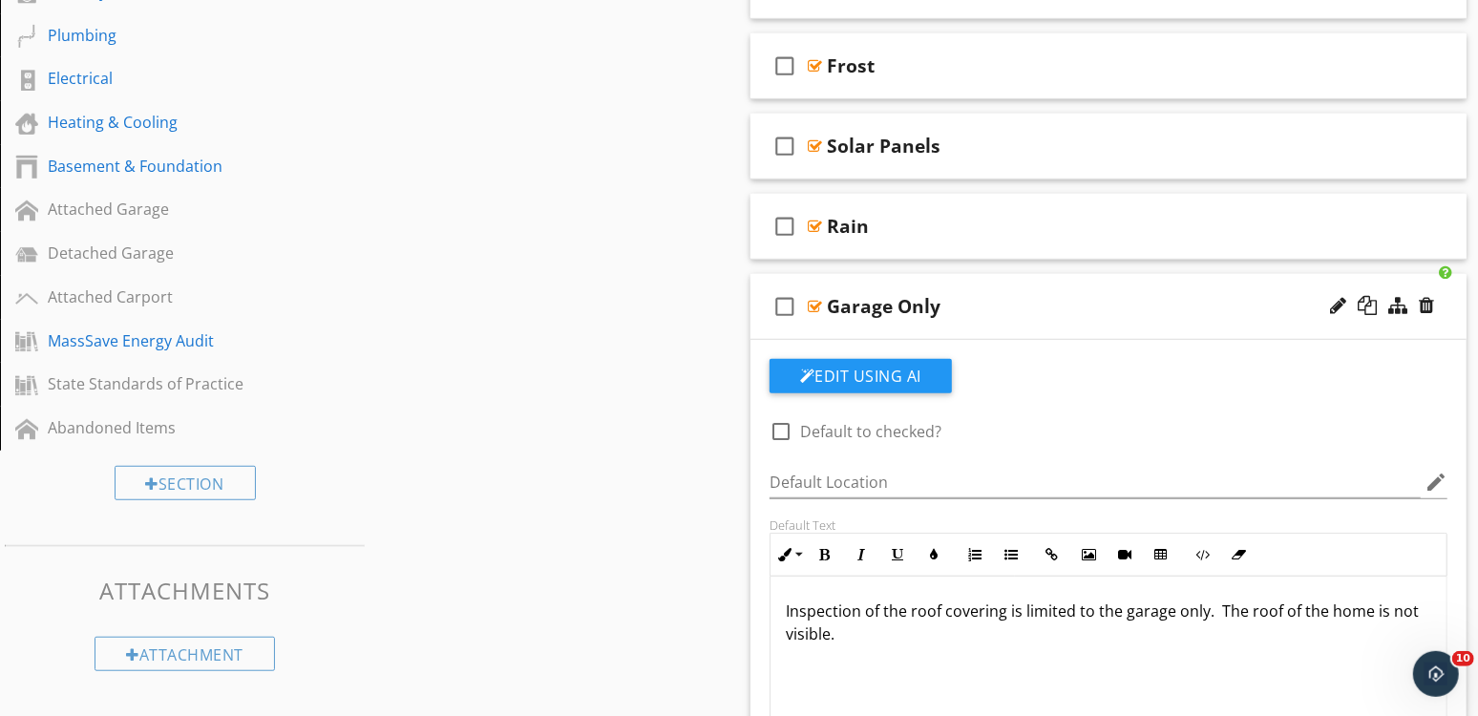
click at [1202, 295] on div "Garage Only" at bounding box center [1081, 306] width 509 height 23
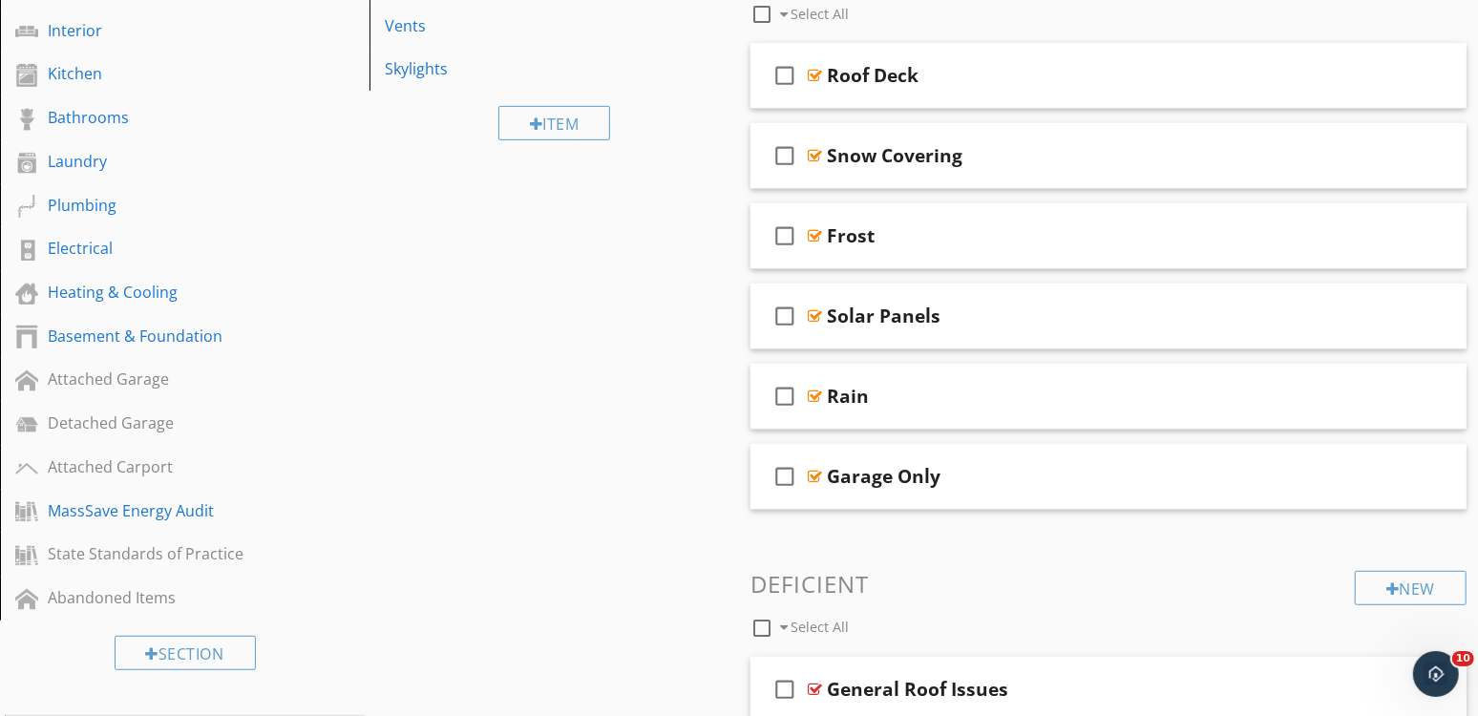
scroll to position [493, 0]
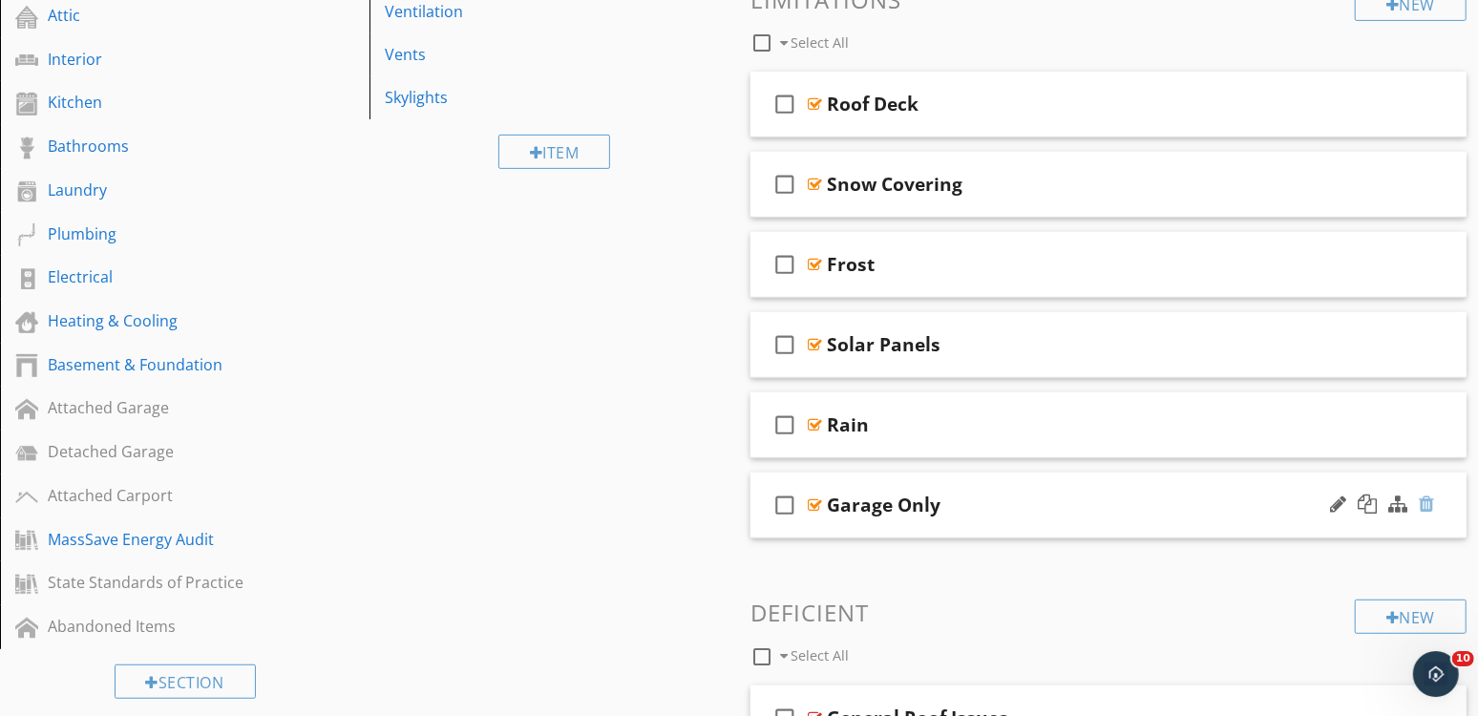
click at [1427, 504] on div at bounding box center [1425, 503] width 15 height 19
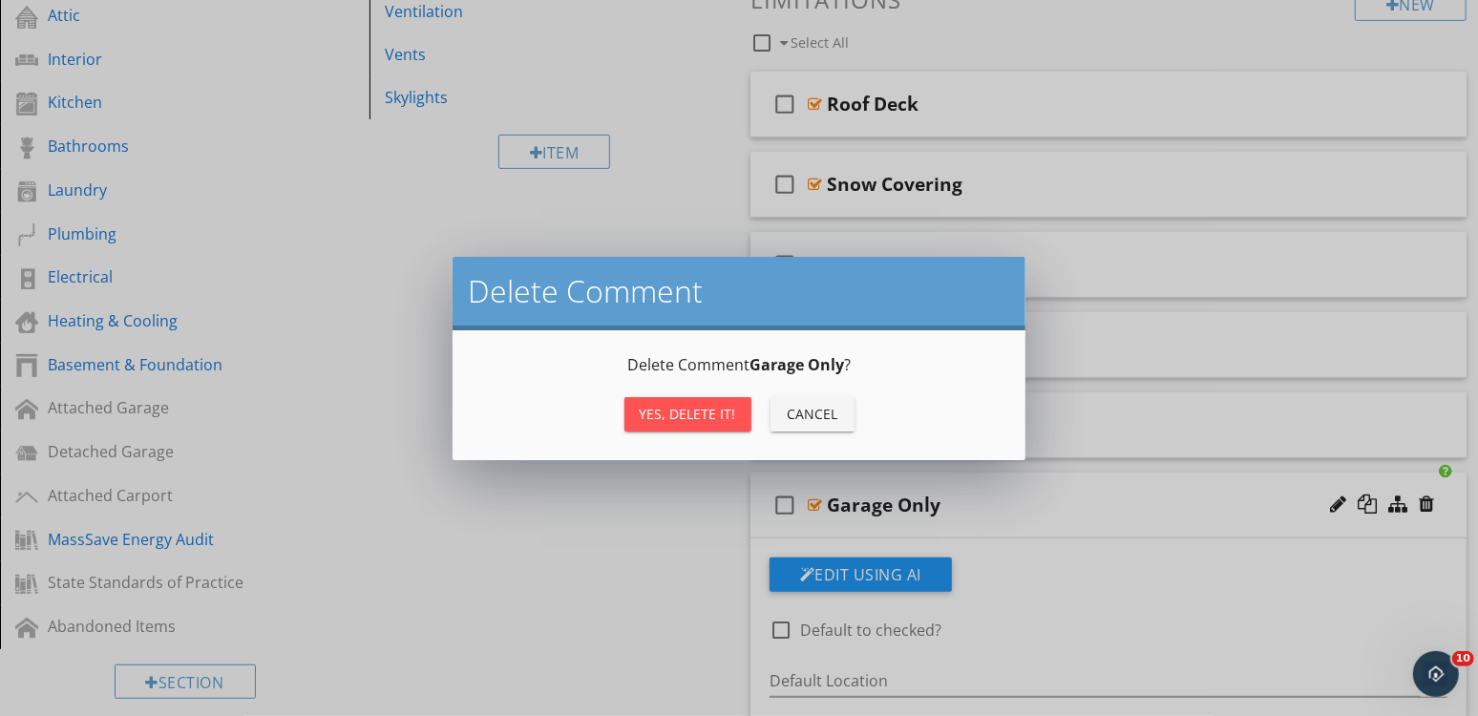
click at [742, 411] on button "Yes, Delete it!" at bounding box center [687, 414] width 127 height 34
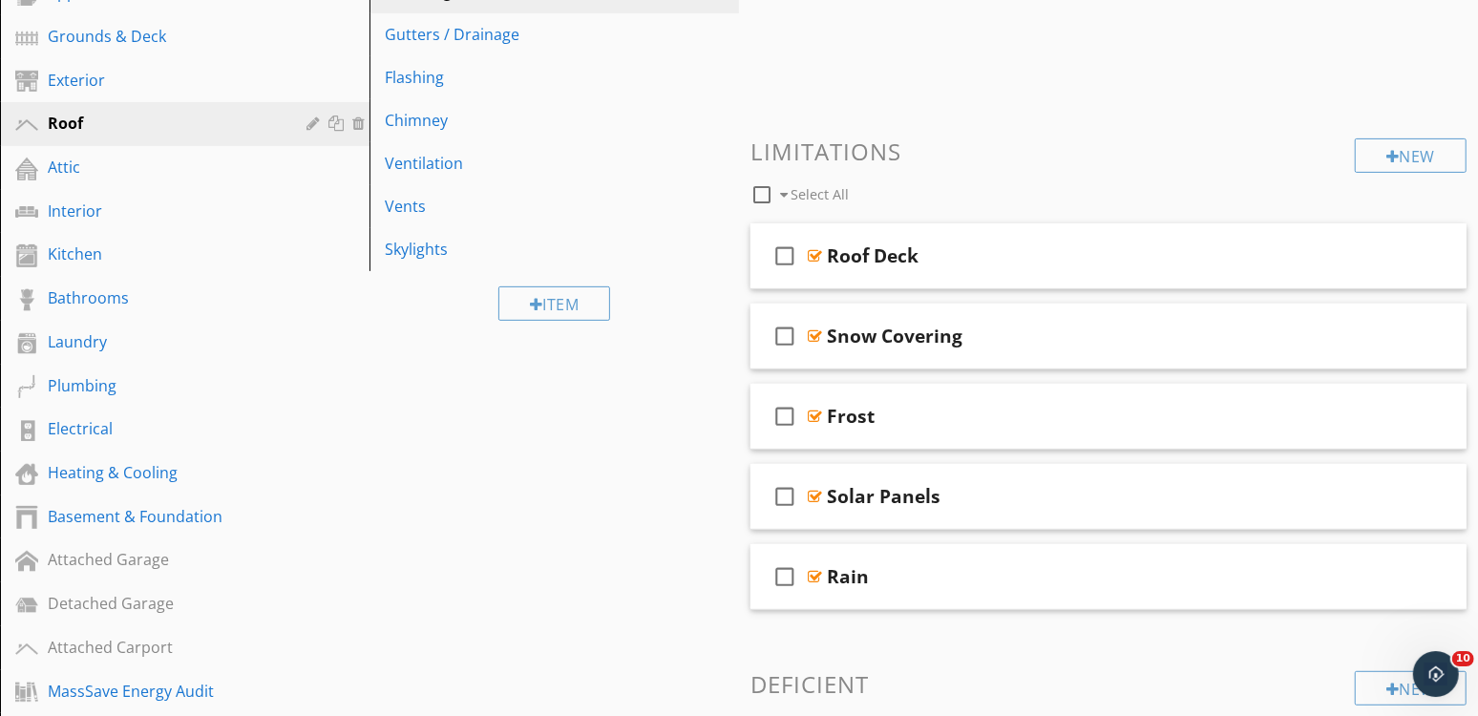
scroll to position [187, 0]
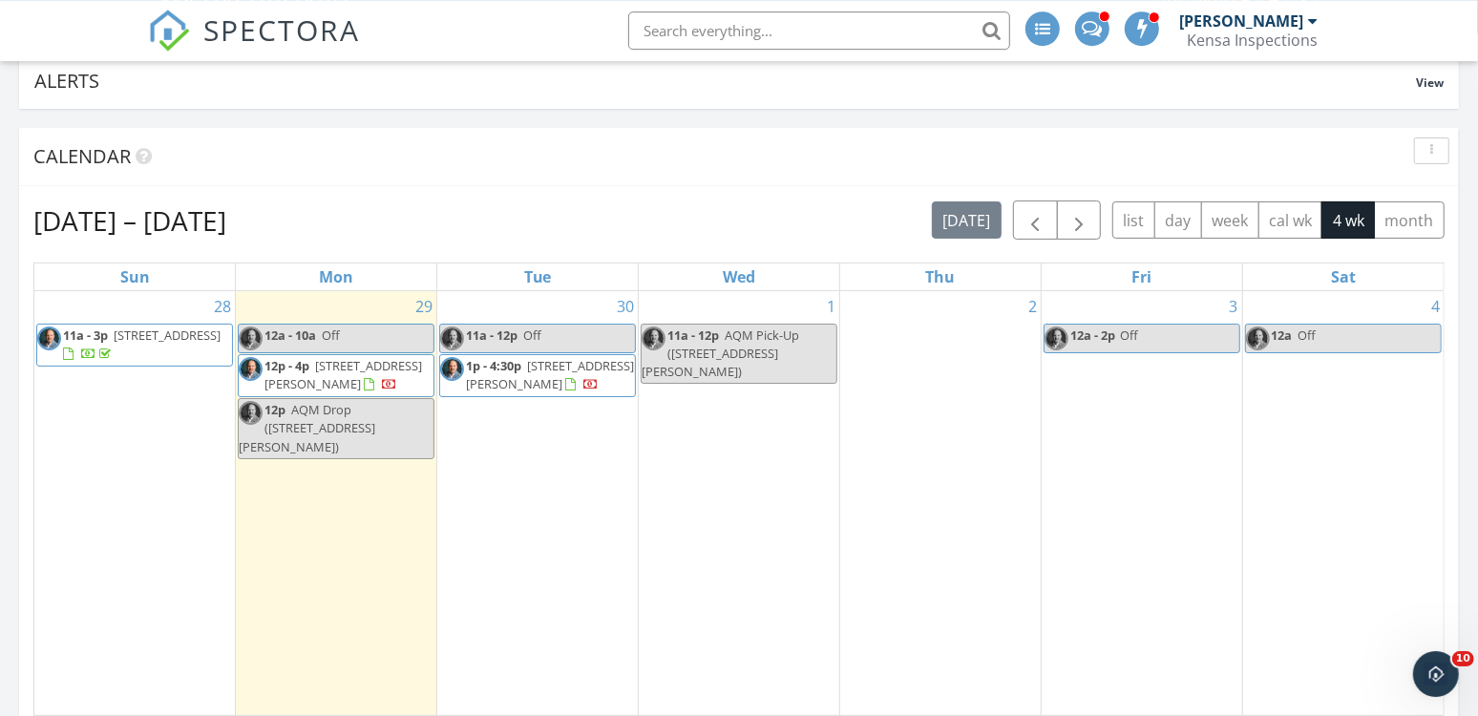
scroll to position [2072, 1479]
